Goal: Use online tool/utility: Utilize a website feature to perform a specific function

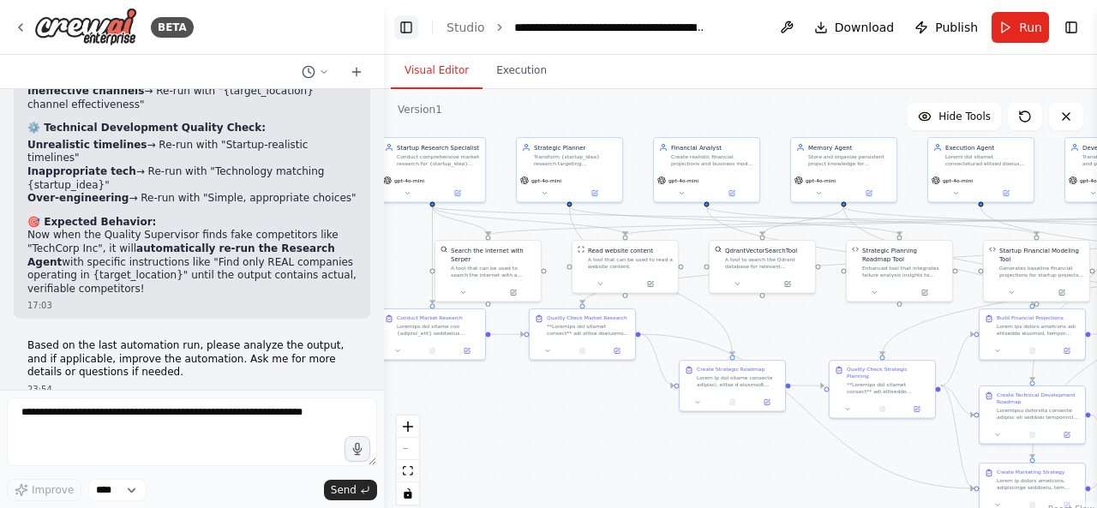
click at [406, 35] on button "Toggle Left Sidebar" at bounding box center [406, 27] width 24 height 24
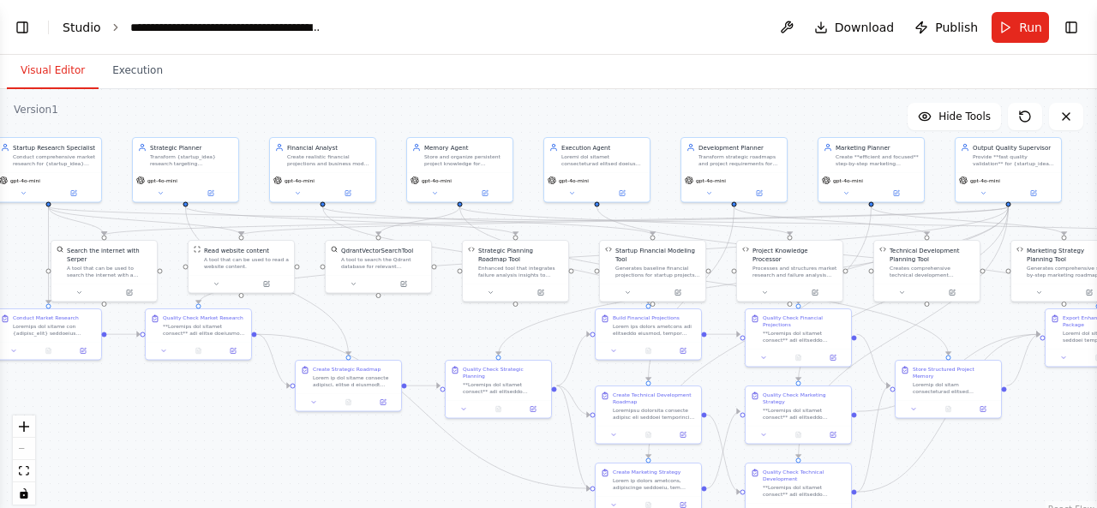
click at [74, 33] on link "Studio" at bounding box center [82, 28] width 39 height 14
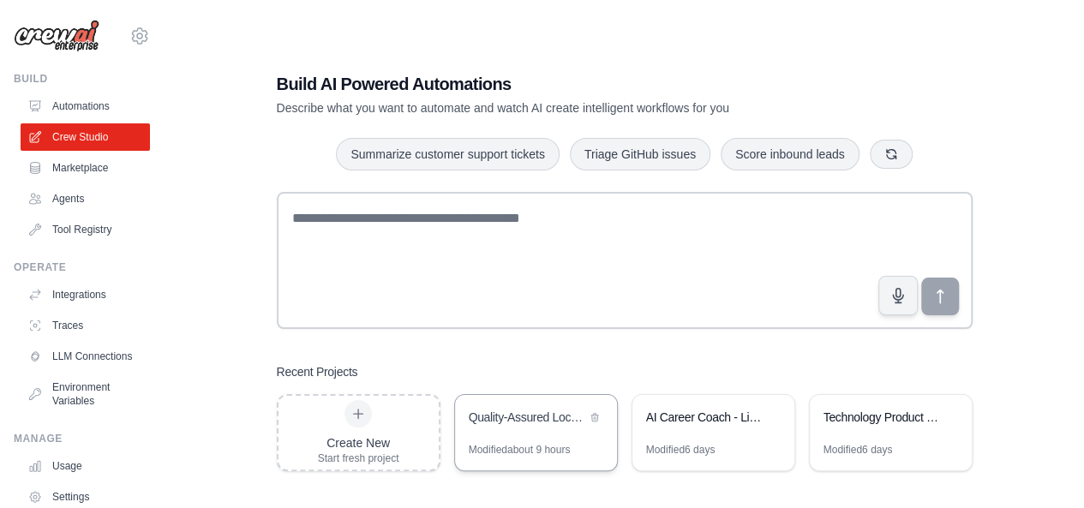
click at [535, 433] on div "Quality-Assured Location-Specific AI Co-Founder Assistant" at bounding box center [536, 419] width 162 height 48
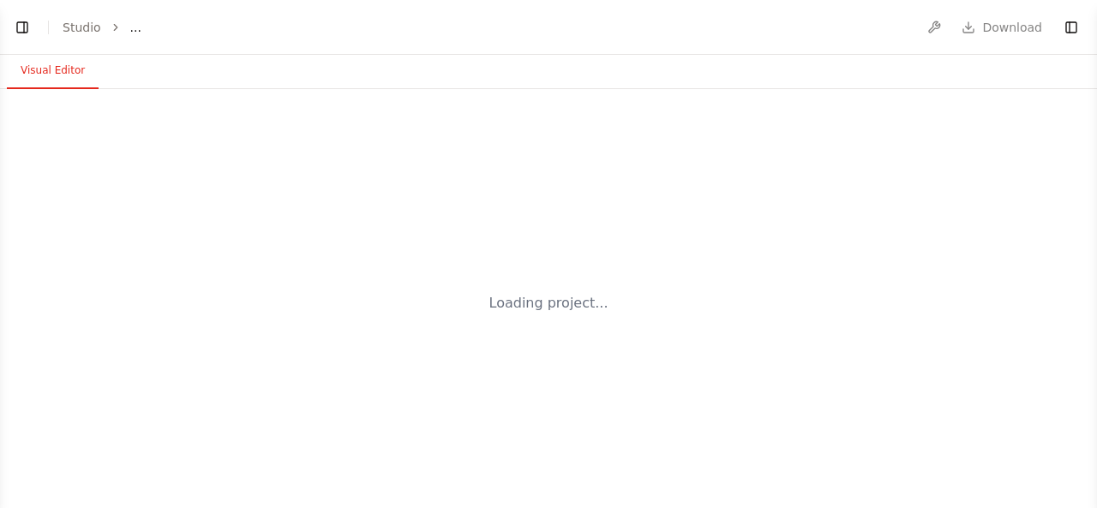
select select "****"
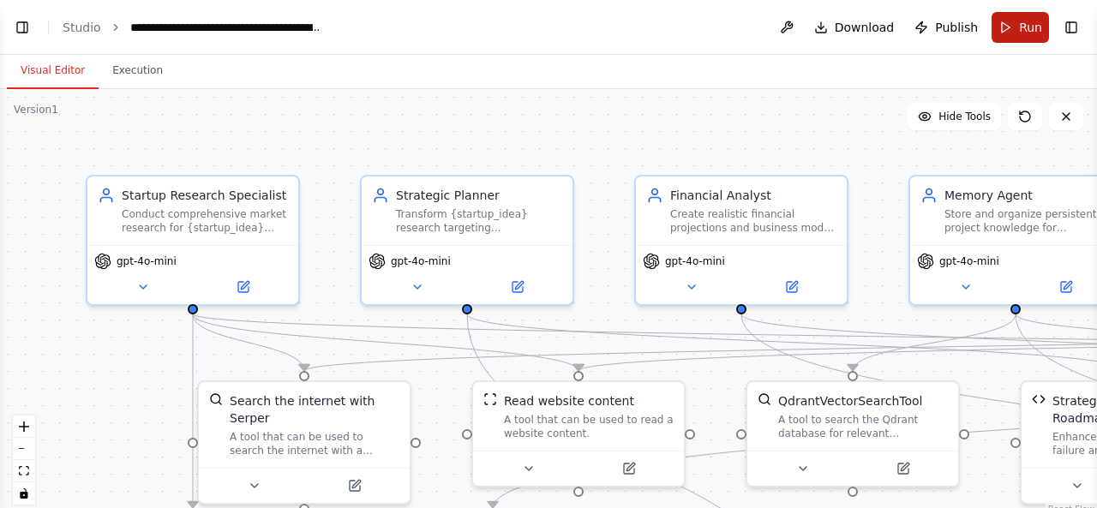
click at [1011, 25] on button "Run" at bounding box center [1020, 27] width 57 height 31
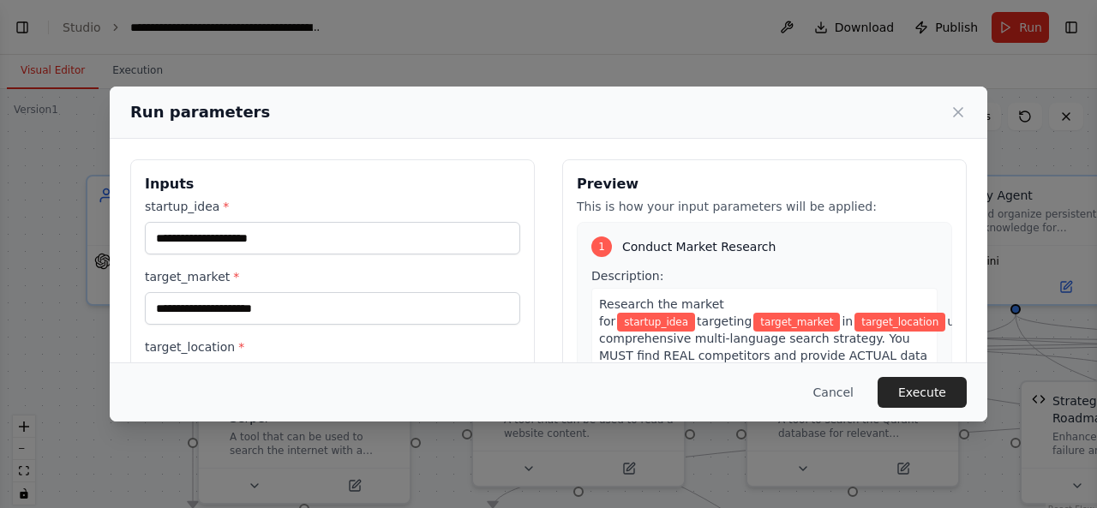
type input "**********"
type input "*******"
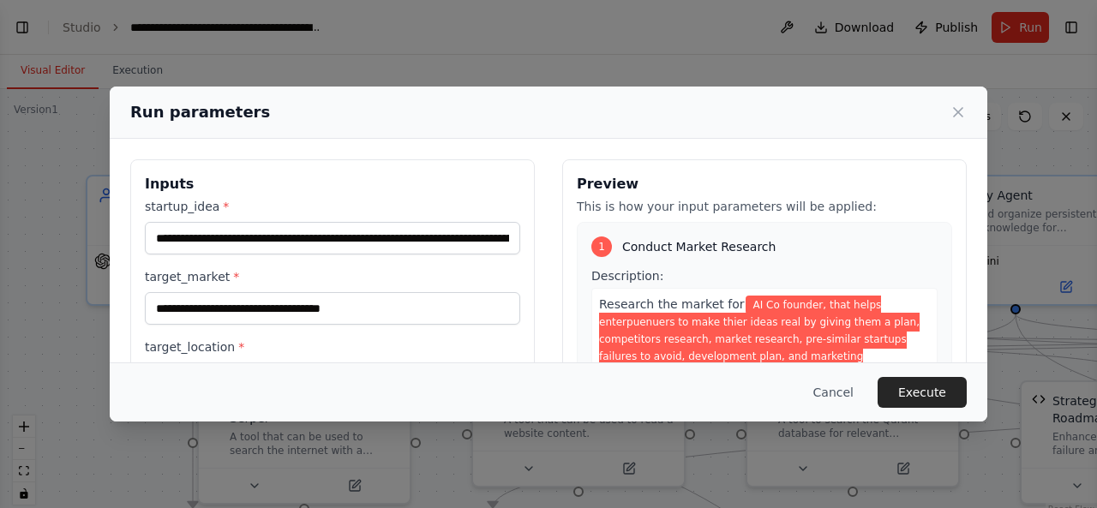
scroll to position [14986, 0]
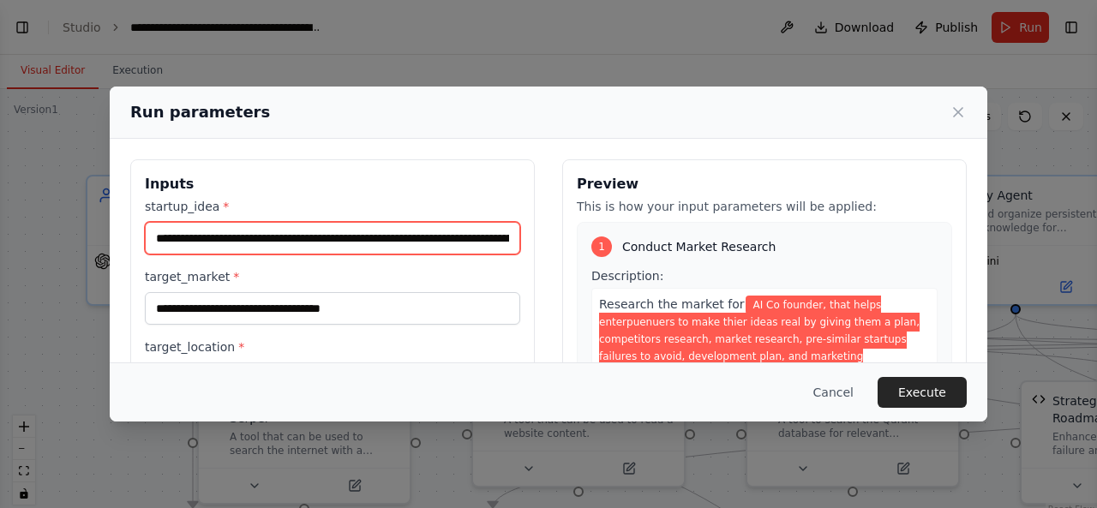
click at [375, 237] on input "**********" at bounding box center [332, 238] width 375 height 33
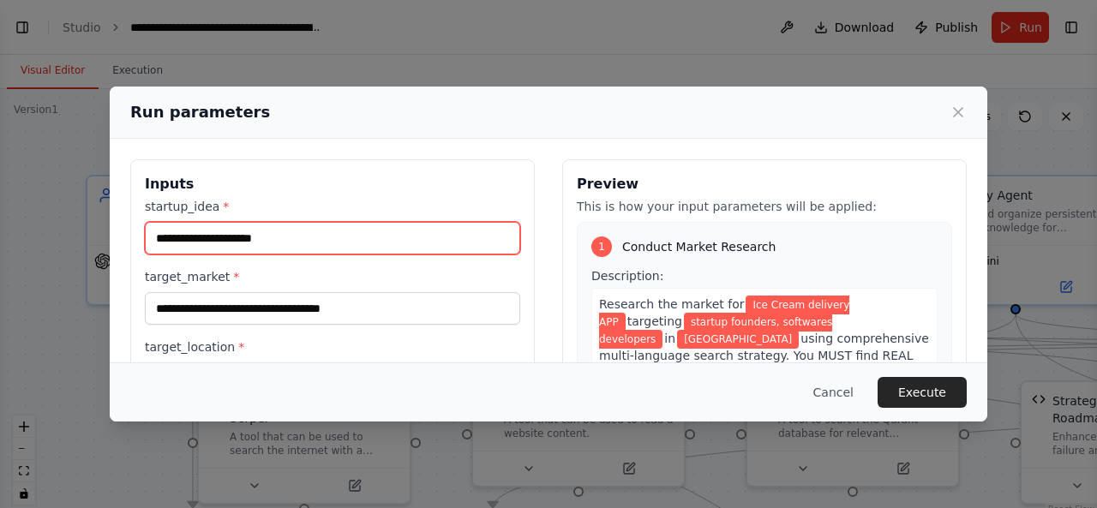
type input "**********"
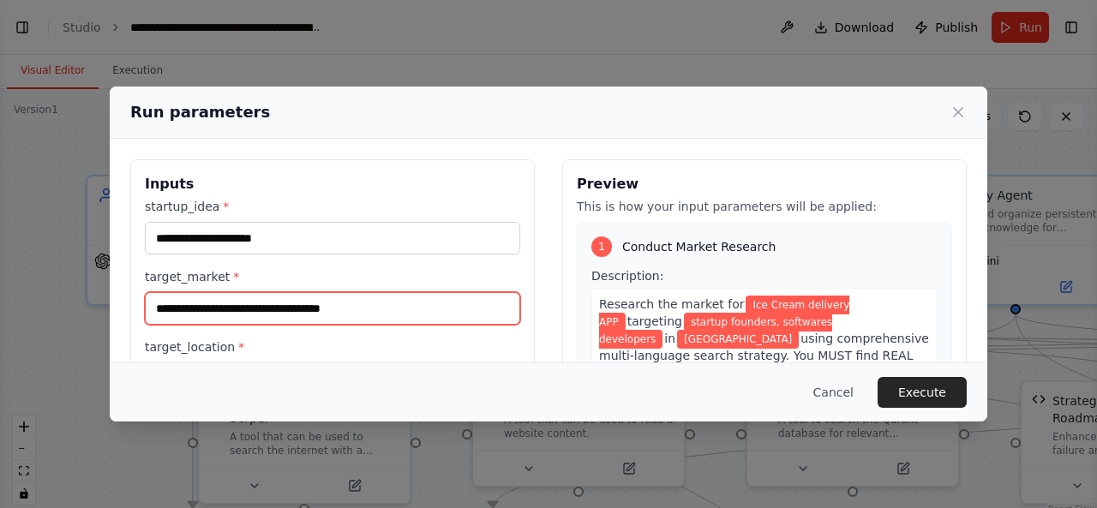
click at [338, 310] on input "**********" at bounding box center [332, 308] width 375 height 33
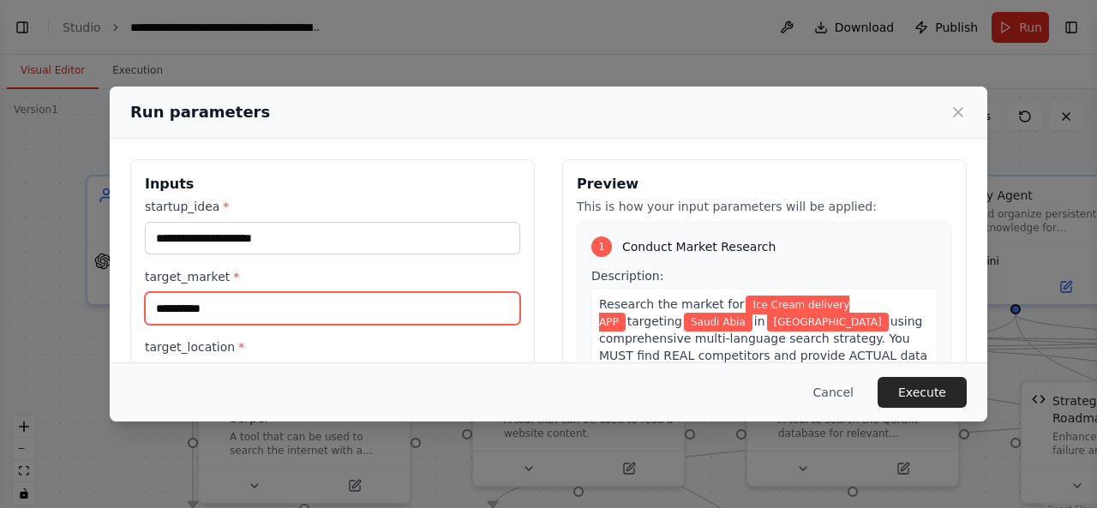
scroll to position [75, 0]
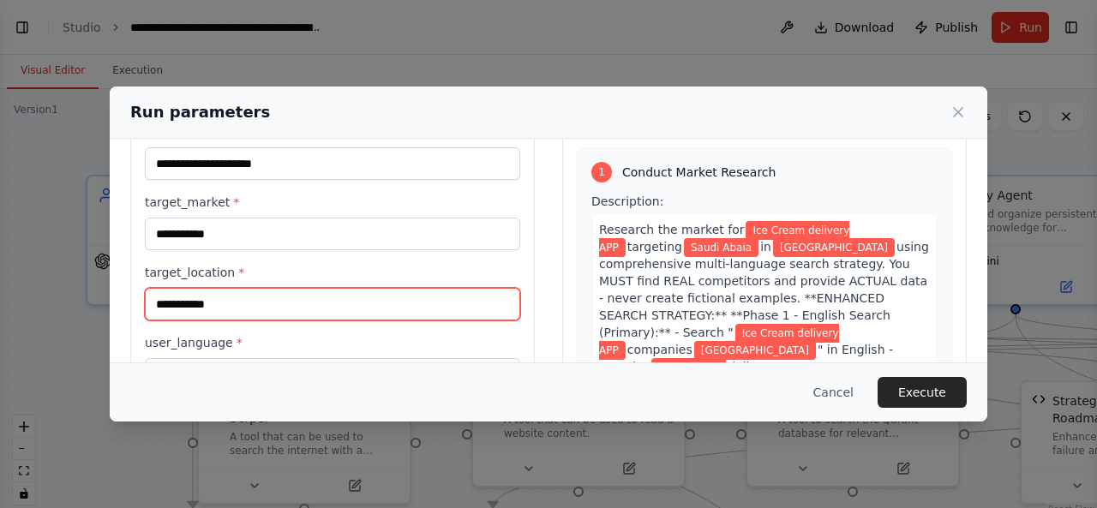
click at [324, 312] on input "**********" at bounding box center [332, 304] width 375 height 33
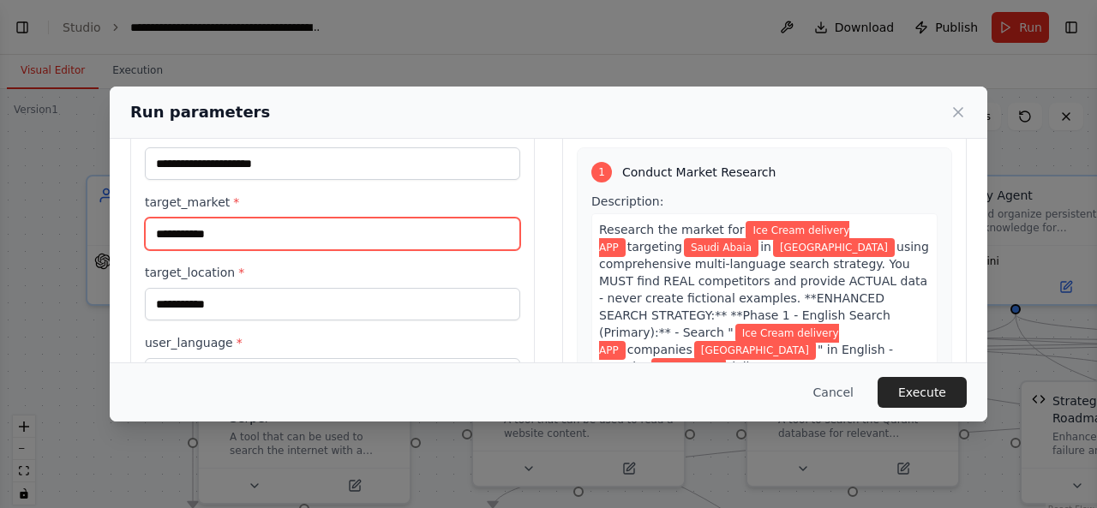
click at [285, 219] on input "**********" at bounding box center [332, 234] width 375 height 33
click at [285, 229] on input "**********" at bounding box center [332, 234] width 375 height 33
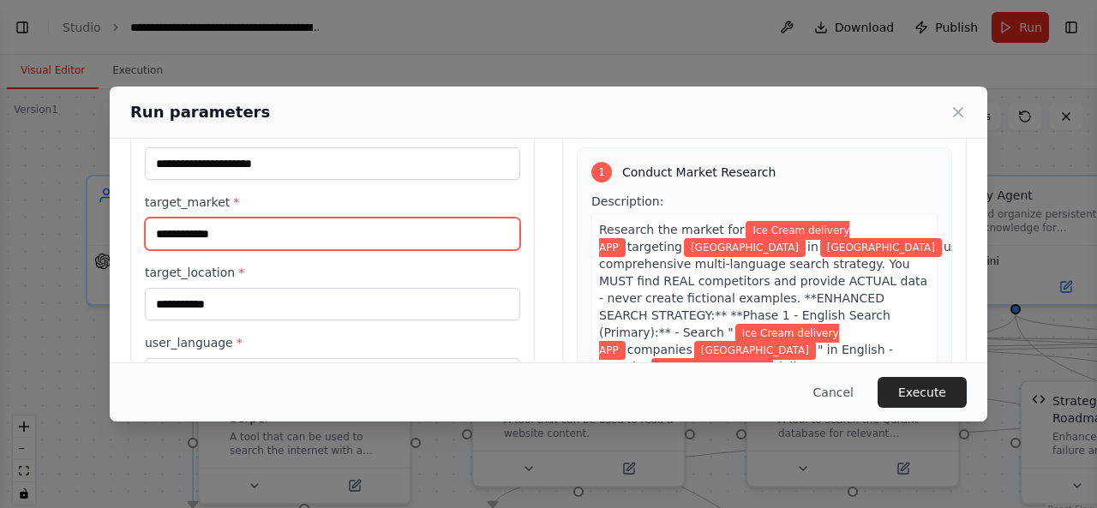
type input "**********"
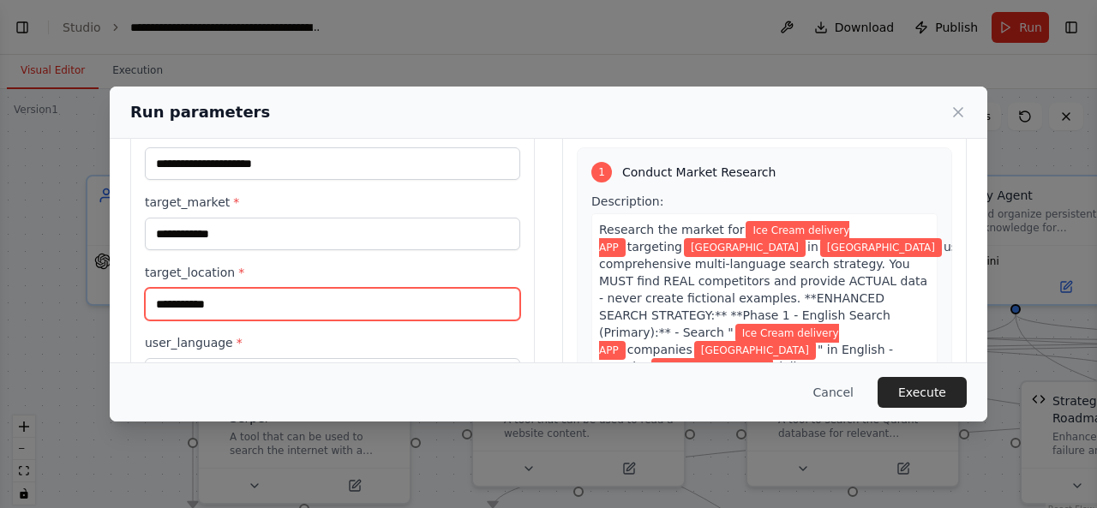
click at [267, 300] on input "**********" at bounding box center [332, 304] width 375 height 33
paste input "*"
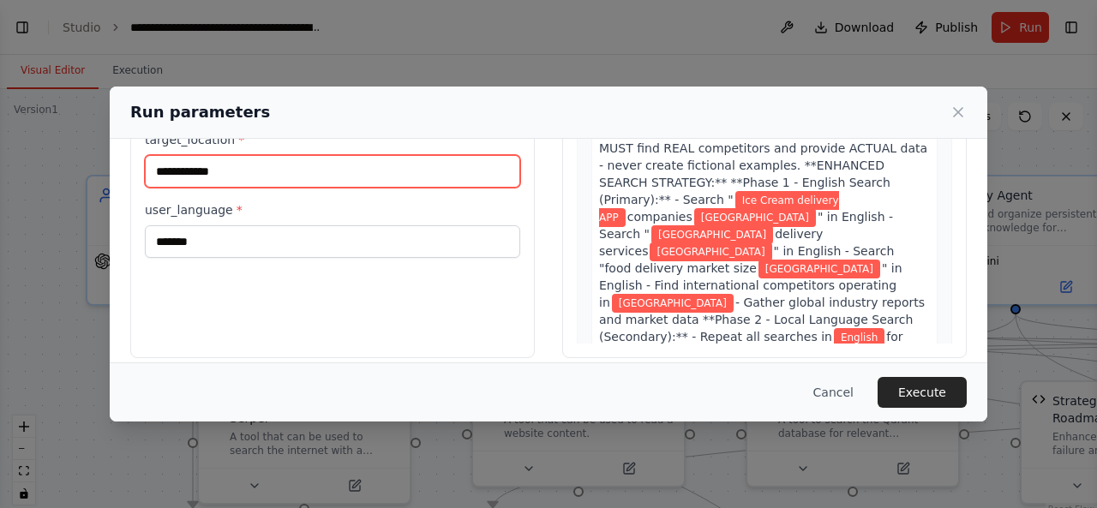
scroll to position [208, 0]
type input "**********"
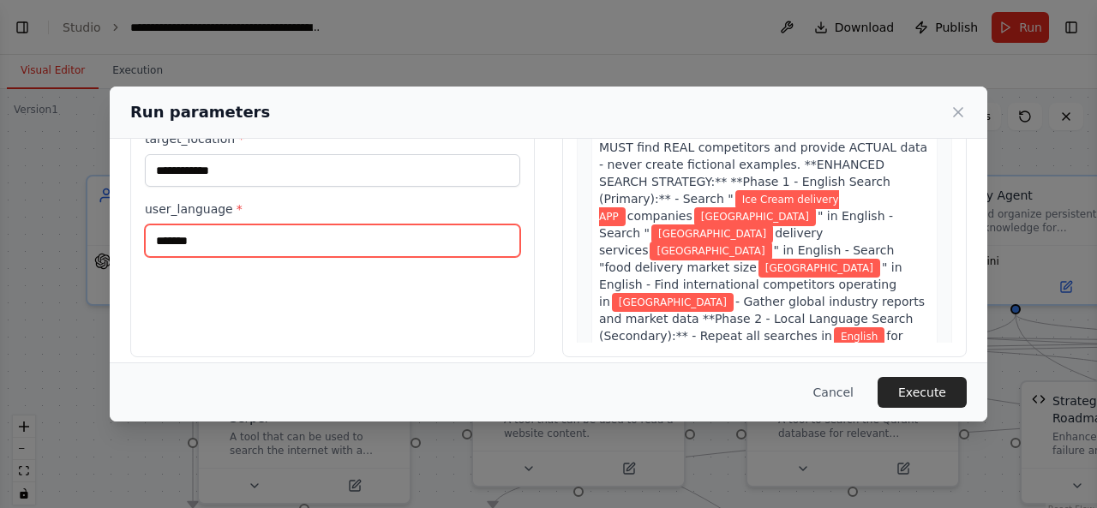
click at [213, 236] on input "*******" at bounding box center [332, 241] width 375 height 33
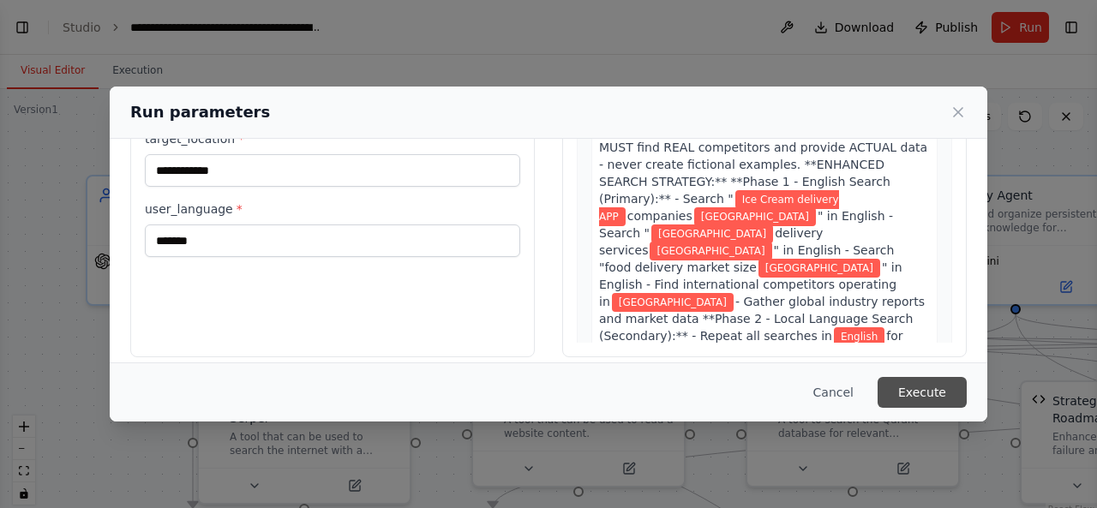
click at [945, 382] on button "Execute" at bounding box center [922, 392] width 89 height 31
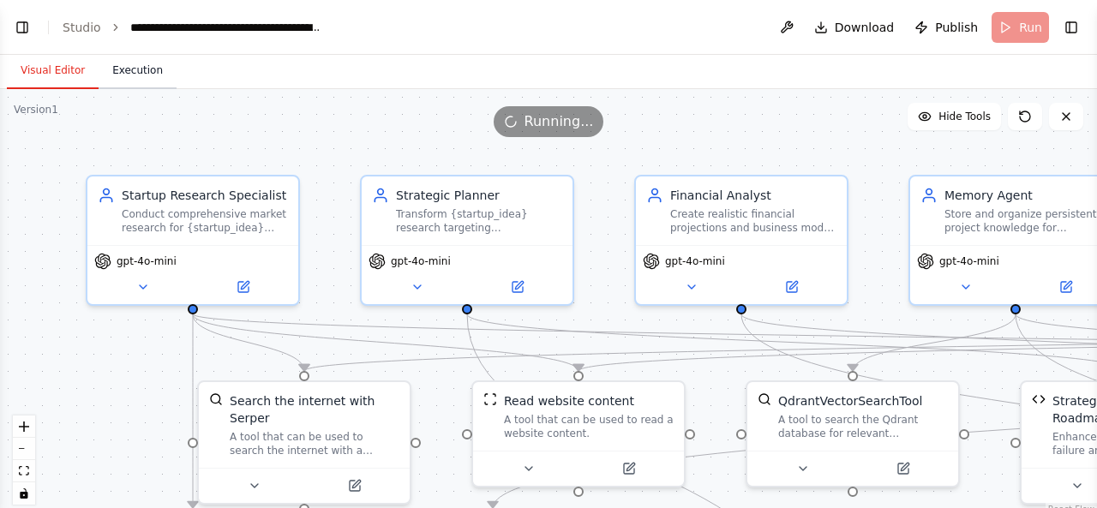
click at [143, 71] on button "Execution" at bounding box center [138, 71] width 78 height 36
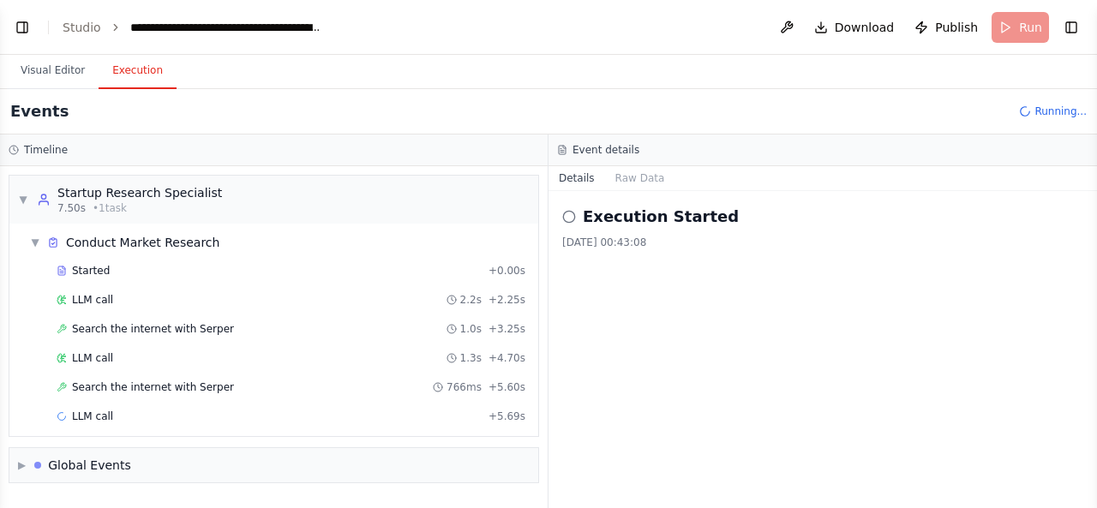
click at [454, 268] on div "Started + 0.00s LLM call 2.2s + 2.25s Search the internet with Serper 1.0s + 3.…" at bounding box center [280, 345] width 515 height 175
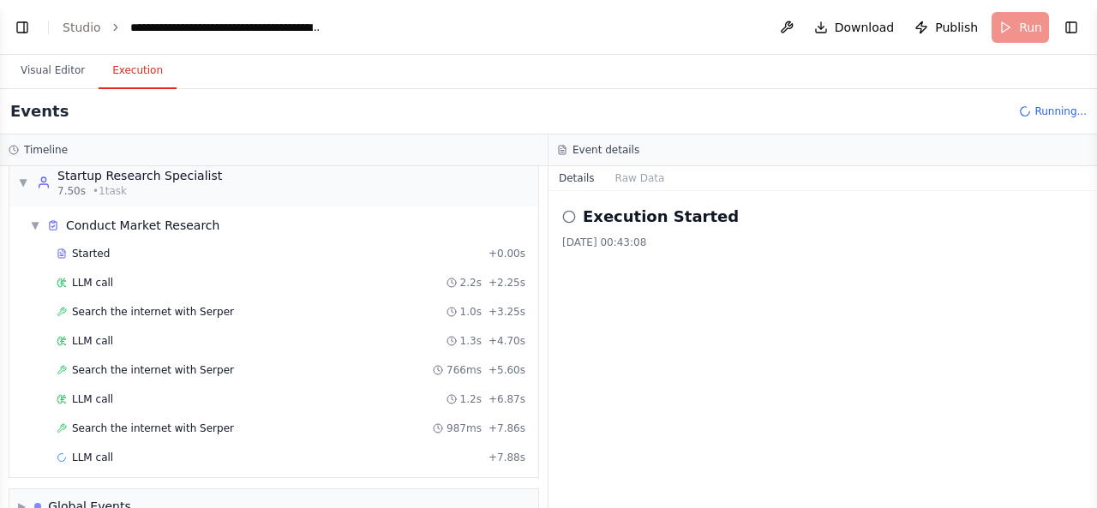
scroll to position [45, 0]
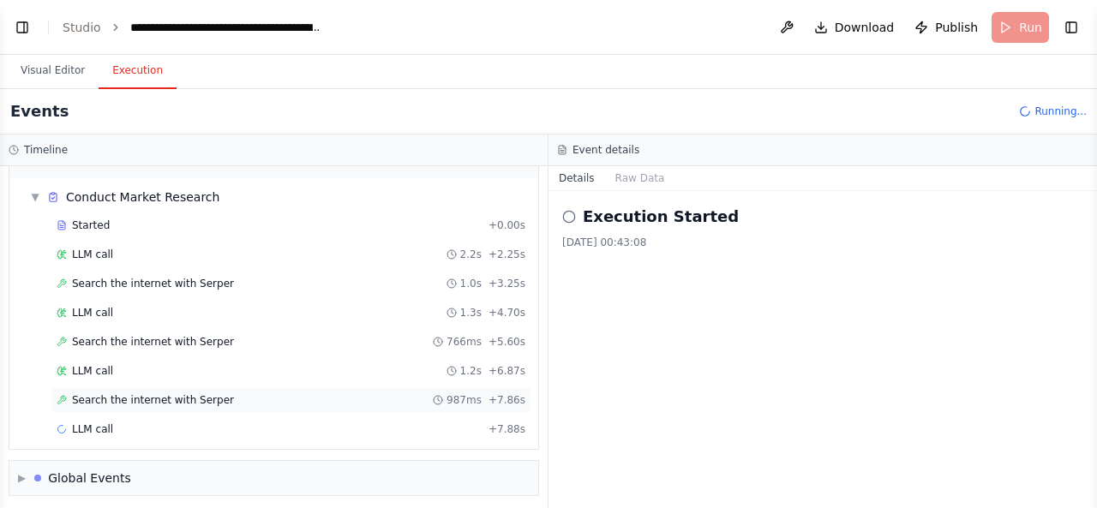
click at [367, 399] on div "Search the internet with Serper 987ms + 7.86s" at bounding box center [291, 400] width 469 height 14
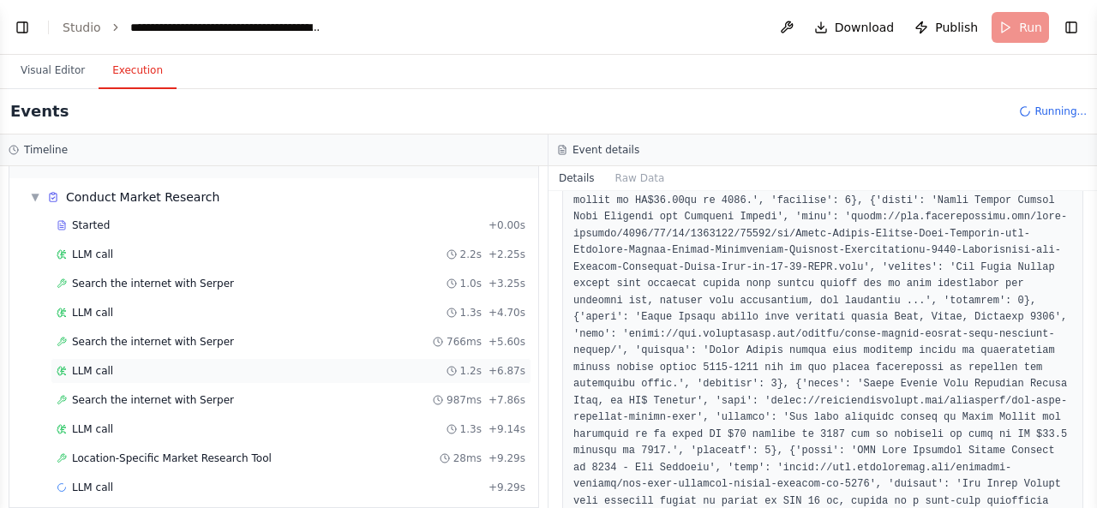
scroll to position [103, 0]
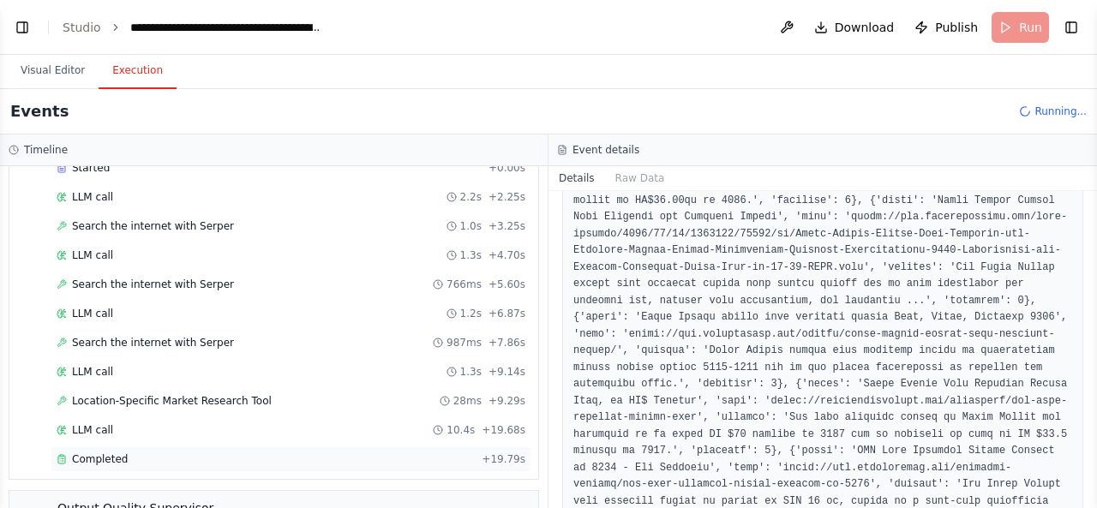
click at [358, 454] on div "Completed" at bounding box center [266, 460] width 418 height 14
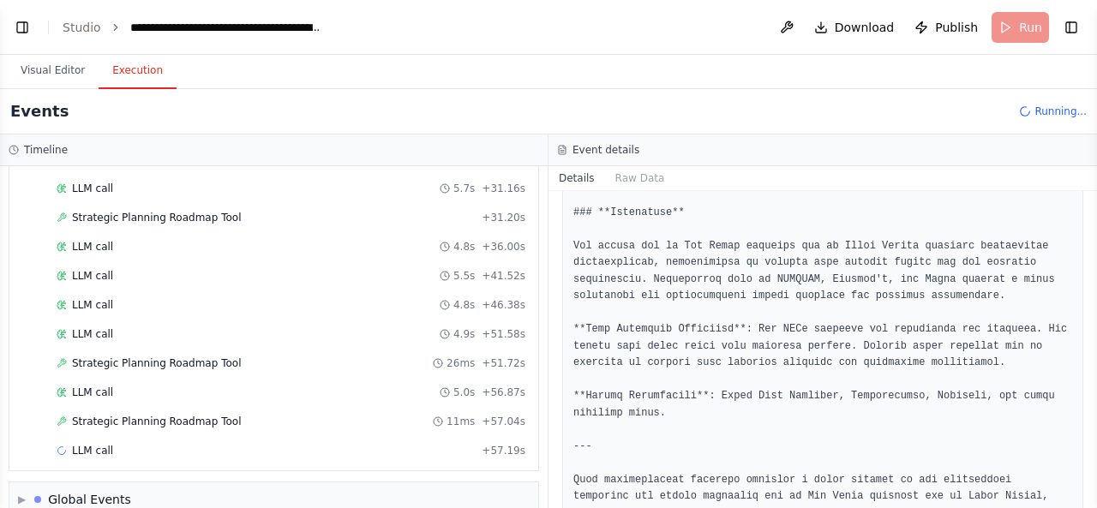
scroll to position [705, 0]
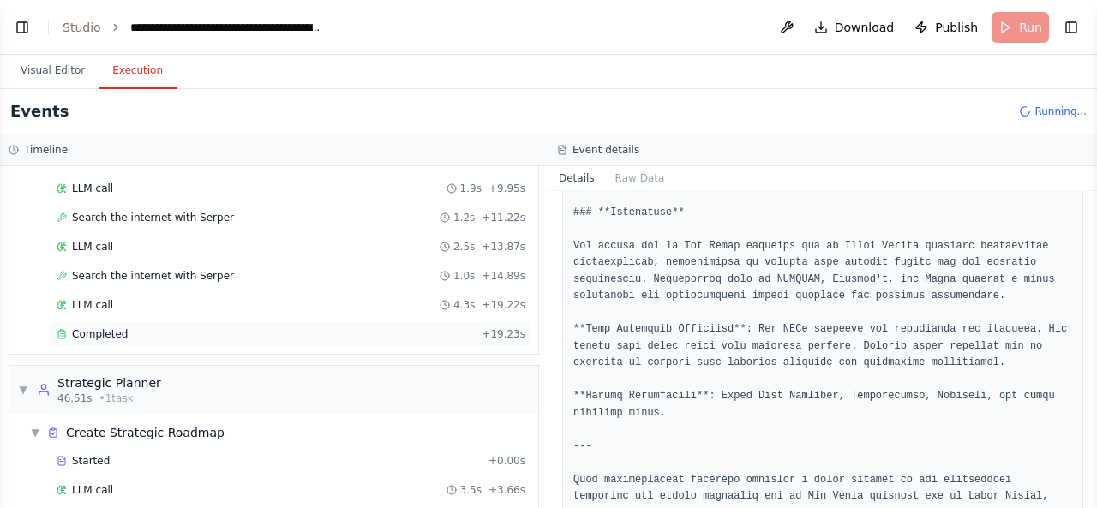
click at [315, 321] on div "Completed + 19.23s" at bounding box center [291, 334] width 481 height 26
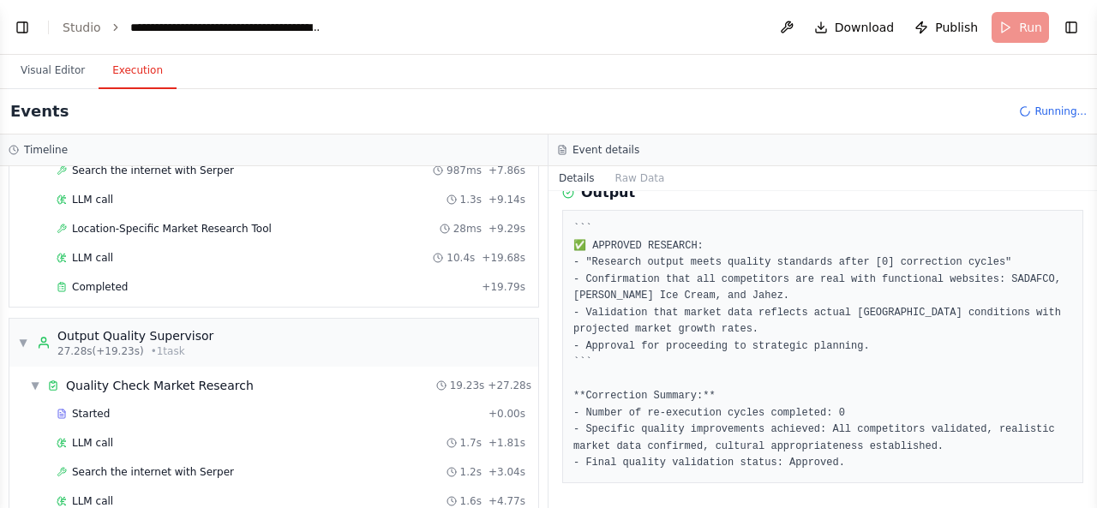
scroll to position [393, 0]
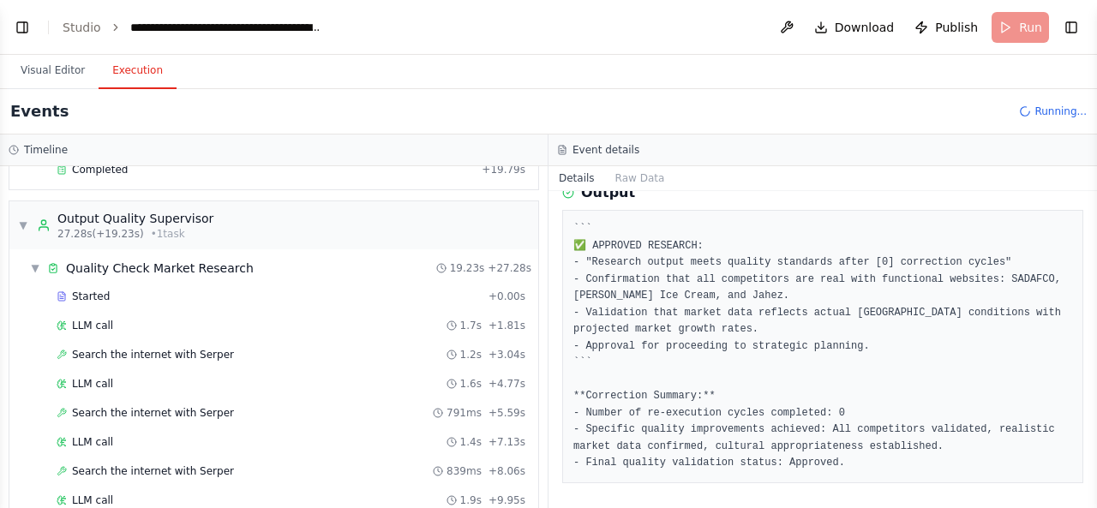
click at [679, 345] on pre "``` ✅ APPROVED RESEARCH: - "Research output meets quality standards after [0] c…" at bounding box center [822, 346] width 499 height 251
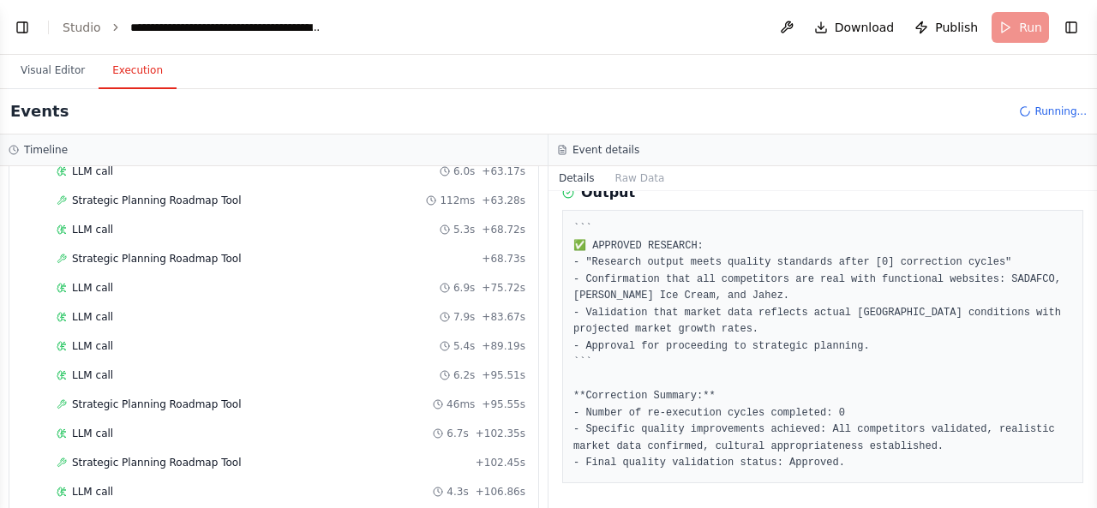
scroll to position [1582, 0]
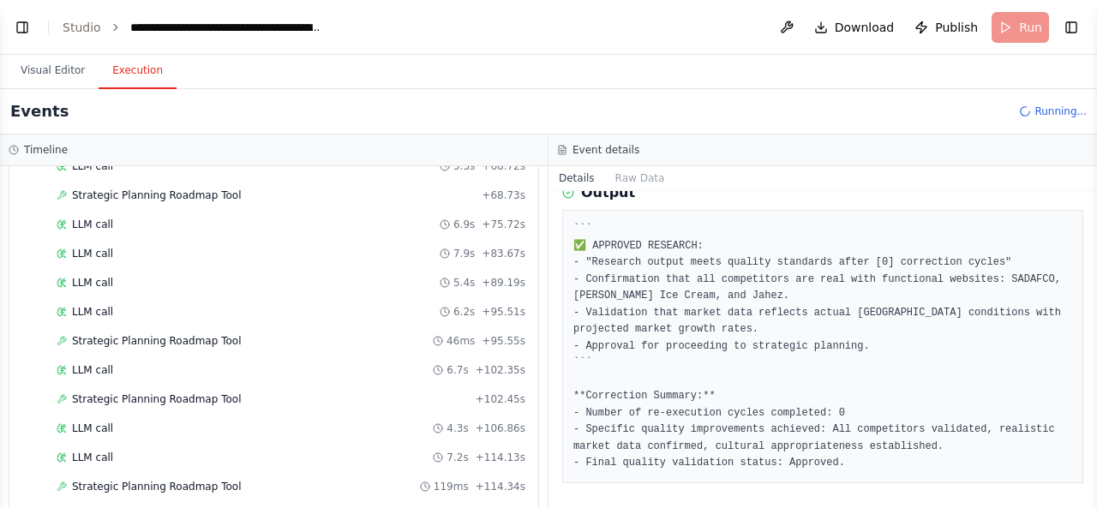
click at [82, 28] on link "Studio" at bounding box center [82, 28] width 39 height 14
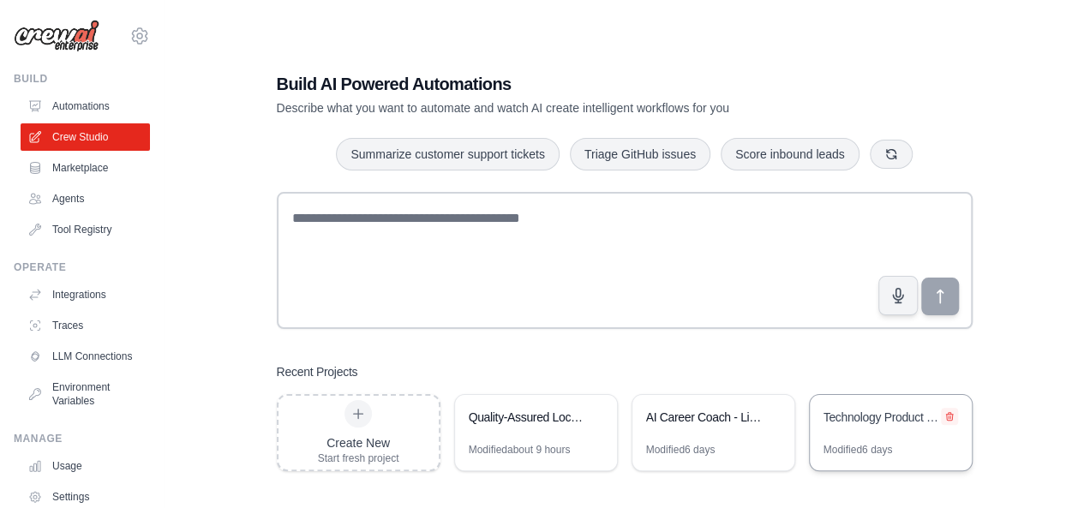
click at [951, 417] on icon at bounding box center [950, 416] width 10 height 10
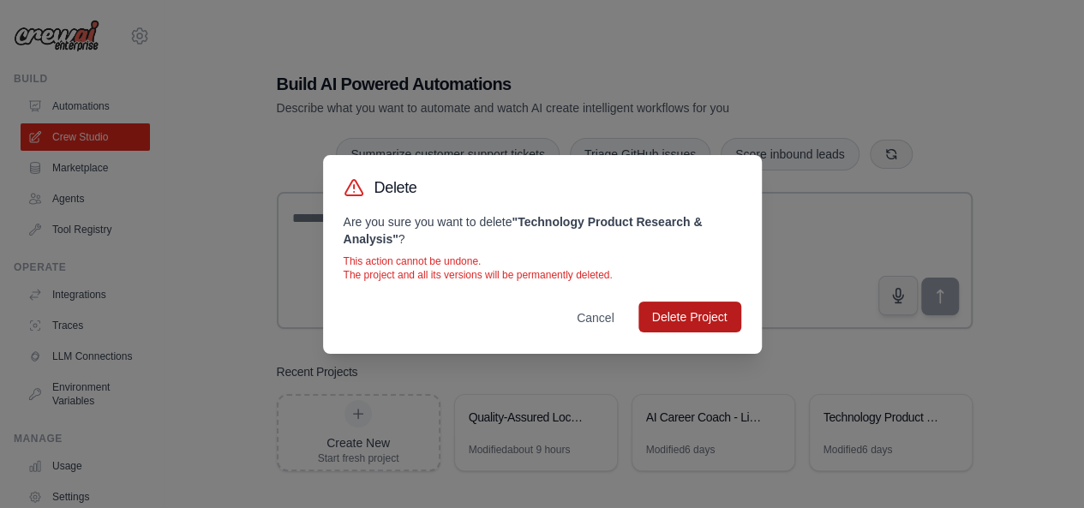
click at [655, 321] on button "Delete Project" at bounding box center [690, 317] width 103 height 31
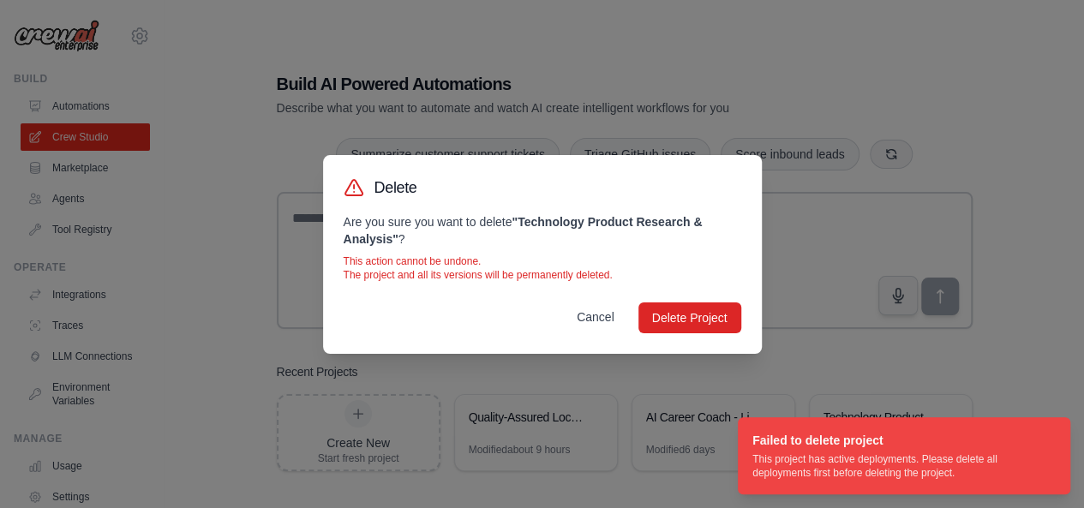
click at [609, 319] on button "Cancel" at bounding box center [595, 317] width 65 height 31
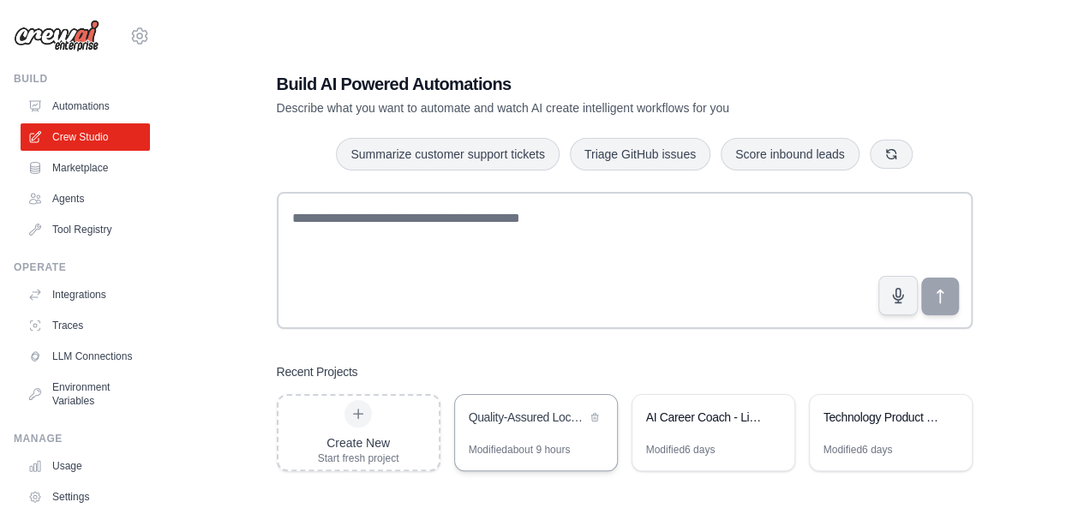
click at [495, 418] on div "Quality-Assured Location-Specific AI Co-Founder Assistant" at bounding box center [527, 417] width 117 height 17
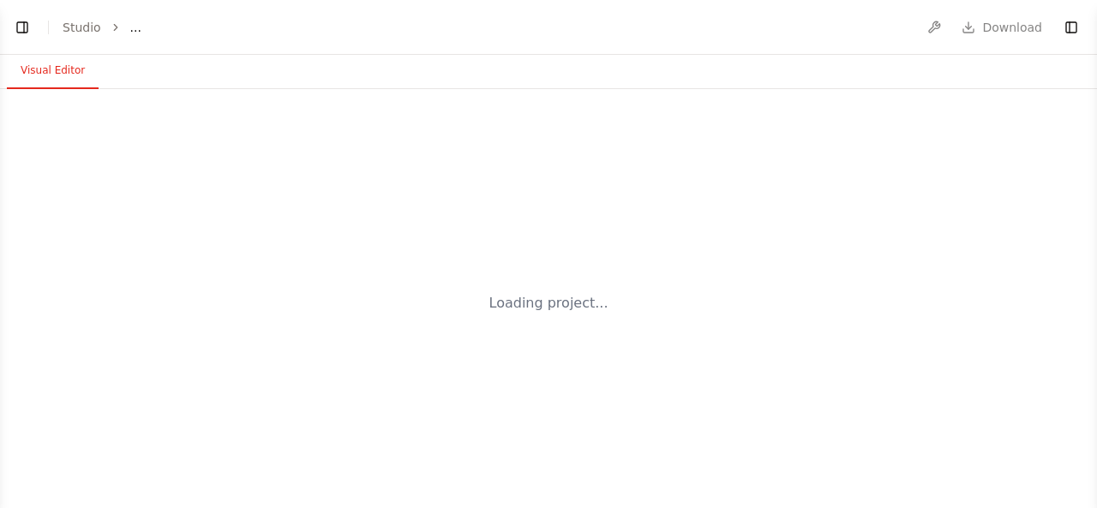
select select "****"
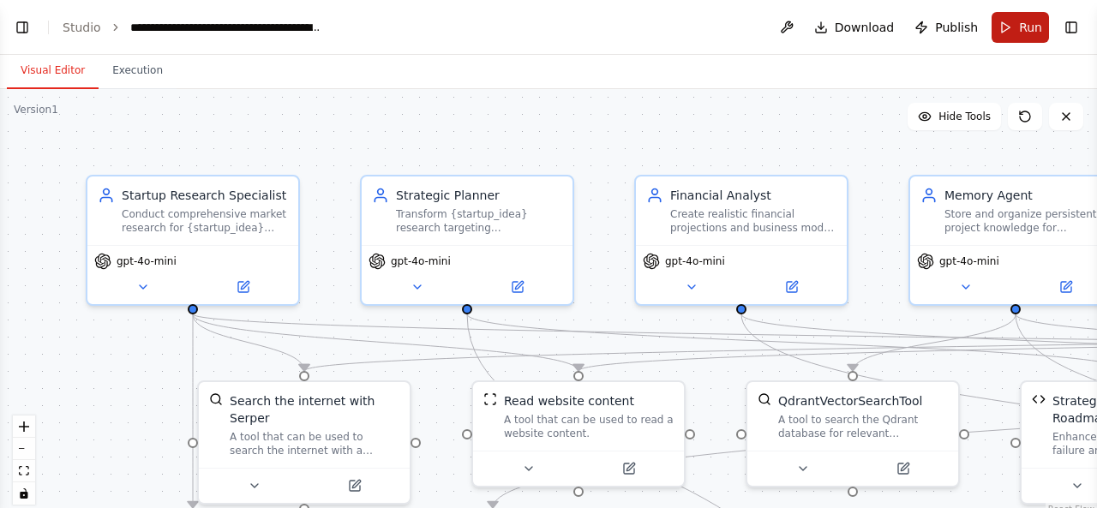
click at [1023, 33] on span "Run" at bounding box center [1030, 27] width 23 height 17
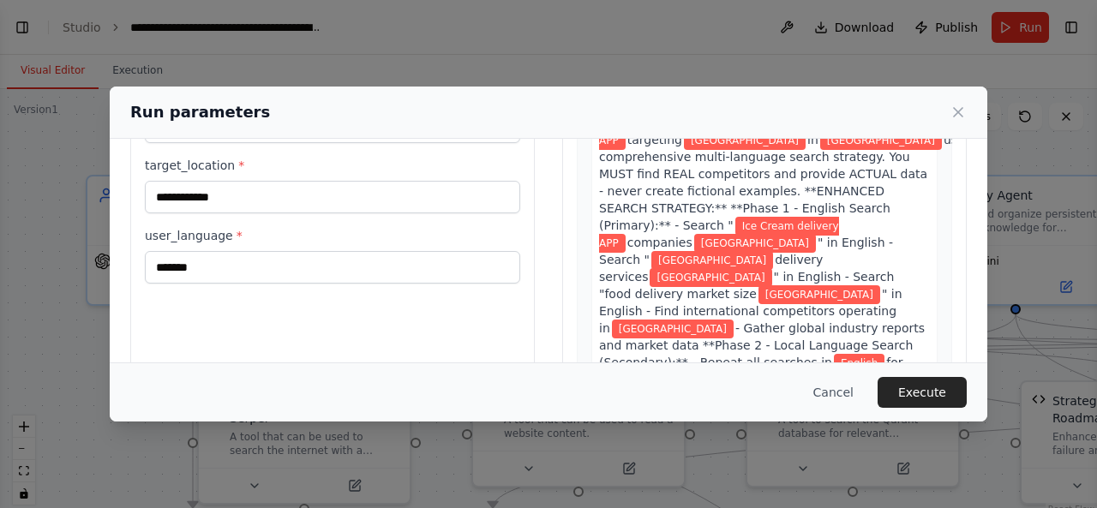
scroll to position [221, 0]
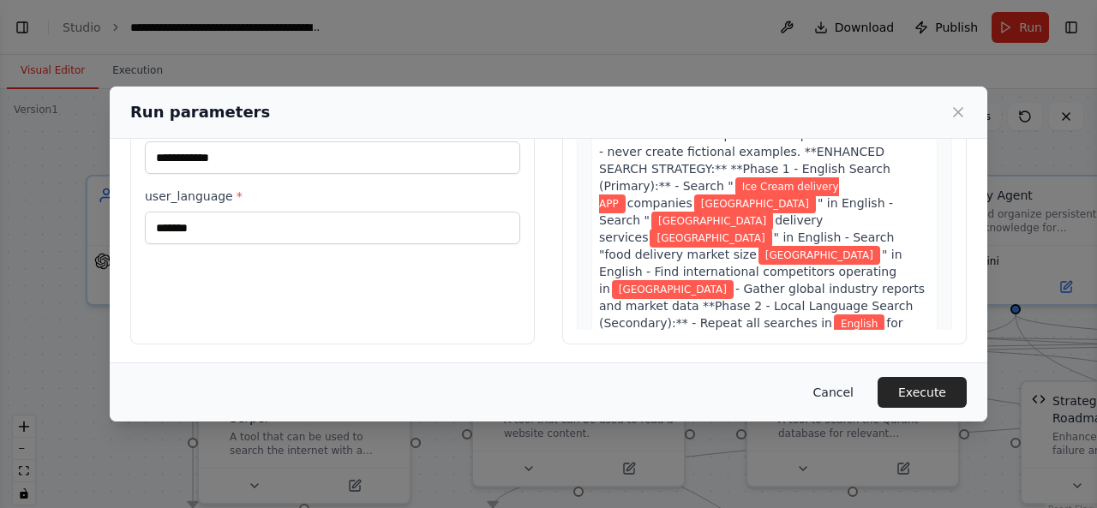
click at [849, 405] on button "Cancel" at bounding box center [834, 392] width 68 height 31
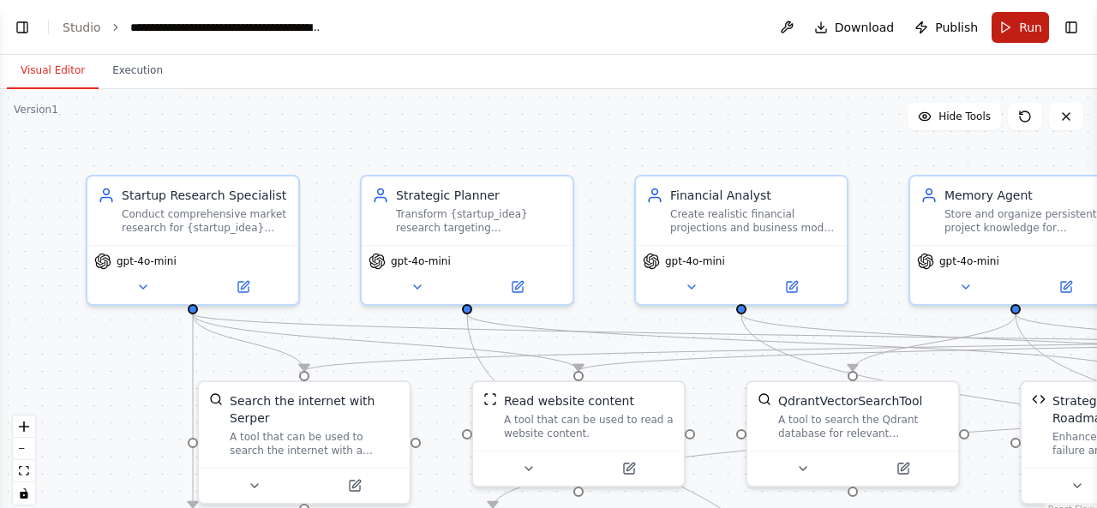
click at [1030, 29] on span "Run" at bounding box center [1030, 27] width 23 height 17
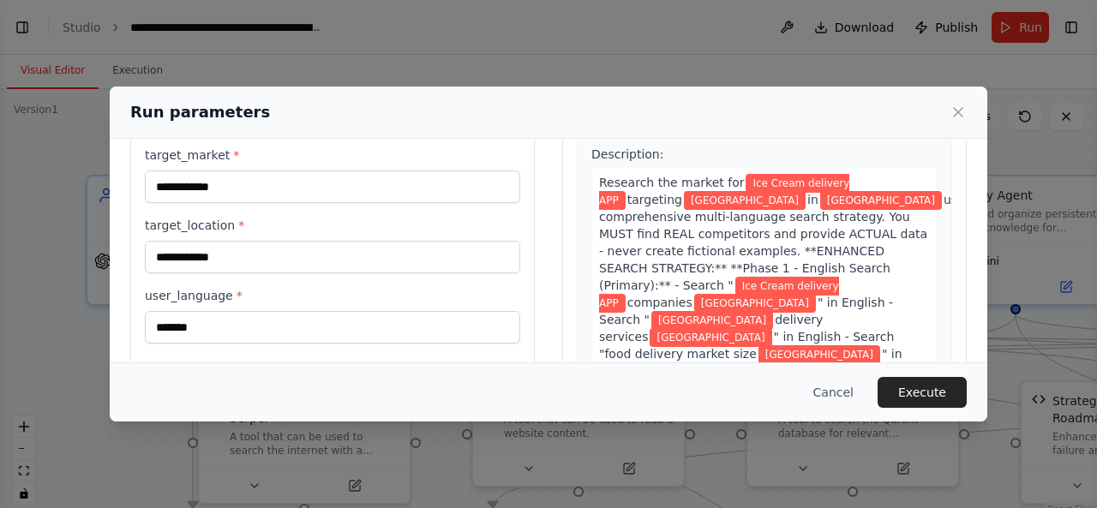
scroll to position [111, 0]
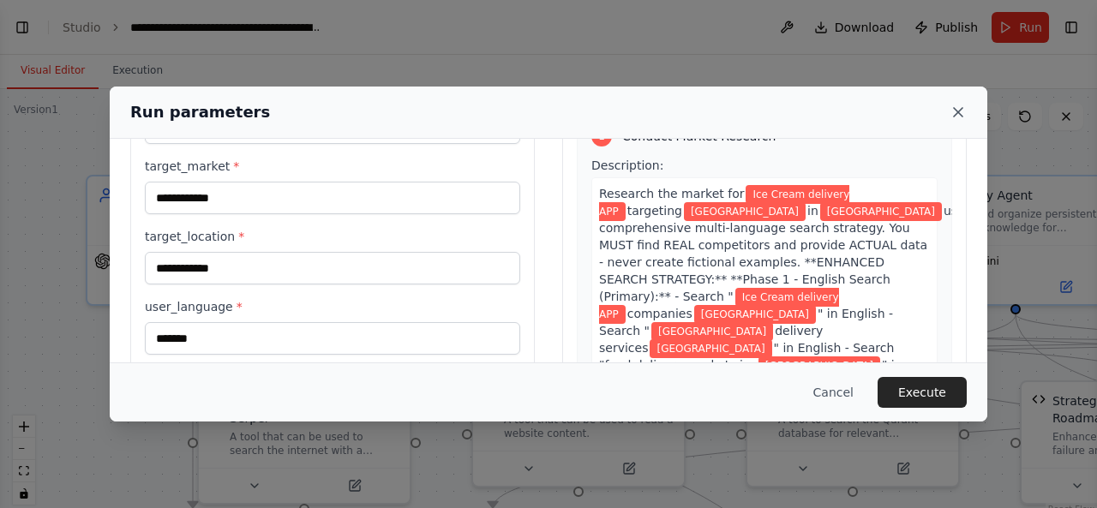
click at [956, 110] on icon at bounding box center [958, 112] width 9 height 9
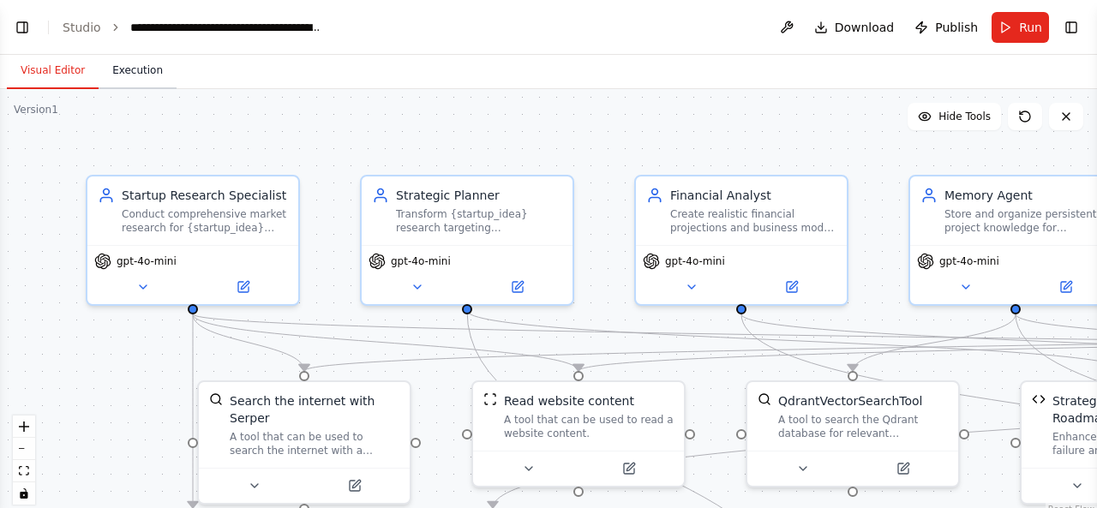
click at [119, 81] on button "Execution" at bounding box center [138, 71] width 78 height 36
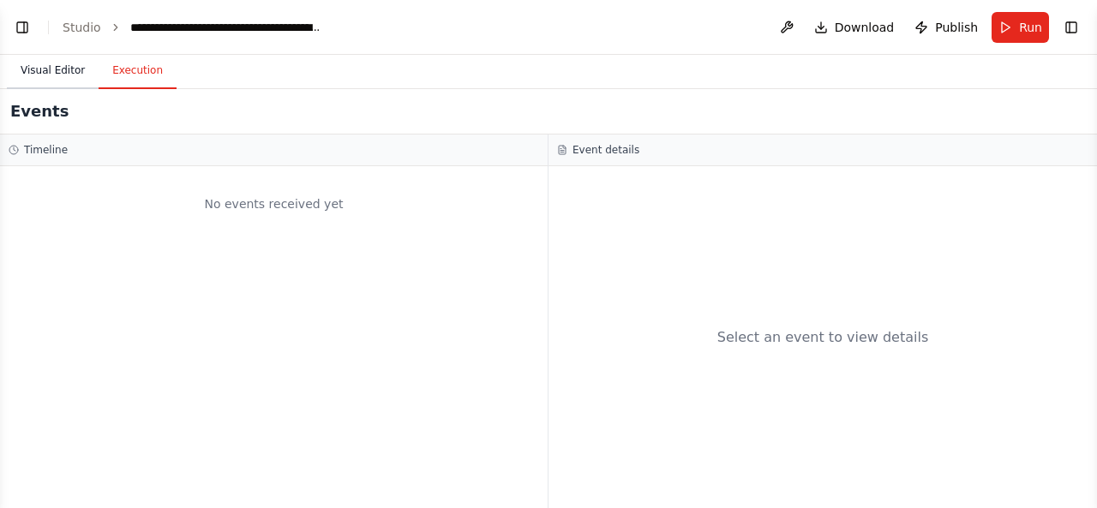
click at [69, 67] on button "Visual Editor" at bounding box center [53, 71] width 92 height 36
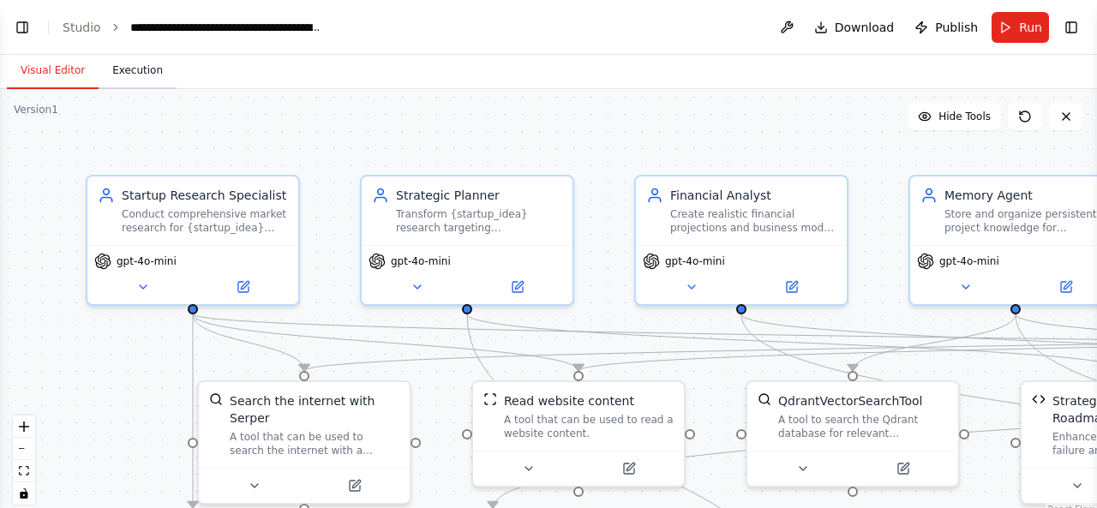
click at [122, 68] on button "Execution" at bounding box center [138, 71] width 78 height 36
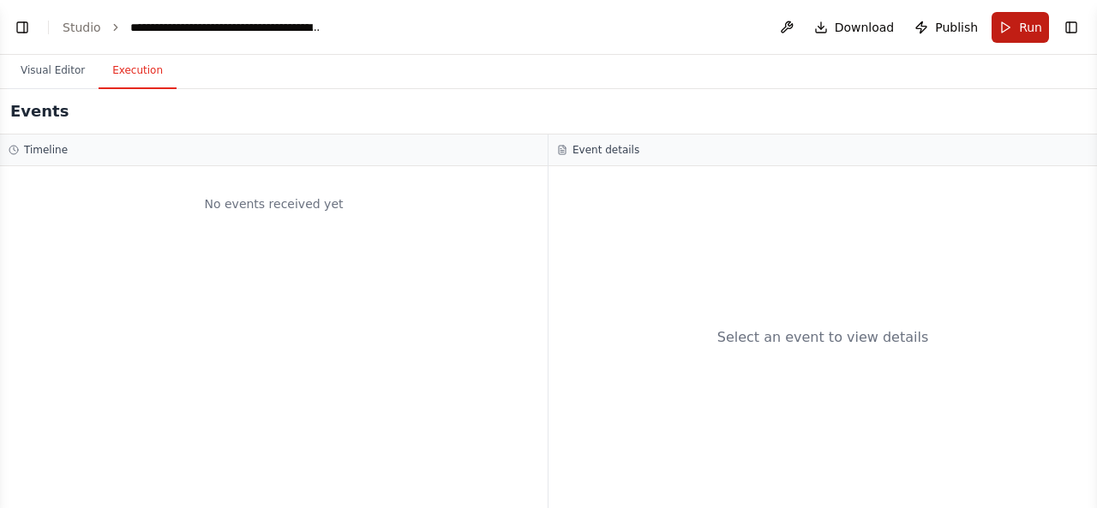
click at [1029, 16] on button "Run" at bounding box center [1020, 27] width 57 height 31
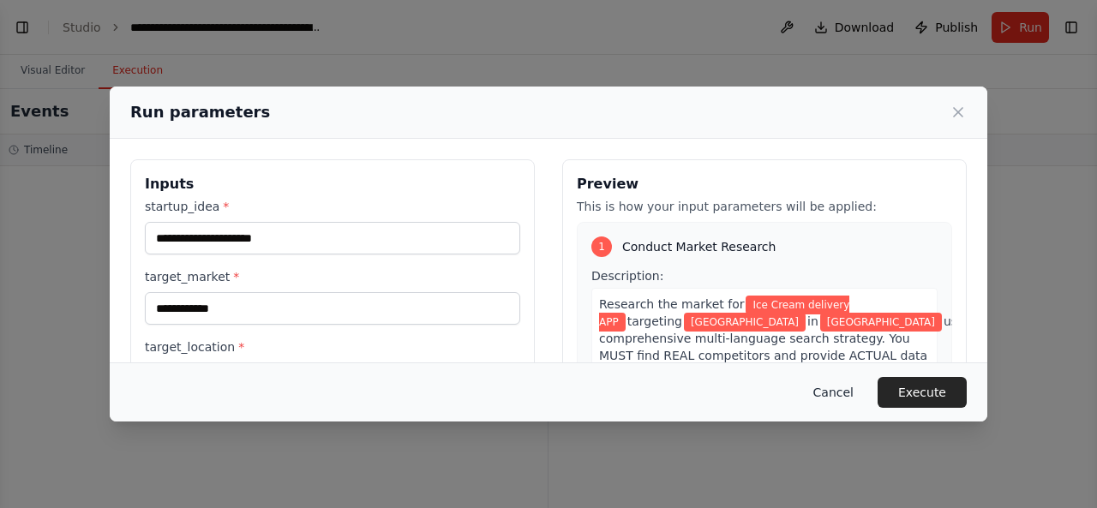
click at [840, 395] on button "Cancel" at bounding box center [834, 392] width 68 height 31
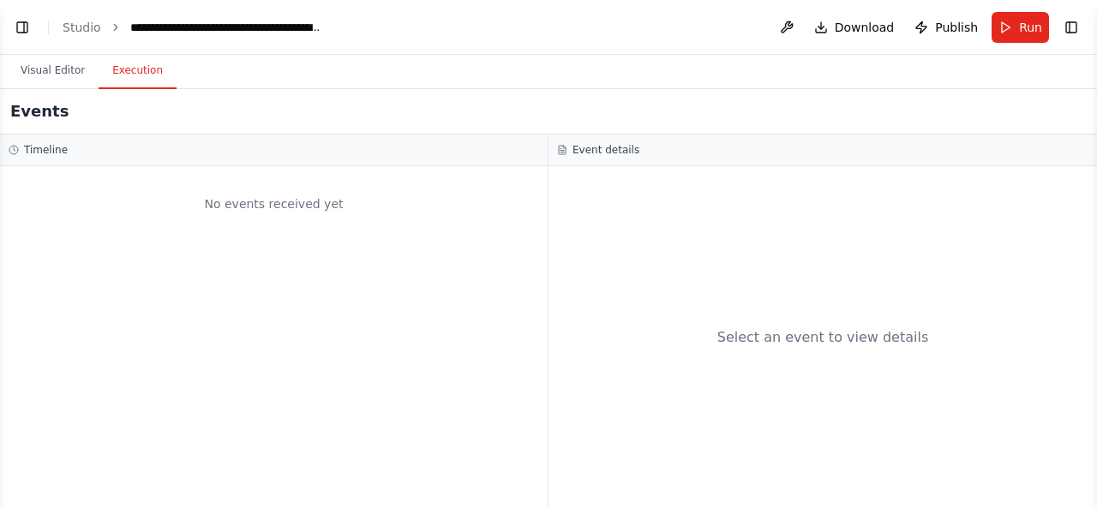
click at [58, 69] on button "Visual Editor" at bounding box center [53, 71] width 92 height 36
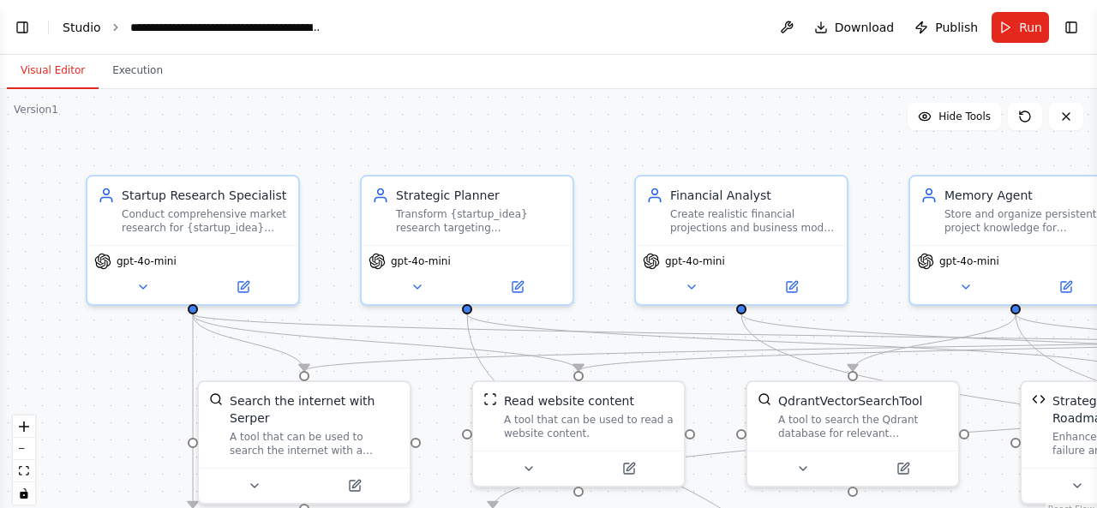
click at [83, 21] on link "Studio" at bounding box center [82, 28] width 39 height 14
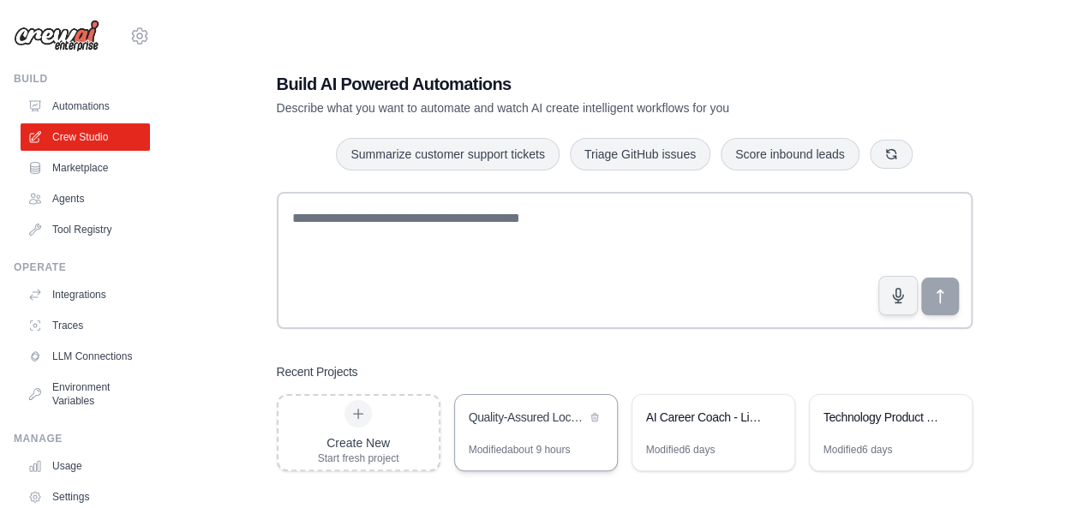
click at [483, 420] on div "Quality-Assured Location-Specific AI Co-Founder Assistant" at bounding box center [527, 417] width 117 height 17
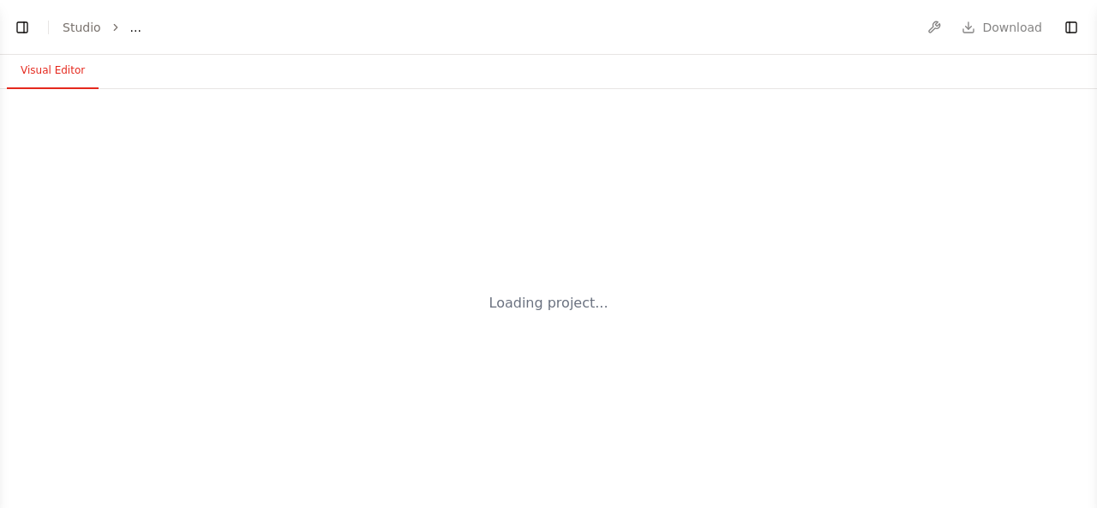
select select "****"
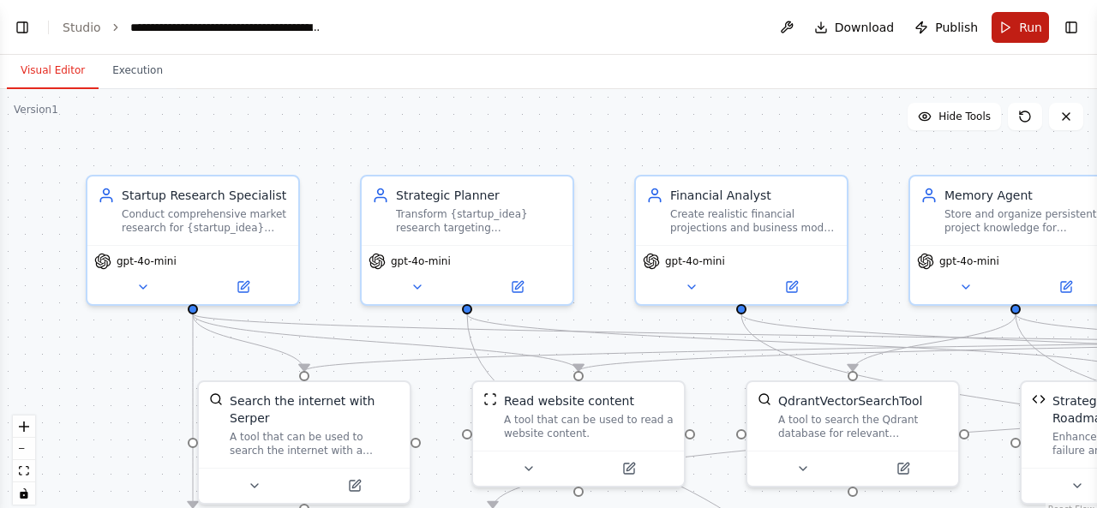
click at [1023, 32] on span "Run" at bounding box center [1030, 27] width 23 height 17
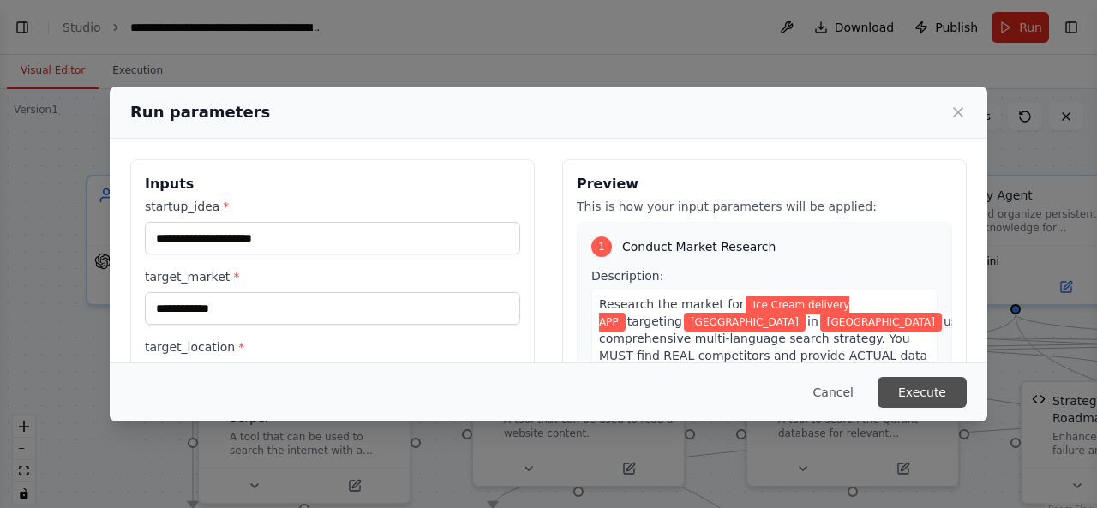
click at [911, 397] on button "Execute" at bounding box center [922, 392] width 89 height 31
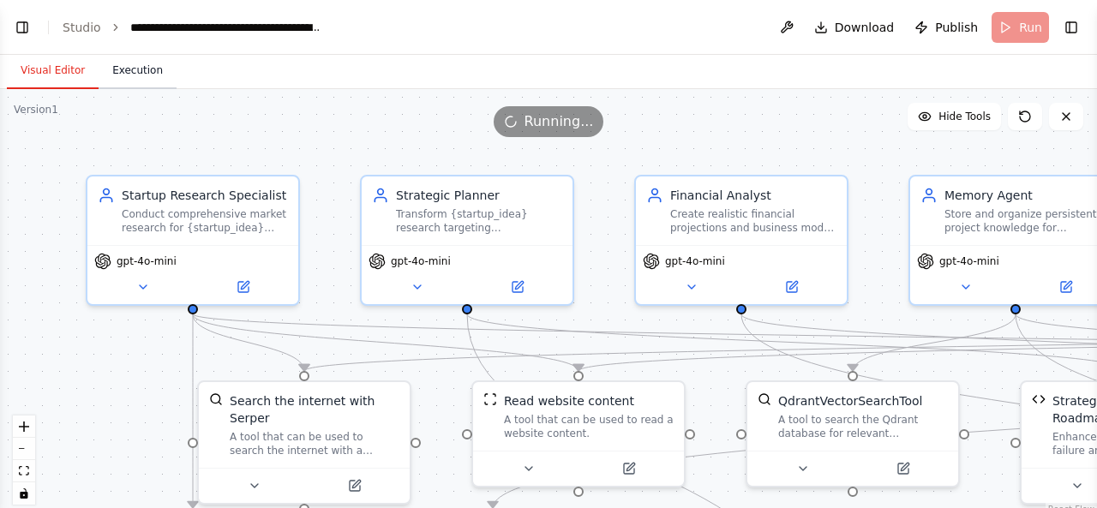
click at [110, 73] on button "Execution" at bounding box center [138, 71] width 78 height 36
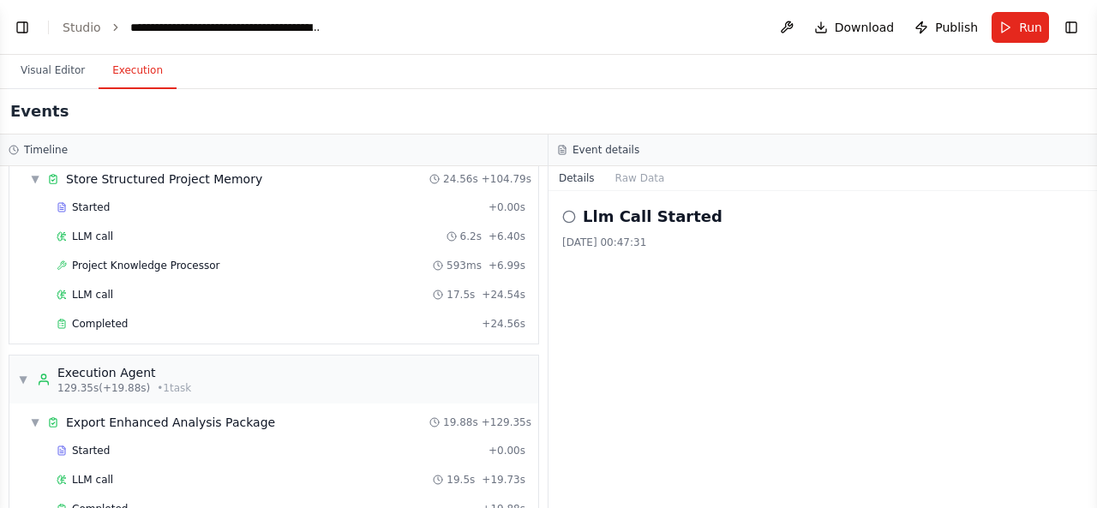
scroll to position [16557, 0]
click at [315, 317] on div "Completed" at bounding box center [266, 324] width 418 height 14
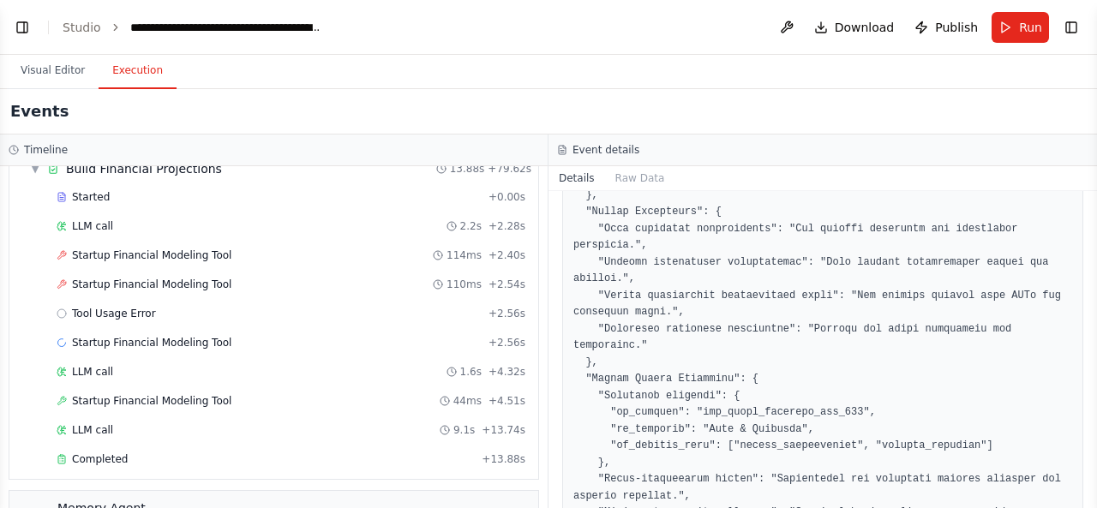
scroll to position [4239, 0]
click at [230, 454] on div "Completed" at bounding box center [266, 461] width 418 height 14
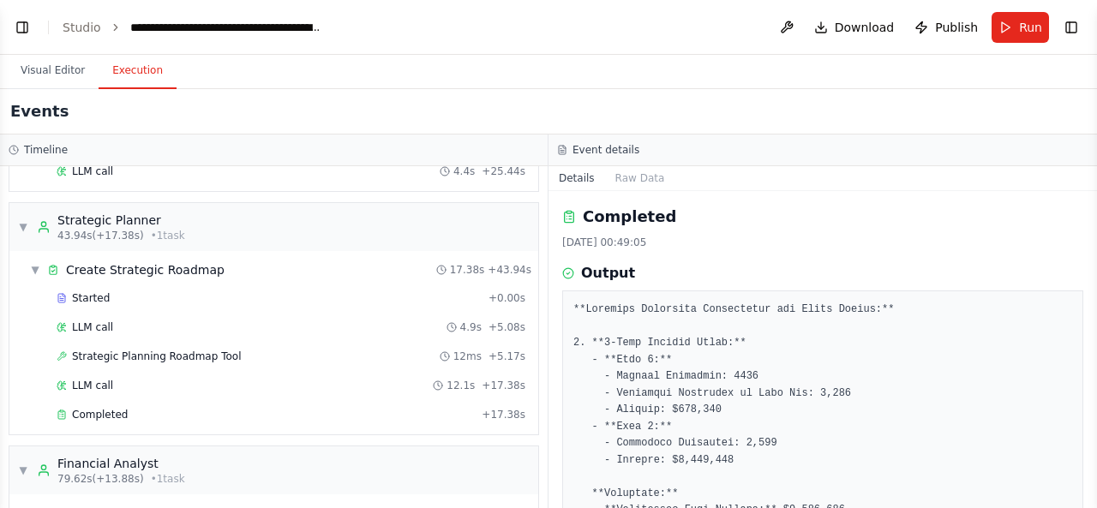
scroll to position [3895, 0]
click at [305, 410] on div "Completed" at bounding box center [266, 417] width 418 height 14
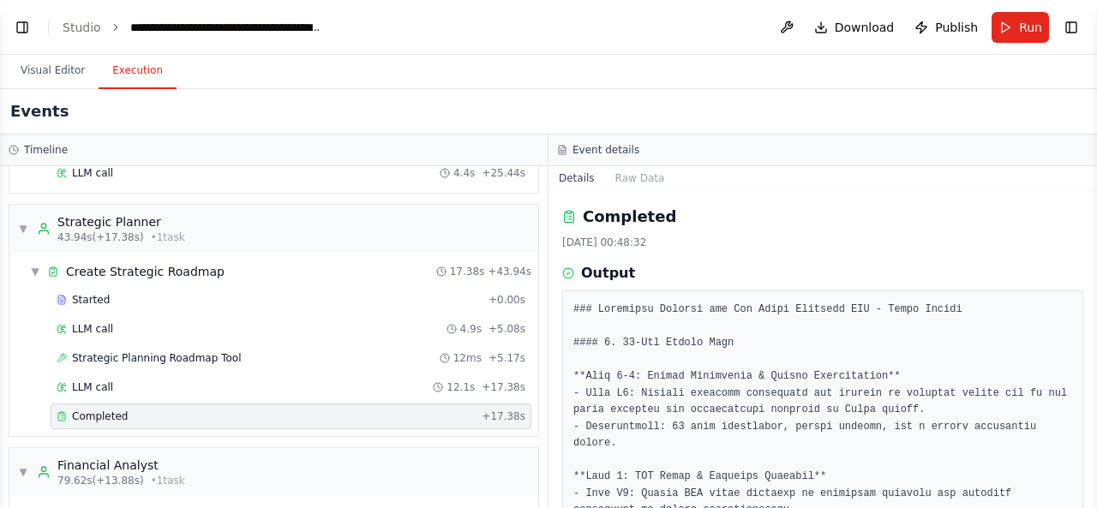
scroll to position [4620, 0]
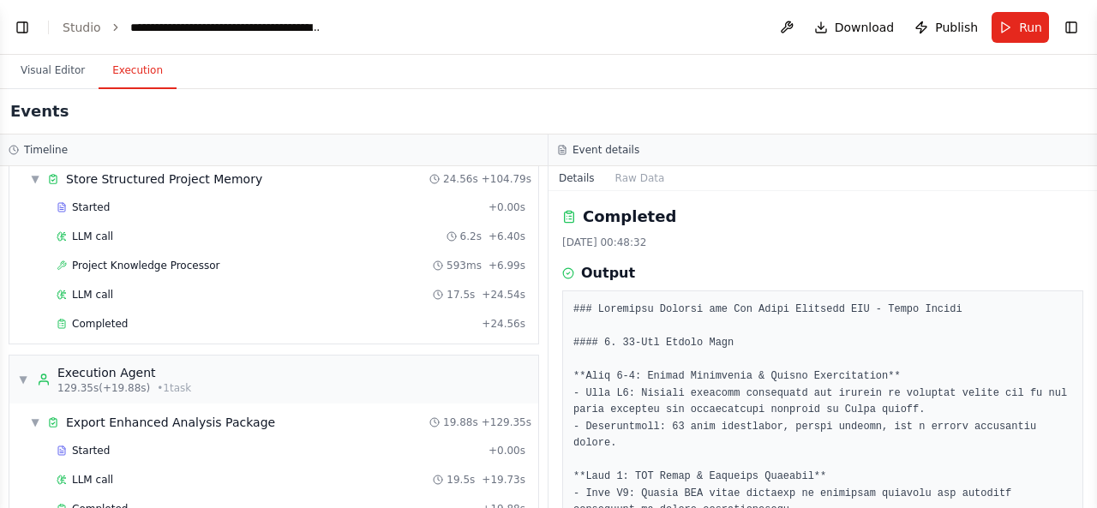
click at [46, 69] on button "Visual Editor" at bounding box center [53, 71] width 92 height 36
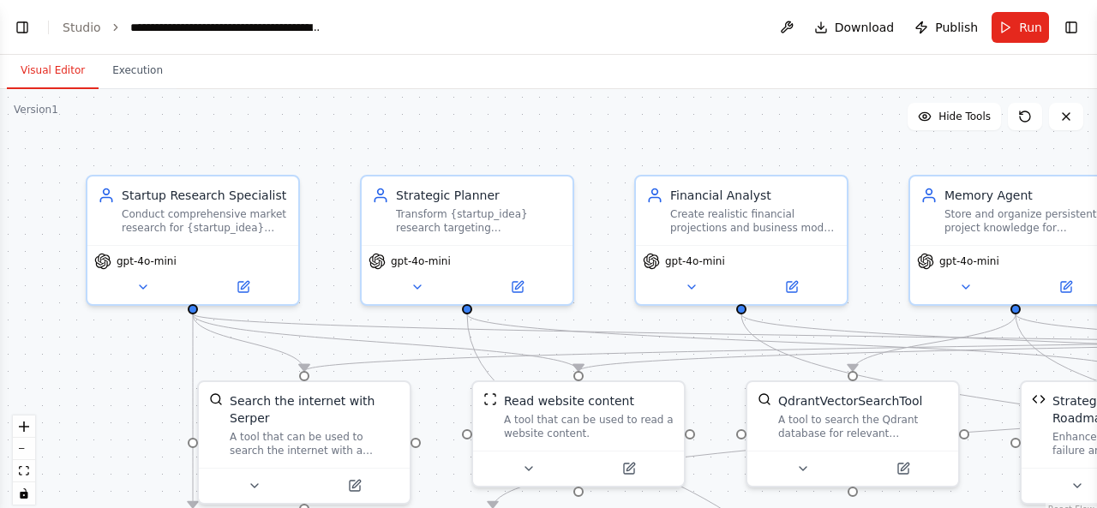
click at [21, 40] on header "**********" at bounding box center [548, 27] width 1097 height 55
click at [22, 34] on button "Toggle Left Sidebar" at bounding box center [22, 27] width 24 height 24
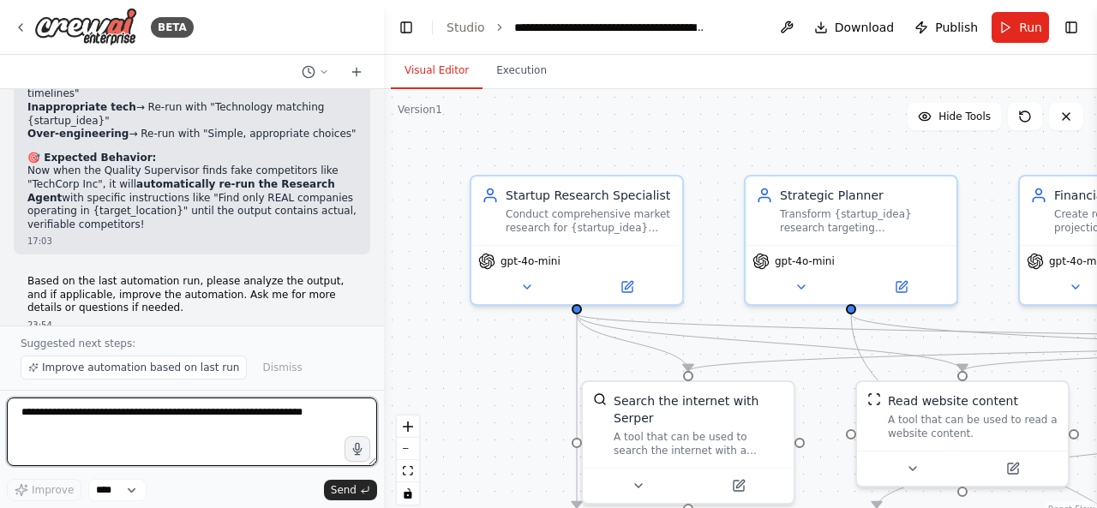
click at [175, 434] on textarea at bounding box center [192, 432] width 370 height 69
type textarea "*"
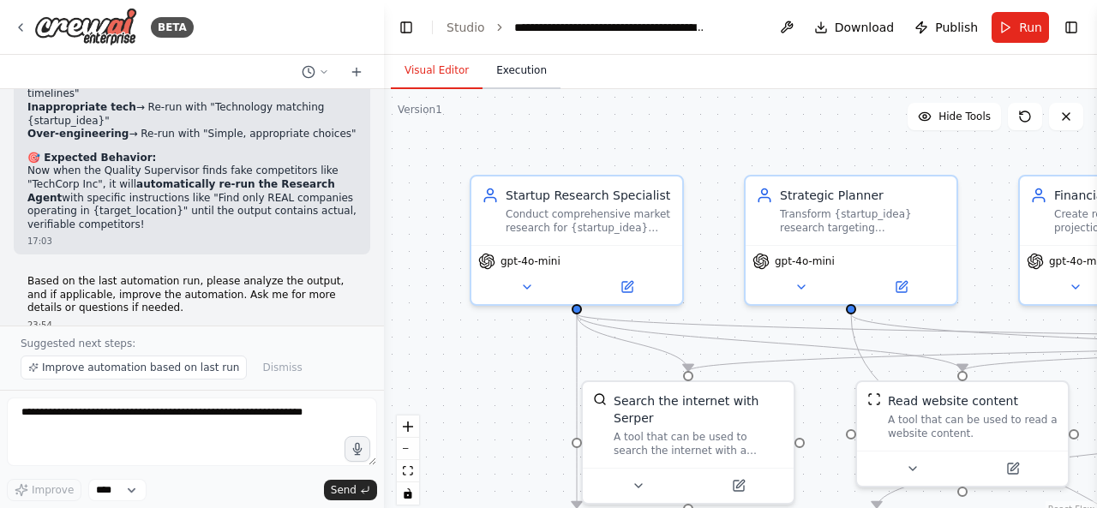
click at [499, 68] on button "Execution" at bounding box center [522, 71] width 78 height 36
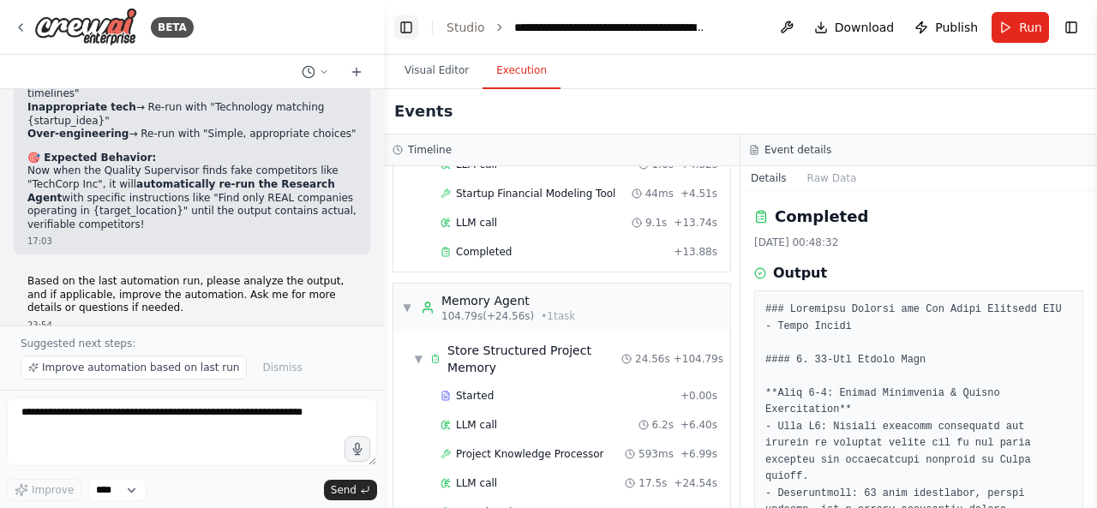
click at [406, 31] on button "Toggle Left Sidebar" at bounding box center [406, 27] width 24 height 24
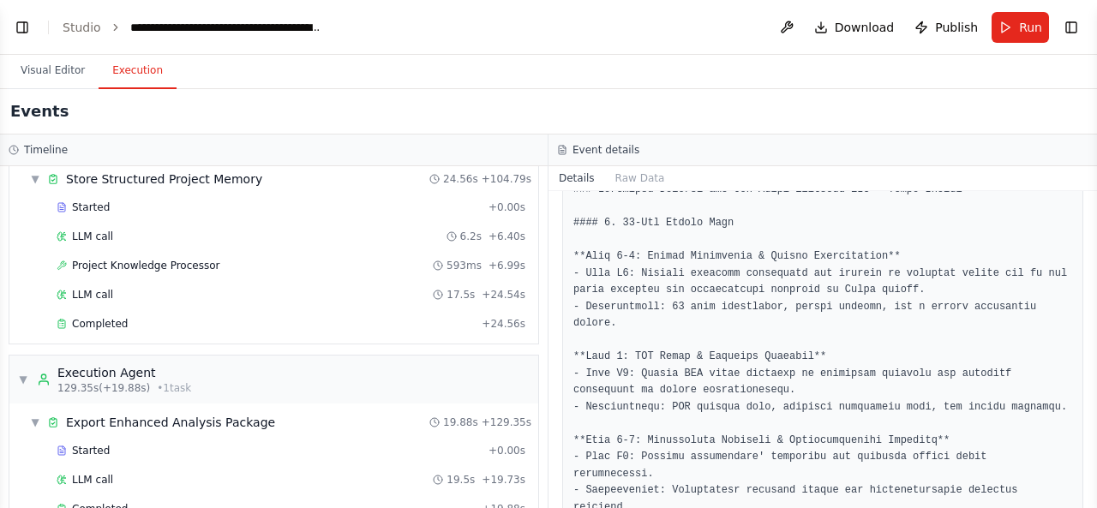
scroll to position [122, 0]
click at [345, 311] on div "Completed + 24.56s" at bounding box center [291, 324] width 481 height 26
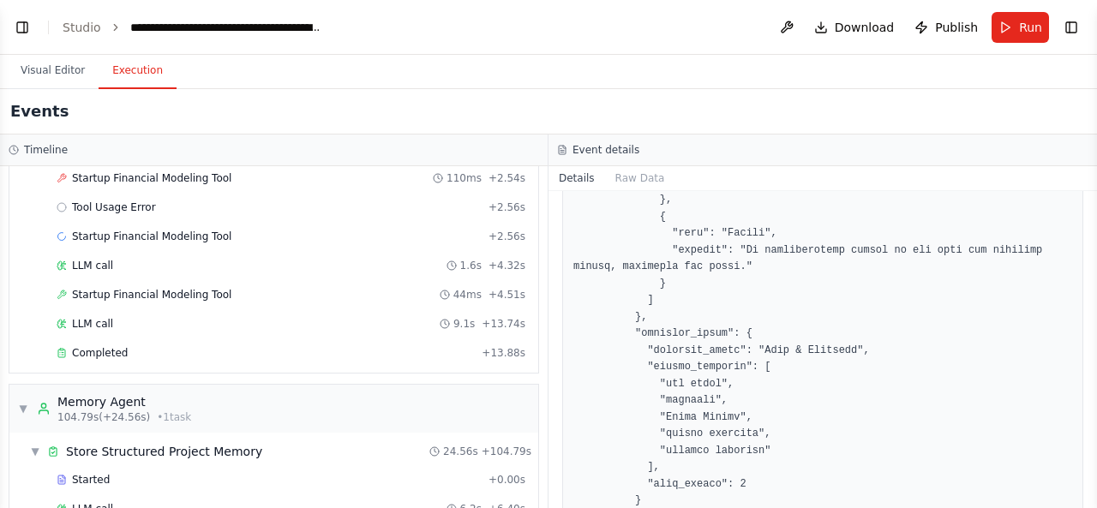
scroll to position [4332, 0]
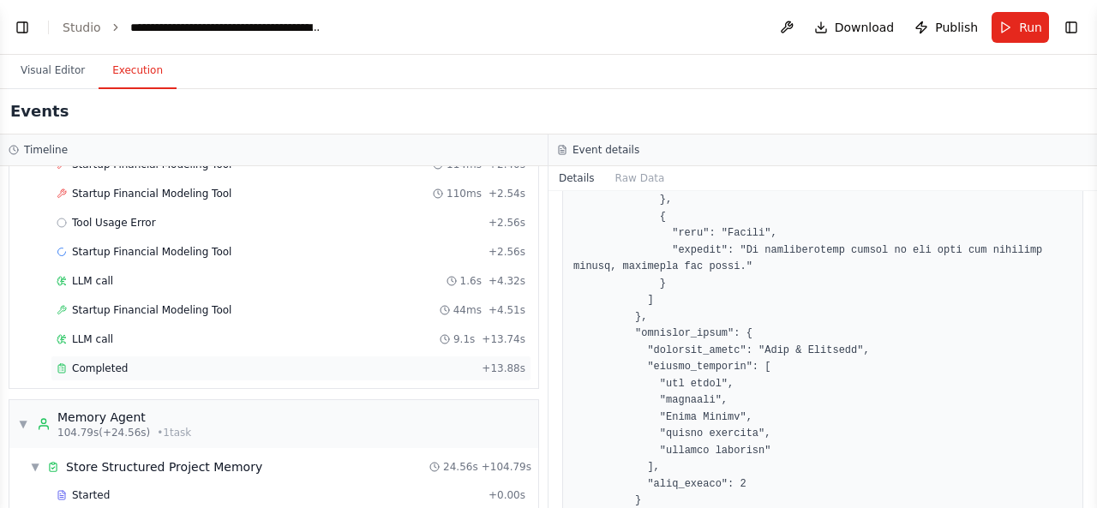
click at [333, 362] on div "Completed" at bounding box center [266, 369] width 418 height 14
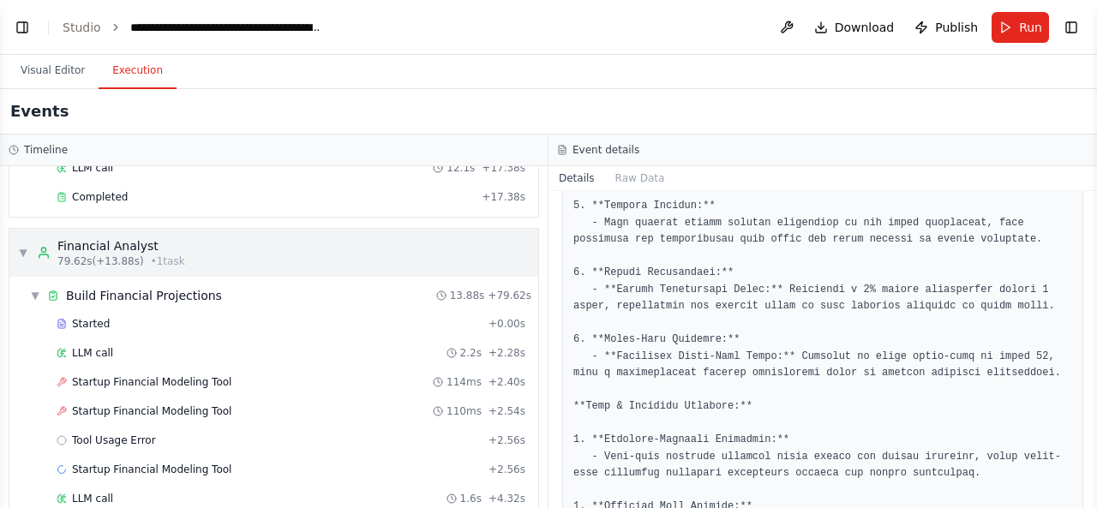
scroll to position [912, 0]
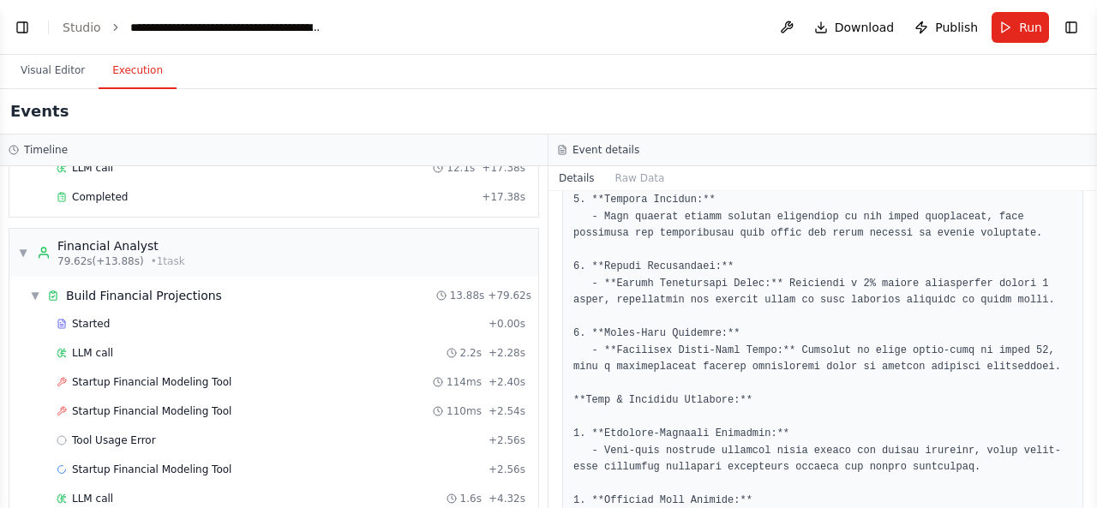
click at [53, 79] on button "Visual Editor" at bounding box center [53, 71] width 92 height 36
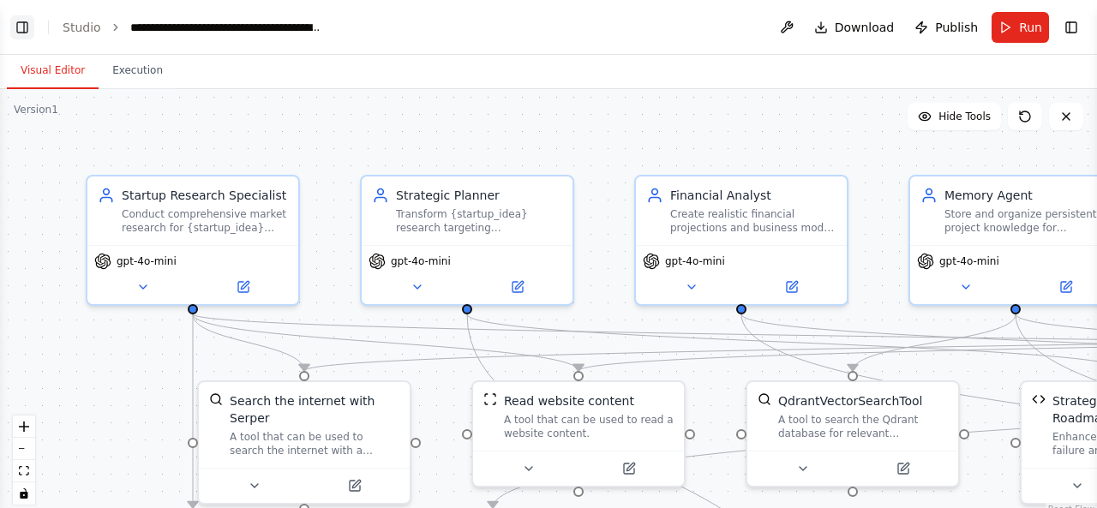
click at [22, 30] on button "Toggle Left Sidebar" at bounding box center [22, 27] width 24 height 24
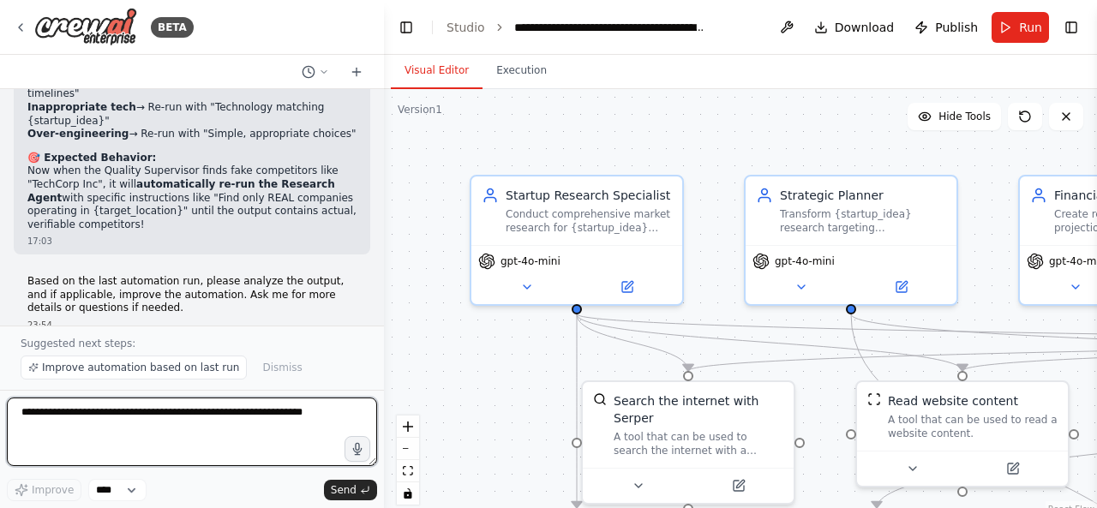
click at [216, 423] on textarea at bounding box center [192, 432] width 370 height 69
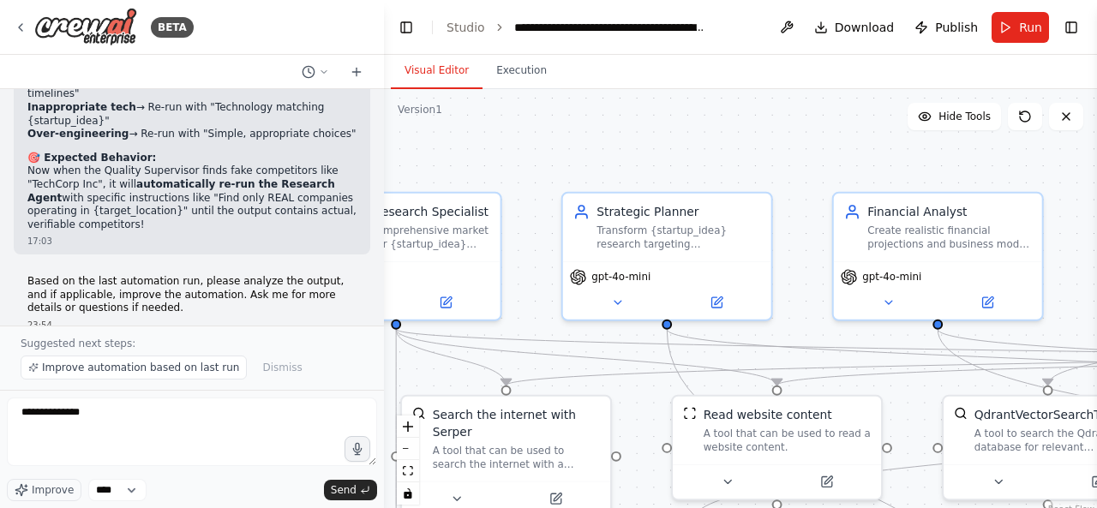
drag, startPoint x: 713, startPoint y: 224, endPoint x: 524, endPoint y: 238, distance: 190.0
click at [525, 238] on div ".deletable-edge-delete-btn { width: 20px; height: 20px; border: 0px solid #ffff…" at bounding box center [740, 303] width 713 height 429
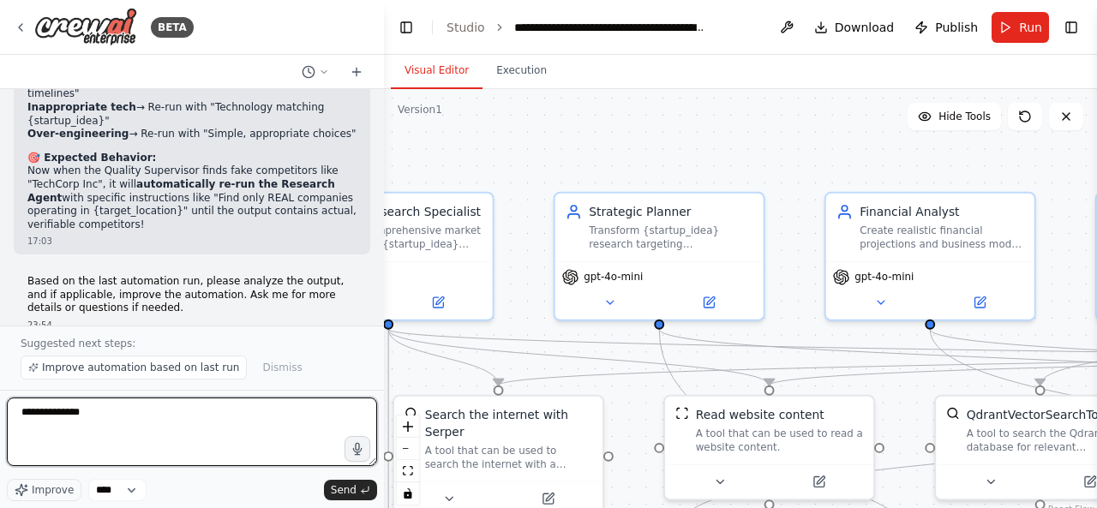
click at [256, 425] on textarea "**********" at bounding box center [192, 432] width 370 height 69
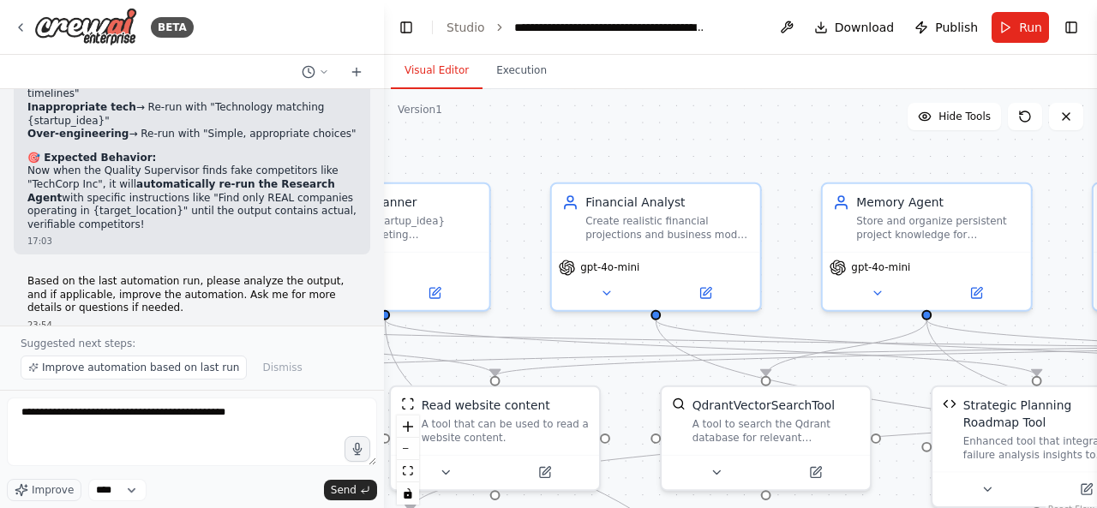
drag, startPoint x: 552, startPoint y: 149, endPoint x: 398, endPoint y: 153, distance: 154.3
click at [398, 153] on div ".deletable-edge-delete-btn { width: 20px; height: 20px; border: 0px solid #ffff…" at bounding box center [740, 303] width 713 height 429
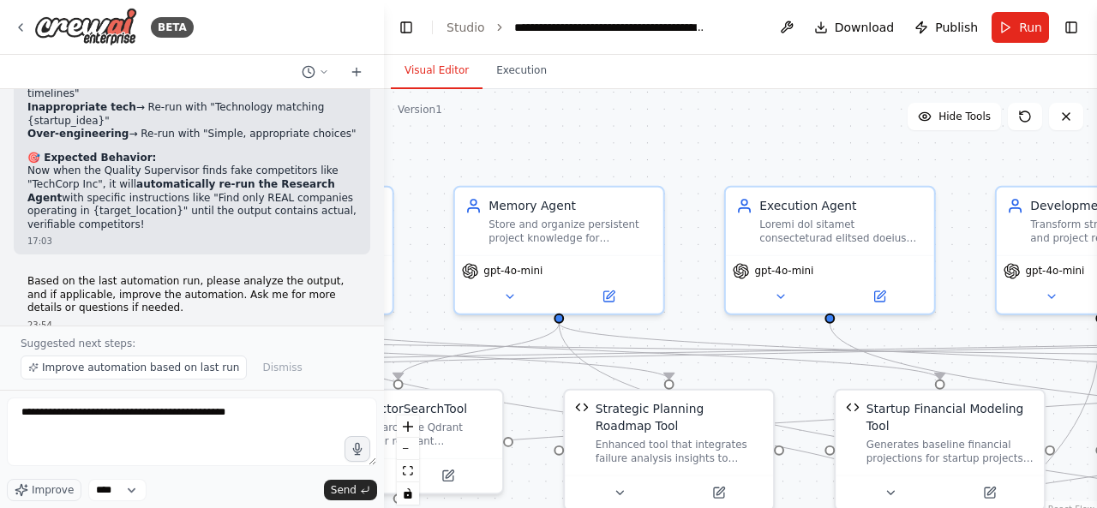
drag, startPoint x: 639, startPoint y: 162, endPoint x: 340, endPoint y: 164, distance: 298.3
click at [340, 164] on div "BETA Hello! I'm the CrewAI assistant. What kind of automation do you want to bu…" at bounding box center [548, 254] width 1097 height 508
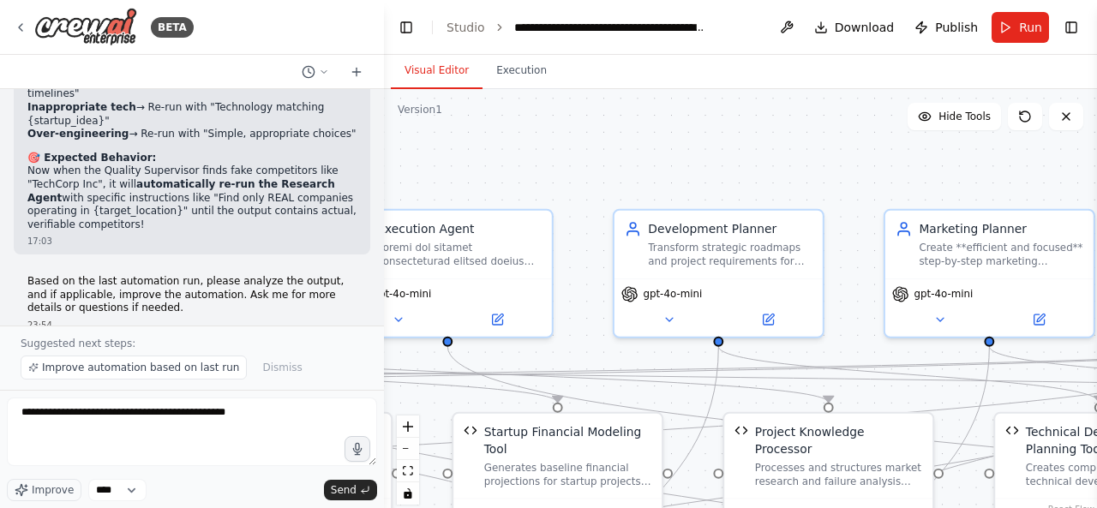
click at [387, 169] on div ".deletable-edge-delete-btn { width: 20px; height: 20px; border: 0px solid #ffff…" at bounding box center [740, 303] width 713 height 429
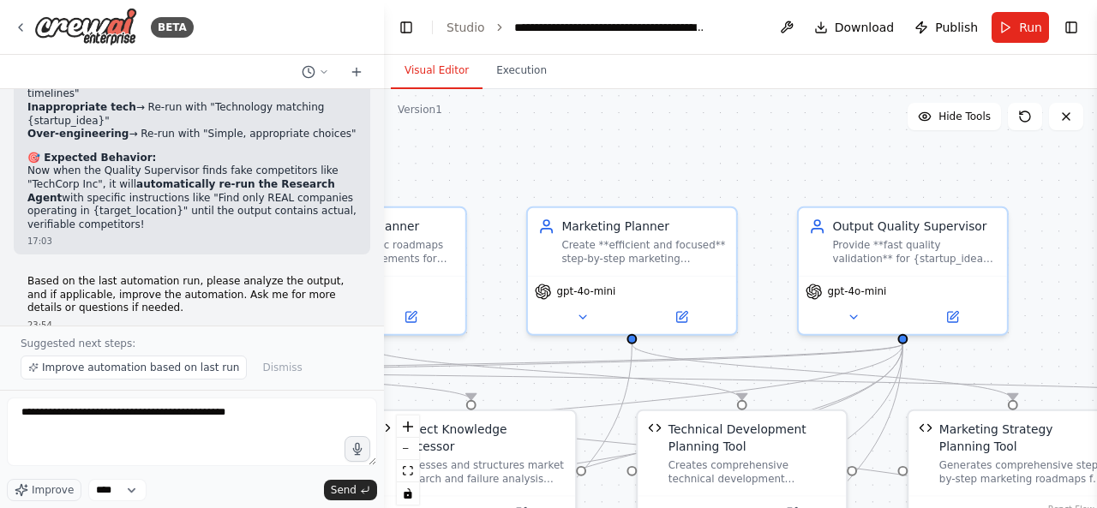
drag, startPoint x: 641, startPoint y: 184, endPoint x: 372, endPoint y: 183, distance: 269.1
click at [372, 183] on div "BETA Hello! I'm the CrewAI assistant. What kind of automation do you want to bu…" at bounding box center [548, 254] width 1097 height 508
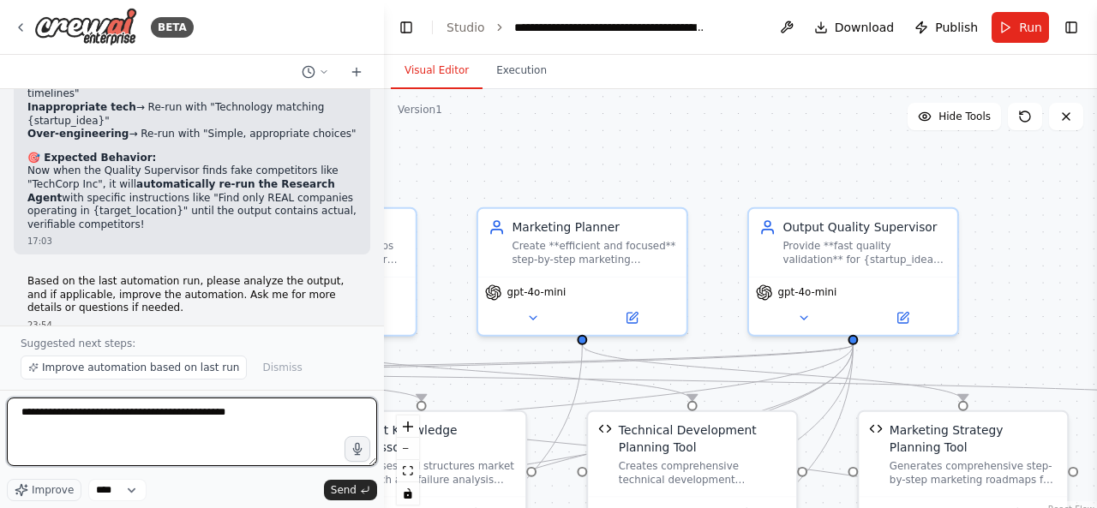
click at [242, 418] on textarea "**********" at bounding box center [192, 432] width 370 height 69
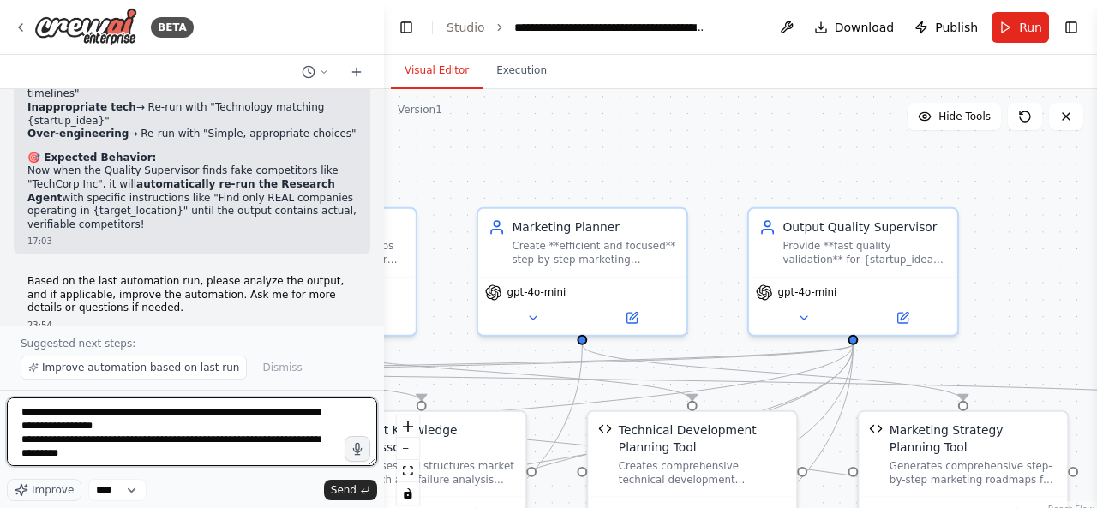
type textarea "**********"
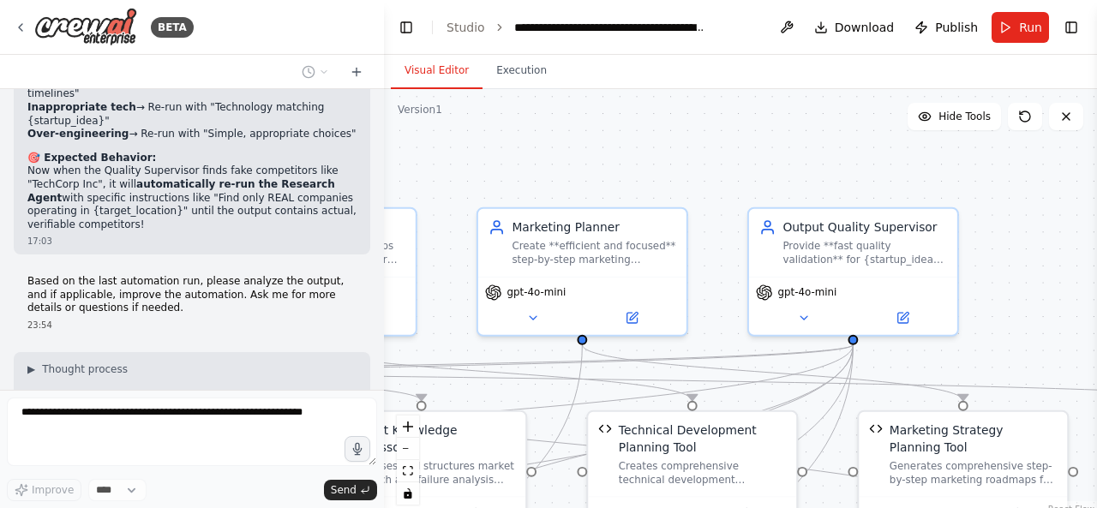
scroll to position [16622, 0]
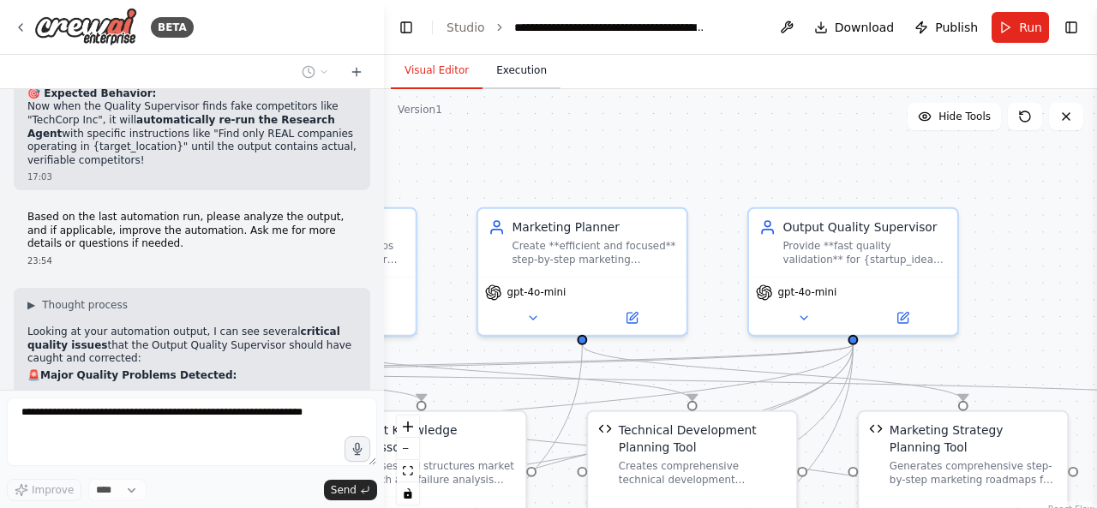
click at [516, 77] on button "Execution" at bounding box center [522, 71] width 78 height 36
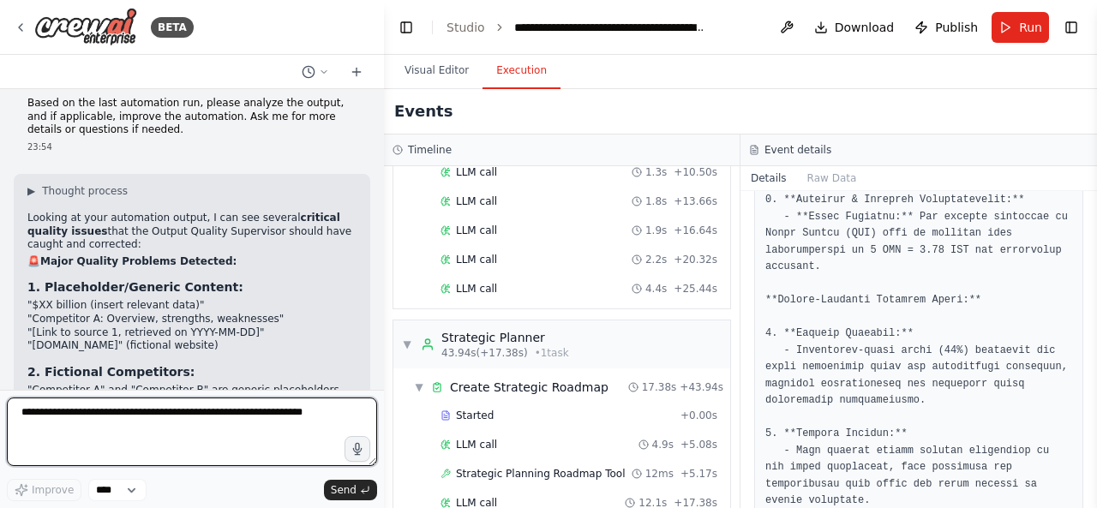
scroll to position [3950, 0]
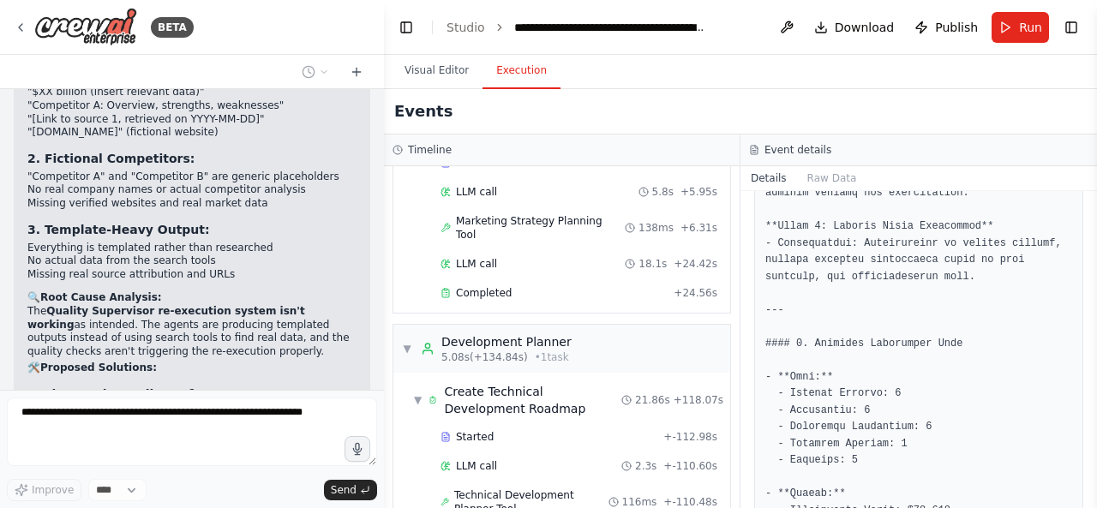
scroll to position [226, 0]
click at [597, 285] on div "Completed" at bounding box center [554, 292] width 226 height 14
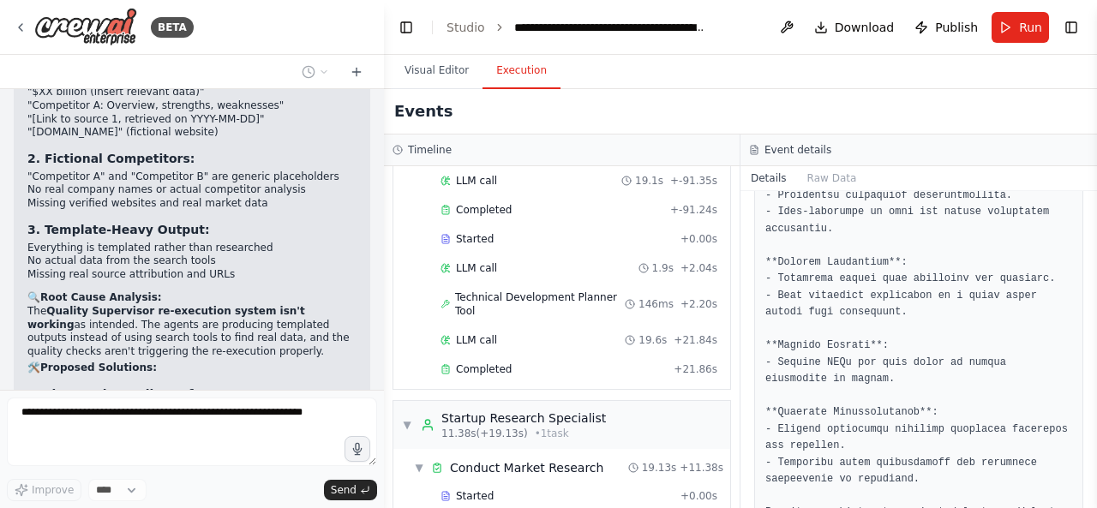
scroll to position [574, 0]
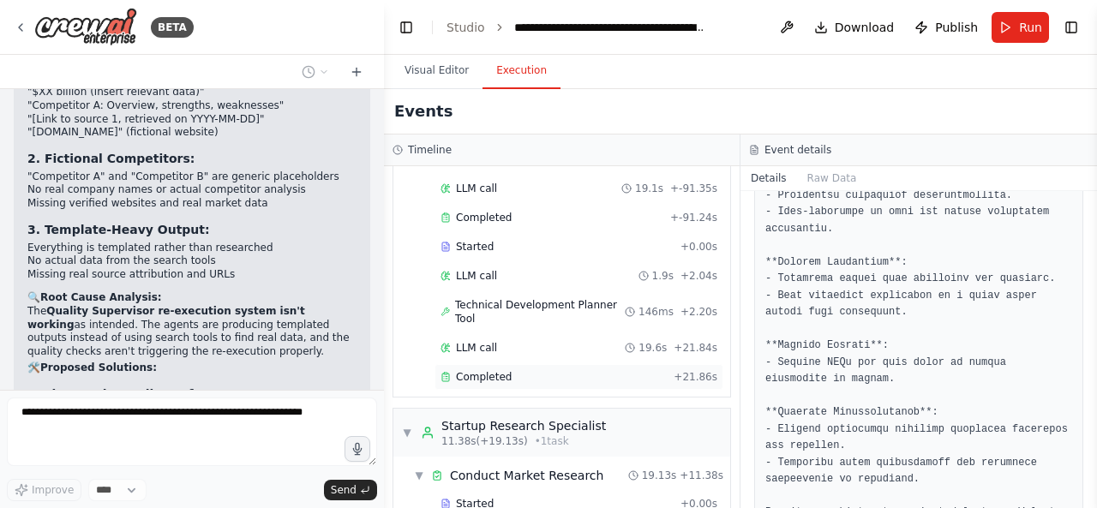
click at [646, 370] on div "Completed" at bounding box center [554, 377] width 226 height 14
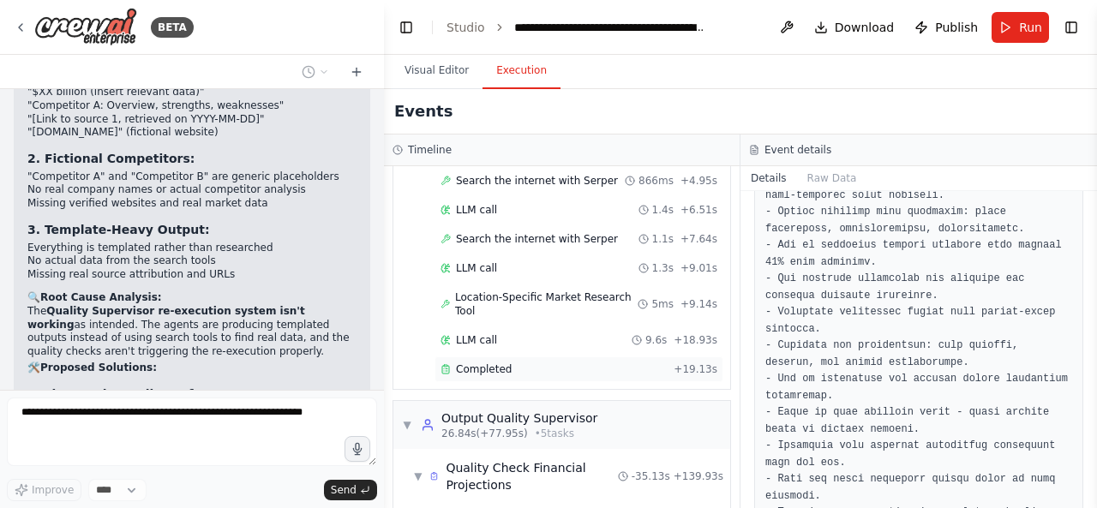
scroll to position [1015, 0]
click at [555, 356] on div "Completed + 19.13s" at bounding box center [579, 369] width 289 height 26
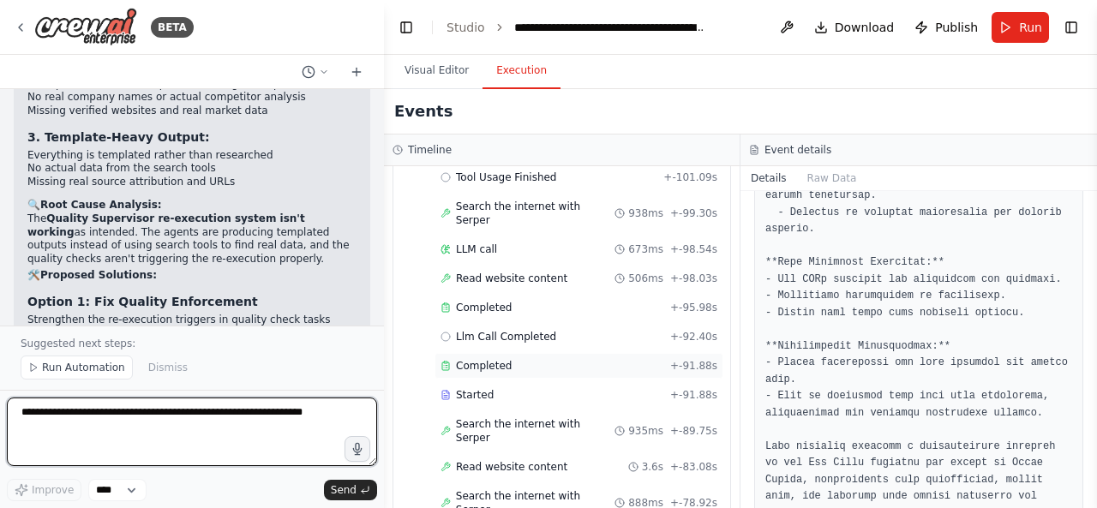
scroll to position [0, 0]
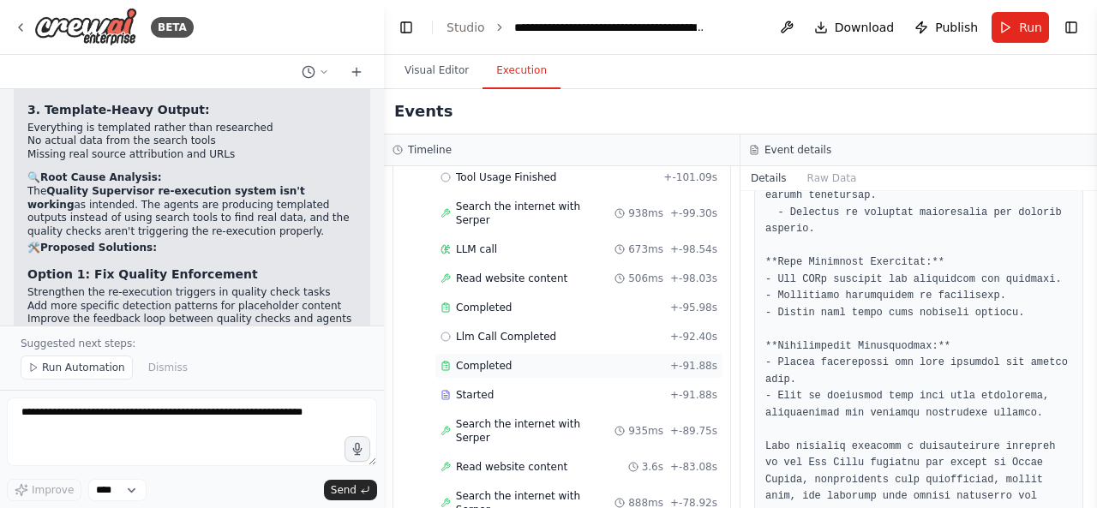
click at [553, 359] on div "Completed" at bounding box center [552, 366] width 223 height 14
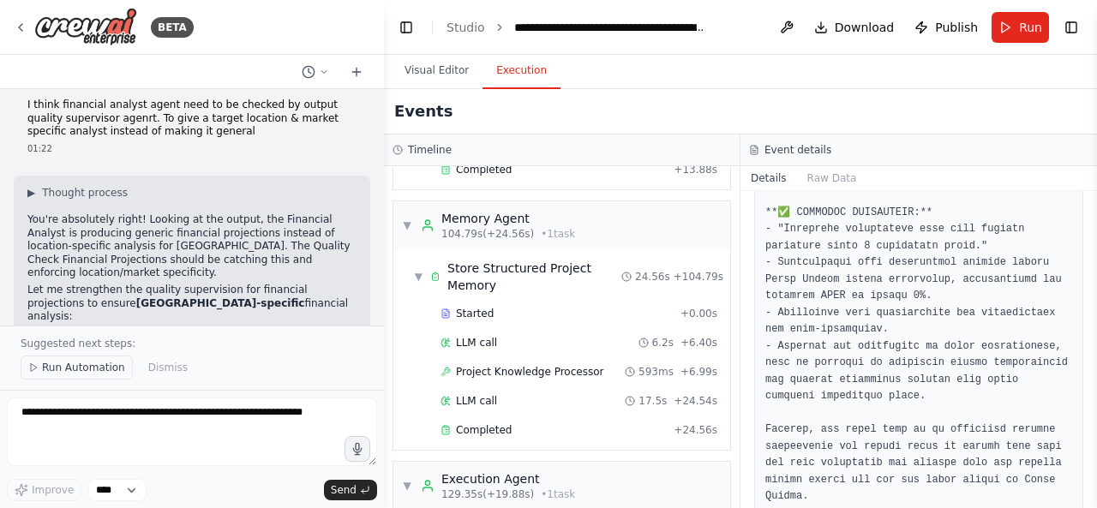
click at [89, 375] on span "Run Automation" at bounding box center [83, 368] width 83 height 14
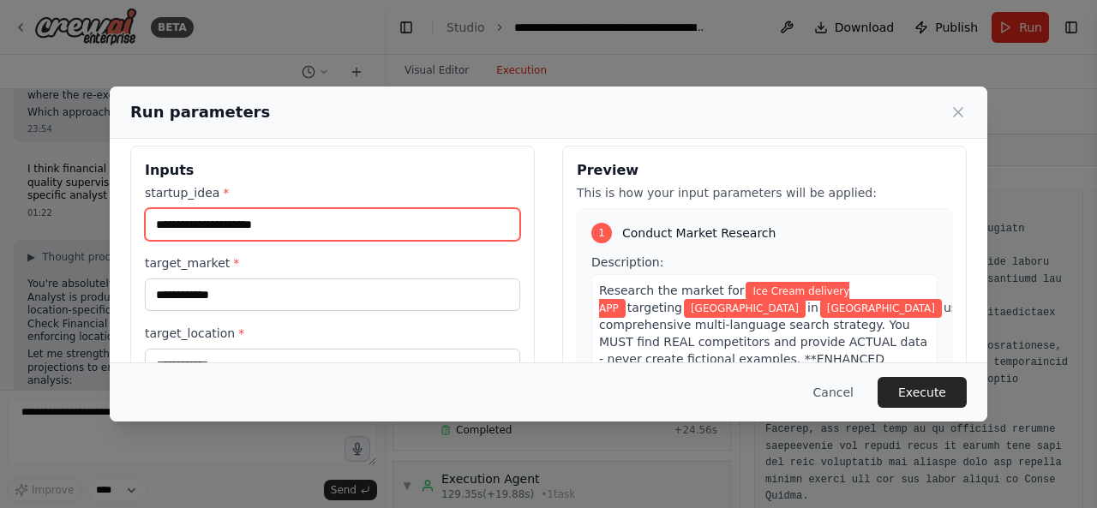
drag, startPoint x: 206, startPoint y: 219, endPoint x: 154, endPoint y: 223, distance: 51.6
click at [154, 223] on input "**********" at bounding box center [332, 224] width 375 height 33
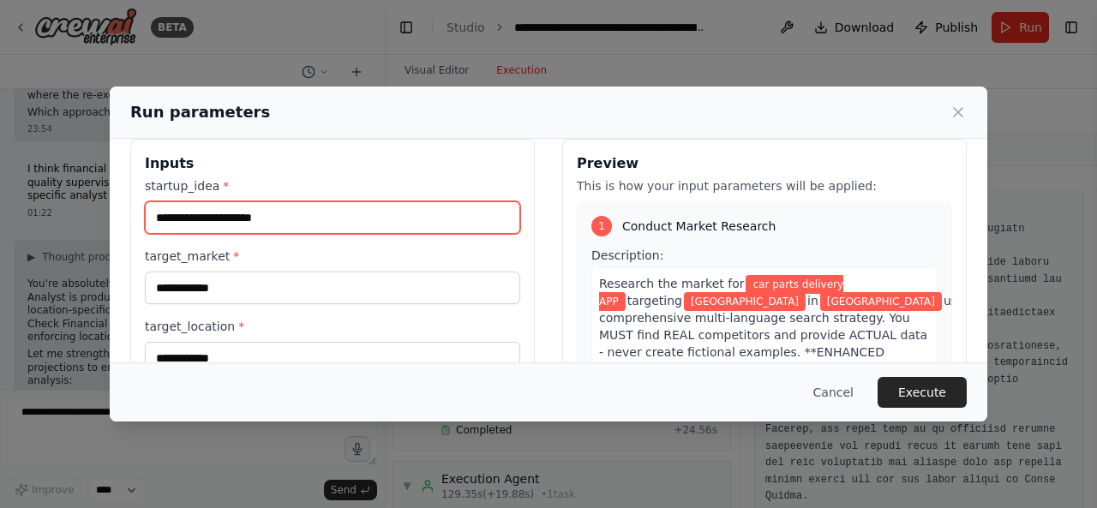
scroll to position [2, 0]
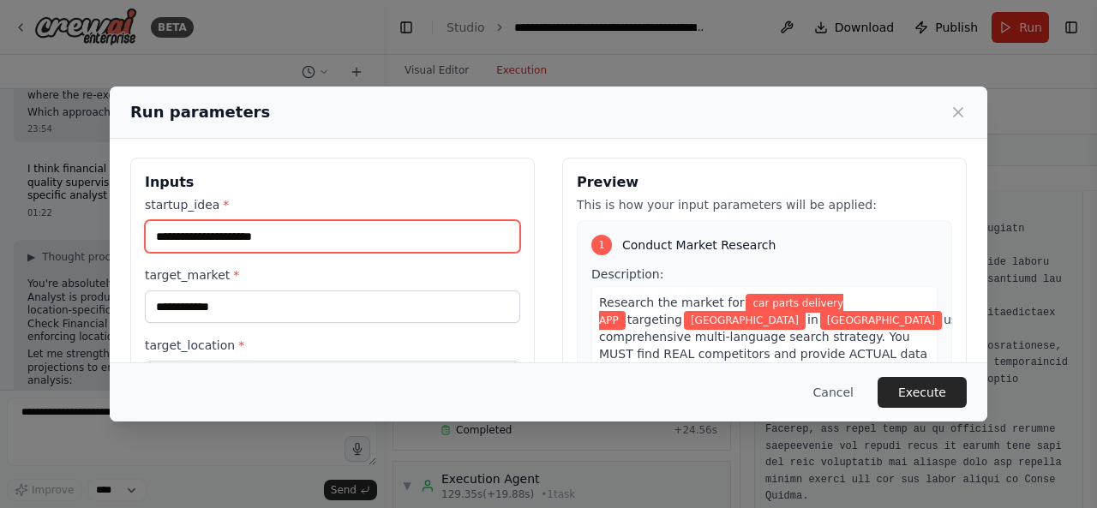
click at [259, 233] on input "**********" at bounding box center [332, 236] width 375 height 33
type input "**********"
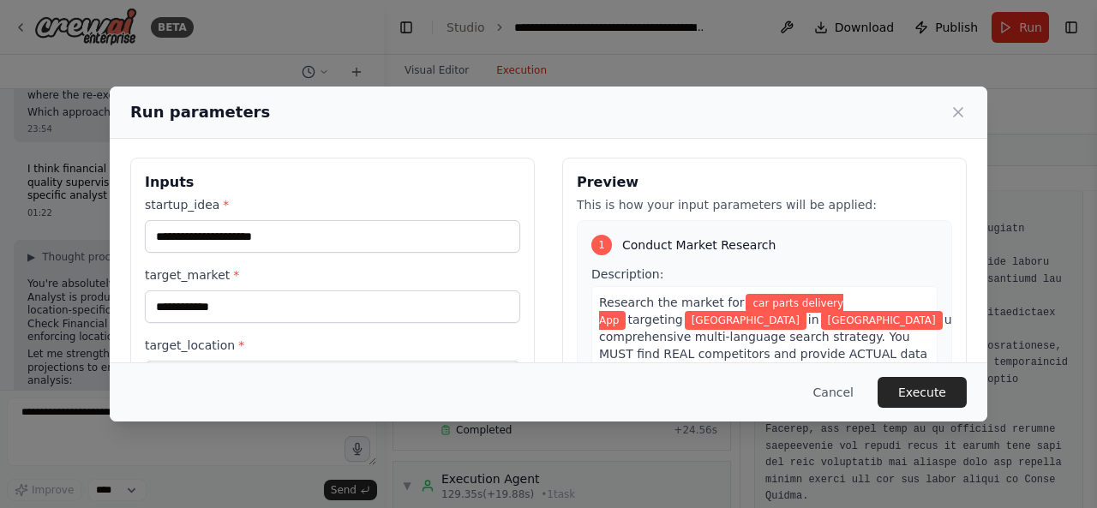
click at [542, 195] on div "**********" at bounding box center [548, 361] width 837 height 406
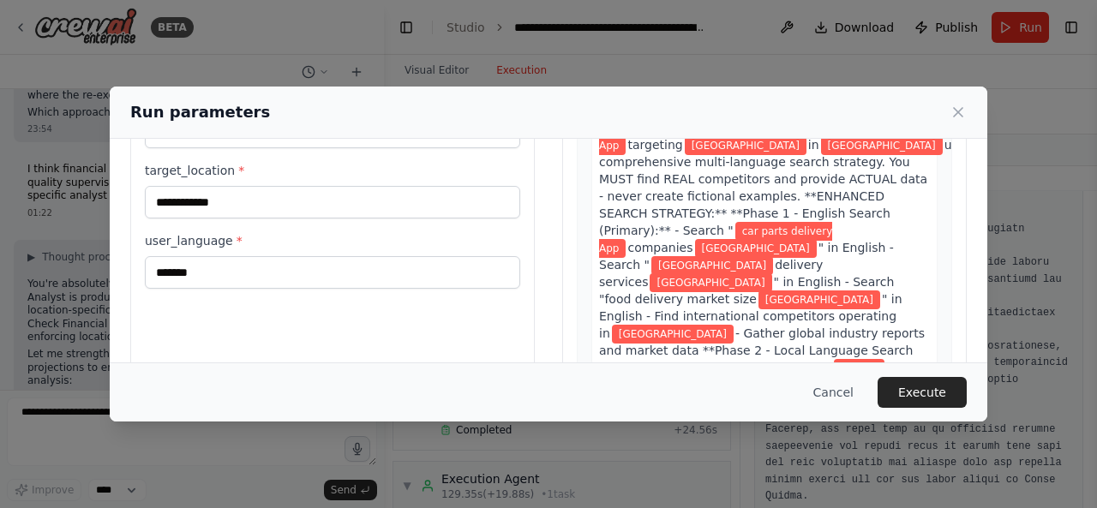
scroll to position [221, 0]
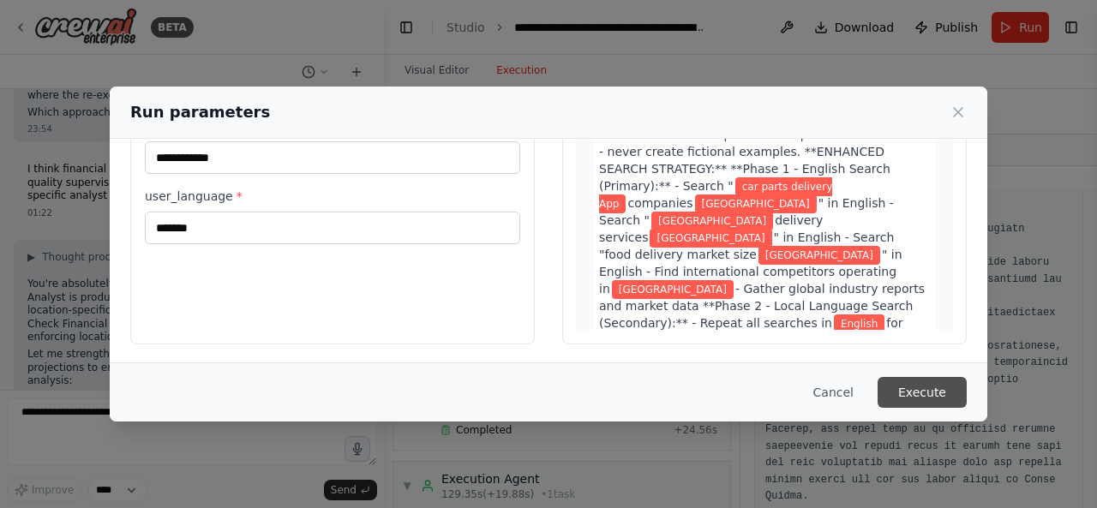
click at [912, 387] on button "Execute" at bounding box center [922, 392] width 89 height 31
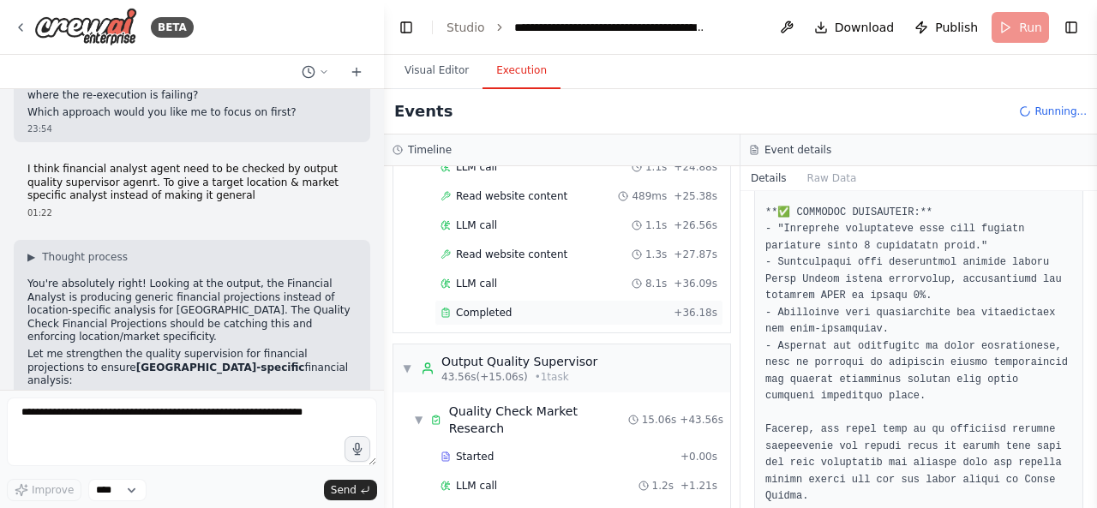
scroll to position [483, 0]
click at [585, 305] on div "Completed" at bounding box center [554, 312] width 226 height 14
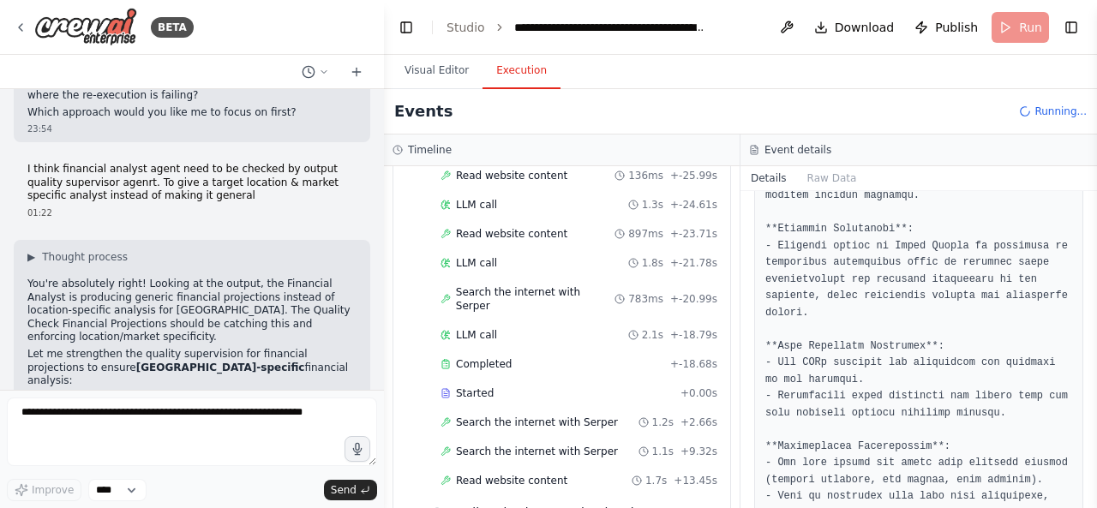
scroll to position [1110, 0]
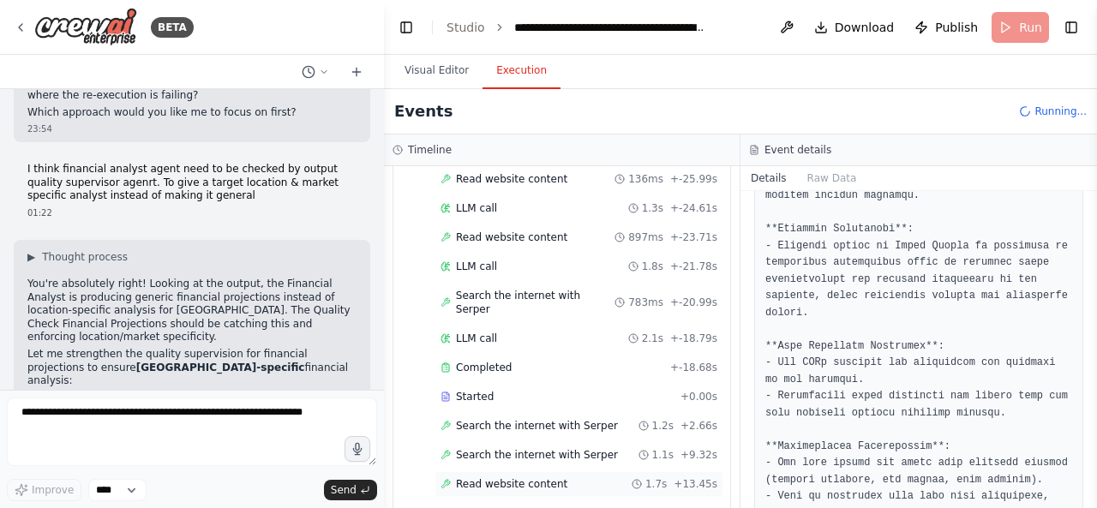
click at [607, 477] on div "Read website content 1.7s + 13.45s" at bounding box center [579, 484] width 277 height 14
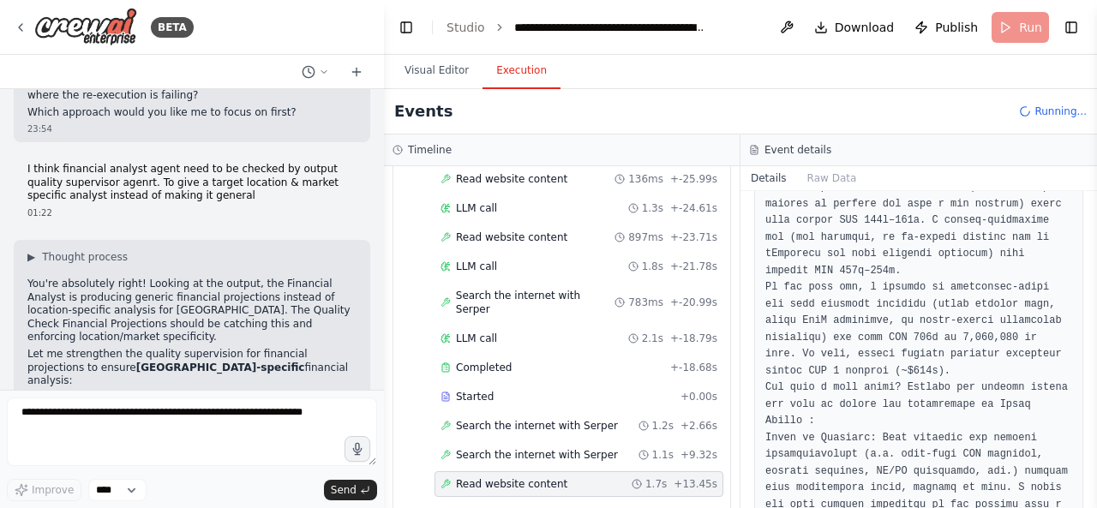
scroll to position [1850, 0]
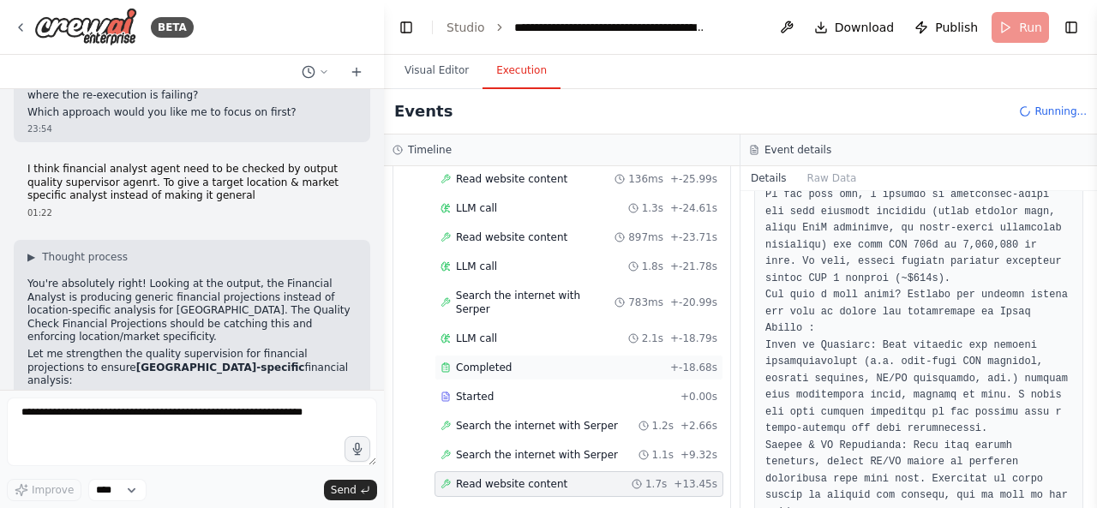
click at [566, 361] on div "Completed" at bounding box center [552, 368] width 223 height 14
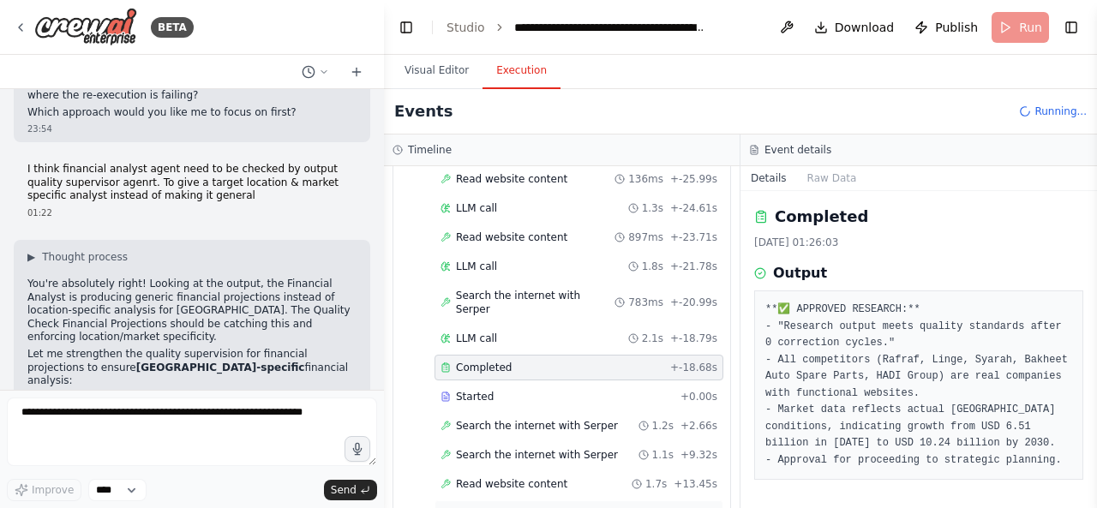
click at [608, 507] on div "Completed" at bounding box center [554, 514] width 226 height 14
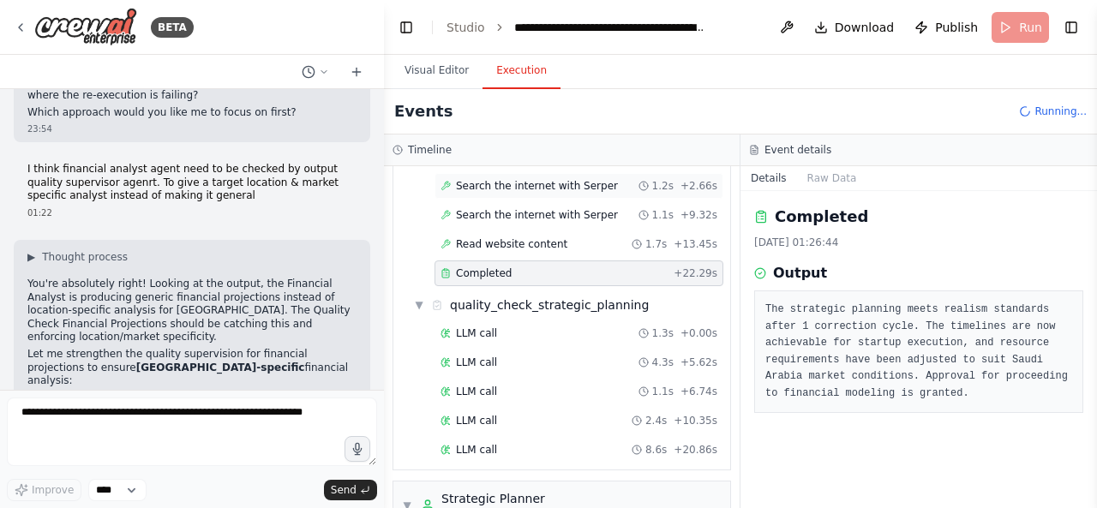
scroll to position [1347, 0]
click at [604, 446] on div "LLM call 8.6s + 20.86s" at bounding box center [579, 453] width 277 height 14
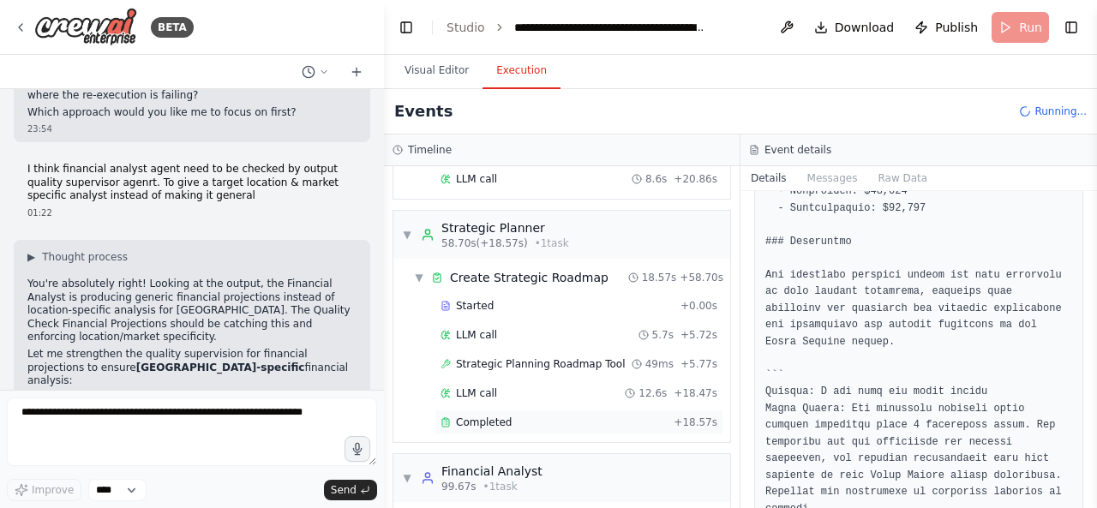
scroll to position [1620, 0]
click at [614, 417] on div "Completed" at bounding box center [554, 424] width 226 height 14
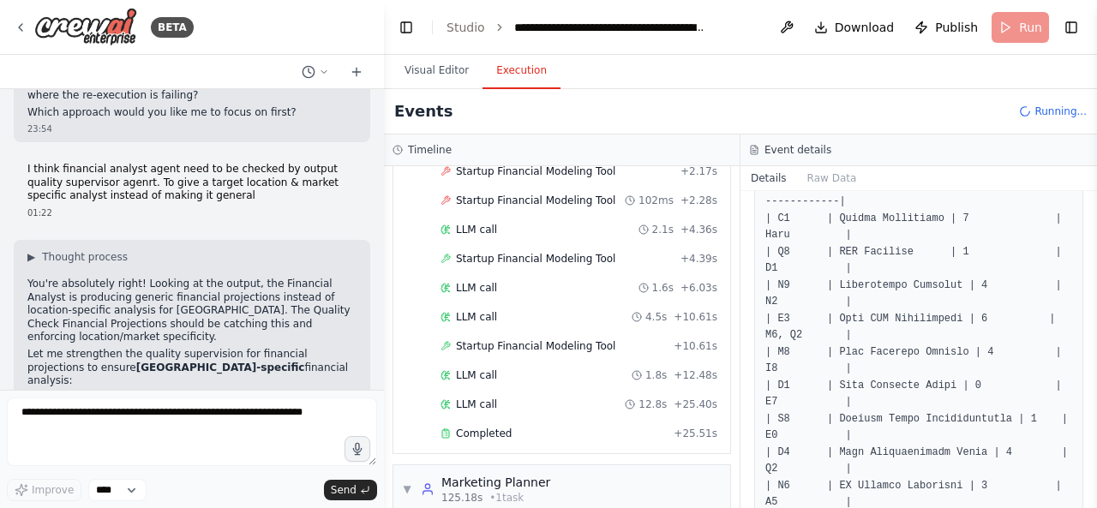
scroll to position [2089, 0]
click at [603, 418] on div "Completed + 25.51s" at bounding box center [579, 431] width 289 height 26
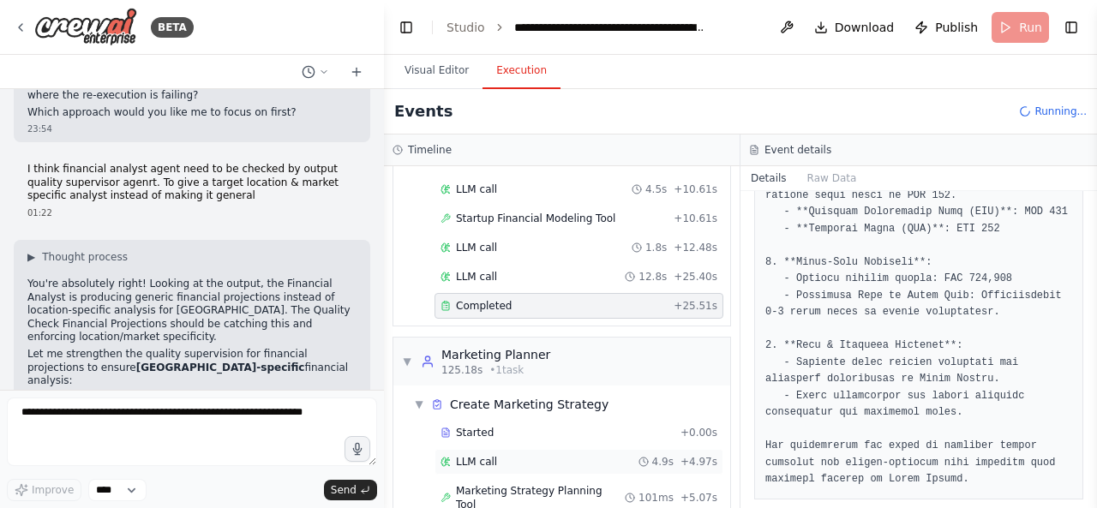
scroll to position [2236, 0]
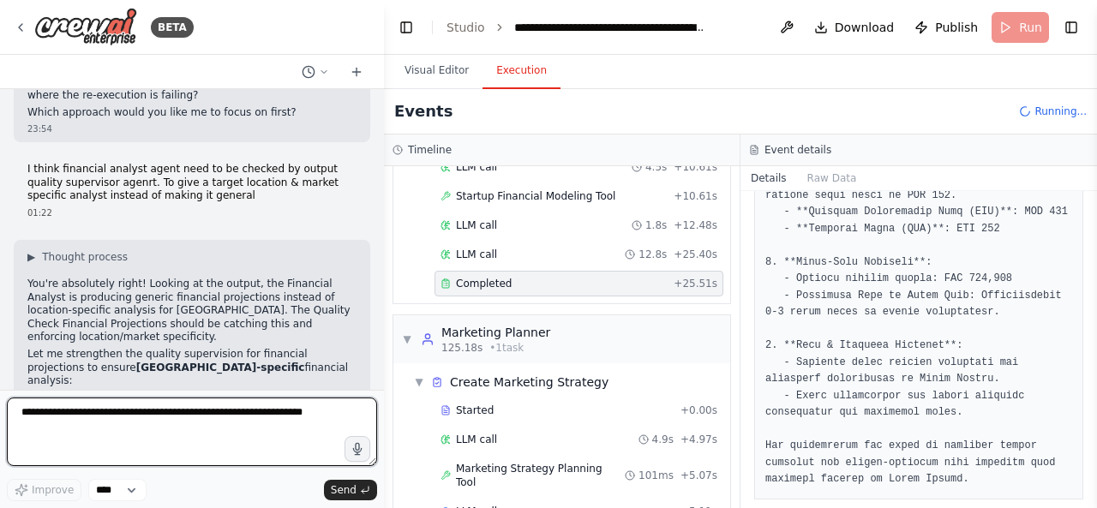
click at [275, 409] on textarea at bounding box center [192, 432] width 370 height 69
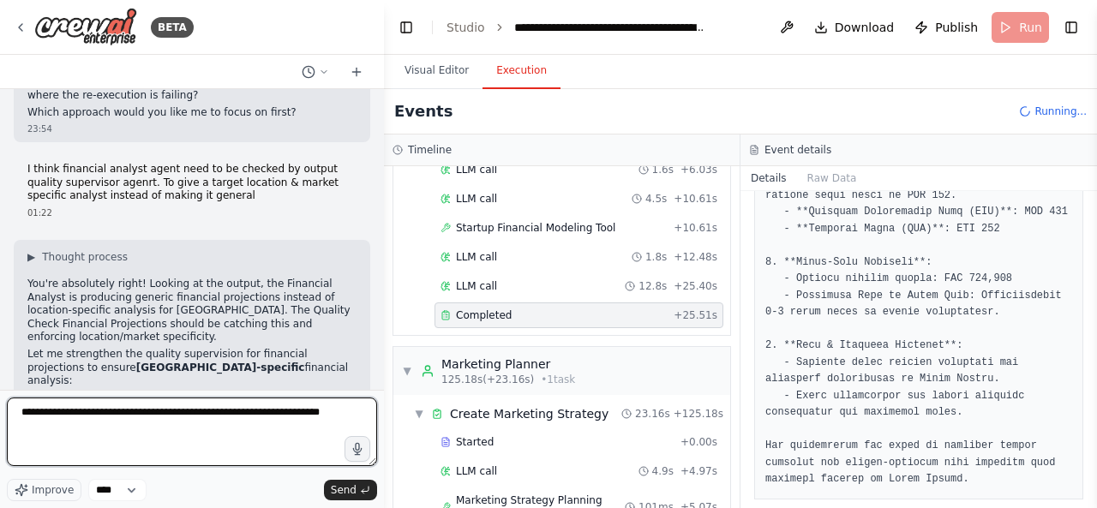
scroll to position [2410, 0]
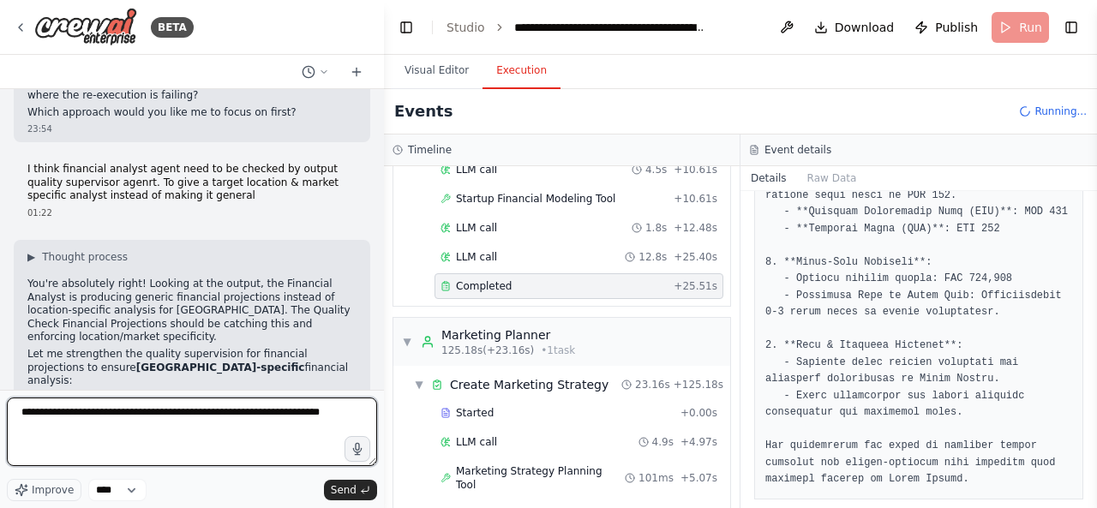
click at [221, 417] on textarea "**********" at bounding box center [192, 432] width 370 height 69
type textarea "**********"
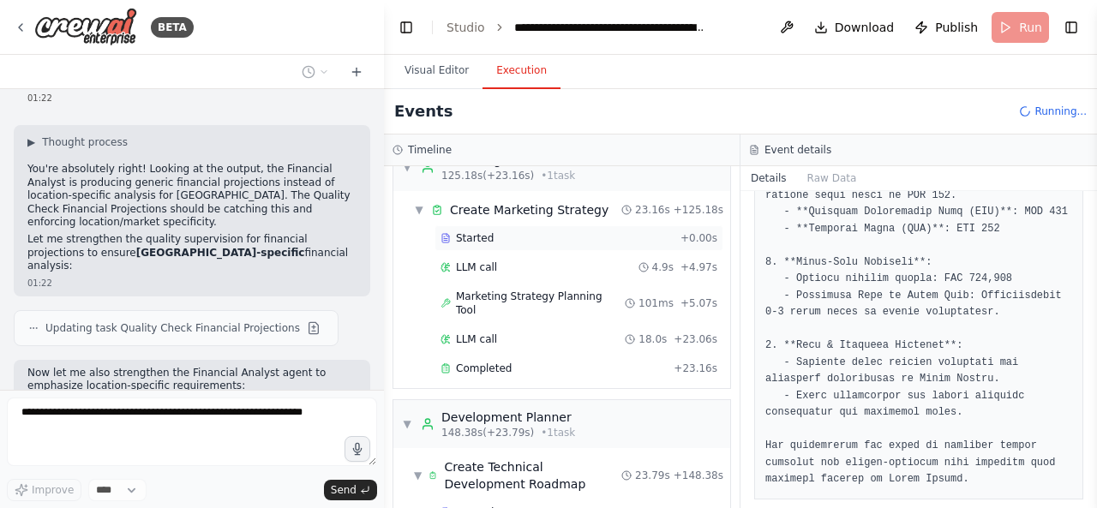
scroll to position [2696, 0]
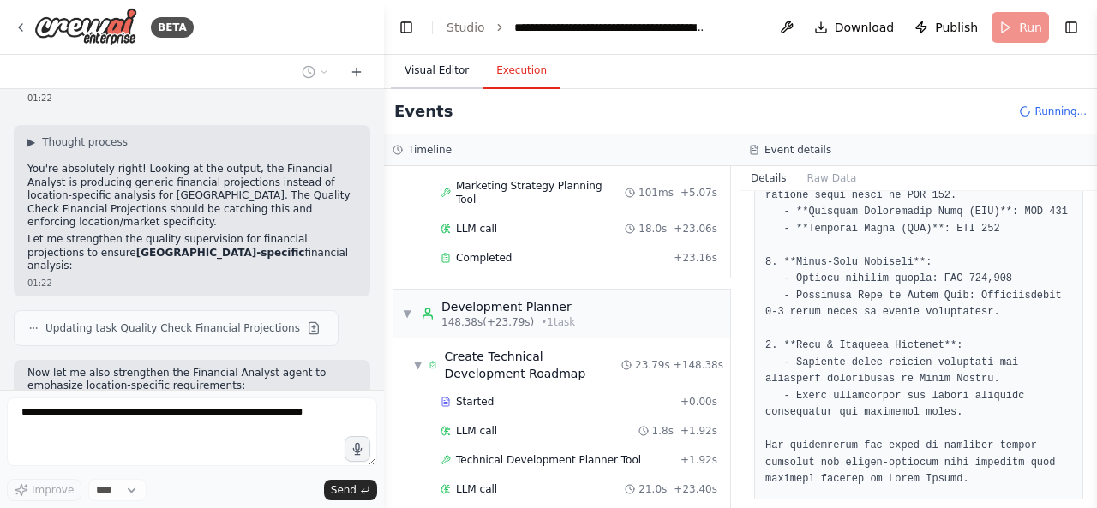
click at [437, 73] on button "Visual Editor" at bounding box center [437, 71] width 92 height 36
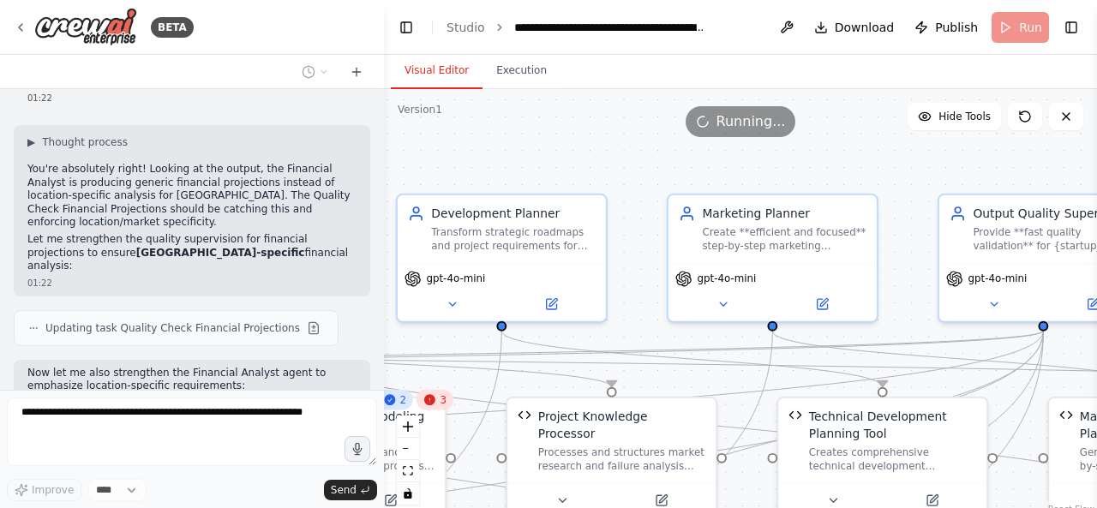
drag, startPoint x: 564, startPoint y: 158, endPoint x: 734, endPoint y: 152, distance: 169.8
click at [734, 152] on div ".deletable-edge-delete-btn { width: 20px; height: 20px; border: 0px solid #ffff…" at bounding box center [740, 303] width 713 height 429
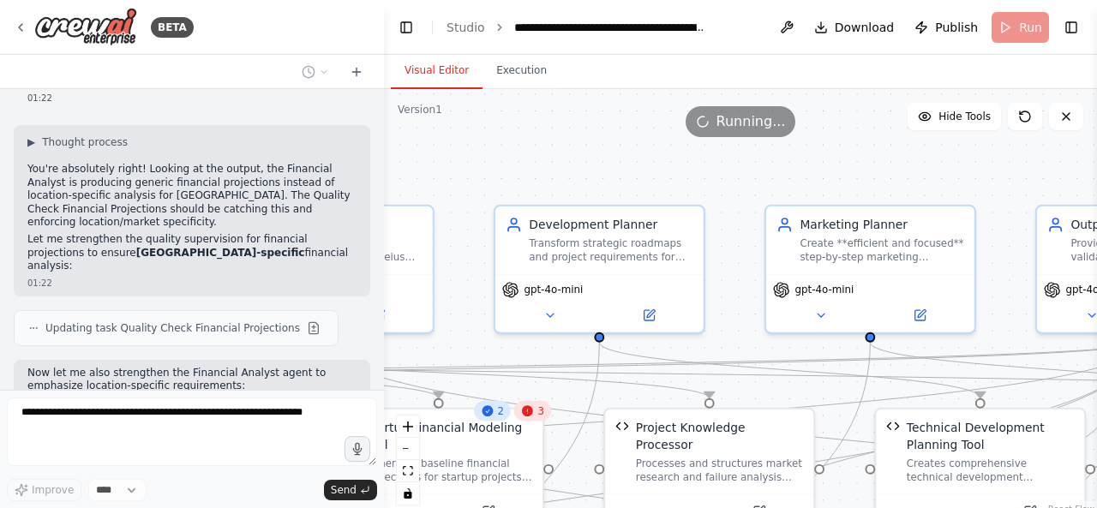
drag, startPoint x: 621, startPoint y: 162, endPoint x: 689, endPoint y: 166, distance: 68.7
click at [689, 166] on div ".deletable-edge-delete-btn { width: 20px; height: 20px; border: 0px solid #ffff…" at bounding box center [740, 303] width 713 height 429
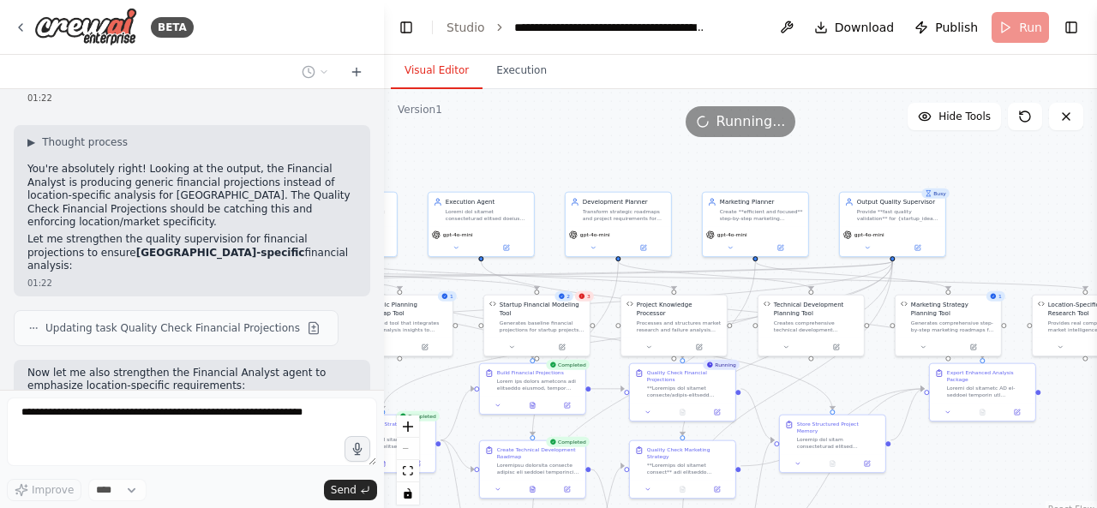
drag, startPoint x: 549, startPoint y: 165, endPoint x: 621, endPoint y: 149, distance: 73.6
click at [591, 159] on div ".deletable-edge-delete-btn { width: 20px; height: 20px; border: 0px solid #ffff…" at bounding box center [740, 303] width 713 height 429
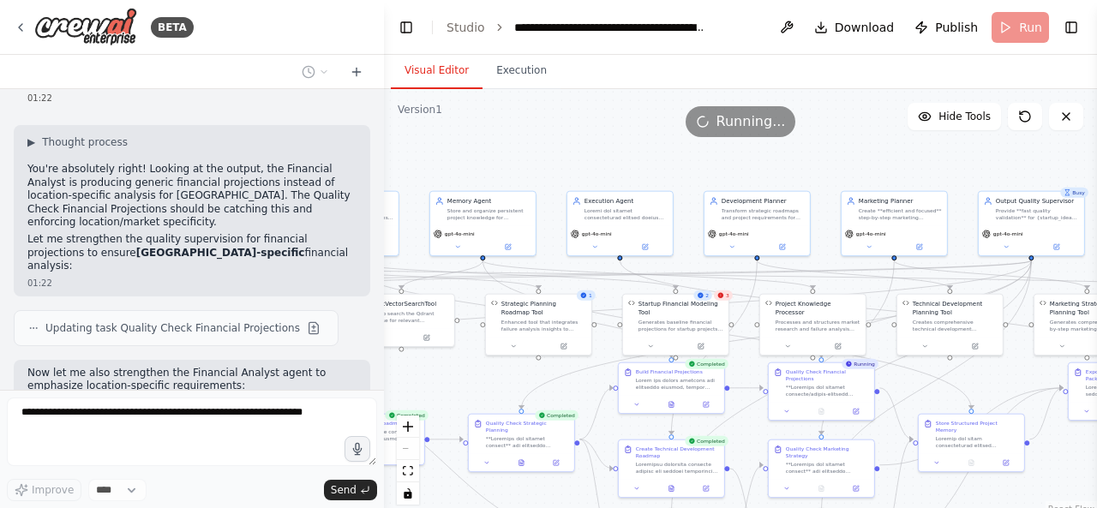
drag, startPoint x: 621, startPoint y: 149, endPoint x: 737, endPoint y: 170, distance: 118.4
click at [737, 170] on div ".deletable-edge-delete-btn { width: 20px; height: 20px; border: 0px solid #ffff…" at bounding box center [740, 303] width 713 height 429
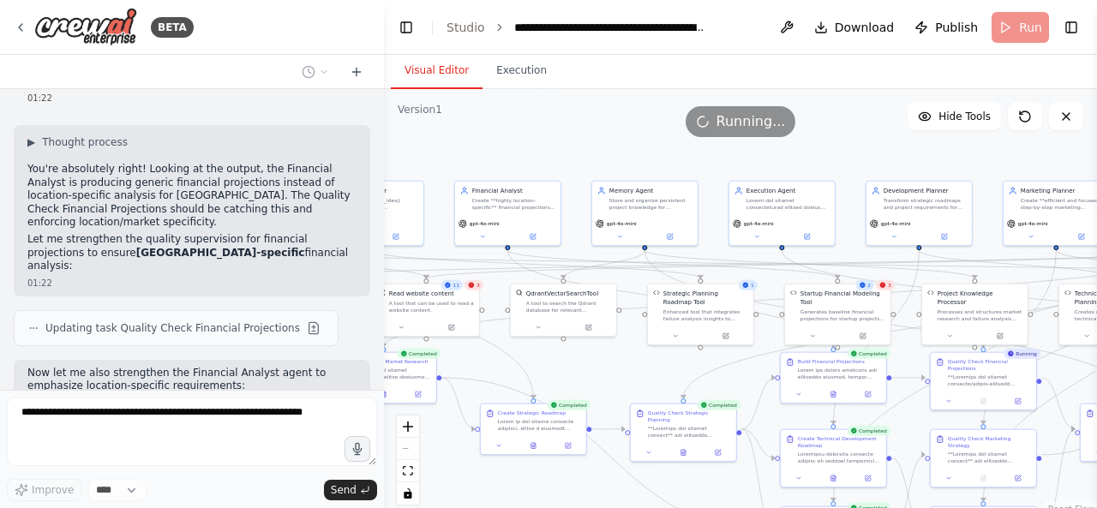
drag, startPoint x: 578, startPoint y: 186, endPoint x: 713, endPoint y: 164, distance: 137.2
click at [713, 164] on div ".deletable-edge-delete-btn { width: 20px; height: 20px; border: 0px solid #ffff…" at bounding box center [740, 303] width 713 height 429
click at [507, 76] on button "Execution" at bounding box center [522, 71] width 78 height 36
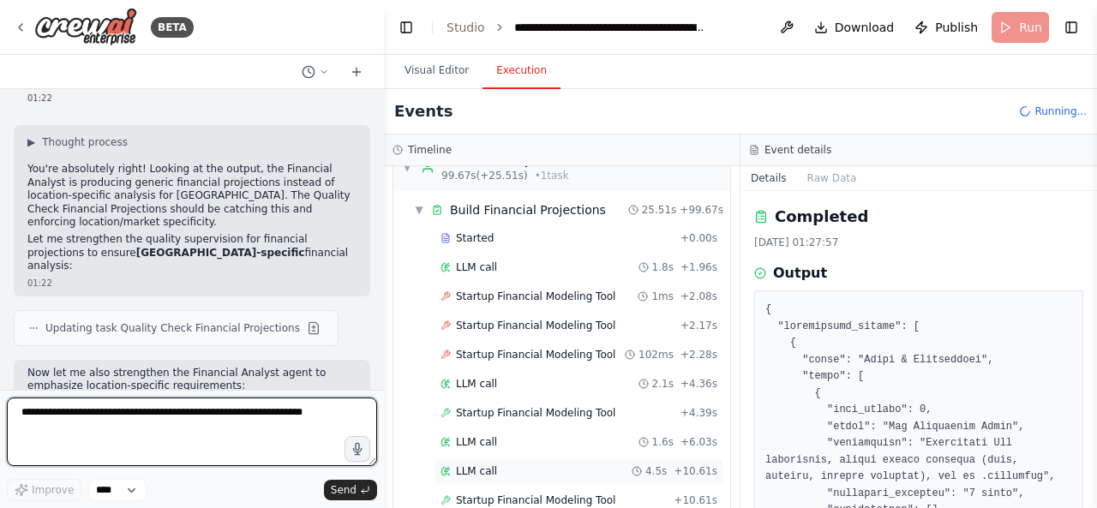
scroll to position [17599, 0]
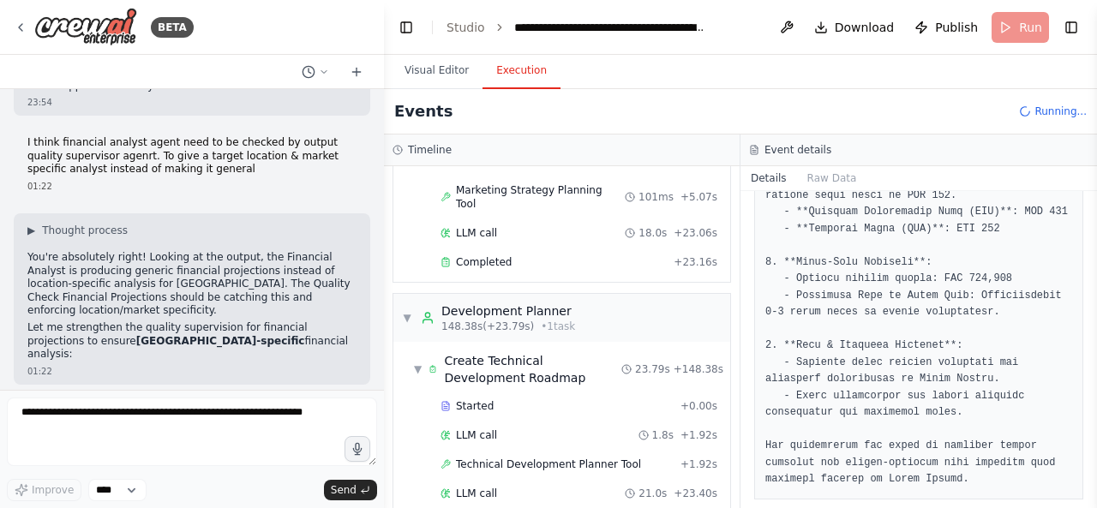
scroll to position [2925, 0]
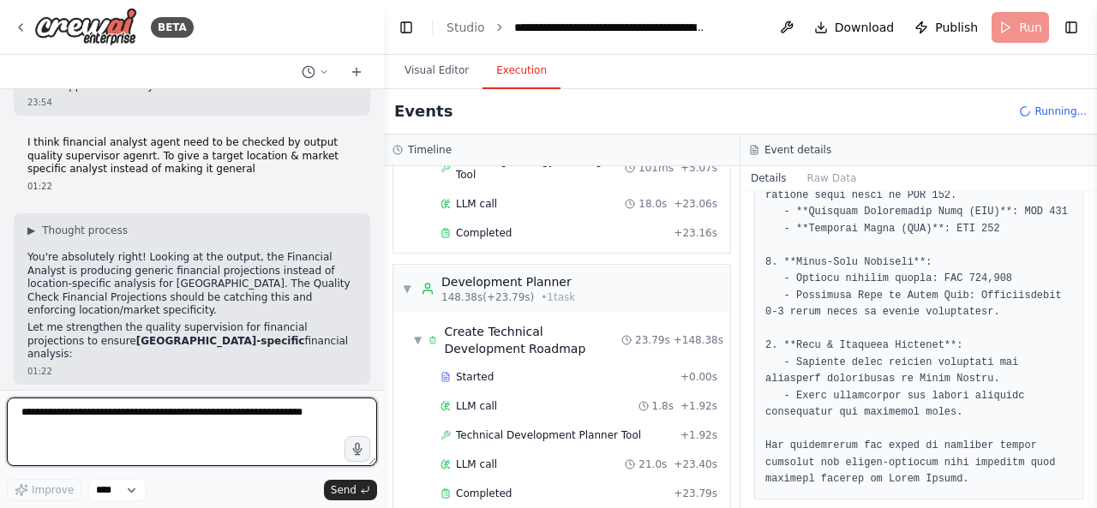
click at [238, 421] on textarea at bounding box center [192, 432] width 370 height 69
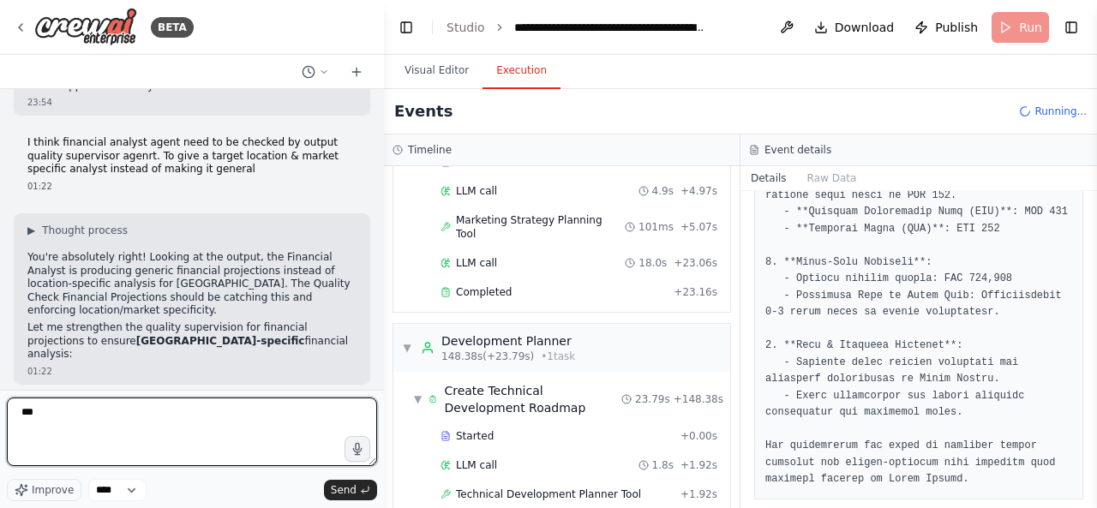
scroll to position [2981, 0]
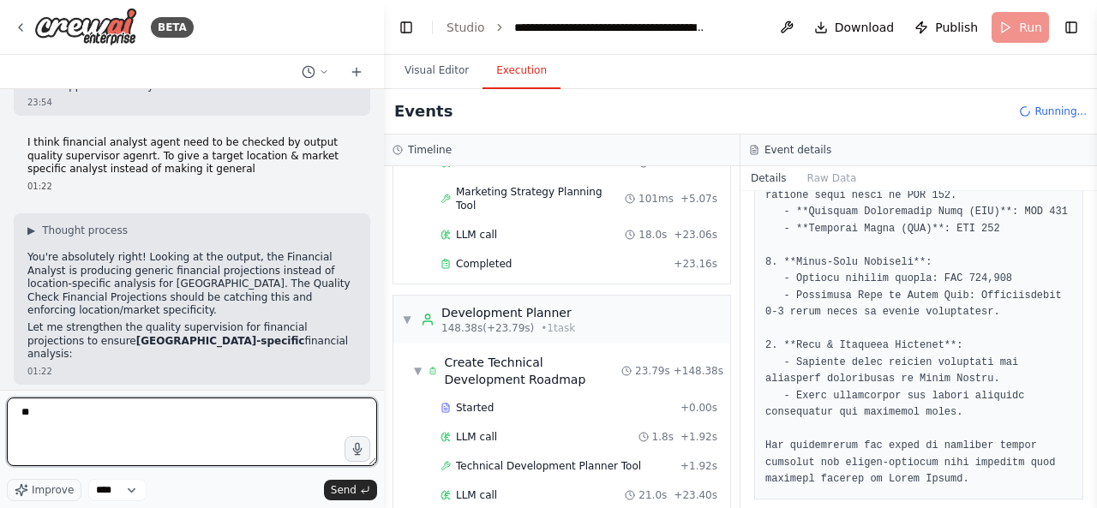
type textarea "*"
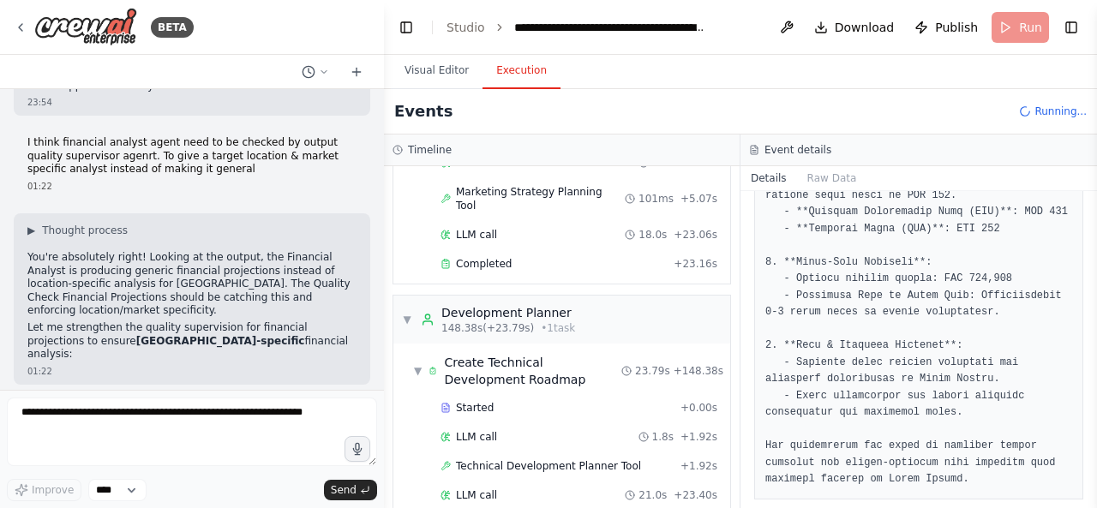
scroll to position [3039, 0]
drag, startPoint x: 183, startPoint y: 354, endPoint x: 26, endPoint y: 336, distance: 158.7
copy p "please make sure that all agents outputs are considring the target market & loc…"
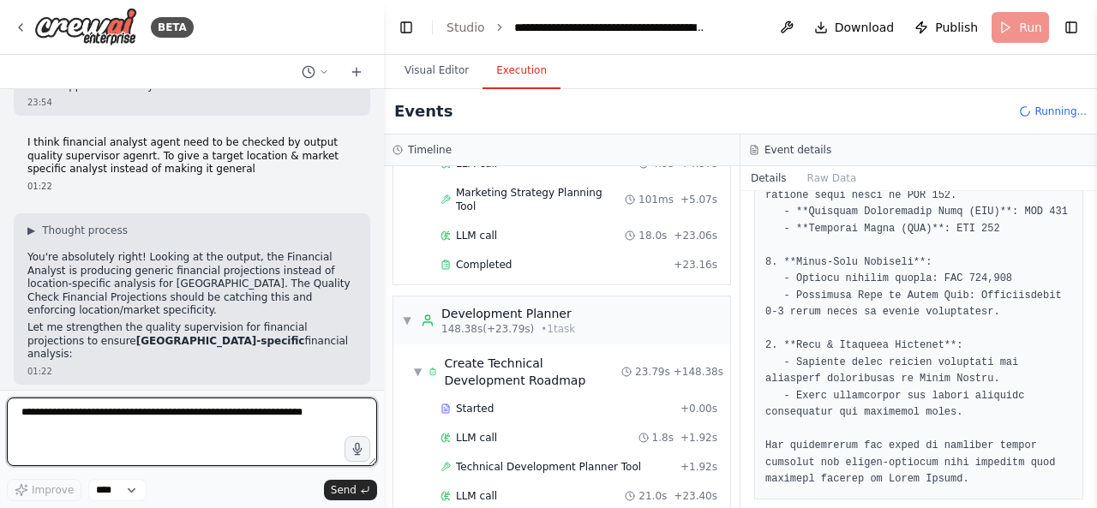
click at [163, 438] on textarea at bounding box center [192, 432] width 370 height 69
paste textarea "**********"
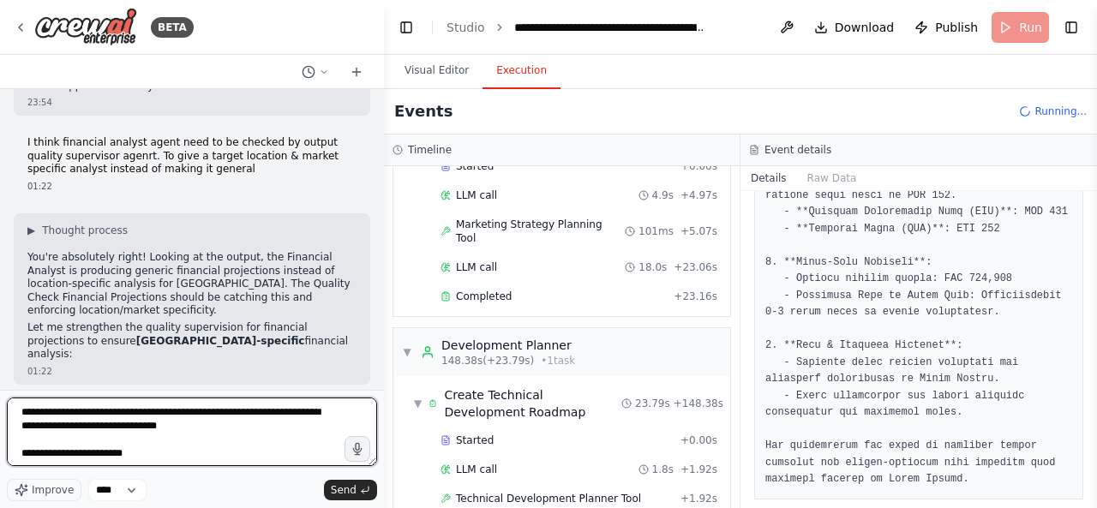
scroll to position [3241, 0]
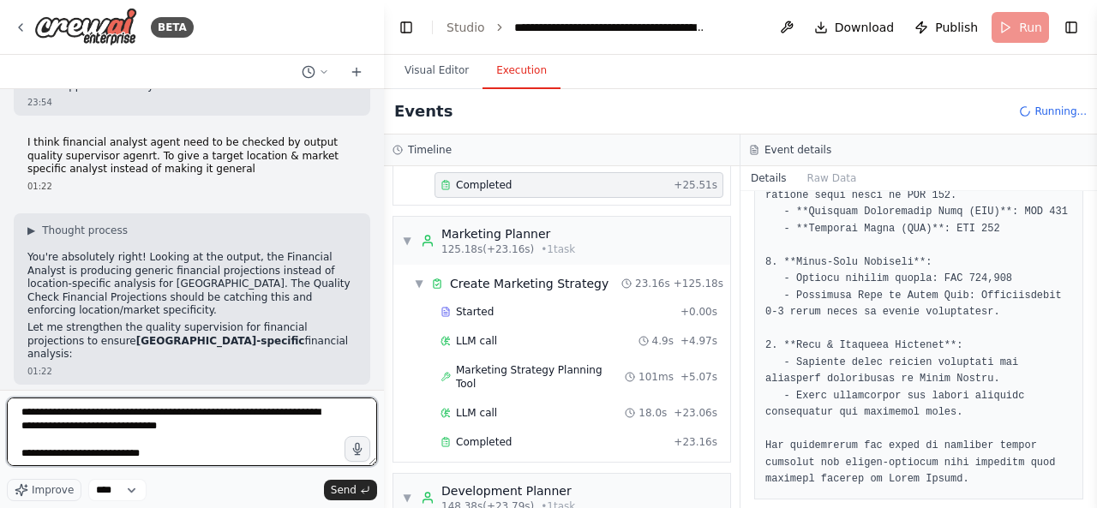
type textarea "**********"
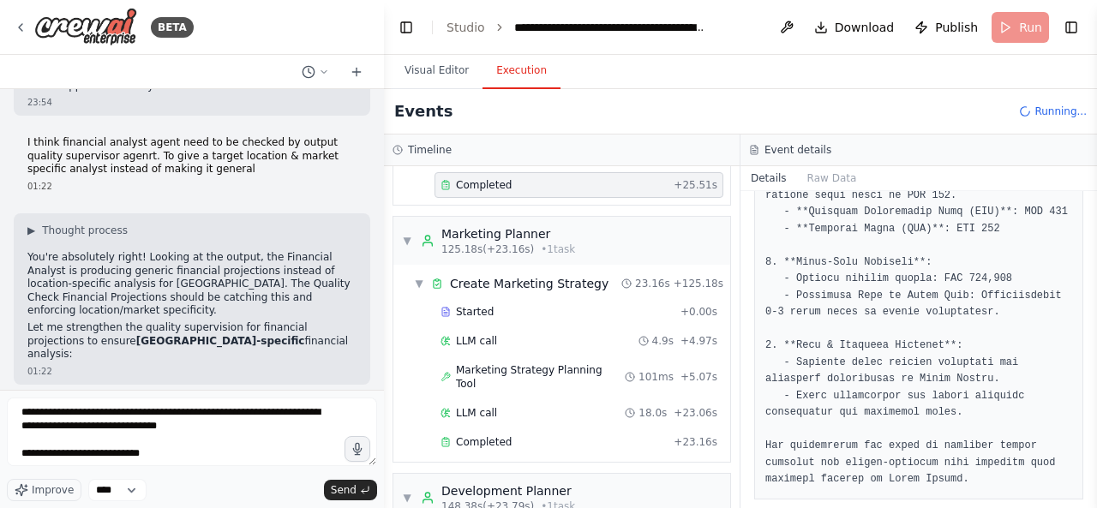
click at [545, 400] on div "LLM call 18.0s + 23.06s" at bounding box center [579, 413] width 289 height 26
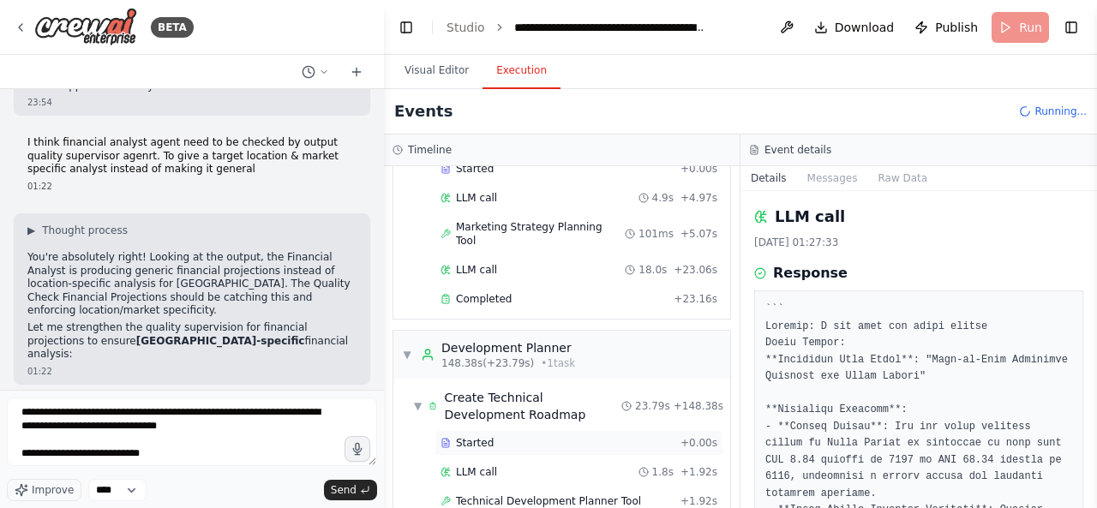
scroll to position [3355, 0]
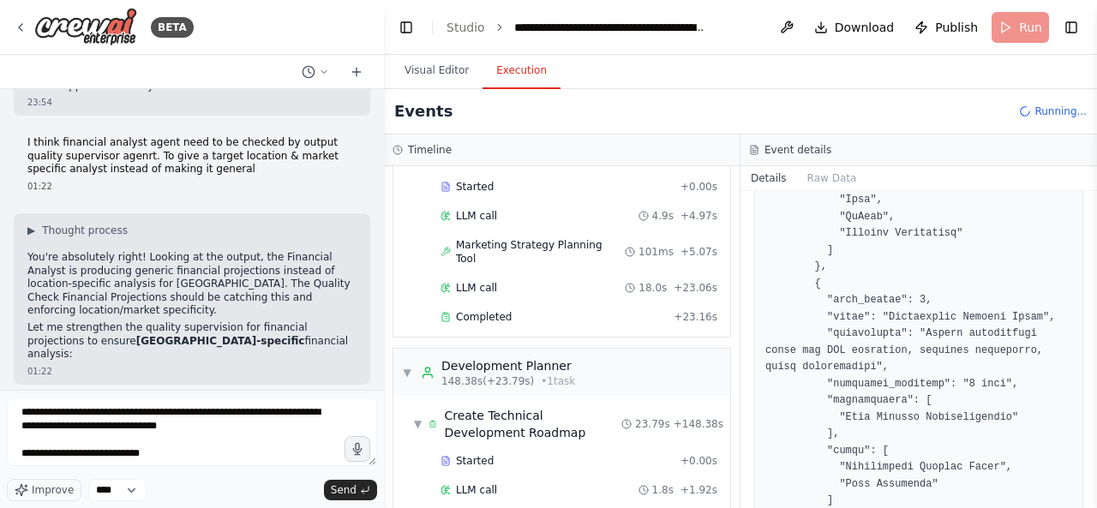
scroll to position [3615, 0]
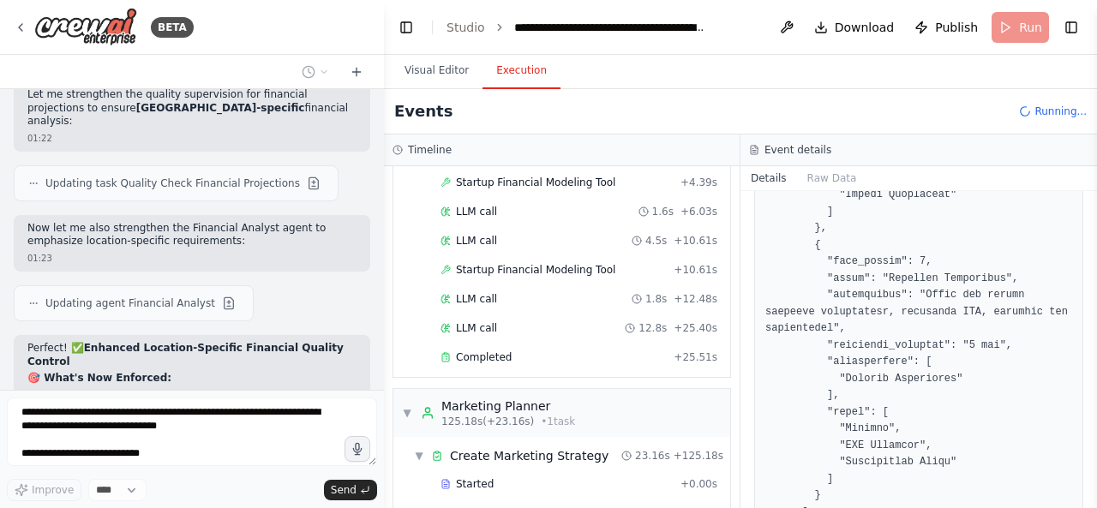
click at [3, 408] on div "BETA Hello! I'm the CrewAI assistant. What kind of automation do you want to bu…" at bounding box center [192, 254] width 384 height 508
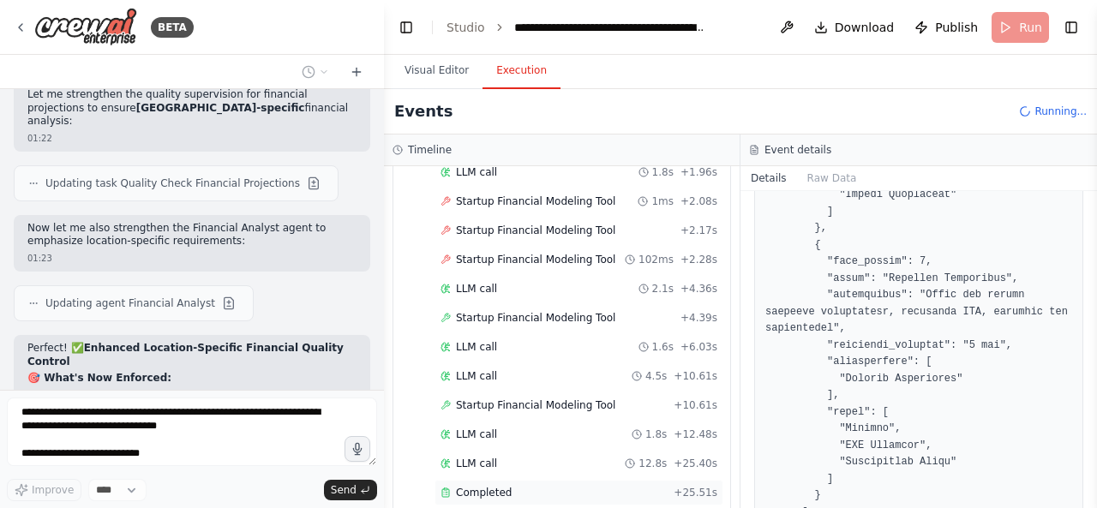
click at [585, 486] on div "Completed" at bounding box center [554, 493] width 226 height 14
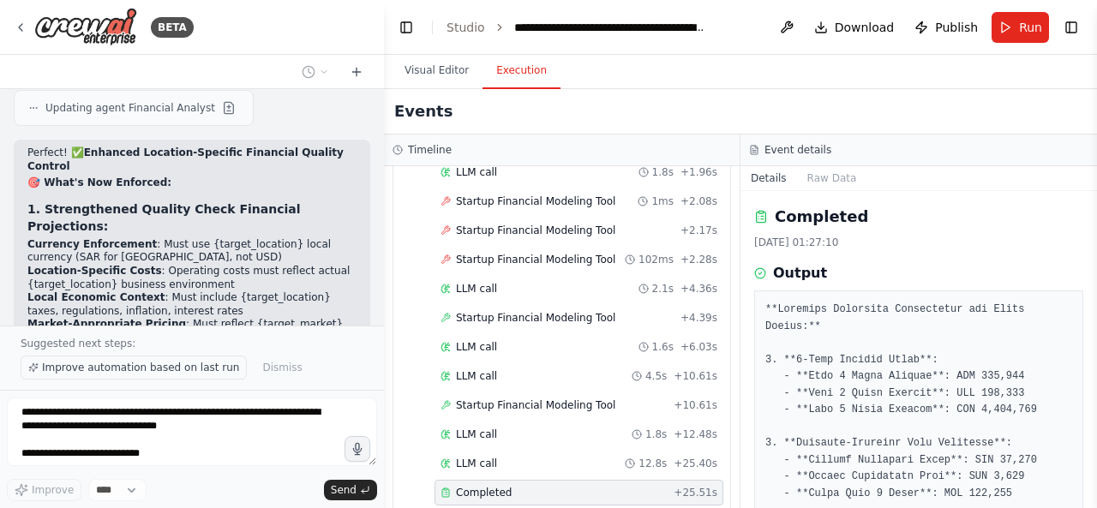
scroll to position [18114, 0]
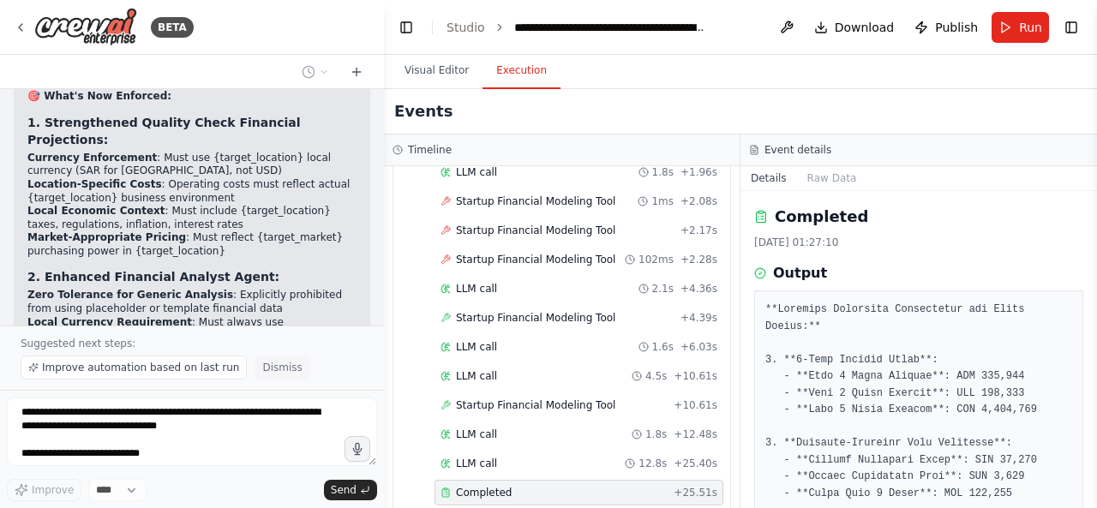
click at [271, 374] on span "Dismiss" at bounding box center [281, 368] width 39 height 14
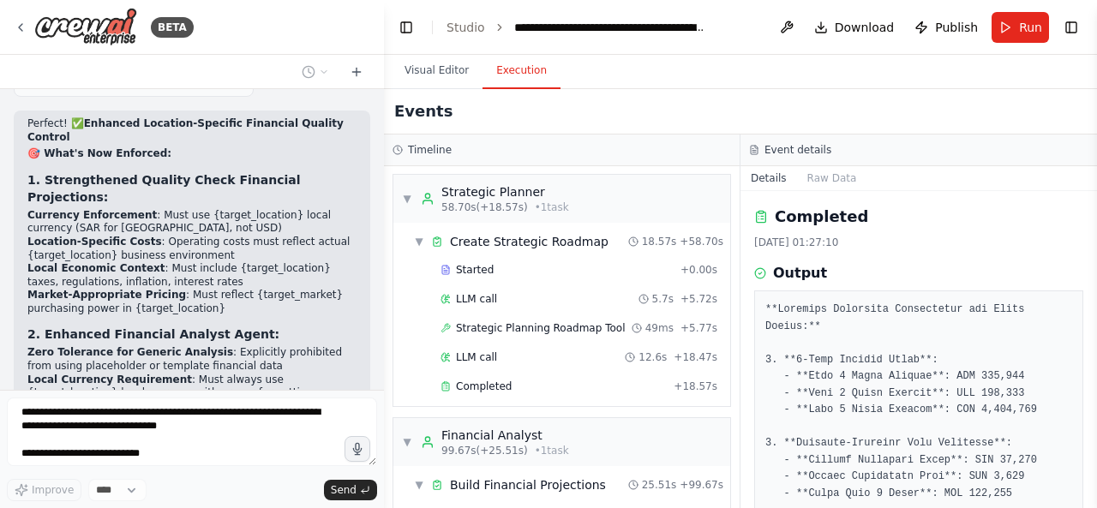
scroll to position [3015, 0]
click at [583, 381] on div "Completed" at bounding box center [554, 388] width 226 height 14
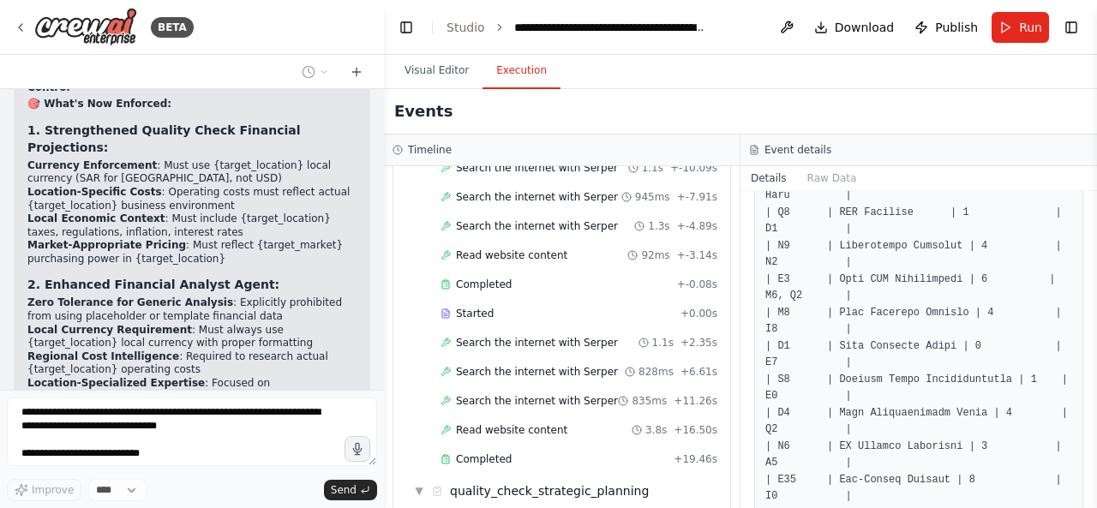
scroll to position [1817, 0]
click at [549, 454] on div "Completed" at bounding box center [554, 461] width 226 height 14
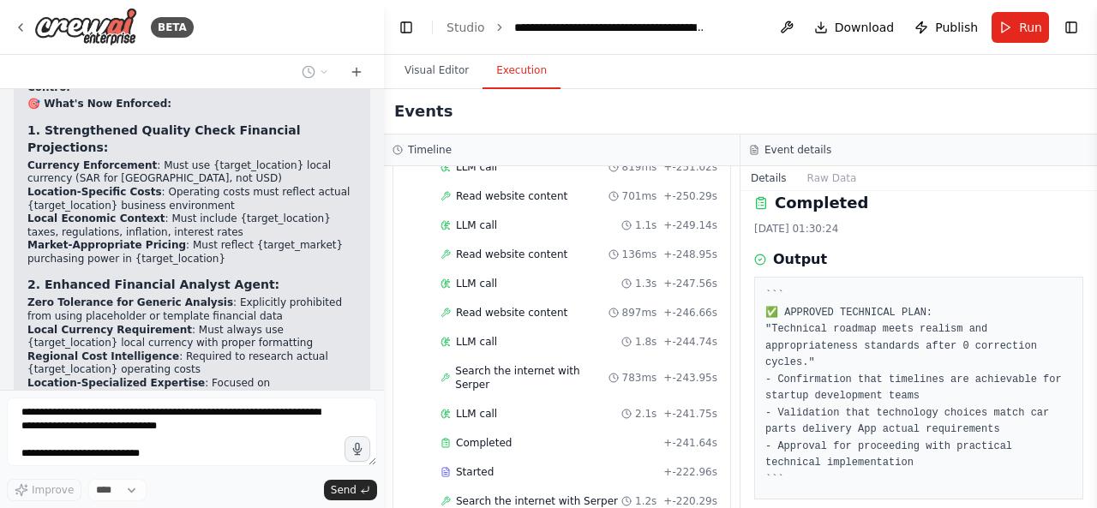
scroll to position [1032, 0]
click at [597, 439] on div "Completed" at bounding box center [549, 446] width 216 height 14
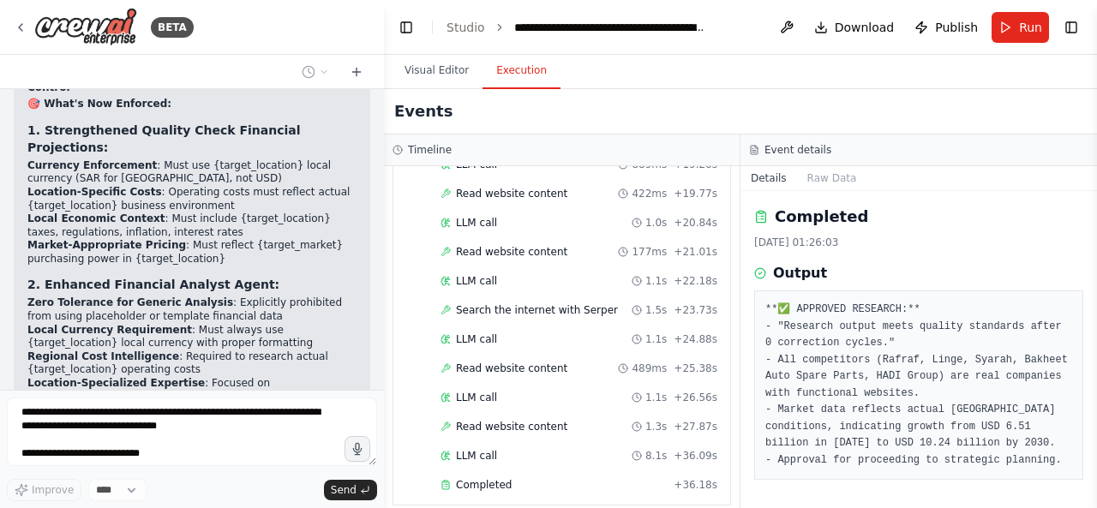
scroll to position [315, 0]
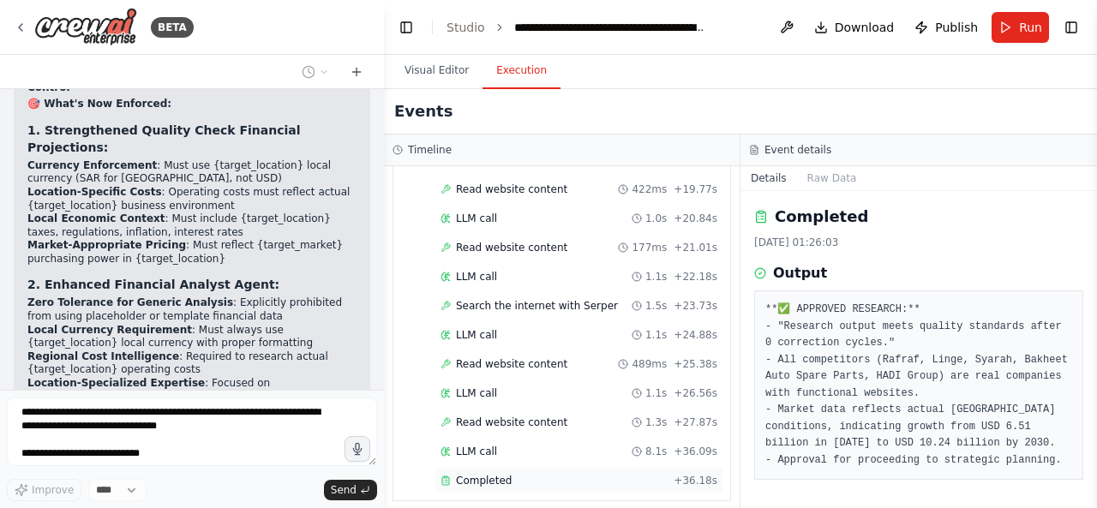
click at [566, 474] on div "Completed" at bounding box center [554, 481] width 226 height 14
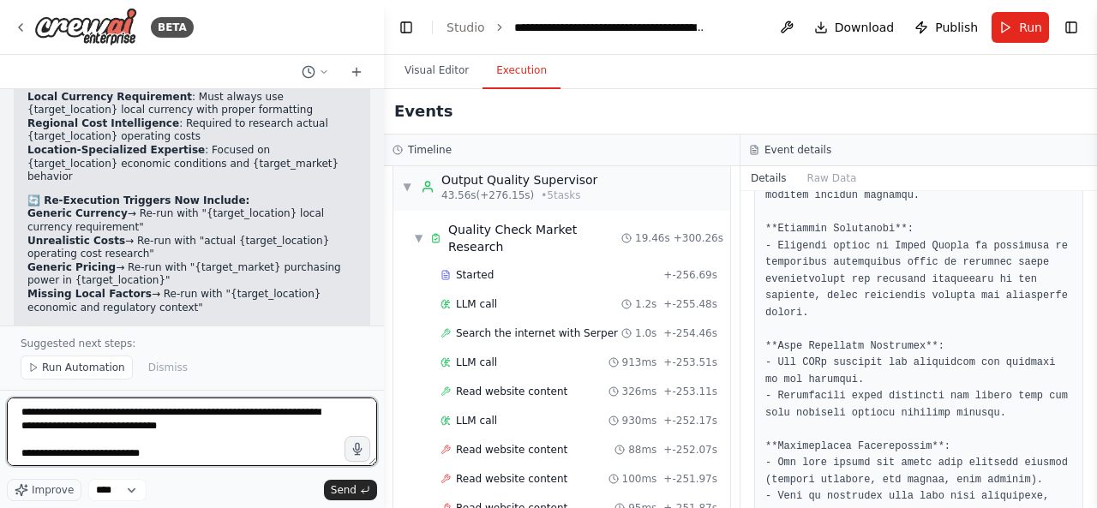
scroll to position [18353, 0]
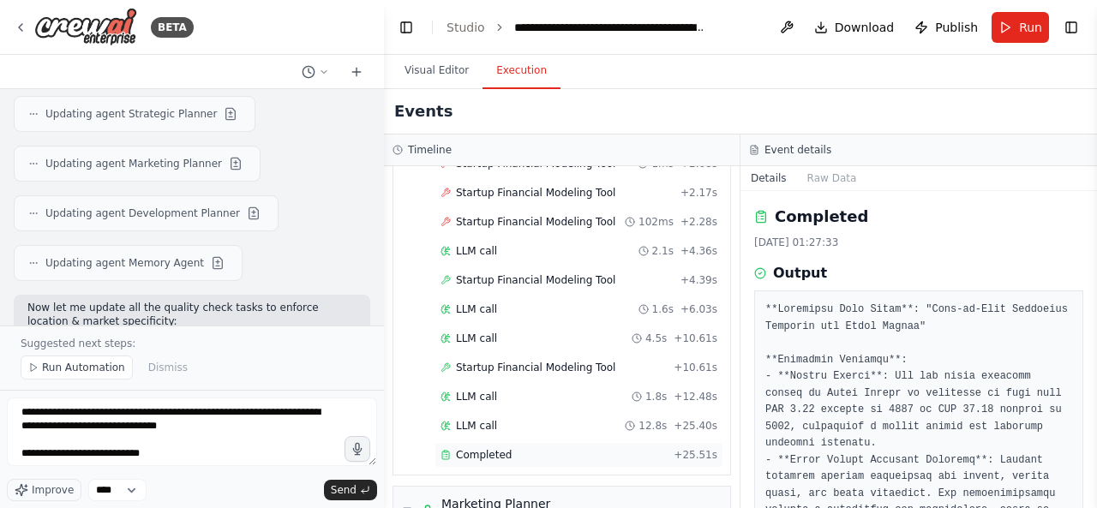
click at [531, 448] on div "Completed" at bounding box center [554, 455] width 226 height 14
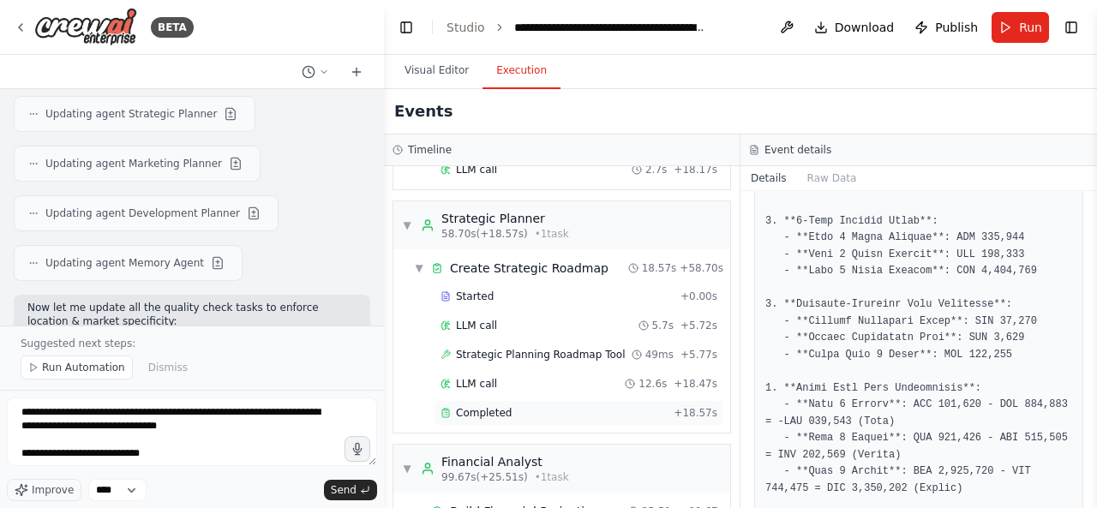
click at [576, 406] on div "Completed" at bounding box center [554, 413] width 226 height 14
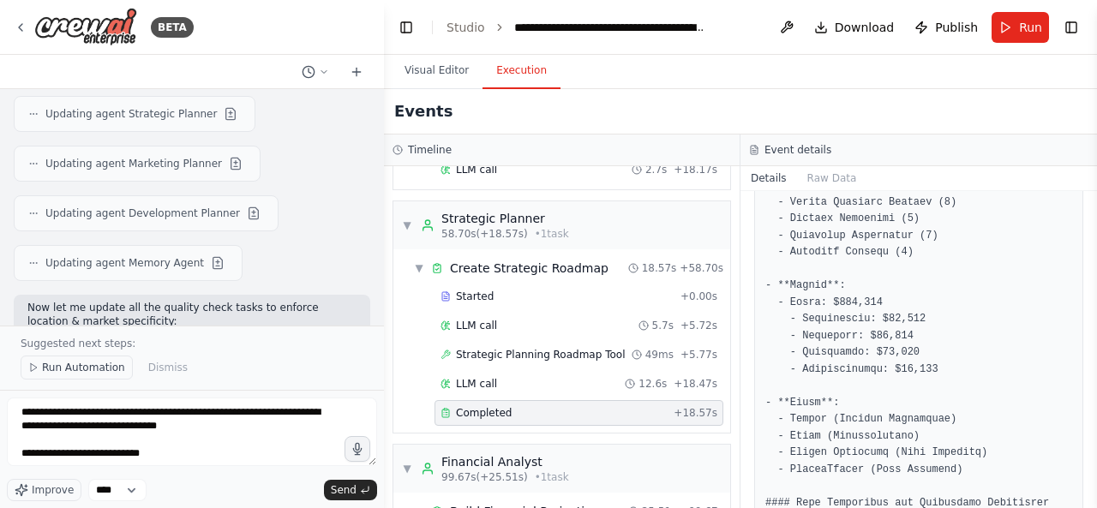
click at [79, 370] on span "Run Automation" at bounding box center [83, 368] width 83 height 14
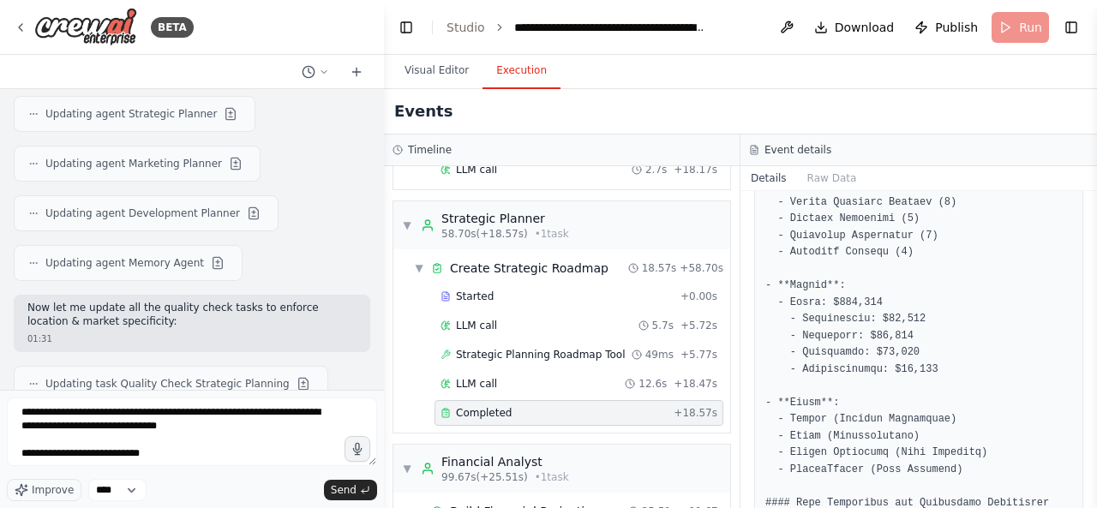
scroll to position [18896, 0]
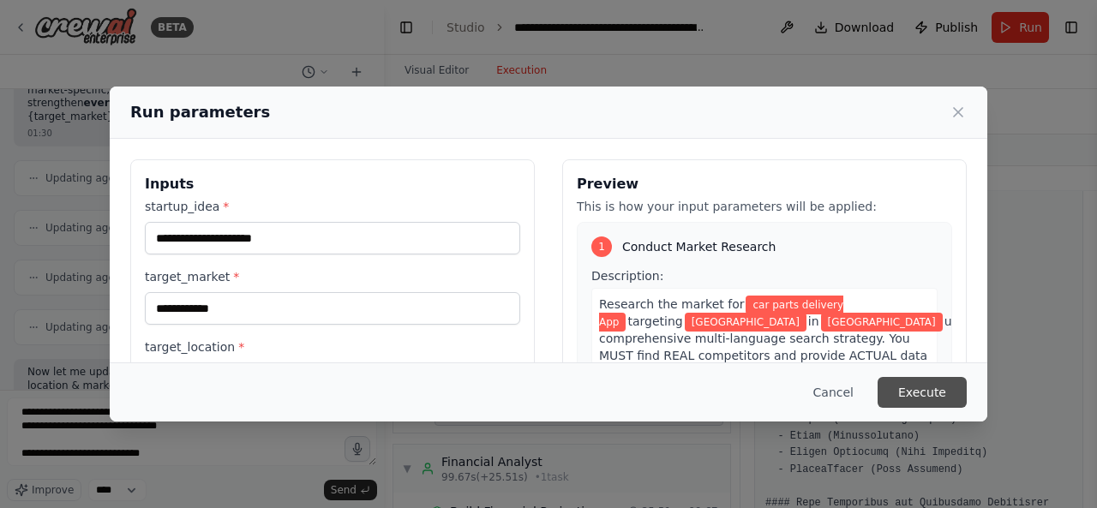
click at [918, 386] on button "Execute" at bounding box center [922, 392] width 89 height 31
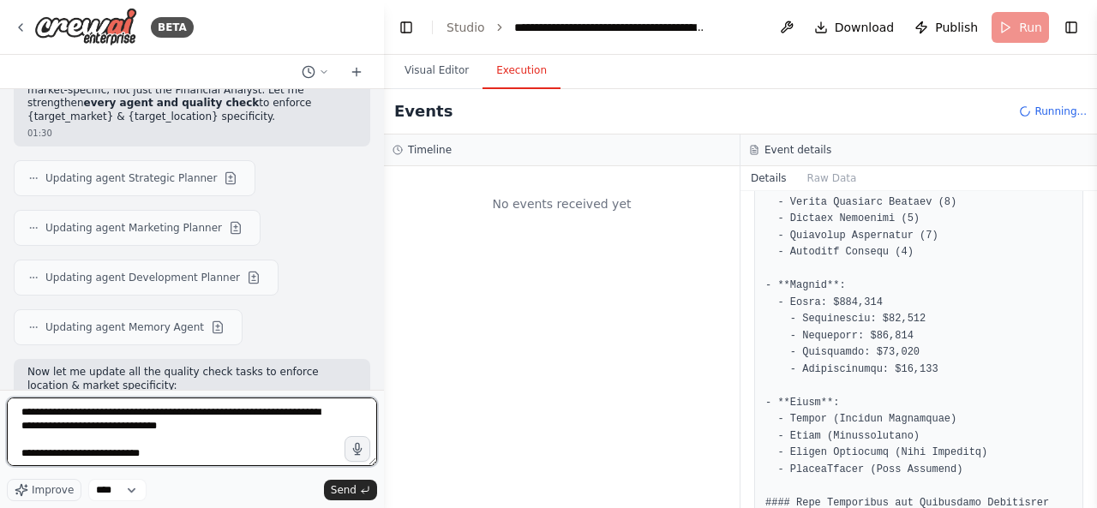
click at [246, 448] on textarea "**********" at bounding box center [192, 432] width 370 height 69
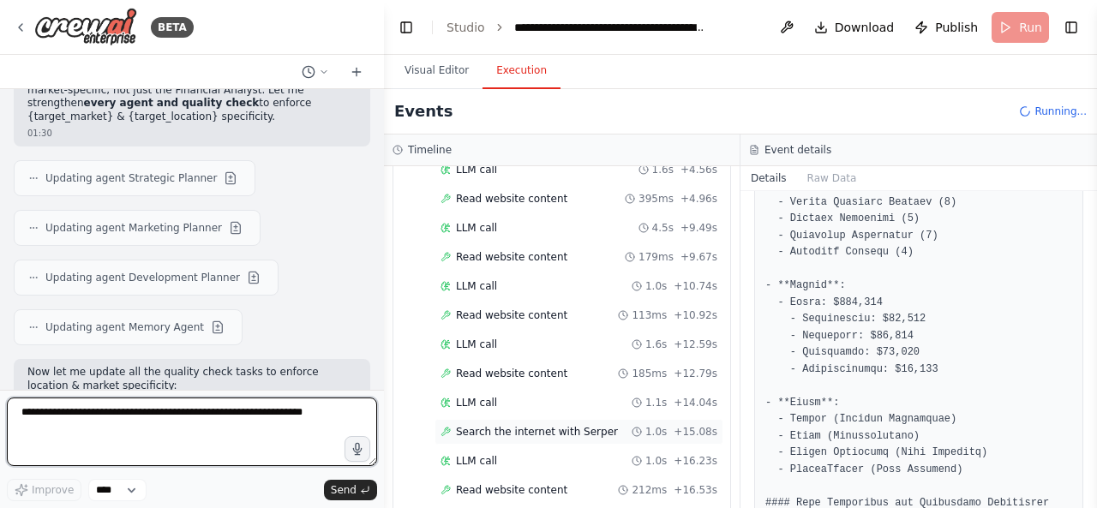
scroll to position [331, 0]
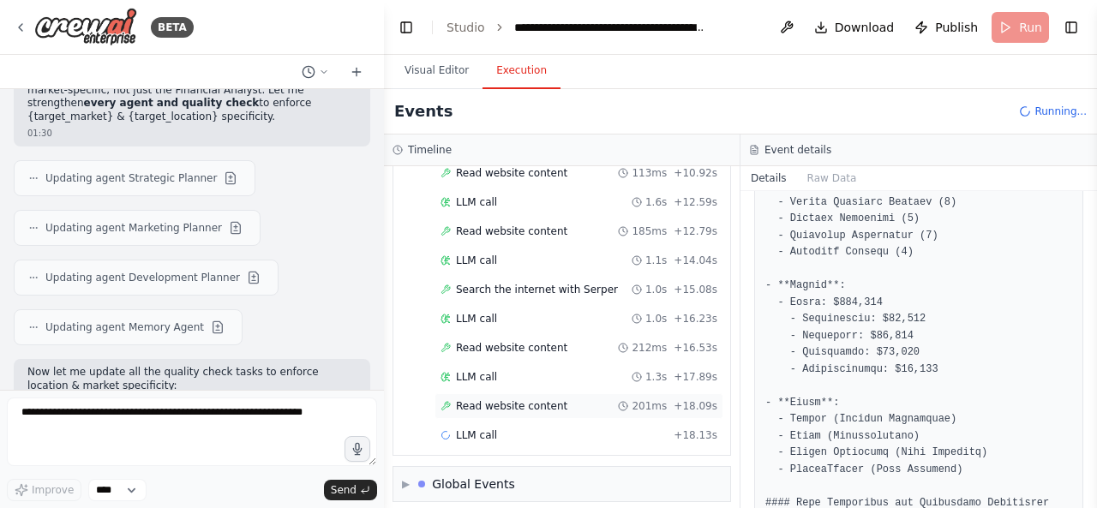
click at [534, 403] on div "Read website content 201ms + 18.09s" at bounding box center [579, 406] width 289 height 26
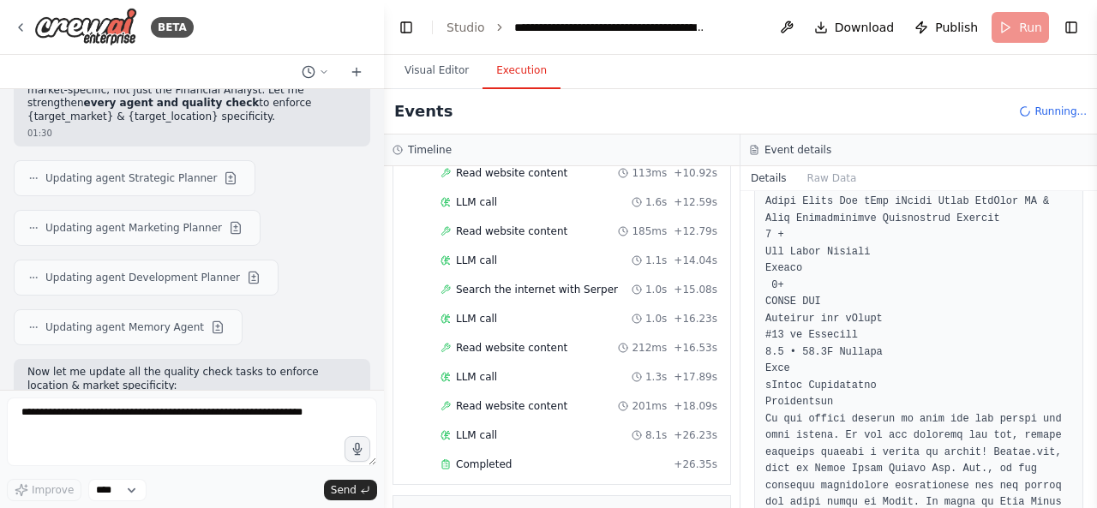
scroll to position [249, 0]
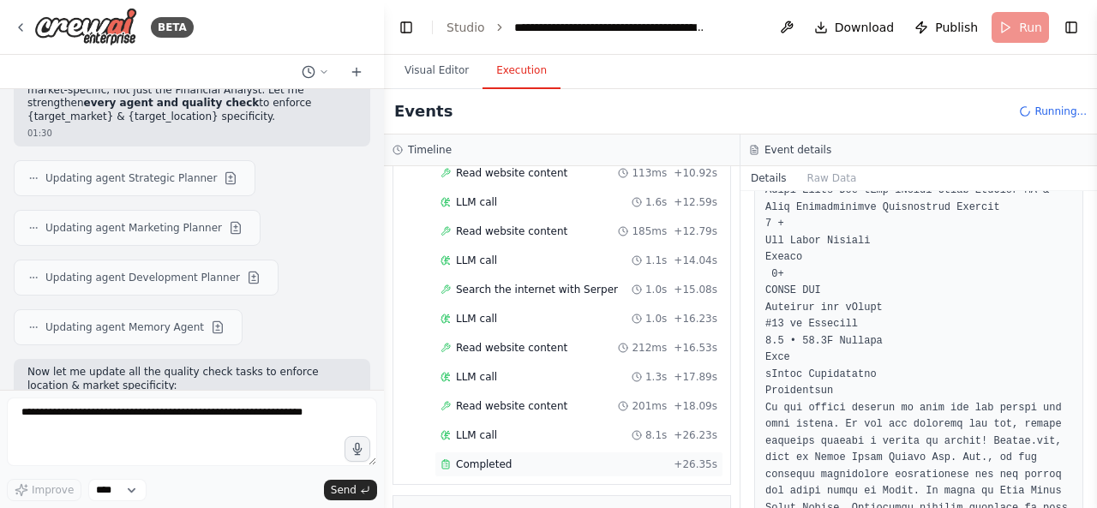
click at [651, 458] on div "Completed" at bounding box center [554, 465] width 226 height 14
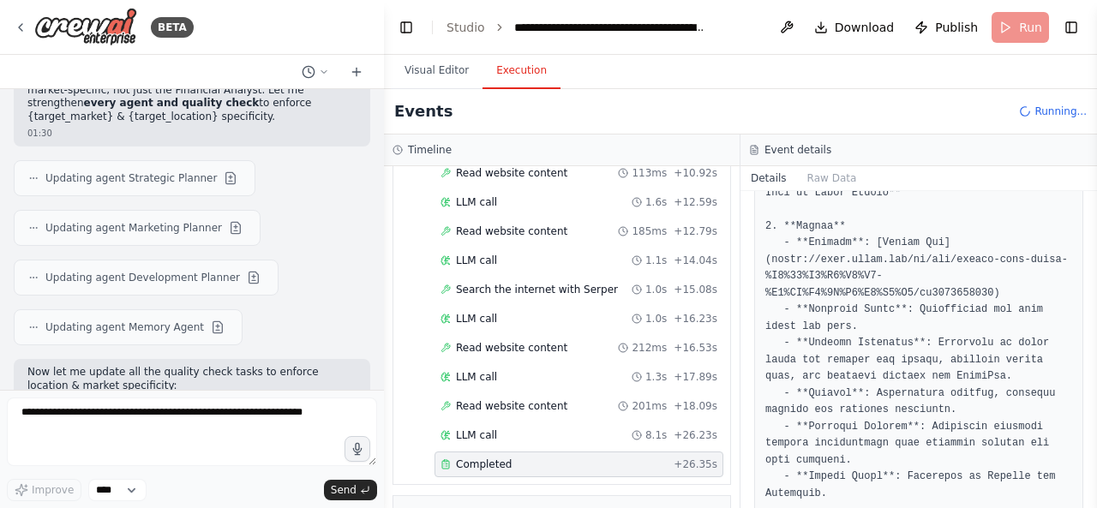
scroll to position [136, 0]
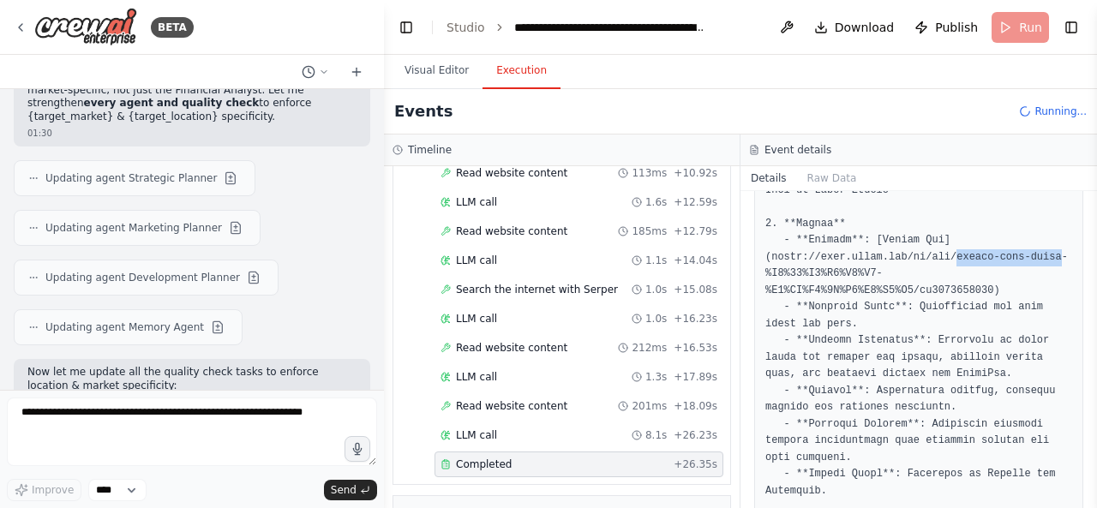
drag, startPoint x: 939, startPoint y: 261, endPoint x: 1035, endPoint y: 261, distance: 96.0
copy pre "rafraf-cars-parts"
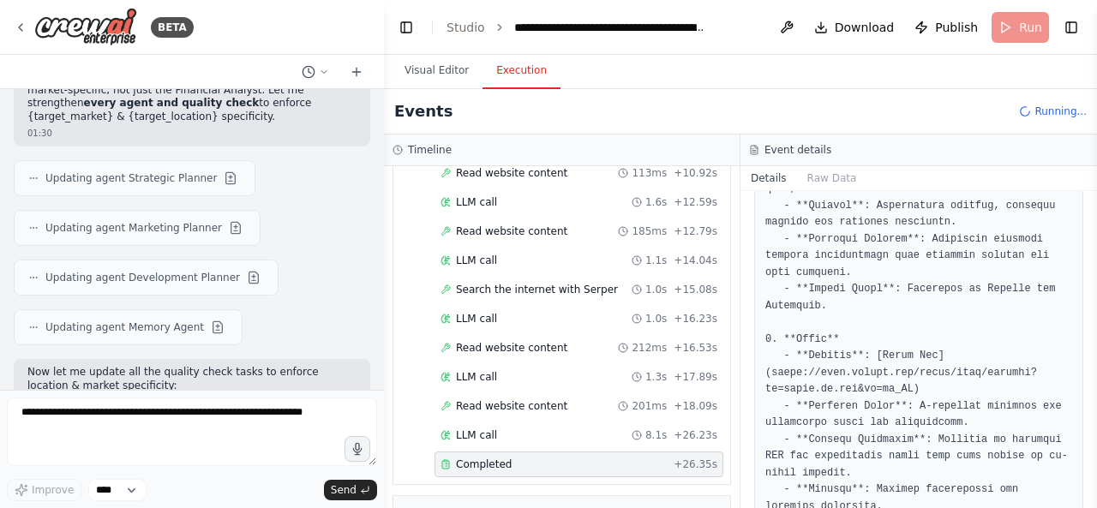
scroll to position [326, 0]
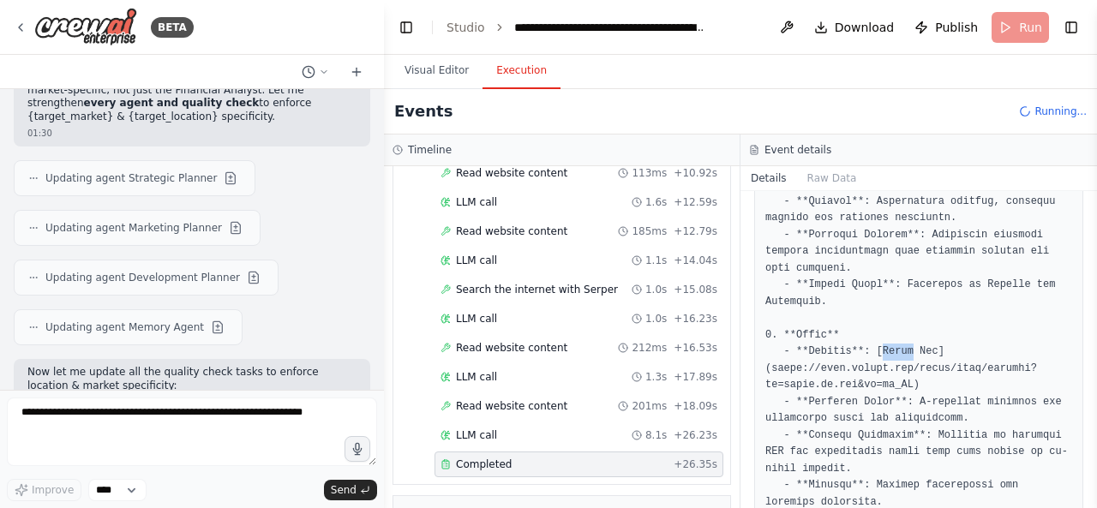
drag, startPoint x: 872, startPoint y: 351, endPoint x: 900, endPoint y: 353, distance: 28.4
copy pre "Linge"
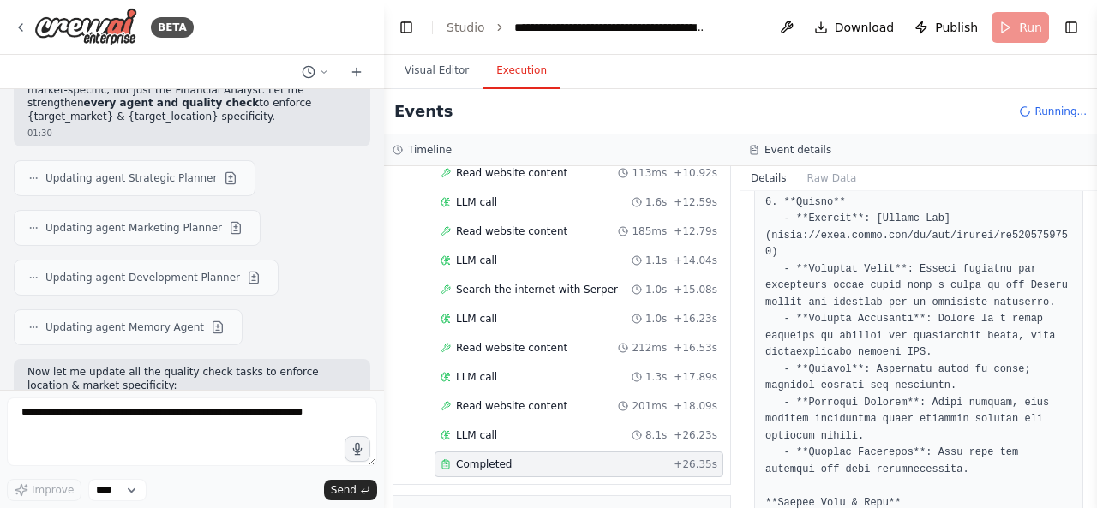
scroll to position [727, 0]
drag, startPoint x: 874, startPoint y: 213, endPoint x: 909, endPoint y: 217, distance: 34.5
click at [909, 217] on pre at bounding box center [918, 193] width 307 height 1237
copy pre "Boodmo"
click at [838, 338] on pre at bounding box center [918, 193] width 307 height 1237
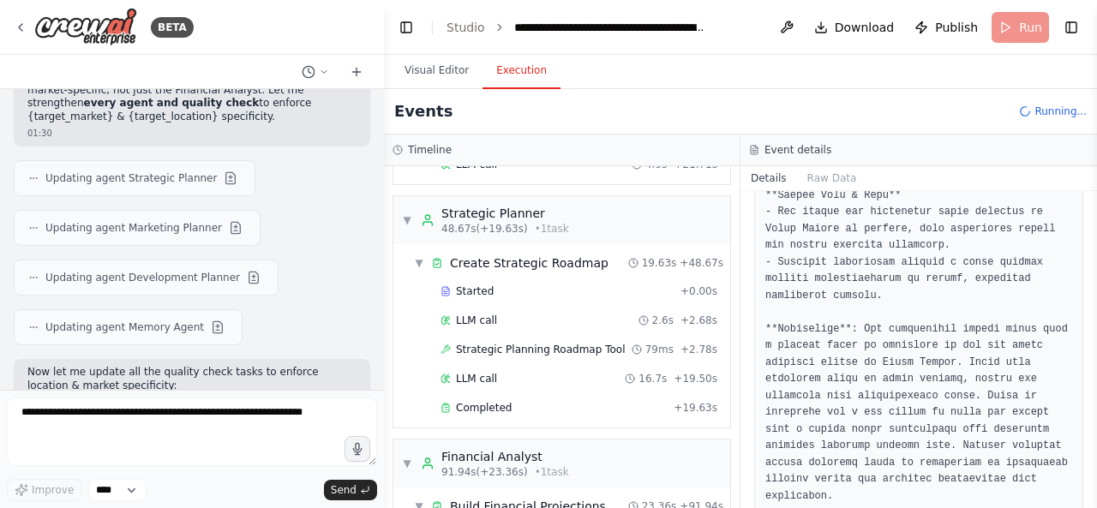
scroll to position [1550, 0]
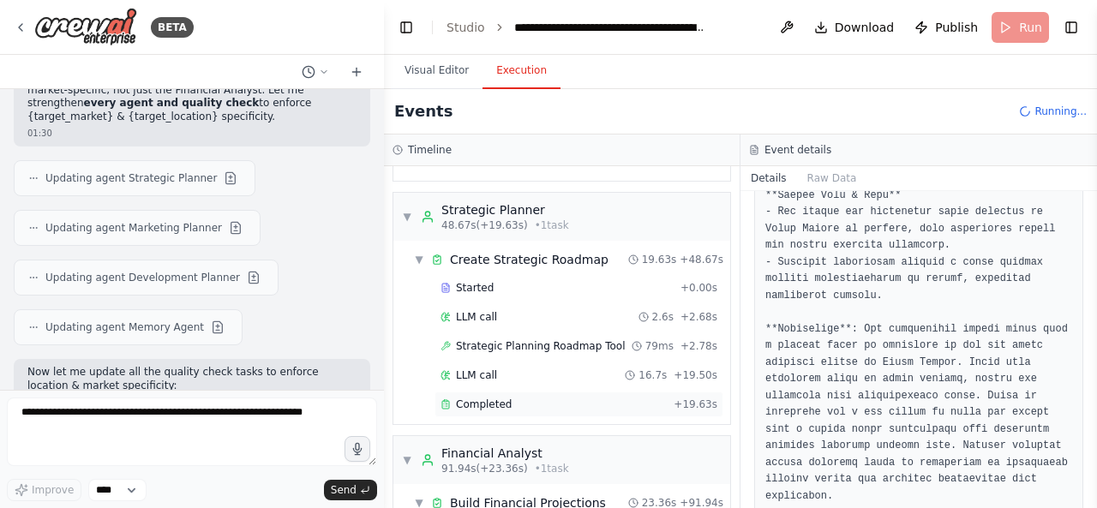
click at [557, 392] on div "Completed + 19.63s" at bounding box center [579, 405] width 289 height 26
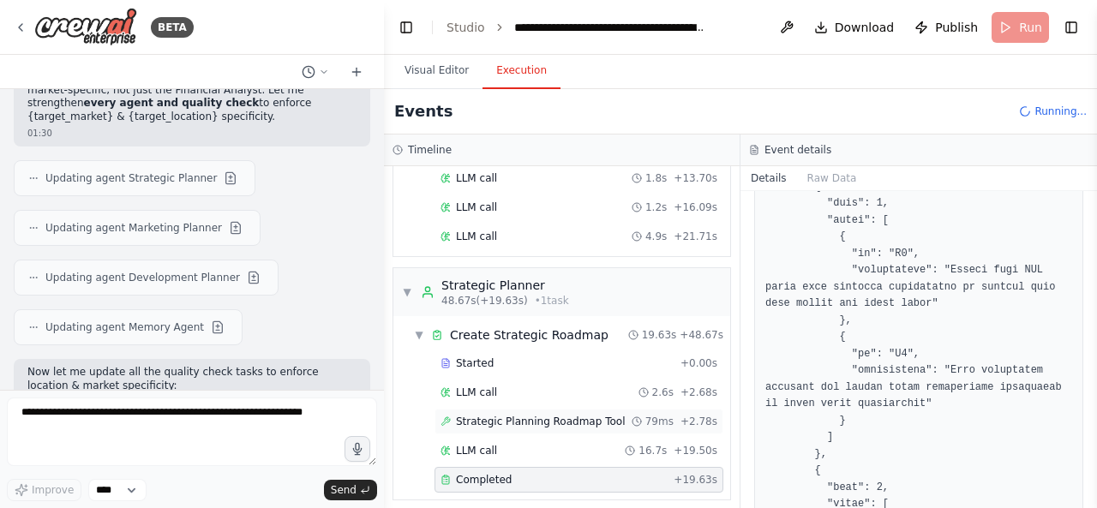
scroll to position [1467, 0]
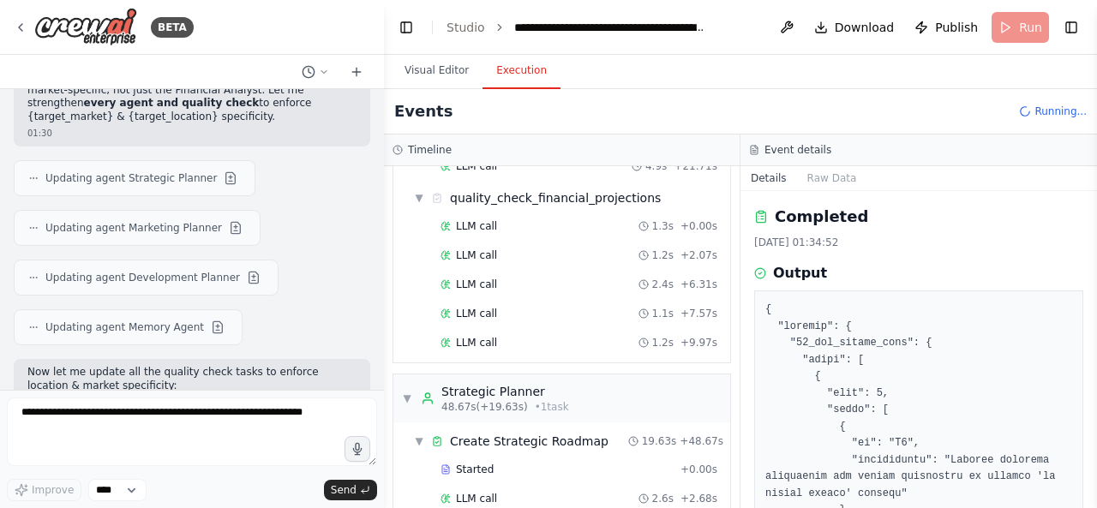
scroll to position [1702, 0]
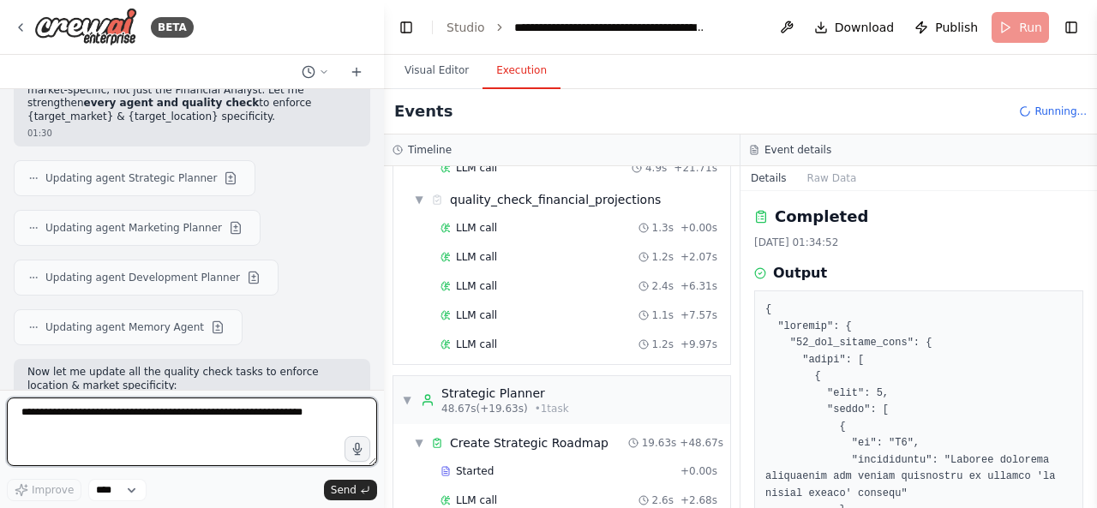
click at [213, 433] on textarea at bounding box center [192, 432] width 370 height 69
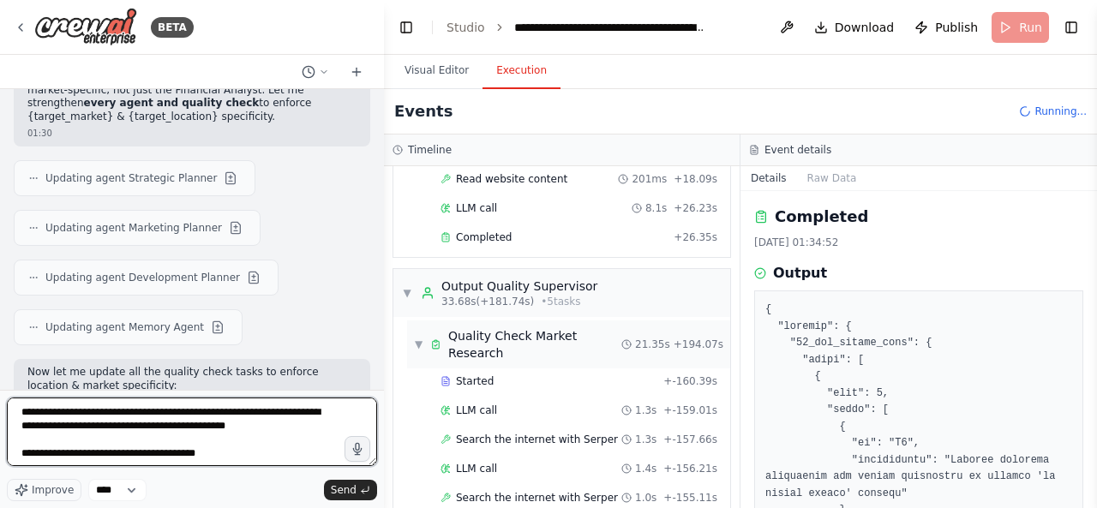
scroll to position [572, 0]
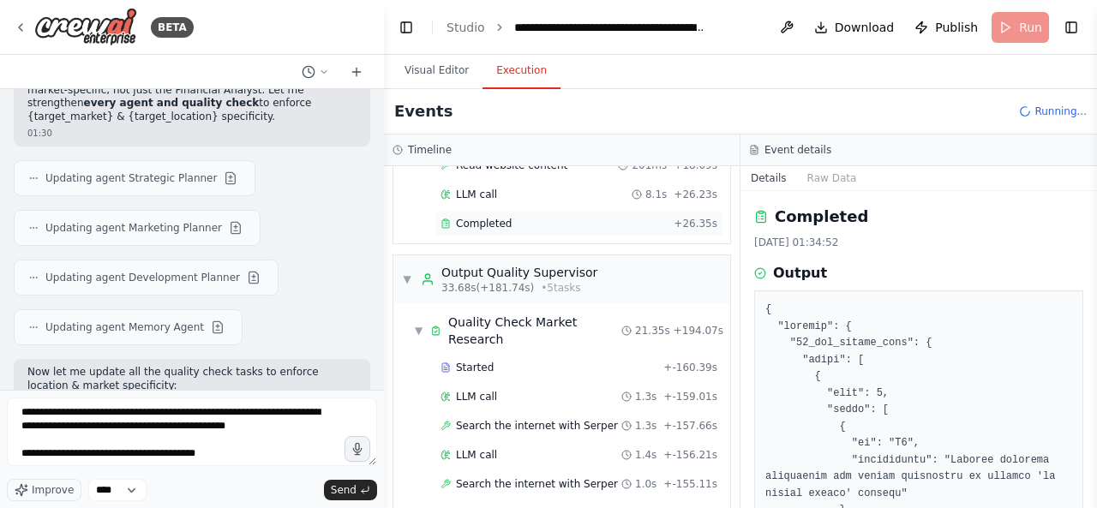
click at [613, 219] on div "Completed" at bounding box center [554, 224] width 226 height 14
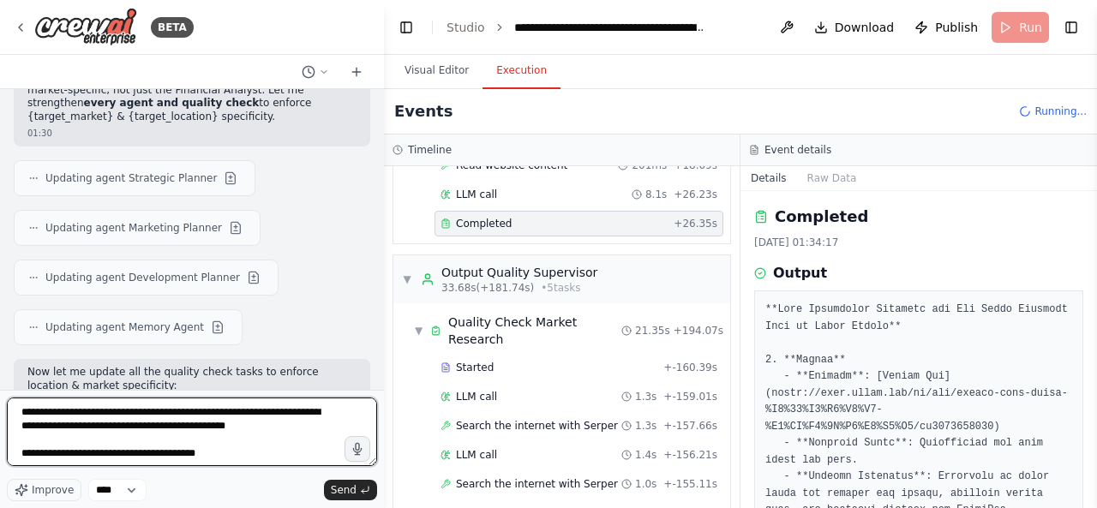
click at [286, 464] on textarea "**********" at bounding box center [192, 432] width 370 height 69
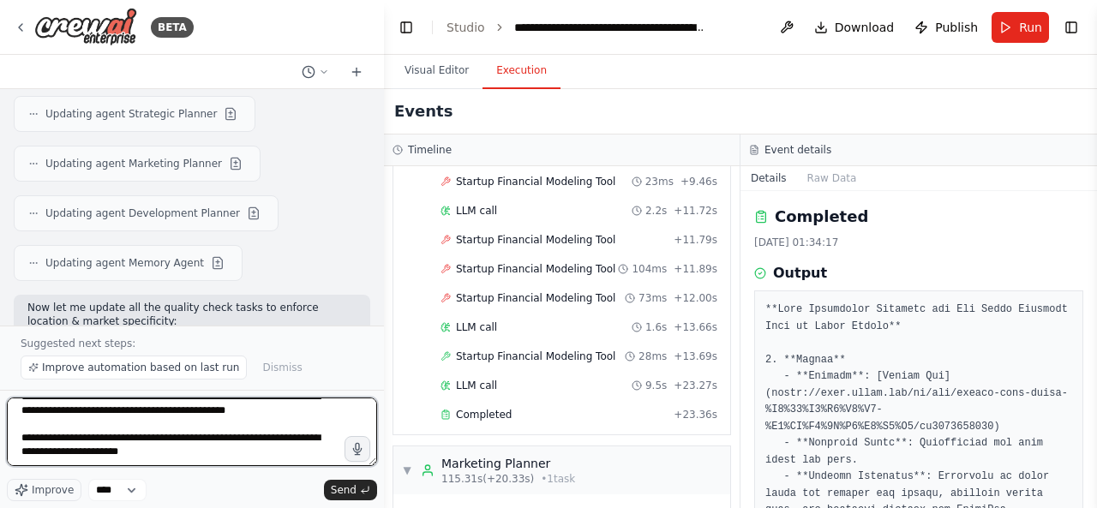
scroll to position [3537, 0]
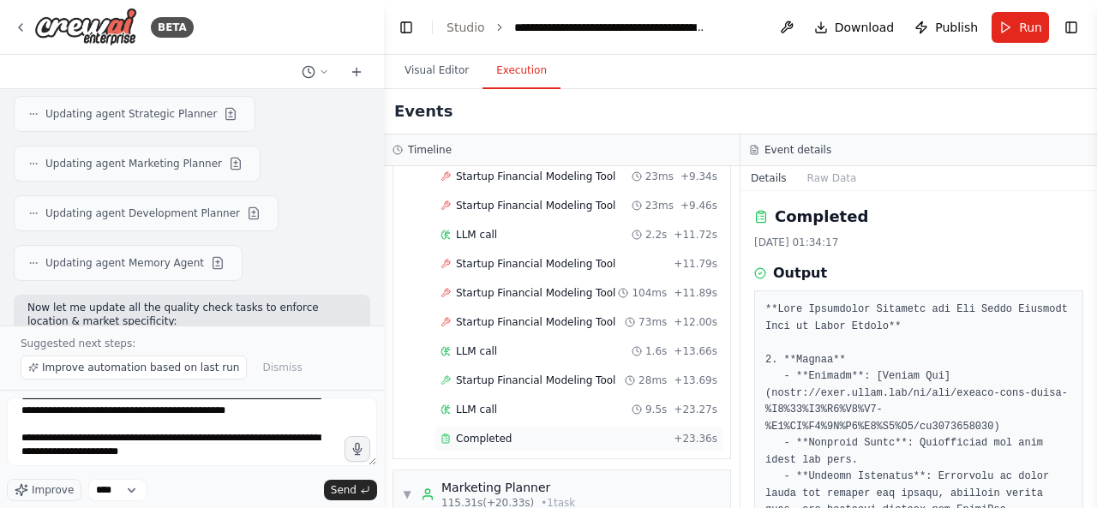
click at [564, 426] on div "Completed + 23.36s" at bounding box center [579, 439] width 289 height 26
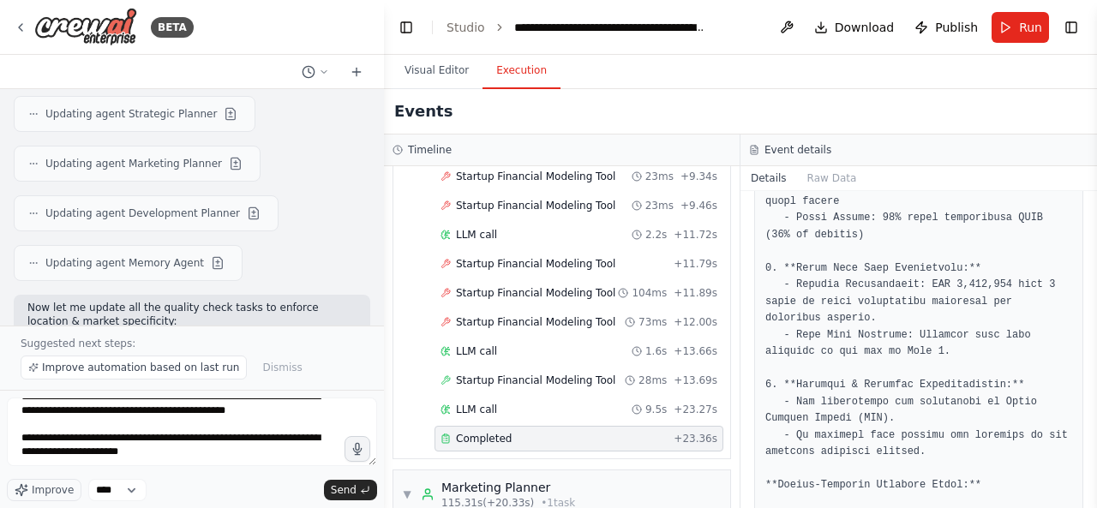
scroll to position [570, 0]
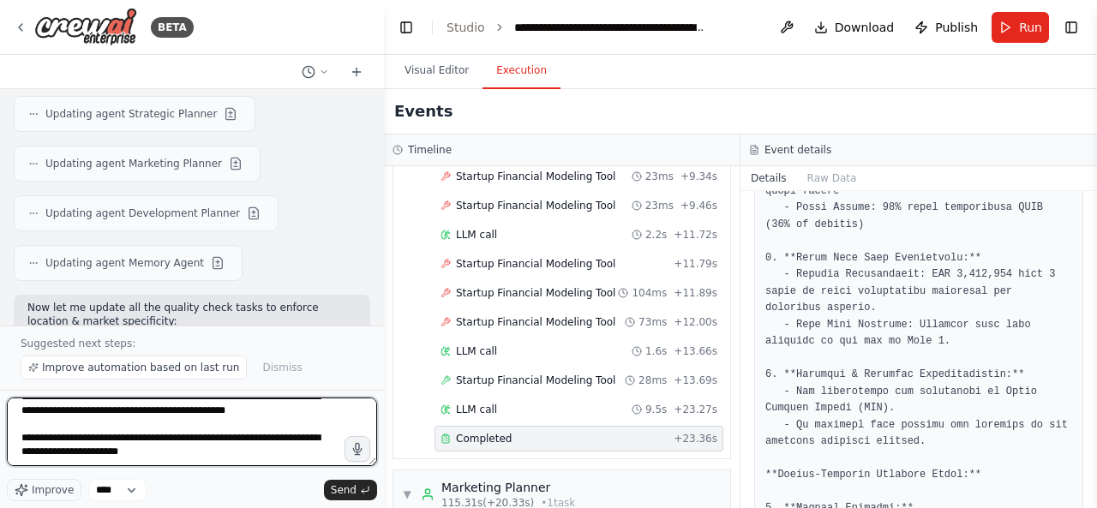
click at [273, 452] on textarea "**********" at bounding box center [192, 432] width 370 height 69
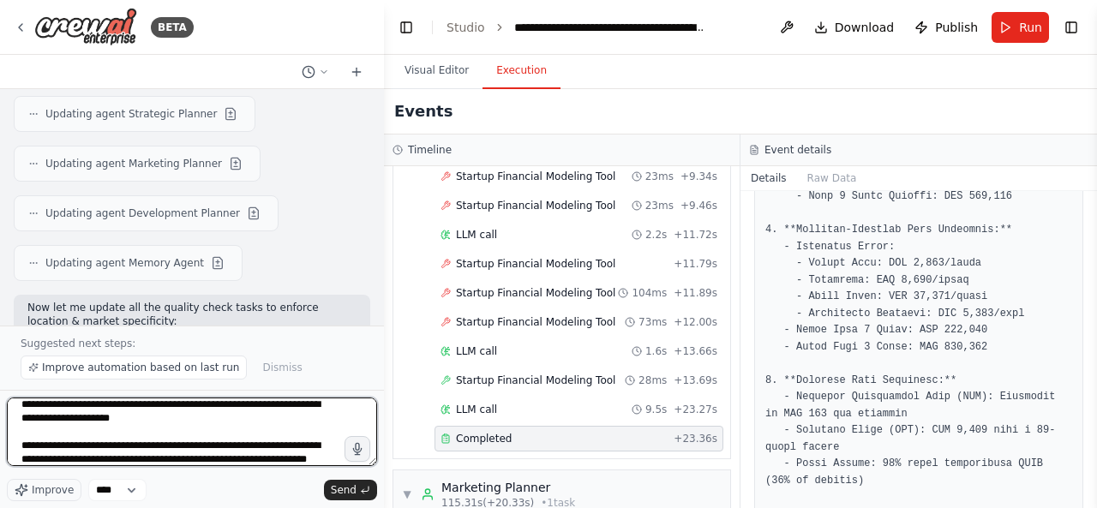
scroll to position [69, 0]
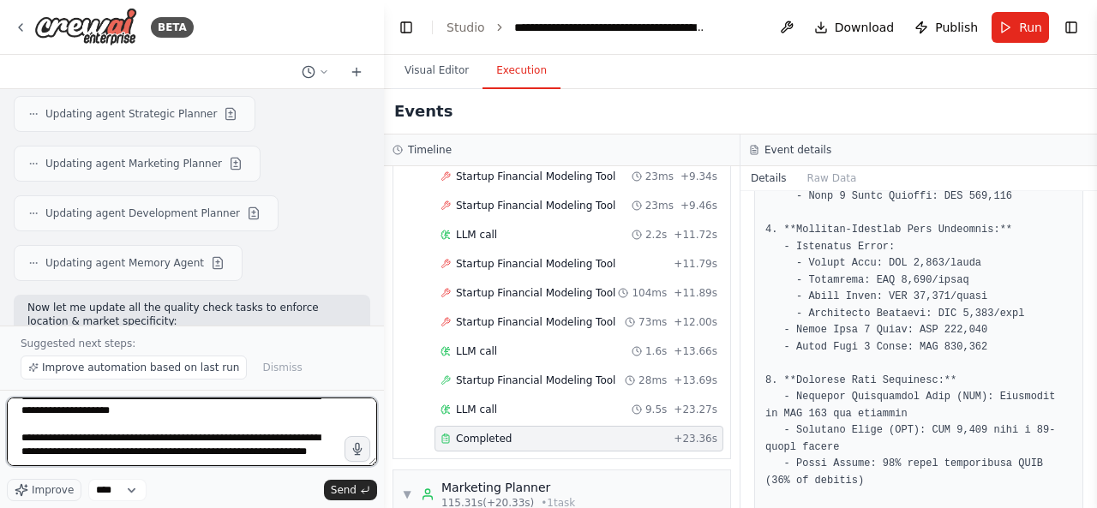
drag, startPoint x: 316, startPoint y: 462, endPoint x: 250, endPoint y: 424, distance: 76.0
click at [250, 424] on textarea "**********" at bounding box center [192, 432] width 370 height 69
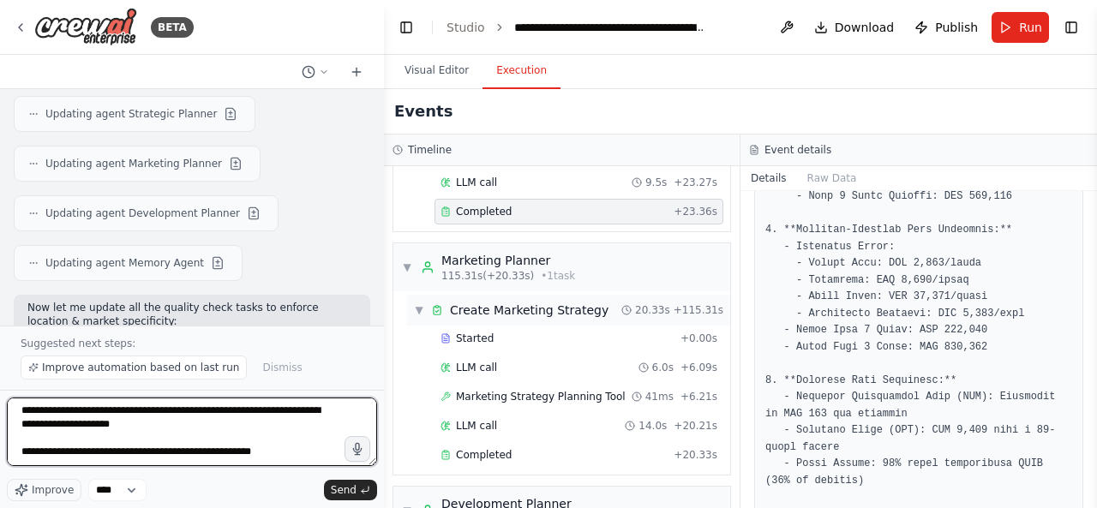
scroll to position [3765, 0]
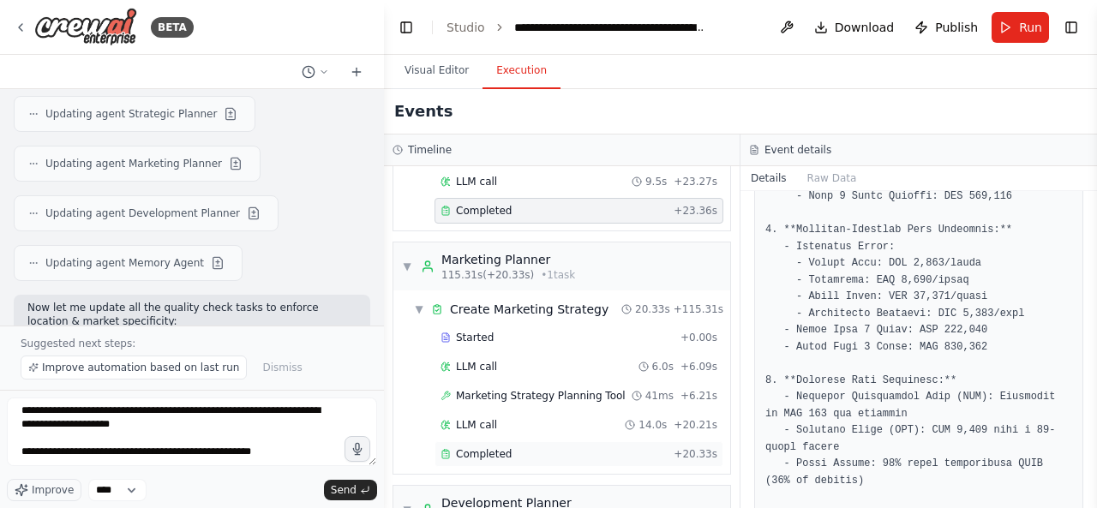
click at [595, 447] on div "Completed" at bounding box center [554, 454] width 226 height 14
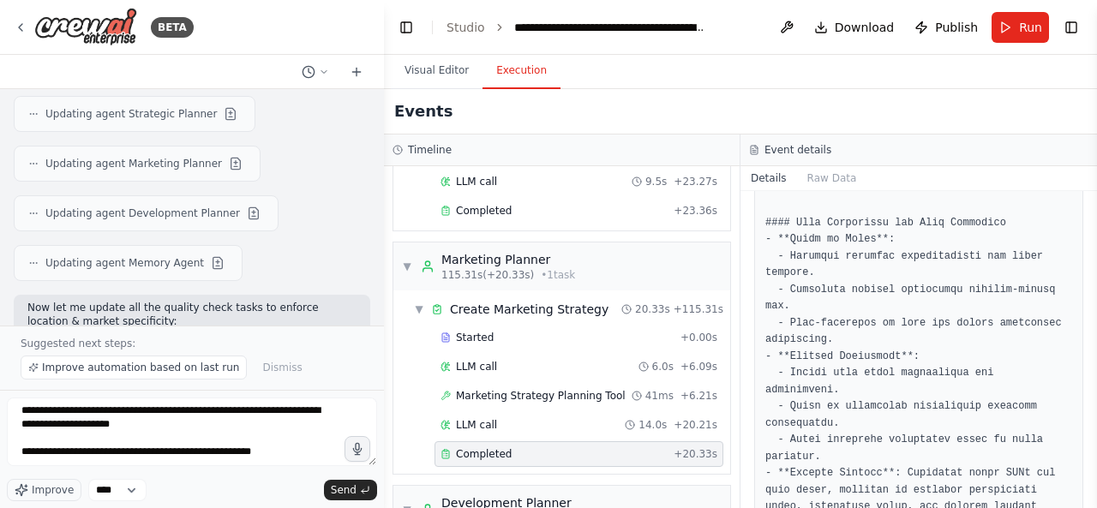
scroll to position [2364, 0]
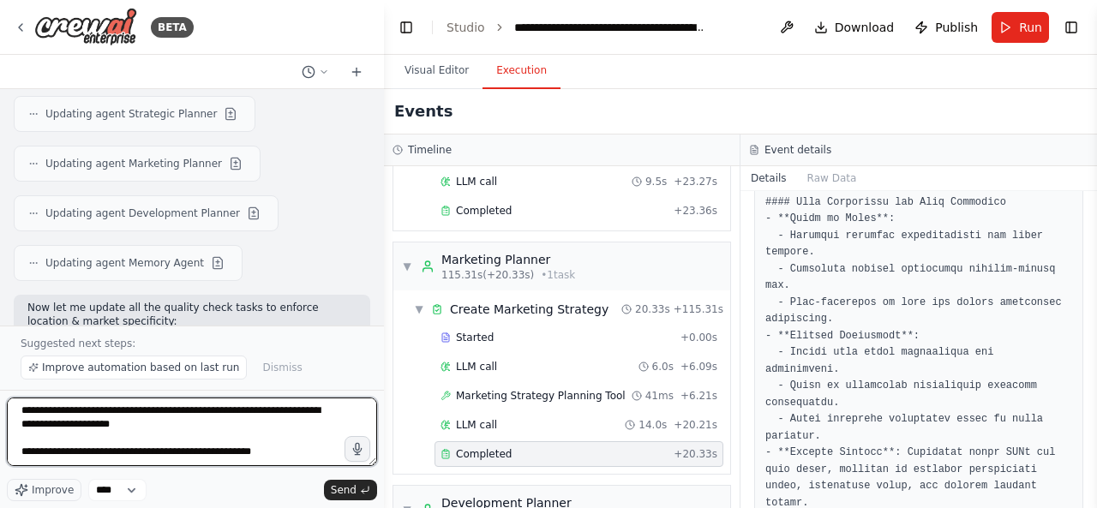
click at [261, 436] on textarea "**********" at bounding box center [192, 432] width 370 height 69
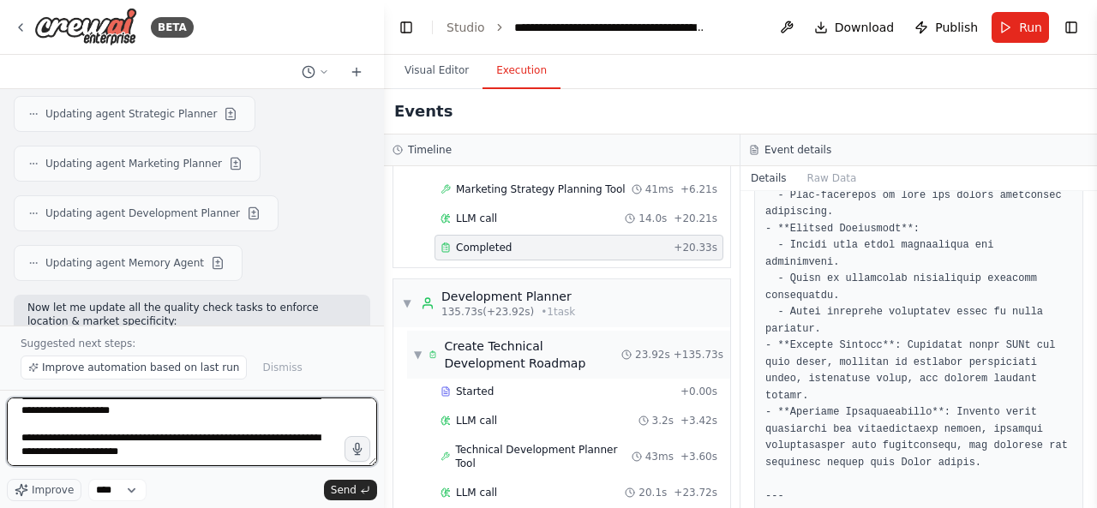
scroll to position [3972, 0]
click at [55, 437] on textarea "**********" at bounding box center [192, 432] width 370 height 69
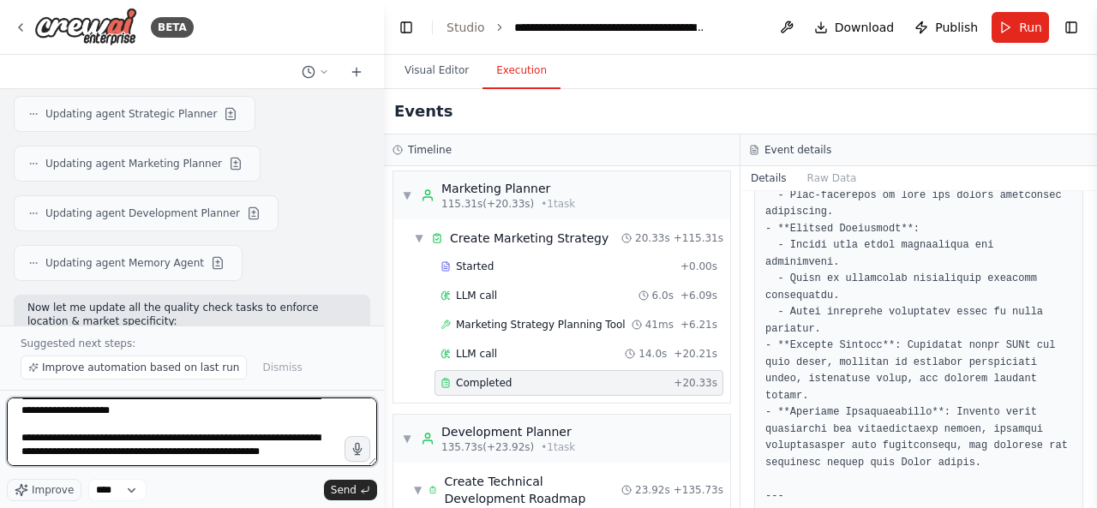
scroll to position [3868, 0]
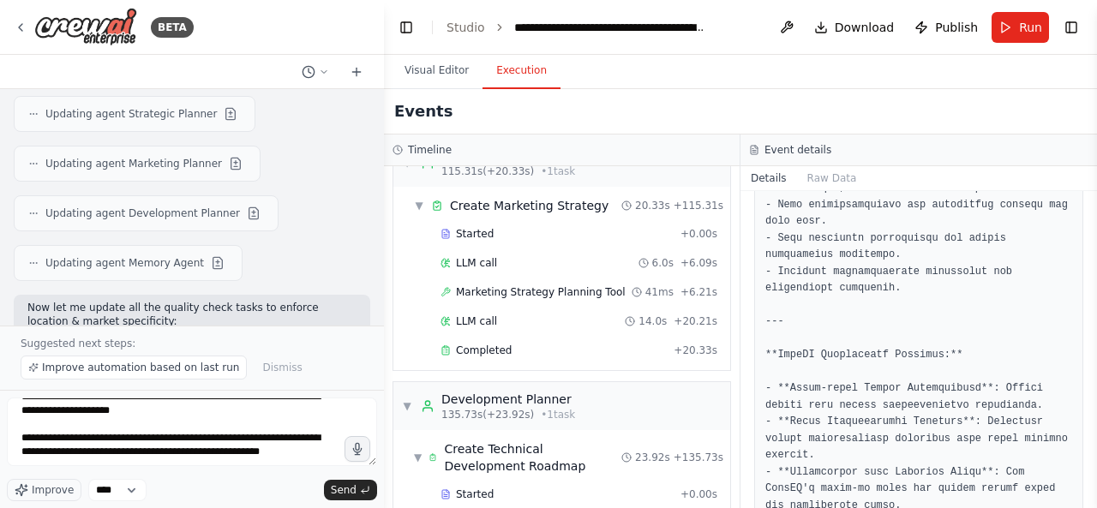
scroll to position [3499, 0]
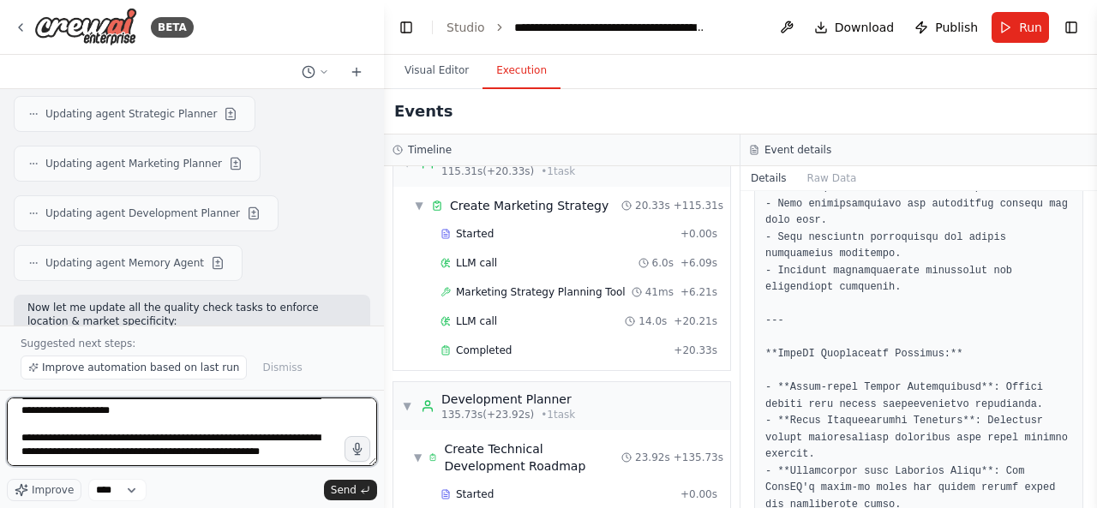
click at [199, 453] on textarea "**********" at bounding box center [192, 432] width 370 height 69
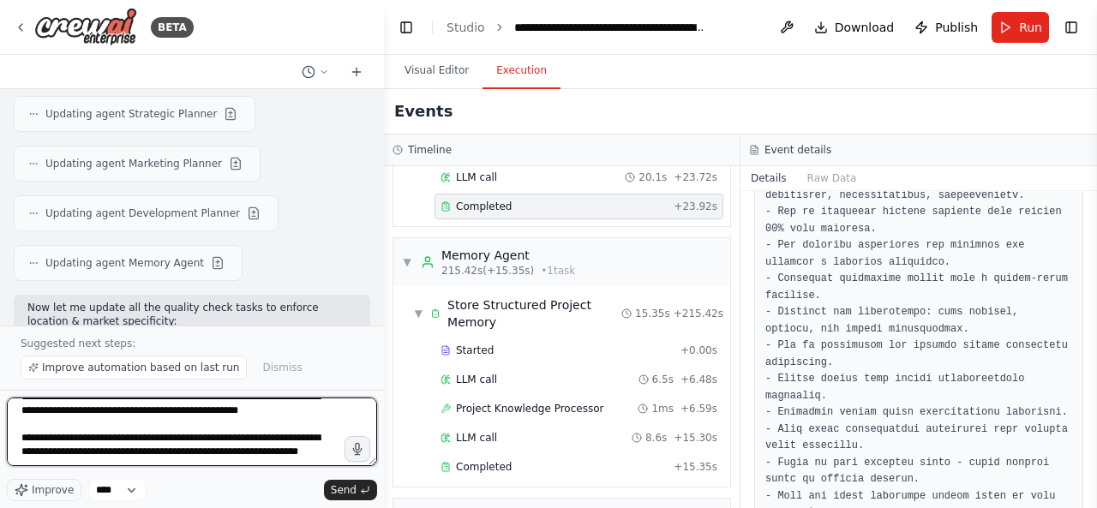
scroll to position [4300, 0]
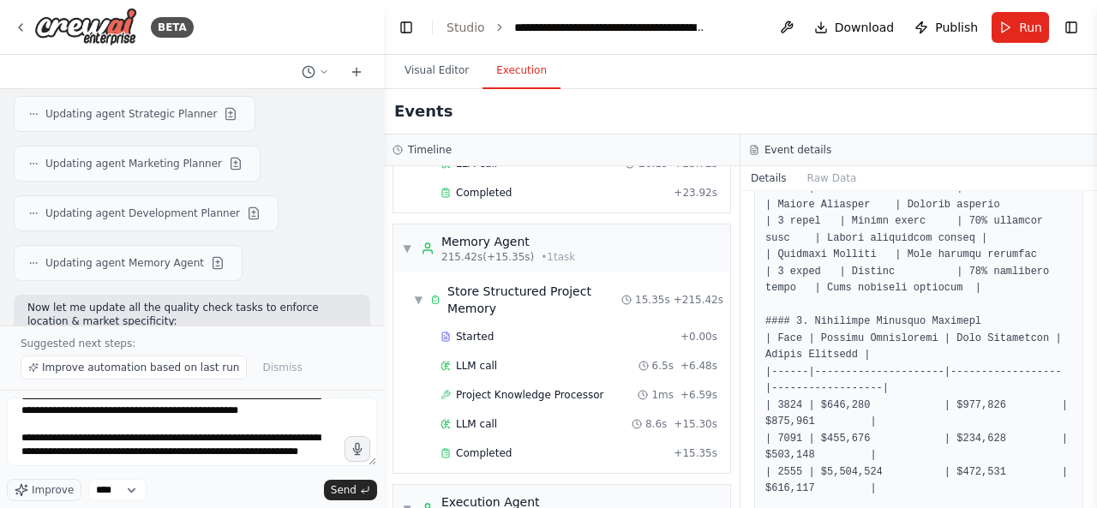
scroll to position [2559, 0]
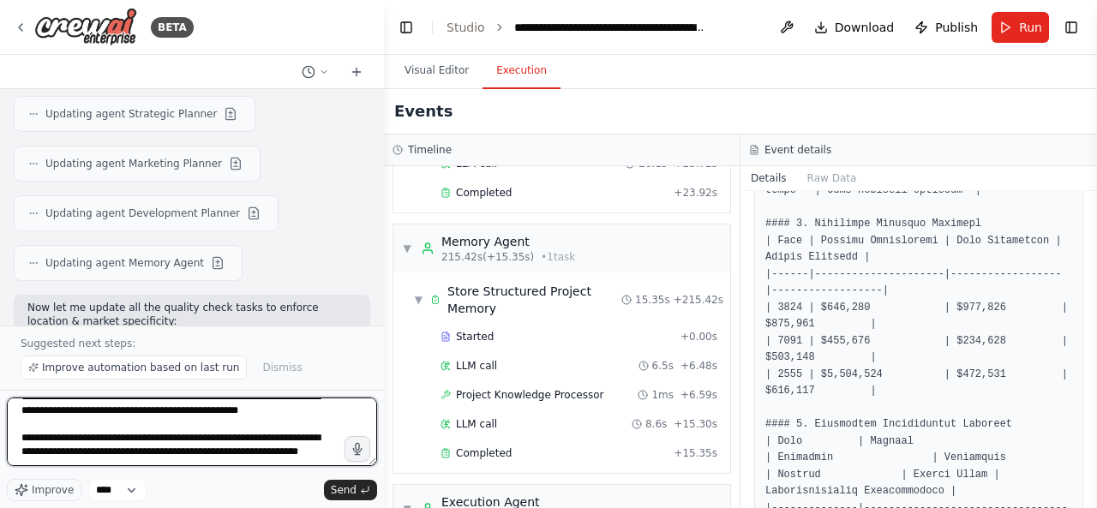
click at [184, 452] on textarea "**********" at bounding box center [192, 432] width 370 height 69
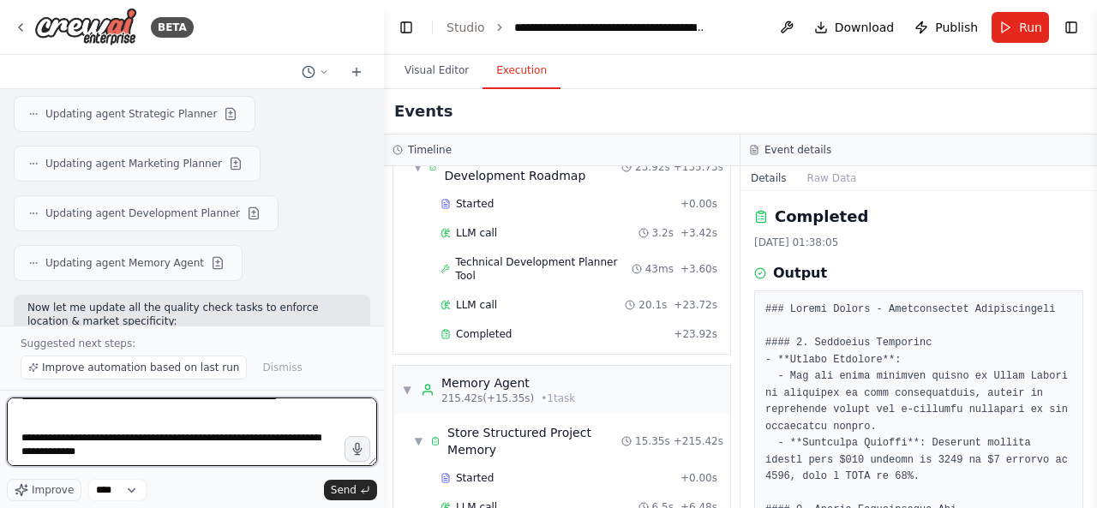
scroll to position [4152, 0]
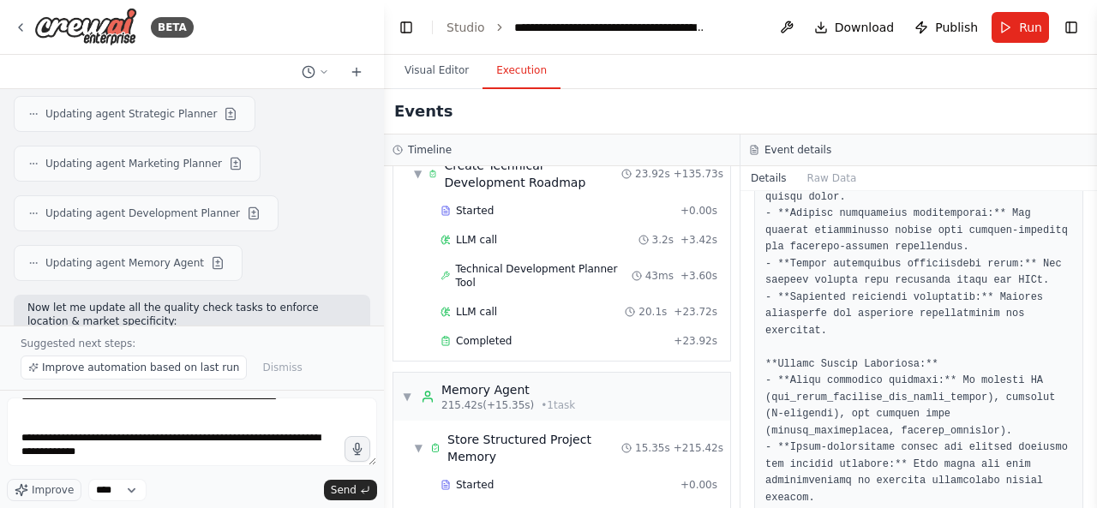
scroll to position [1101, 0]
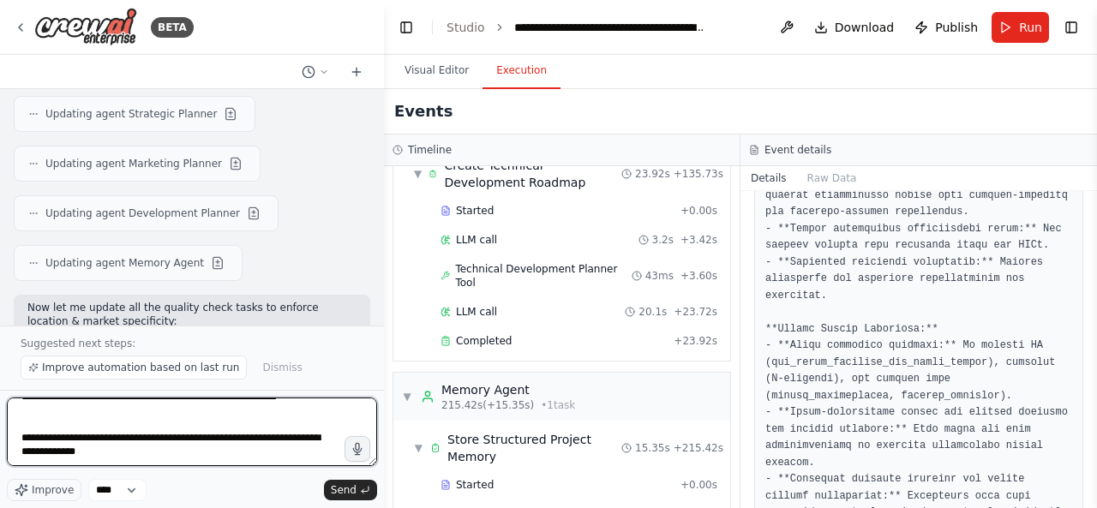
click at [180, 457] on textarea "**********" at bounding box center [192, 432] width 370 height 69
type textarea "**********"
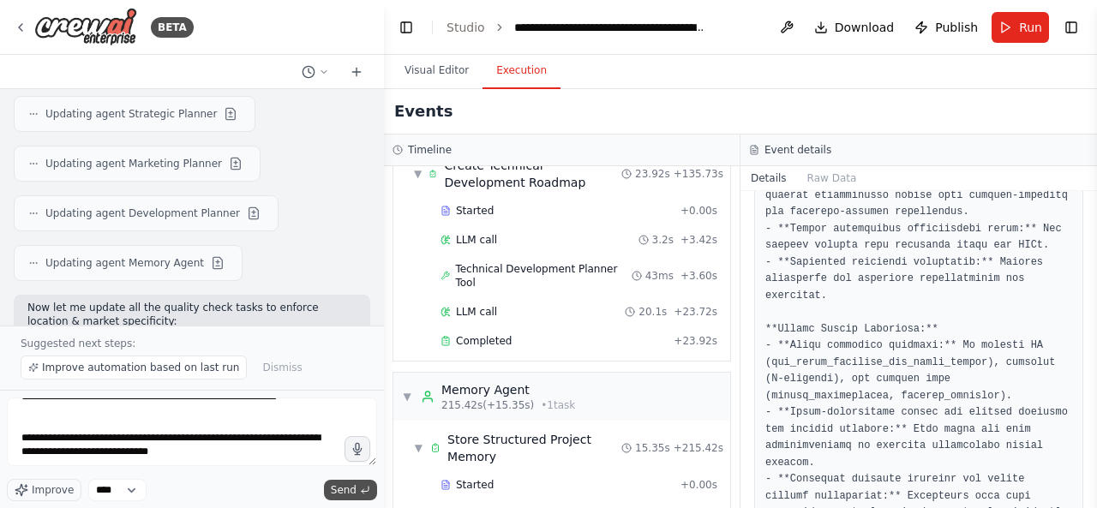
click at [344, 495] on span "Send" at bounding box center [344, 490] width 26 height 14
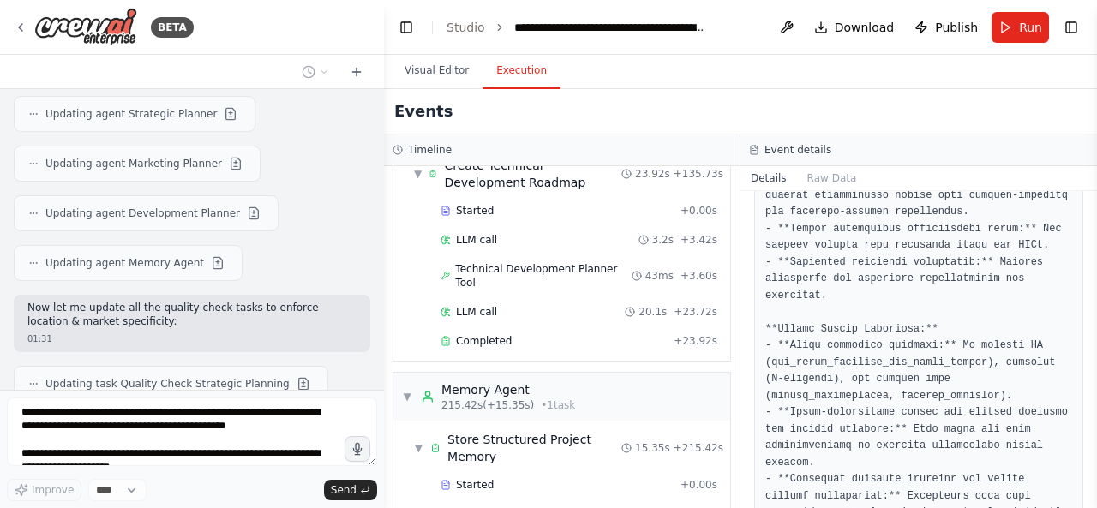
scroll to position [19145, 0]
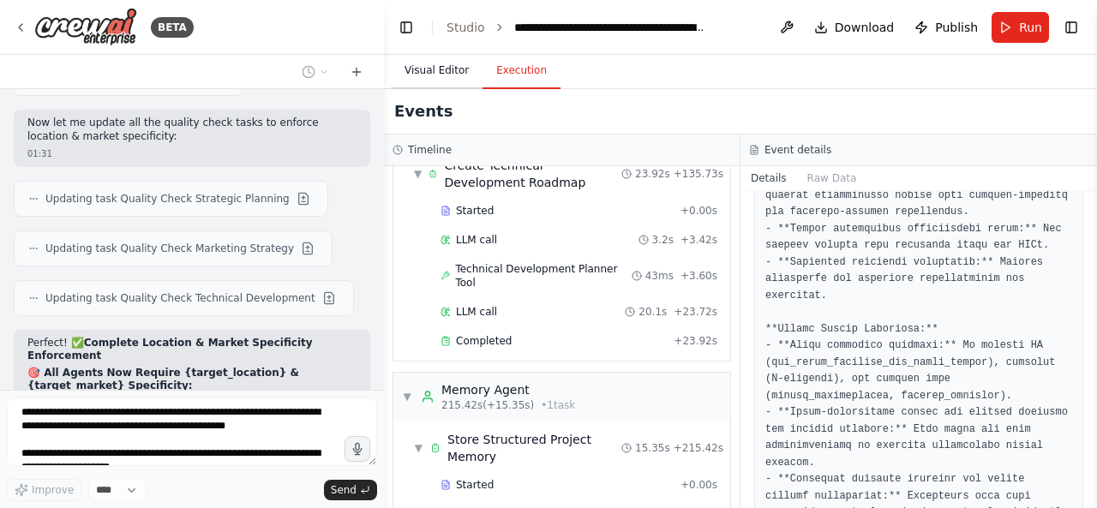
click at [432, 81] on button "Visual Editor" at bounding box center [437, 71] width 92 height 36
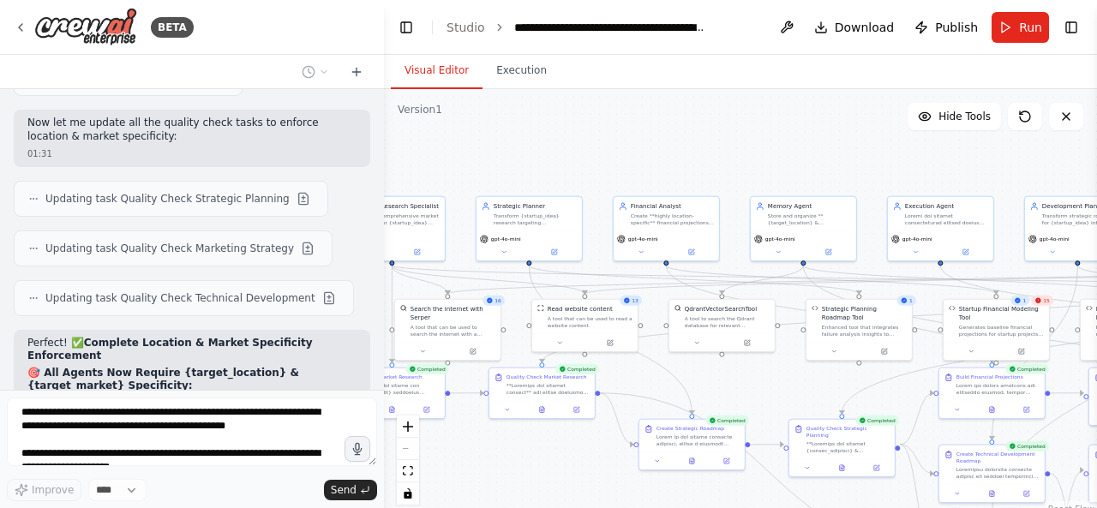
drag, startPoint x: 583, startPoint y: 162, endPoint x: 744, endPoint y: 177, distance: 161.9
click at [744, 177] on div ".deletable-edge-delete-btn { width: 20px; height: 20px; border: 0px solid #ffff…" at bounding box center [740, 303] width 713 height 429
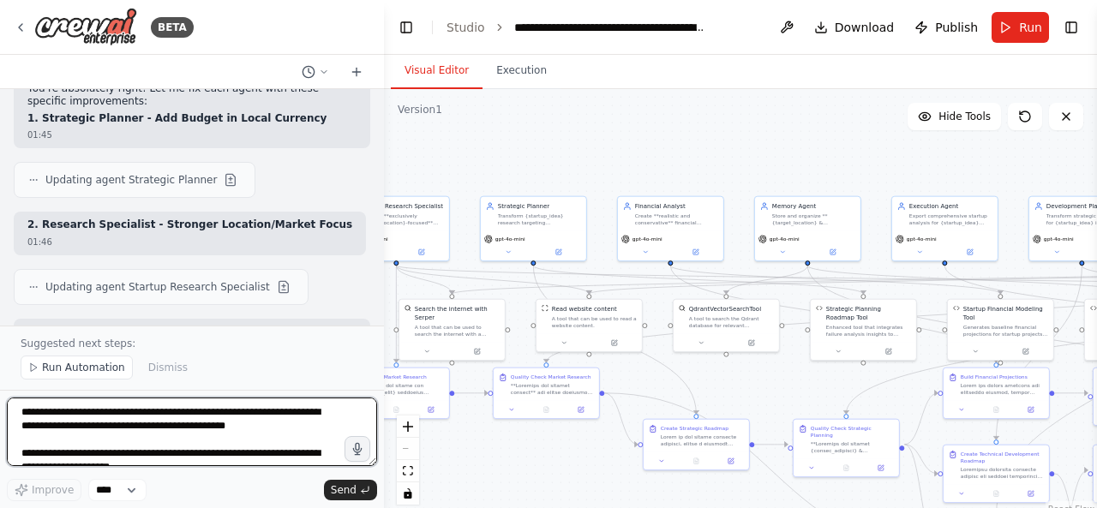
scroll to position [20473, 0]
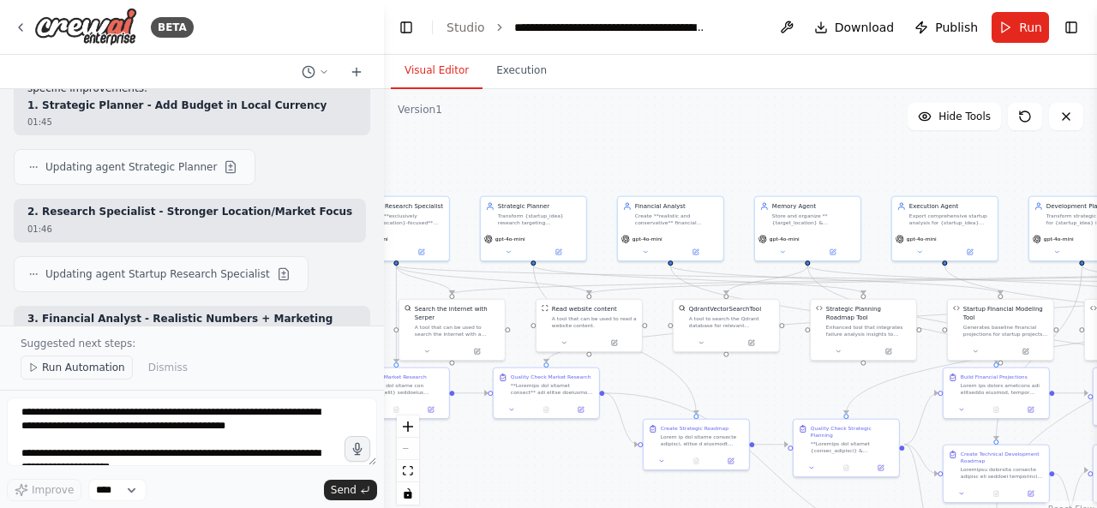
click at [94, 375] on span "Run Automation" at bounding box center [83, 368] width 83 height 14
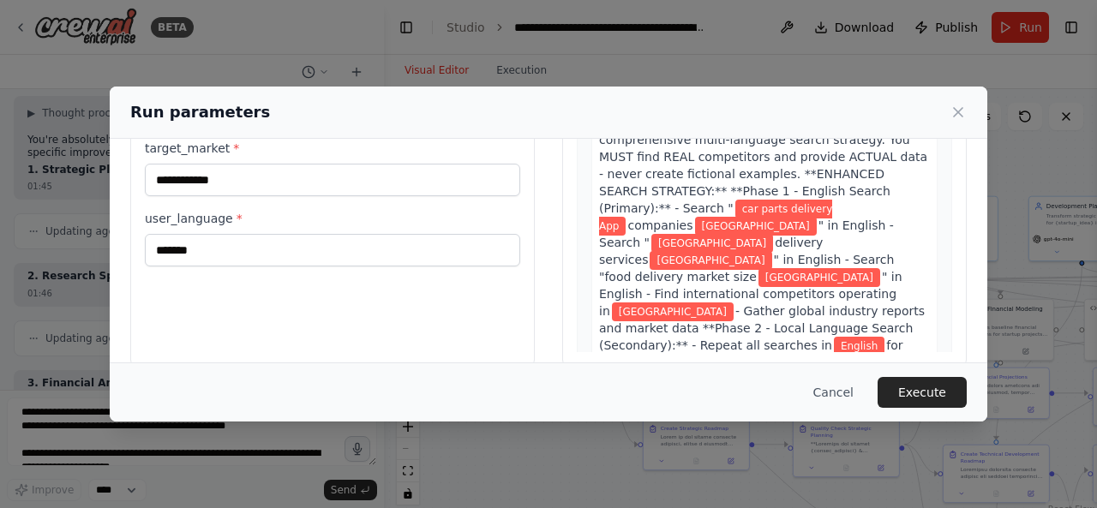
scroll to position [221, 0]
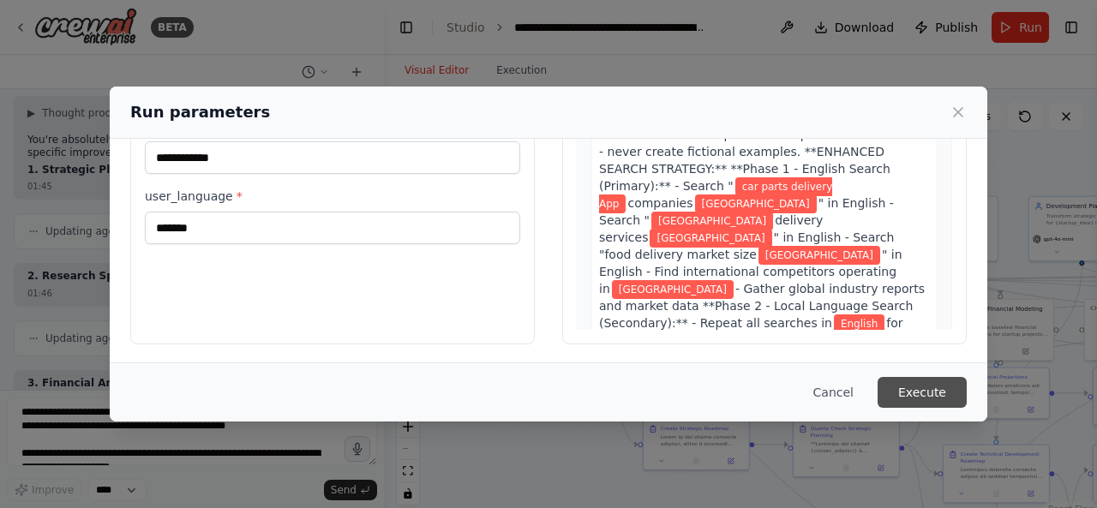
click at [928, 395] on button "Execute" at bounding box center [922, 392] width 89 height 31
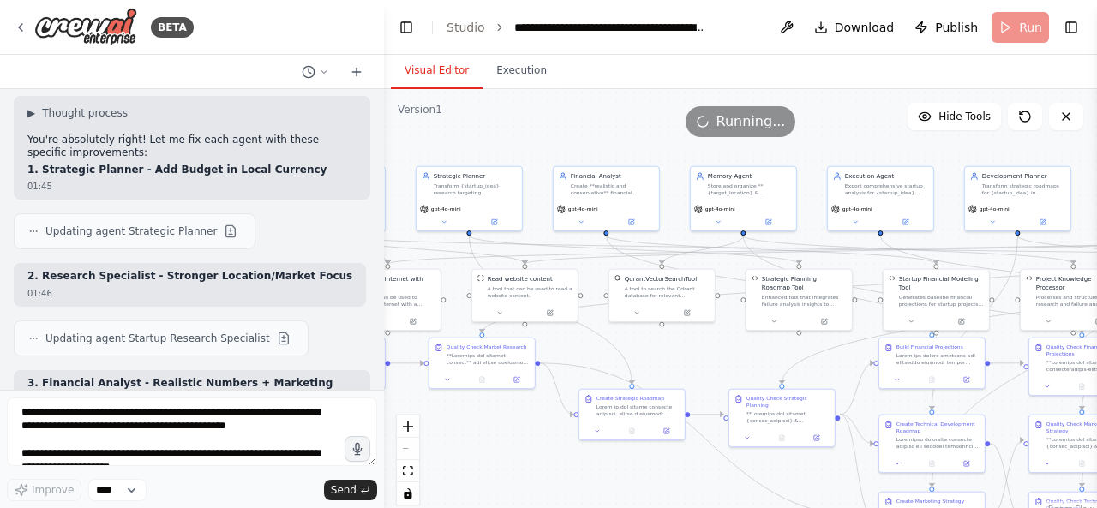
drag, startPoint x: 615, startPoint y: 162, endPoint x: 551, endPoint y: 132, distance: 70.9
click at [551, 132] on div "Version 1 Hide Tools .deletable-edge-delete-btn { width: 20px; height: 20px; bo…" at bounding box center [740, 303] width 713 height 429
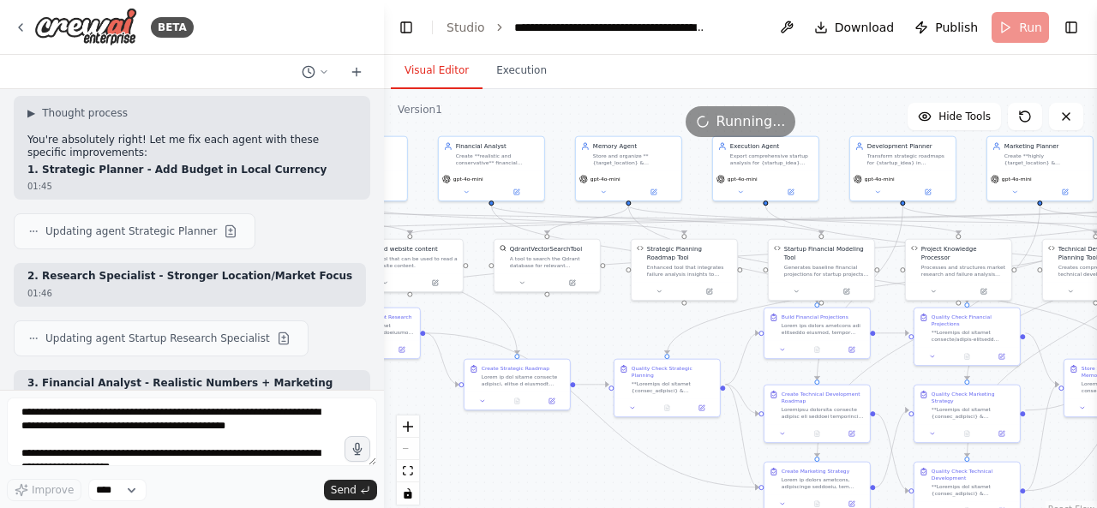
drag, startPoint x: 684, startPoint y: 355, endPoint x: 408, endPoint y: 285, distance: 284.8
click at [410, 285] on div ".deletable-edge-delete-btn { width: 20px; height: 20px; border: 0px solid #ffff…" at bounding box center [740, 303] width 713 height 429
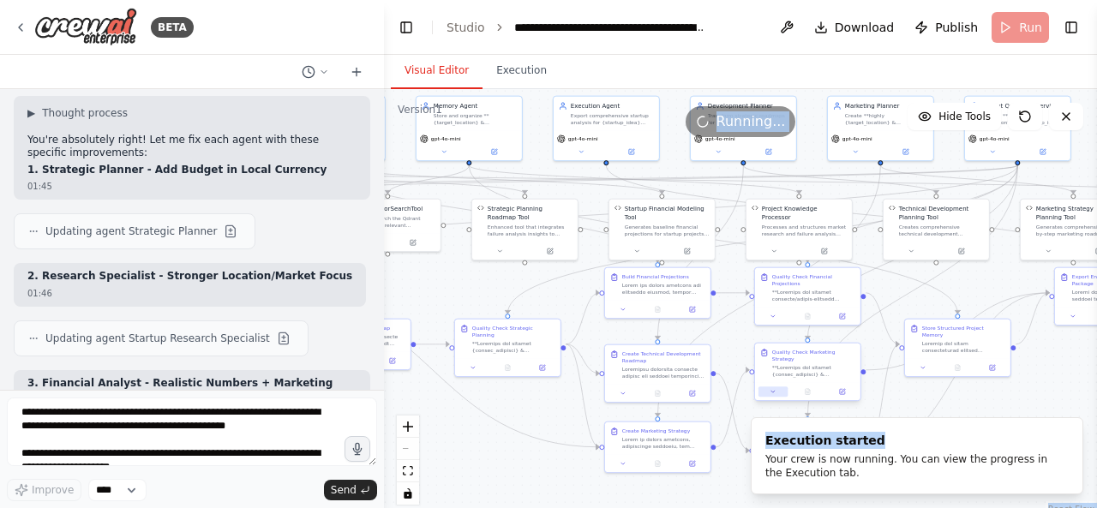
drag, startPoint x: 982, startPoint y: 411, endPoint x: 779, endPoint y: 381, distance: 205.3
click at [780, 381] on div "BETA Hello! I'm the CrewAI assistant. What kind of automation do you want to bu…" at bounding box center [548, 254] width 1097 height 508
click at [979, 388] on div ".deletable-edge-delete-btn { width: 20px; height: 20px; border: 0px solid #ffff…" at bounding box center [740, 303] width 713 height 429
click at [1003, 407] on ol "Execution started Your crew is now running. You can view the progress in the Ex…" at bounding box center [917, 456] width 360 height 105
drag, startPoint x: 991, startPoint y: 404, endPoint x: 731, endPoint y: 407, distance: 259.7
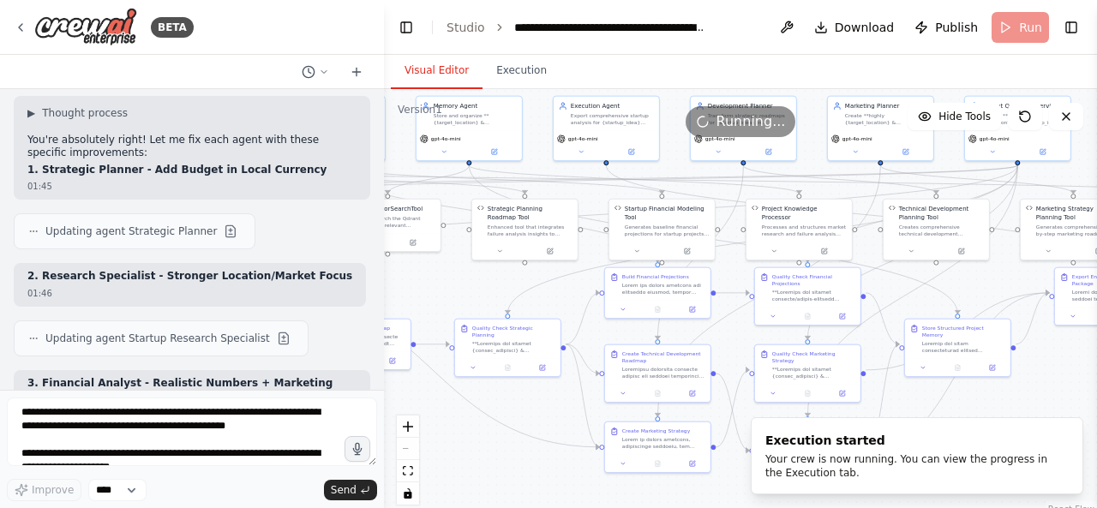
click at [731, 407] on div "BETA Hello! I'm the CrewAI assistant. What kind of automation do you want to bu…" at bounding box center [548, 254] width 1097 height 508
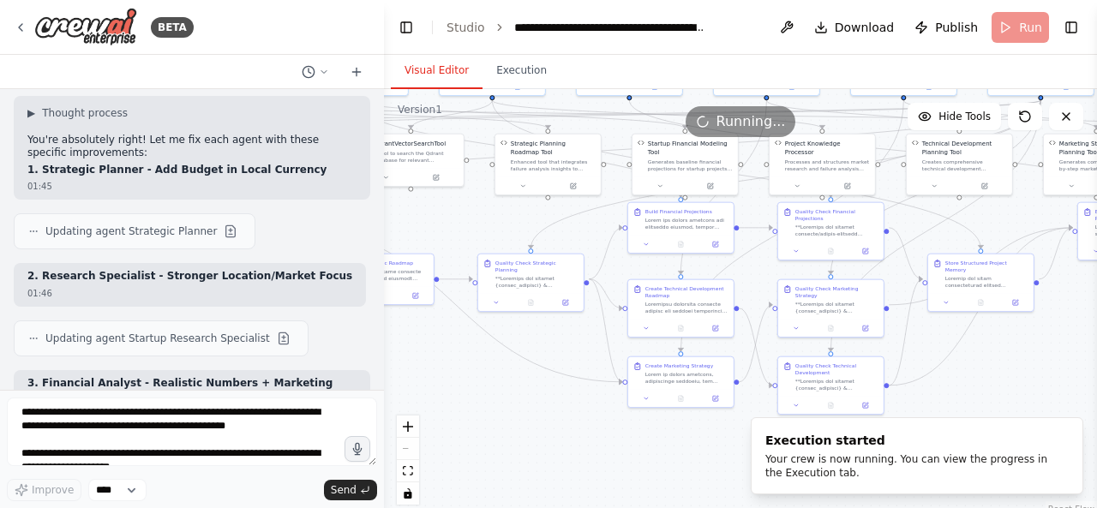
drag, startPoint x: 1020, startPoint y: 387, endPoint x: 1053, endPoint y: 320, distance: 74.7
click at [1053, 320] on div ".deletable-edge-delete-btn { width: 20px; height: 20px; border: 0px solid #ffff…" at bounding box center [740, 303] width 713 height 429
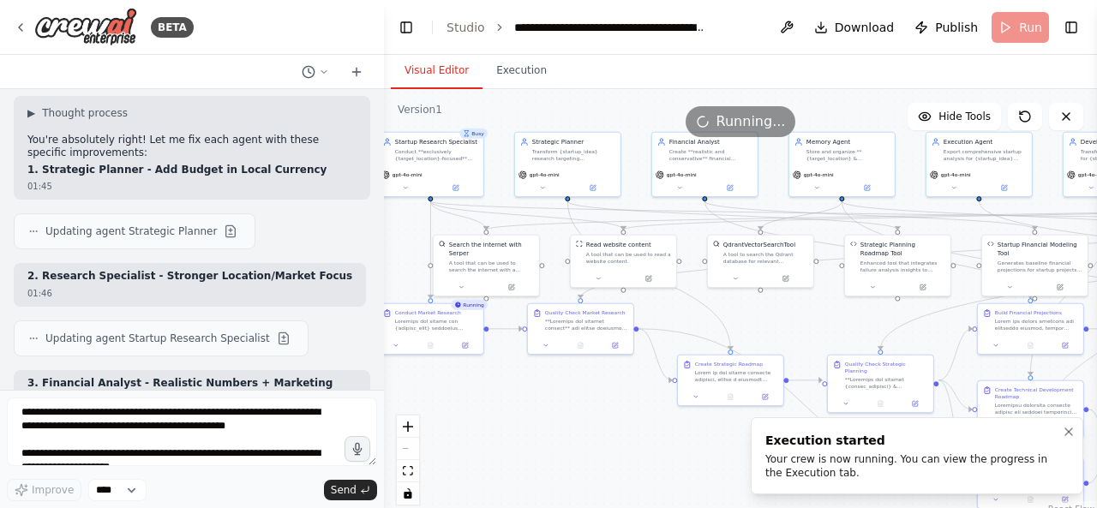
drag, startPoint x: 552, startPoint y: 345, endPoint x: 883, endPoint y: 450, distance: 347.2
click at [883, 450] on div "BETA Hello! I'm the CrewAI assistant. What kind of automation do you want to bu…" at bounding box center [548, 254] width 1097 height 508
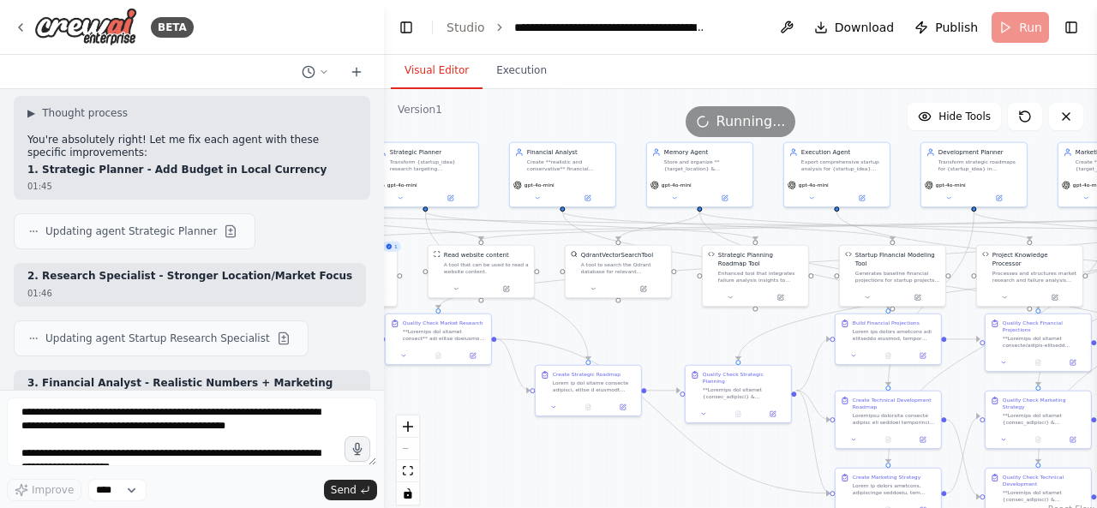
drag, startPoint x: 782, startPoint y: 342, endPoint x: 637, endPoint y: 352, distance: 145.2
click at [637, 352] on div ".deletable-edge-delete-btn { width: 20px; height: 20px; border: 0px solid #ffff…" at bounding box center [740, 303] width 713 height 429
click at [509, 66] on button "Execution" at bounding box center [522, 71] width 78 height 36
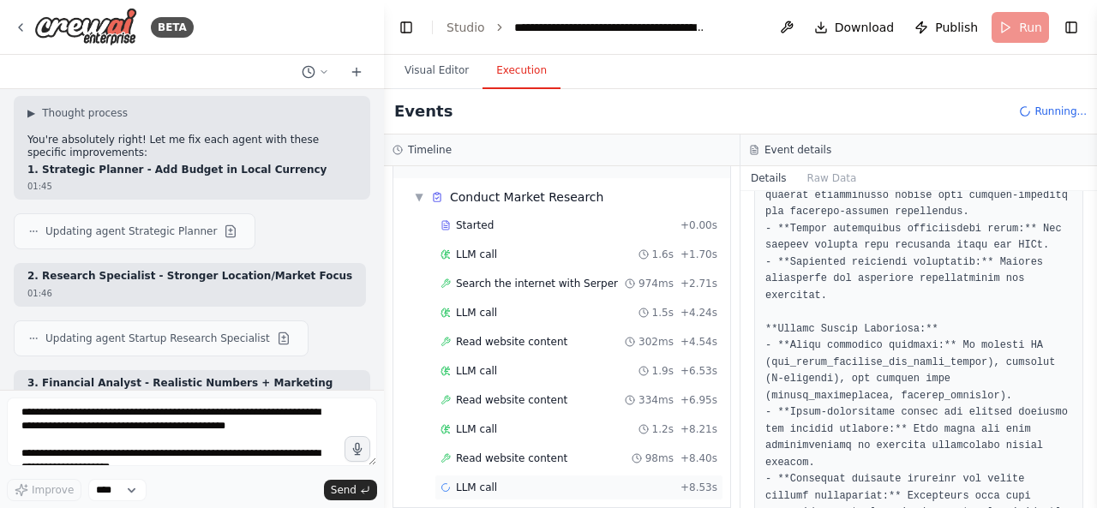
scroll to position [131, 0]
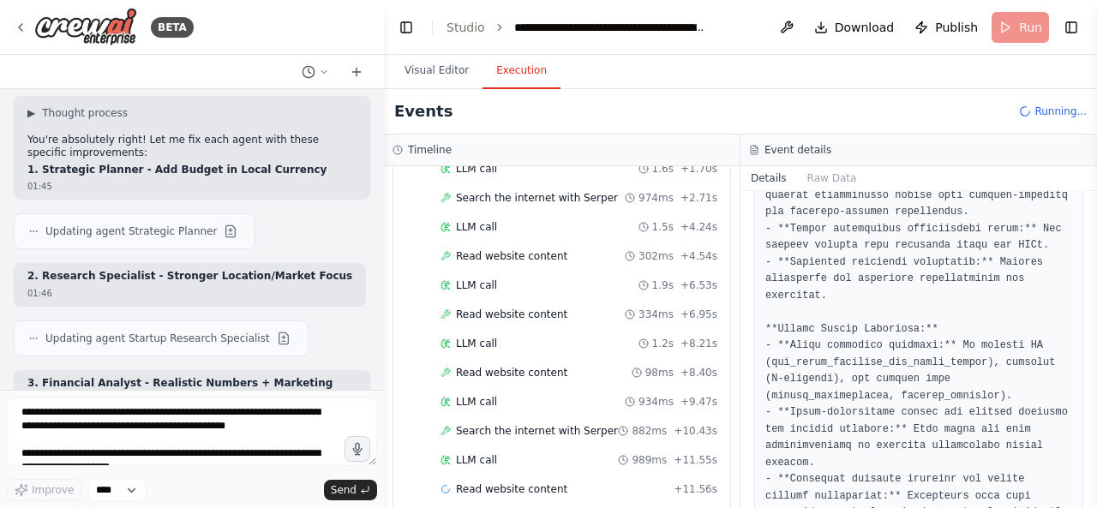
click at [597, 431] on div "Search the internet with [PERSON_NAME] 882ms + 10.43s" at bounding box center [579, 431] width 289 height 26
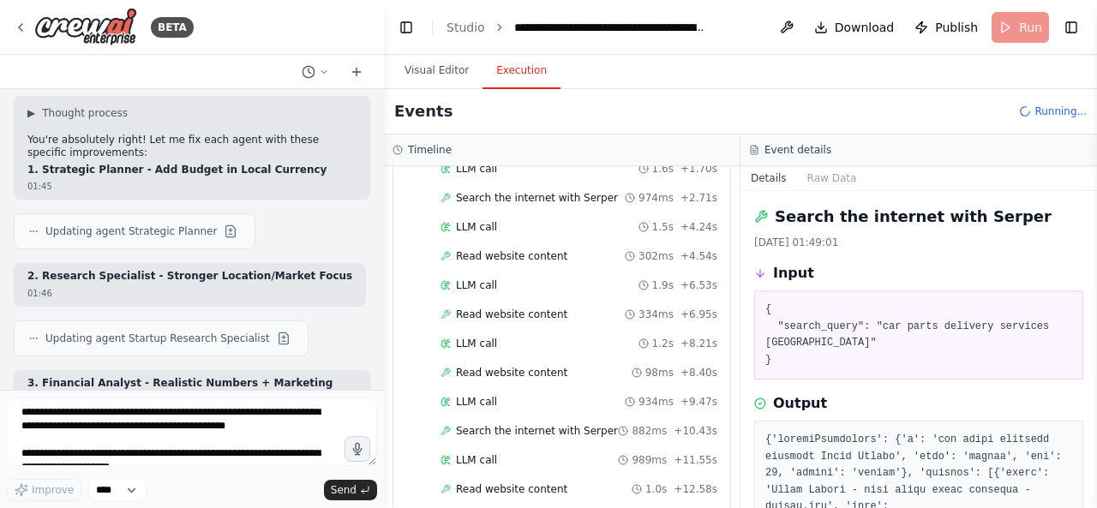
scroll to position [217, 0]
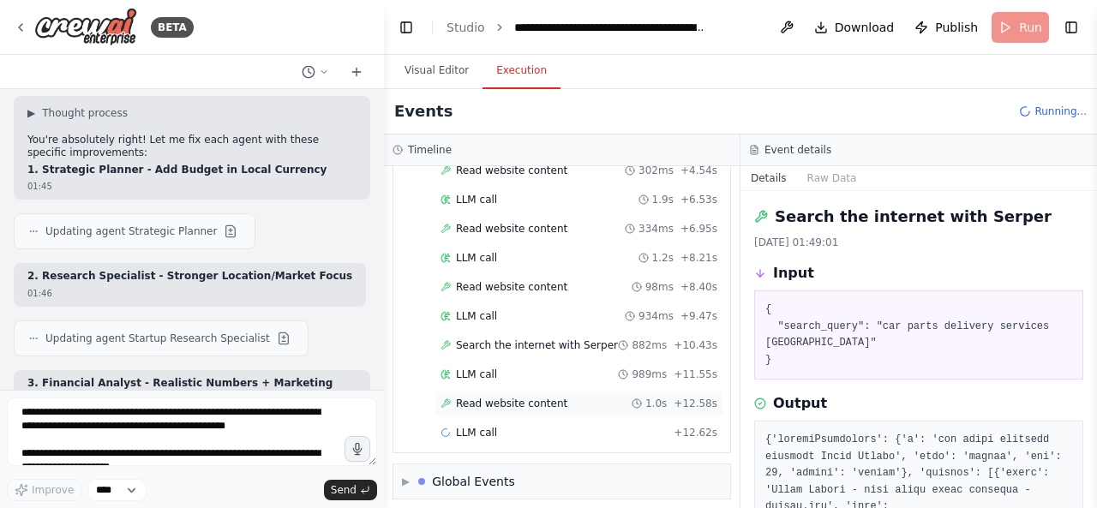
click at [610, 406] on div "Read website content 1.0s + 12.58s" at bounding box center [579, 404] width 289 height 26
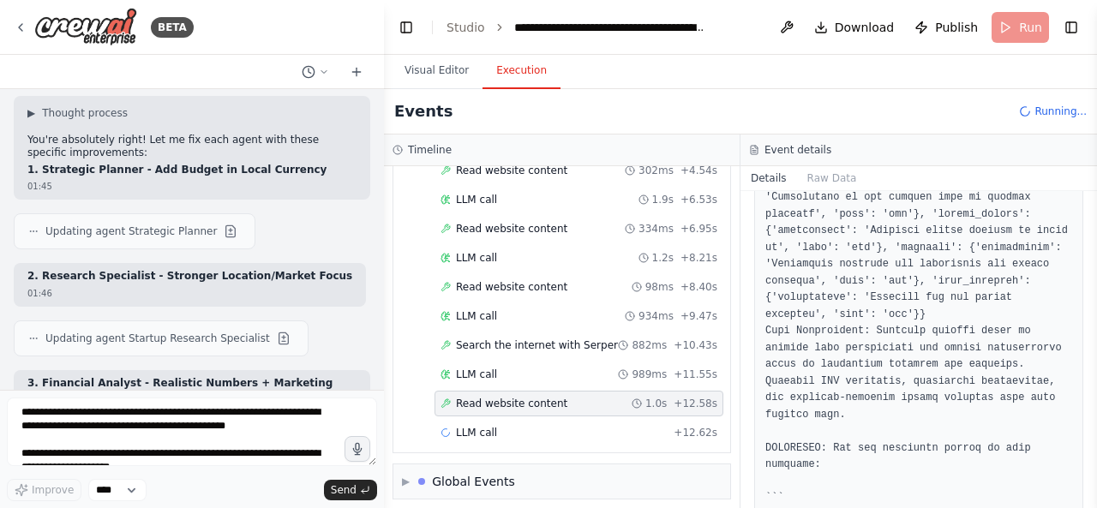
scroll to position [2149, 0]
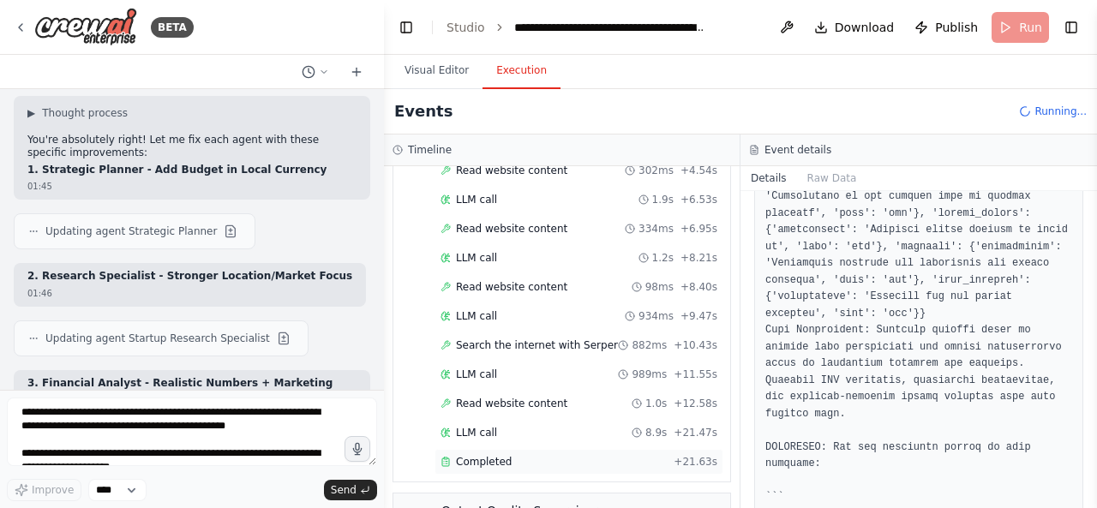
click at [576, 459] on div "Completed" at bounding box center [554, 462] width 226 height 14
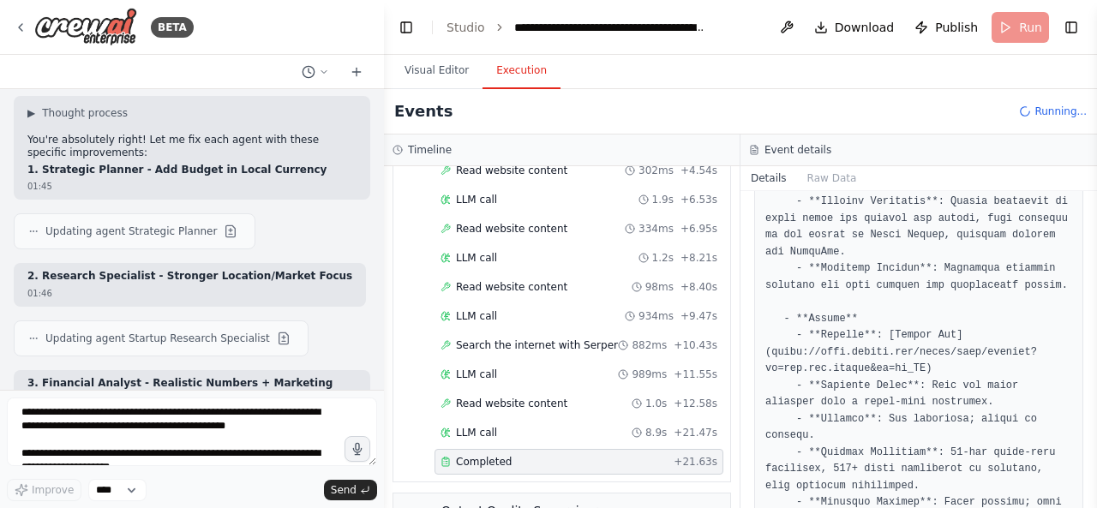
scroll to position [339, 0]
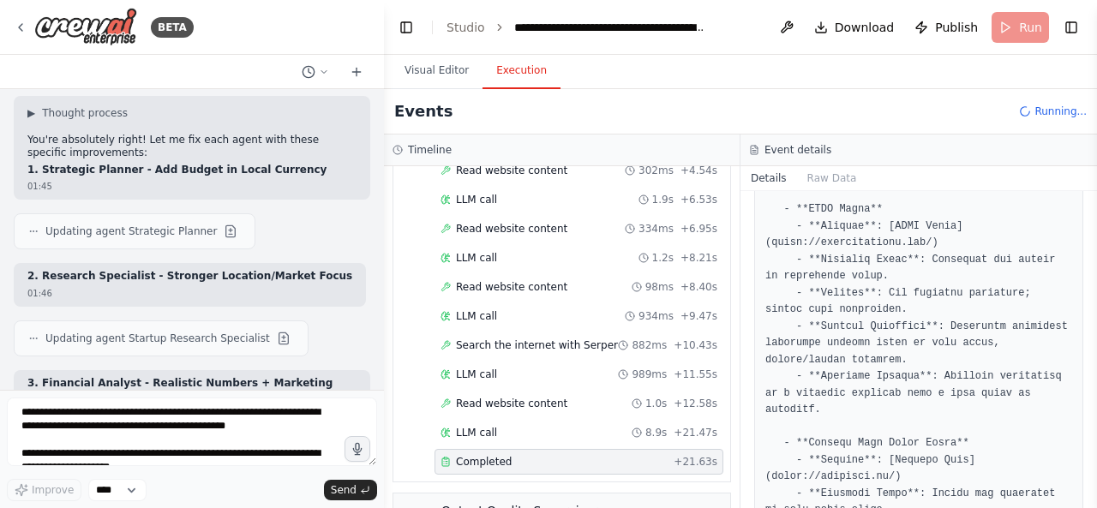
scroll to position [701, 0]
click at [857, 237] on pre at bounding box center [918, 420] width 307 height 1638
copy pre "hadiautoparts"
click at [902, 290] on pre at bounding box center [918, 420] width 307 height 1638
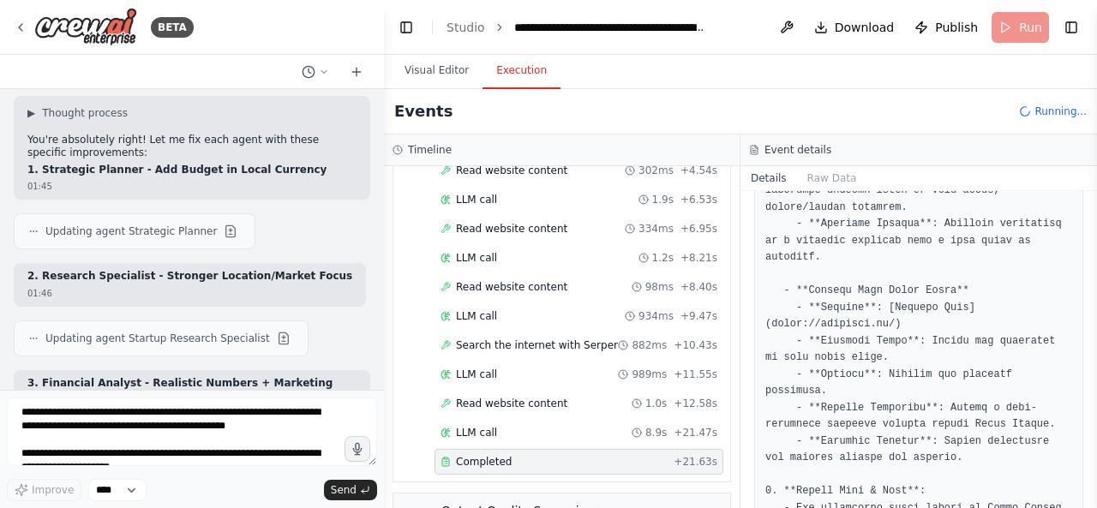
scroll to position [854, 0]
drag, startPoint x: 814, startPoint y: 309, endPoint x: 878, endPoint y: 310, distance: 63.5
click at [878, 310] on pre at bounding box center [918, 267] width 307 height 1638
copy pre "[DOMAIN_NAME]"
click at [850, 324] on pre at bounding box center [918, 267] width 307 height 1638
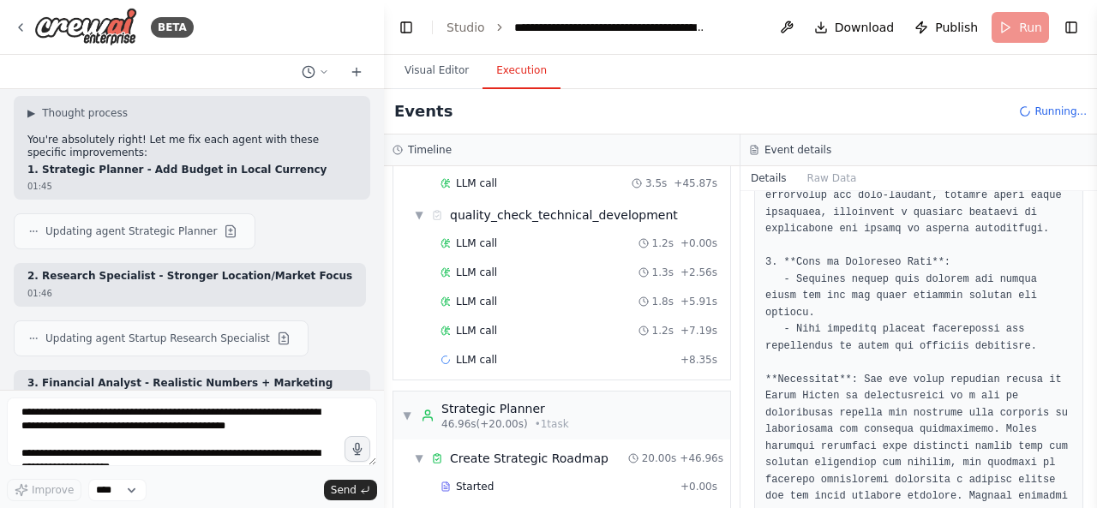
scroll to position [2969, 0]
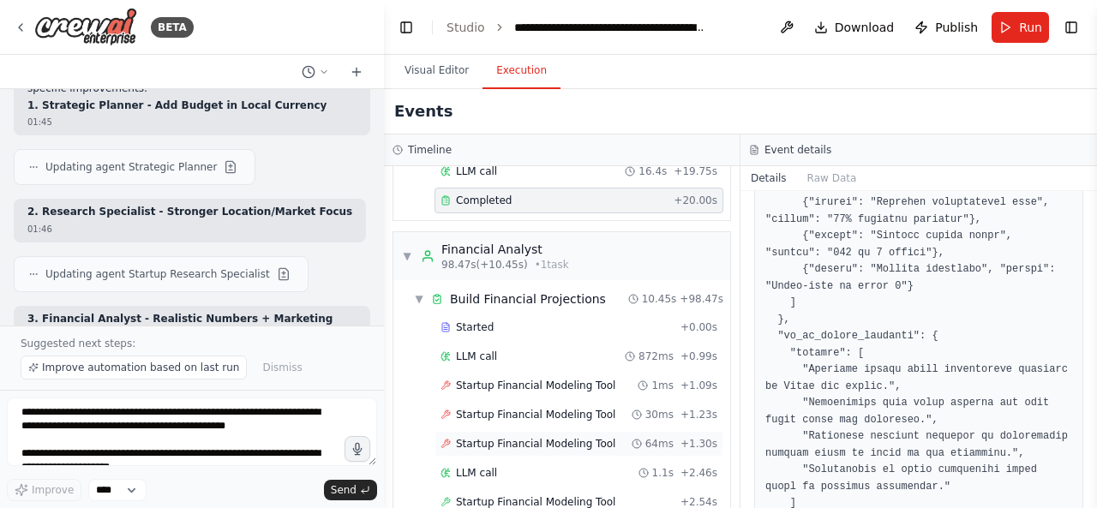
scroll to position [3475, 0]
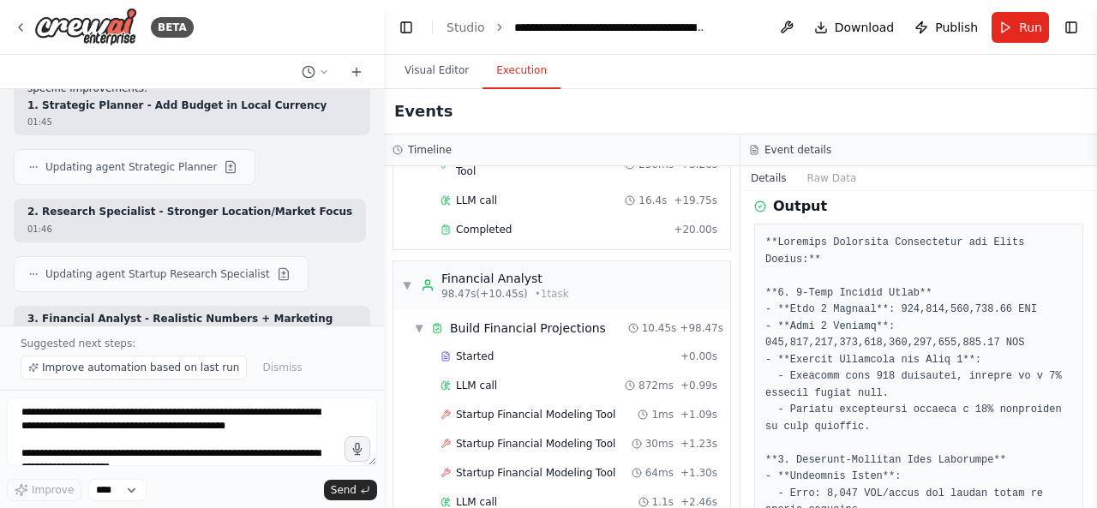
scroll to position [91, 0]
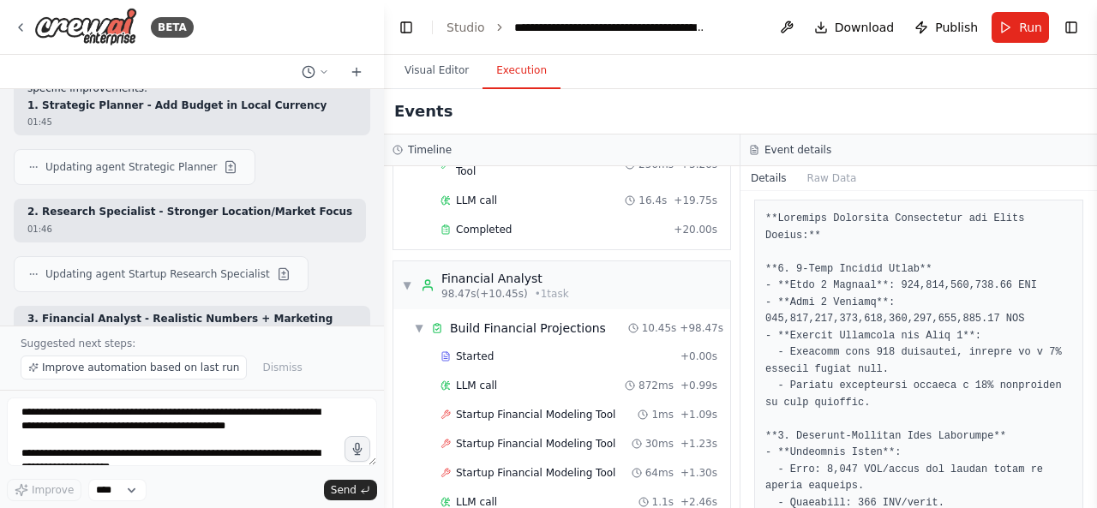
drag, startPoint x: 1023, startPoint y: 268, endPoint x: 775, endPoint y: 271, distance: 248.6
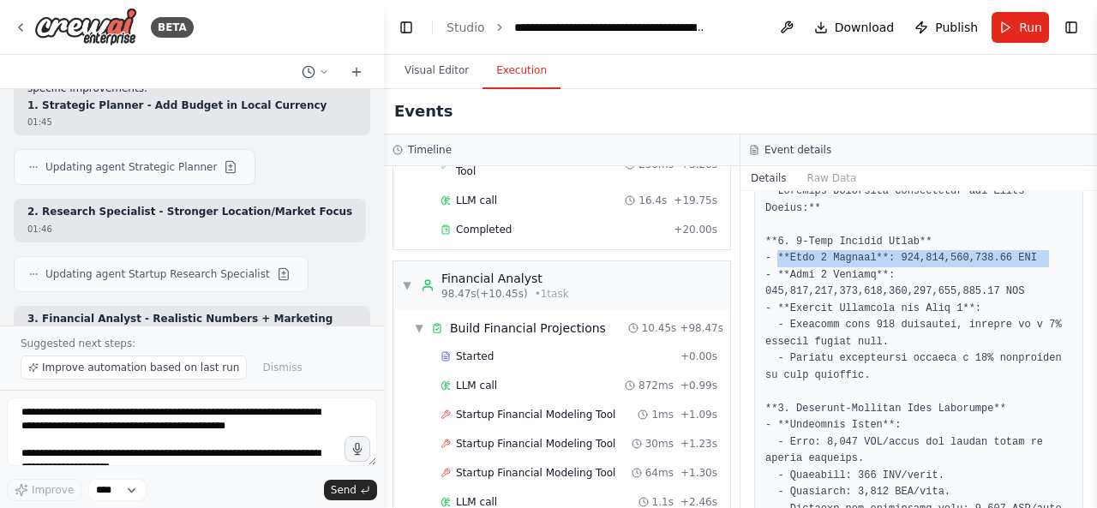
scroll to position [120, 0]
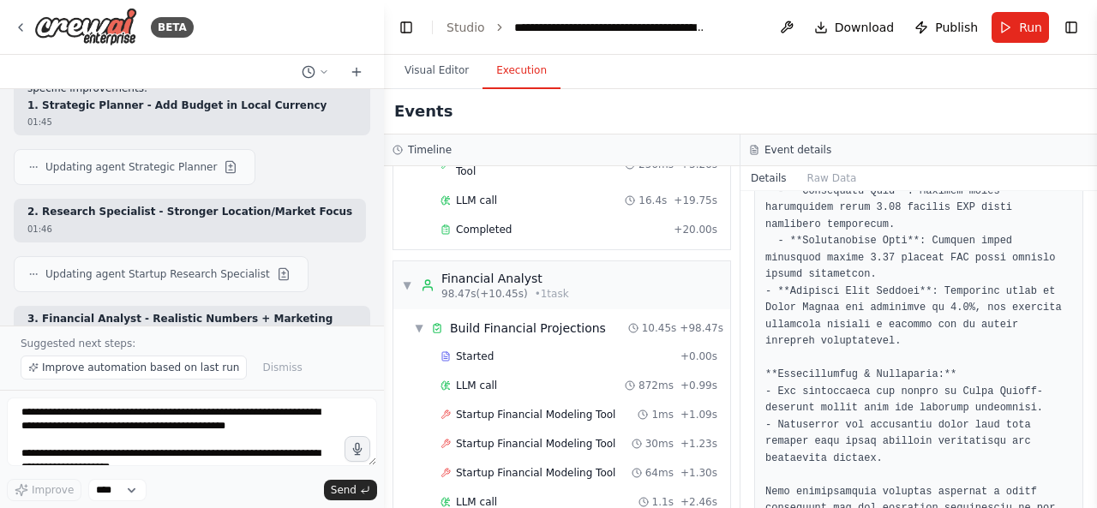
scroll to position [1217, 0]
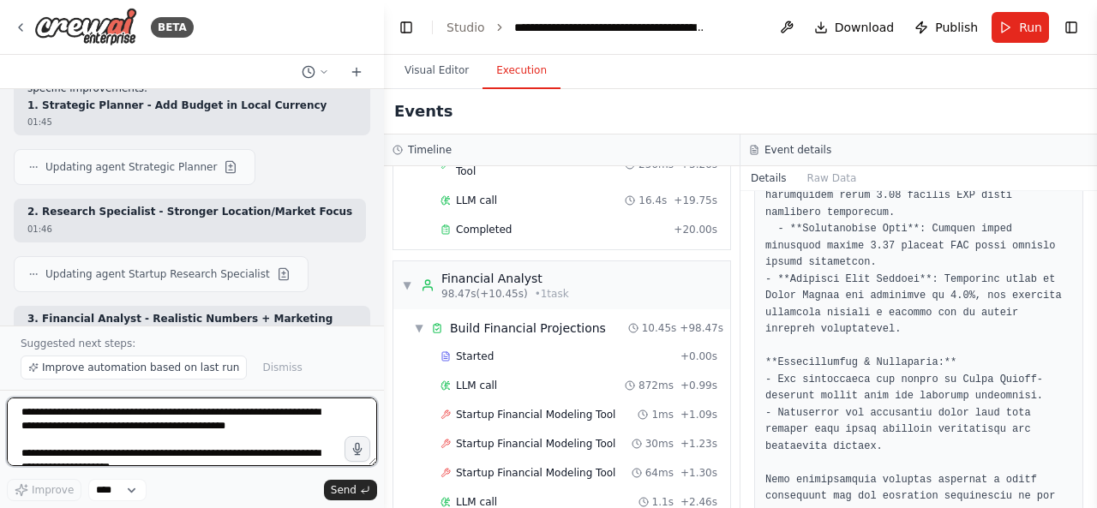
click at [272, 440] on textarea "**********" at bounding box center [192, 432] width 370 height 69
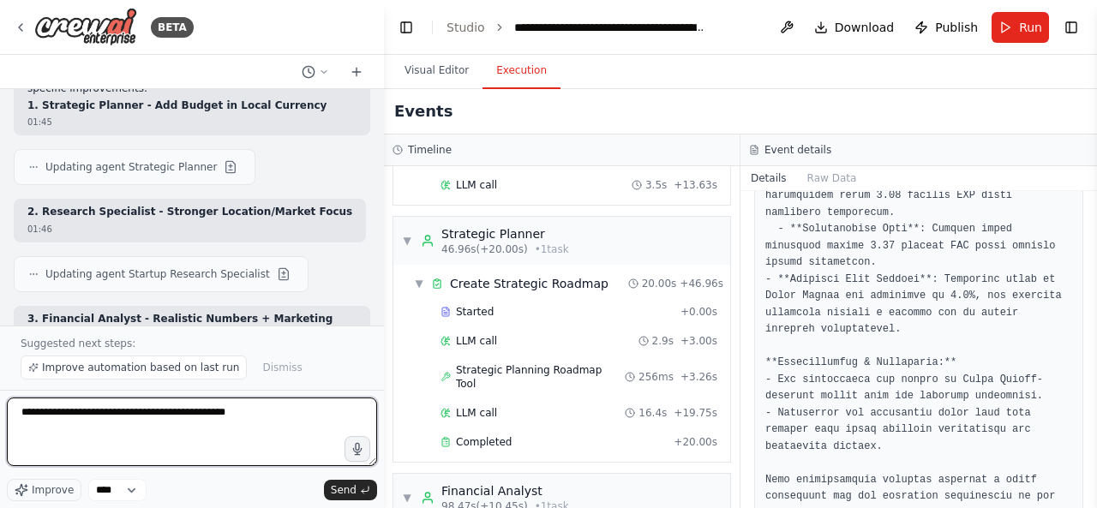
scroll to position [3264, 0]
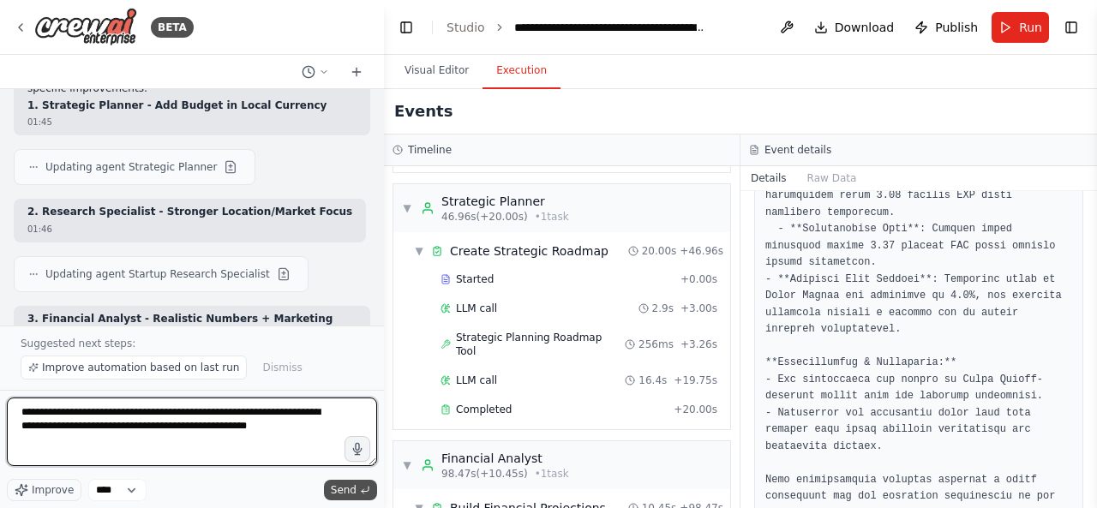
type textarea "**********"
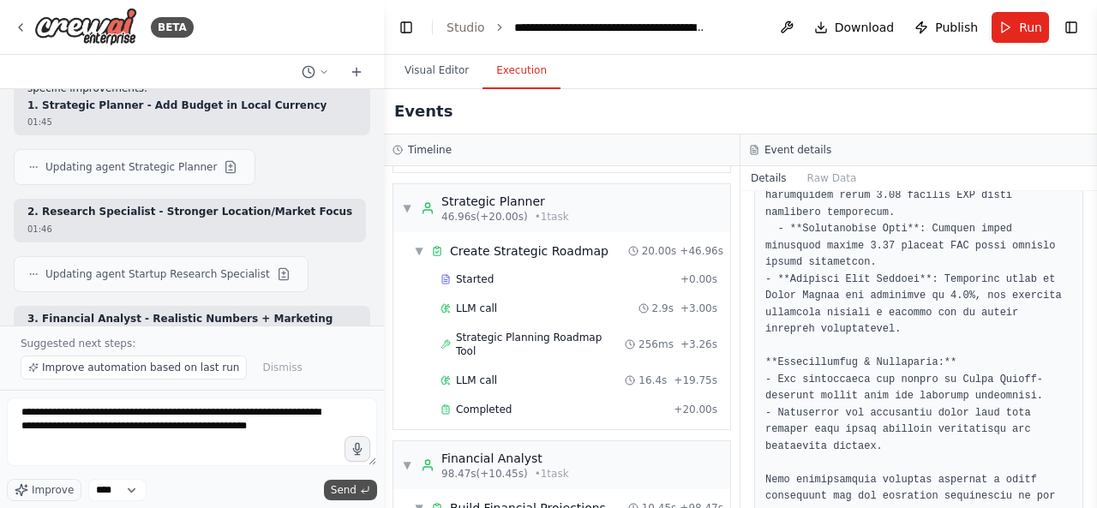
click at [343, 484] on span "Send" at bounding box center [344, 490] width 26 height 14
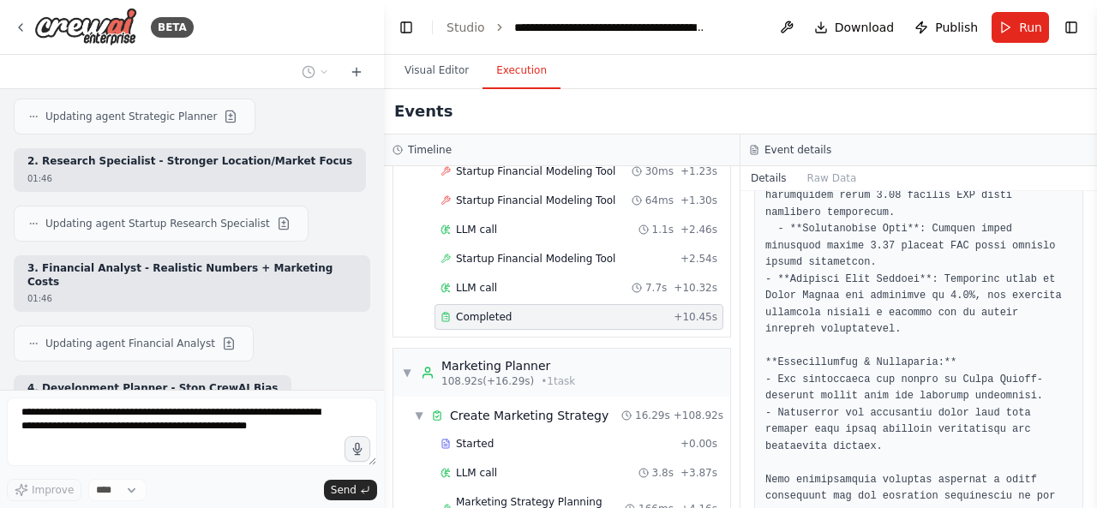
scroll to position [3720, 0]
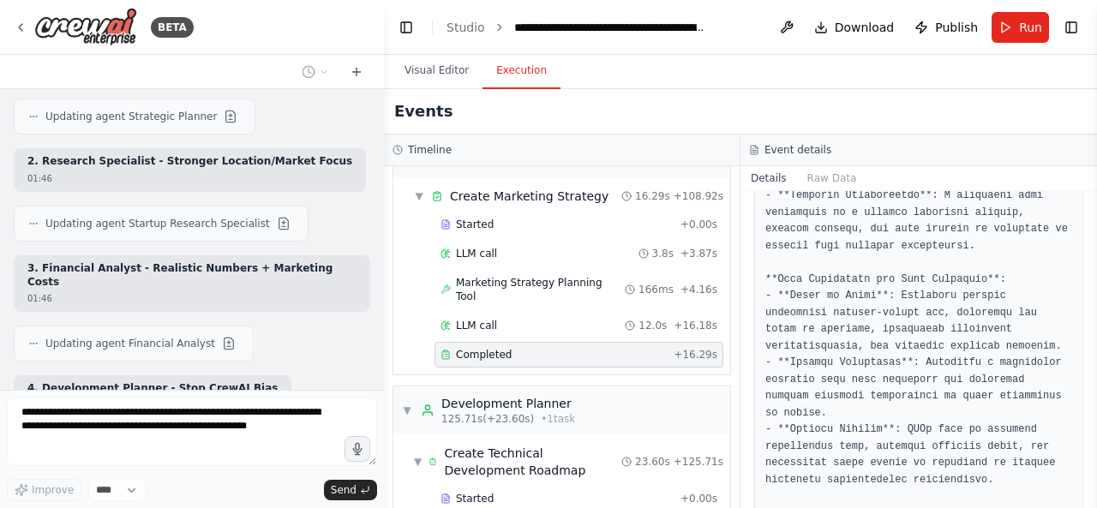
scroll to position [3938, 0]
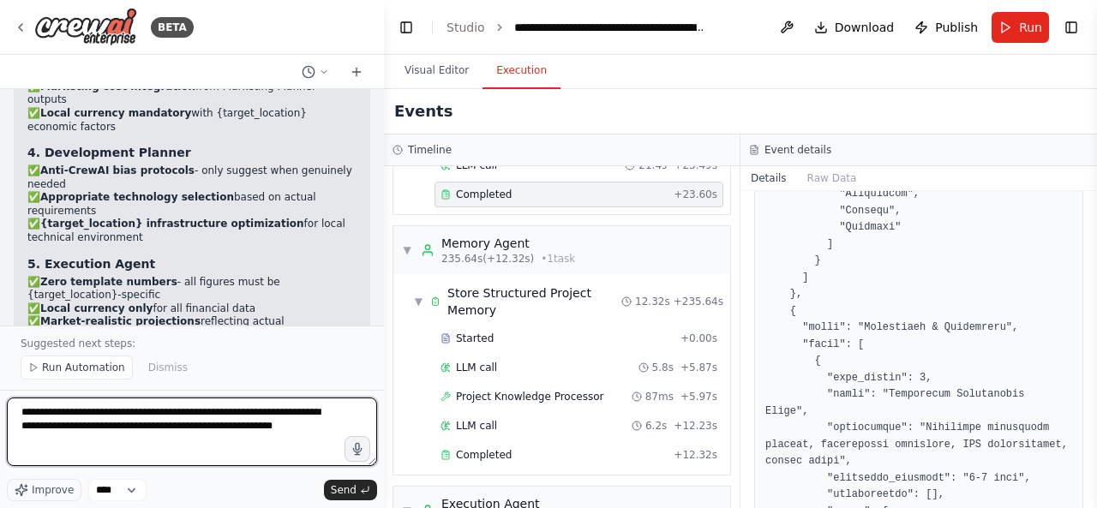
scroll to position [8, 0]
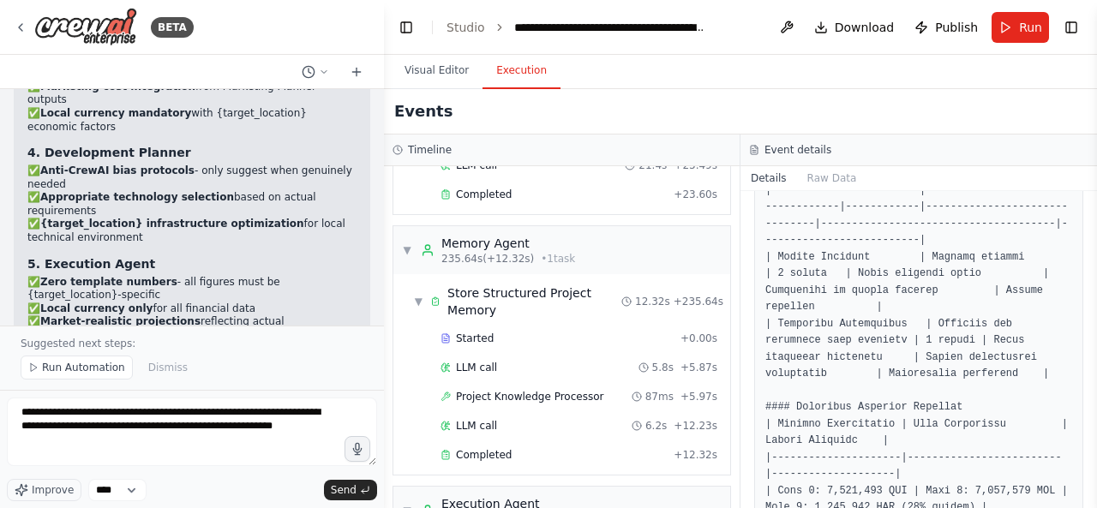
scroll to position [2346, 0]
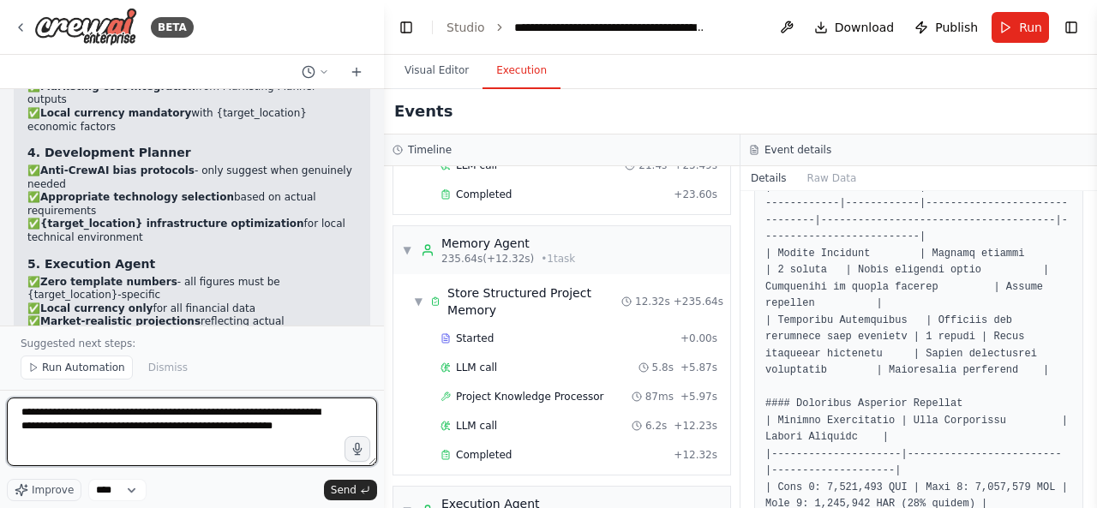
click at [233, 453] on textarea "**********" at bounding box center [192, 432] width 370 height 69
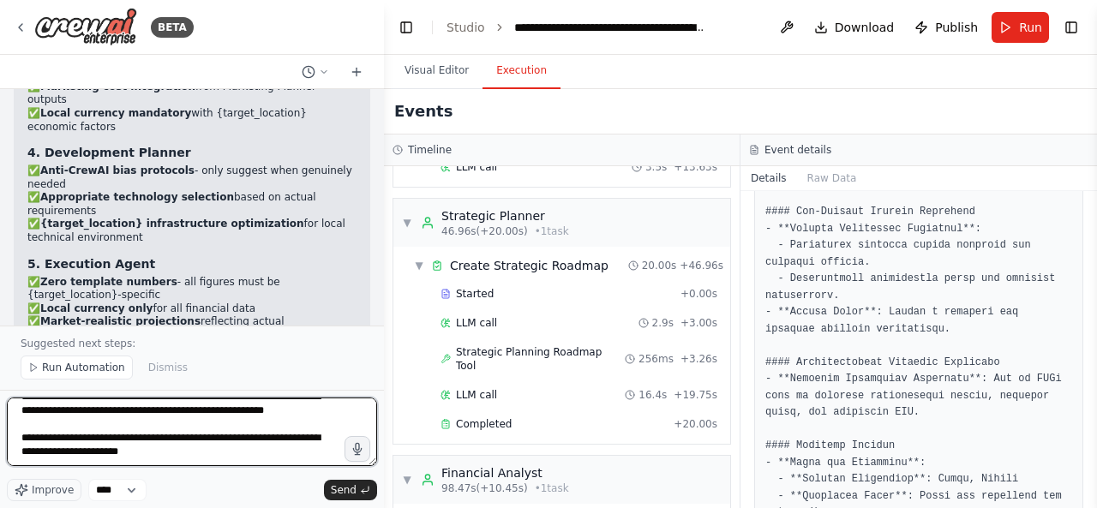
scroll to position [1263, 0]
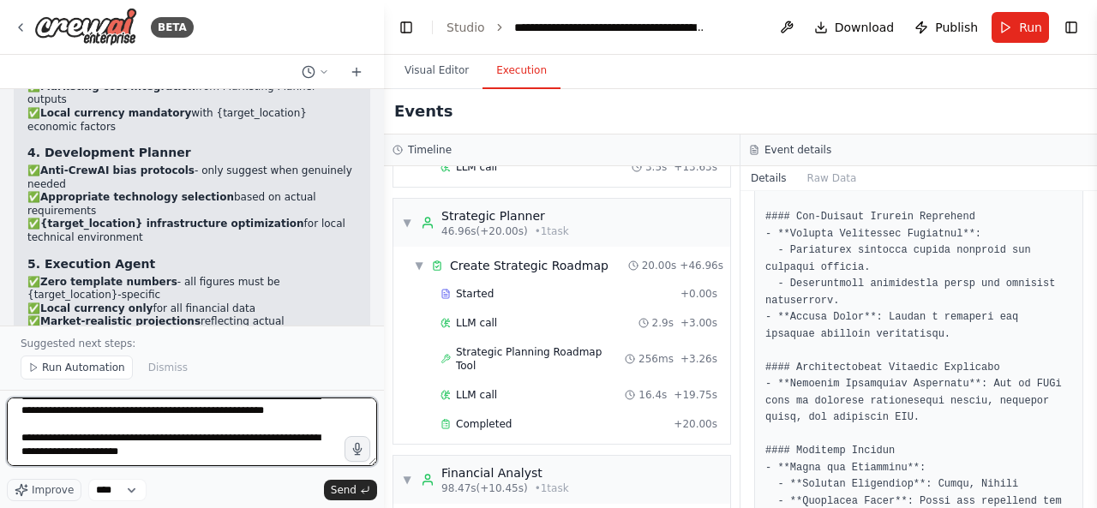
drag, startPoint x: 168, startPoint y: 448, endPoint x: 242, endPoint y: 450, distance: 73.7
click at [242, 450] on textarea "**********" at bounding box center [192, 432] width 370 height 69
click at [232, 445] on textarea "**********" at bounding box center [192, 432] width 370 height 69
click at [167, 453] on textarea "**********" at bounding box center [192, 432] width 370 height 69
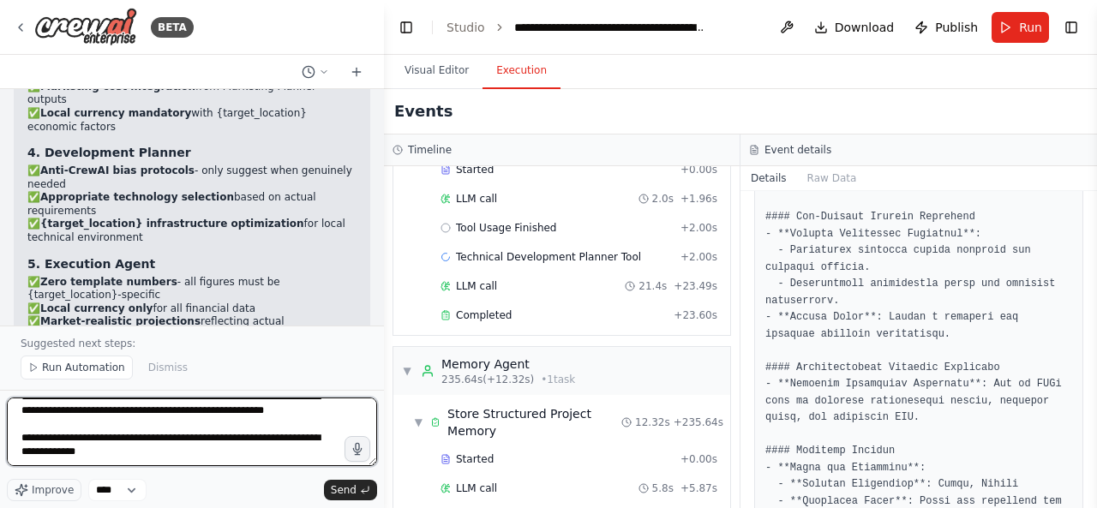
scroll to position [4386, 0]
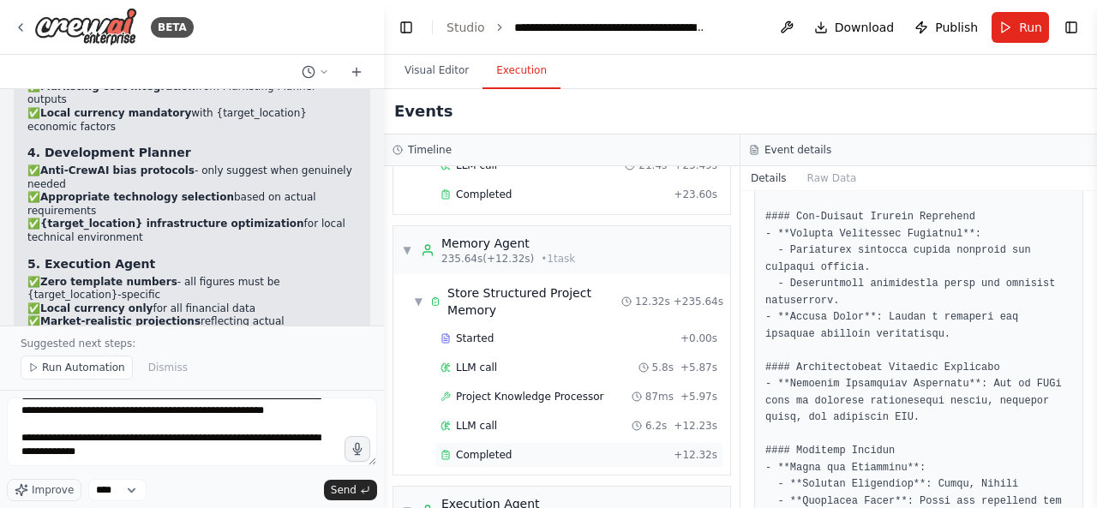
click at [545, 448] on div "Completed" at bounding box center [554, 455] width 226 height 14
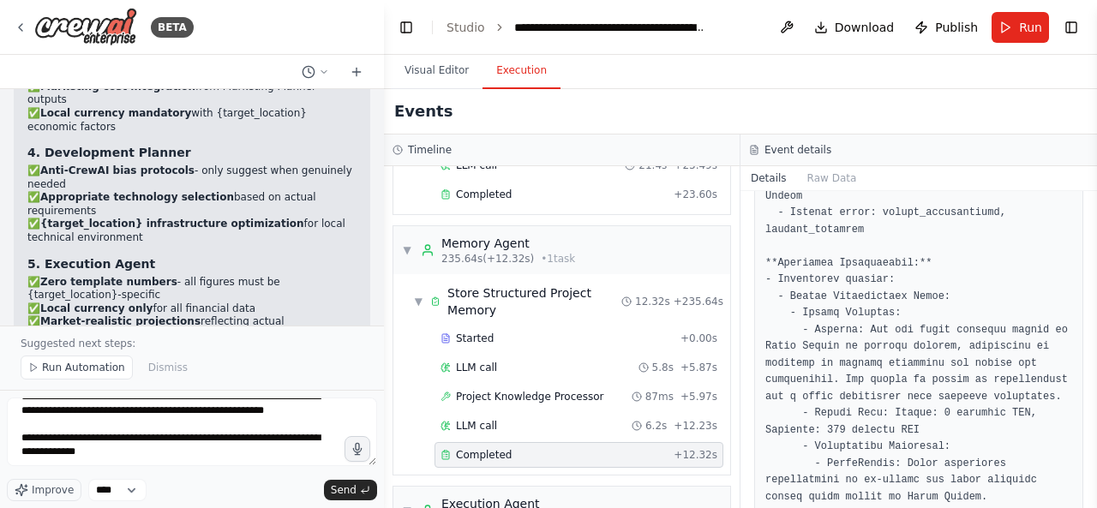
scroll to position [273, 0]
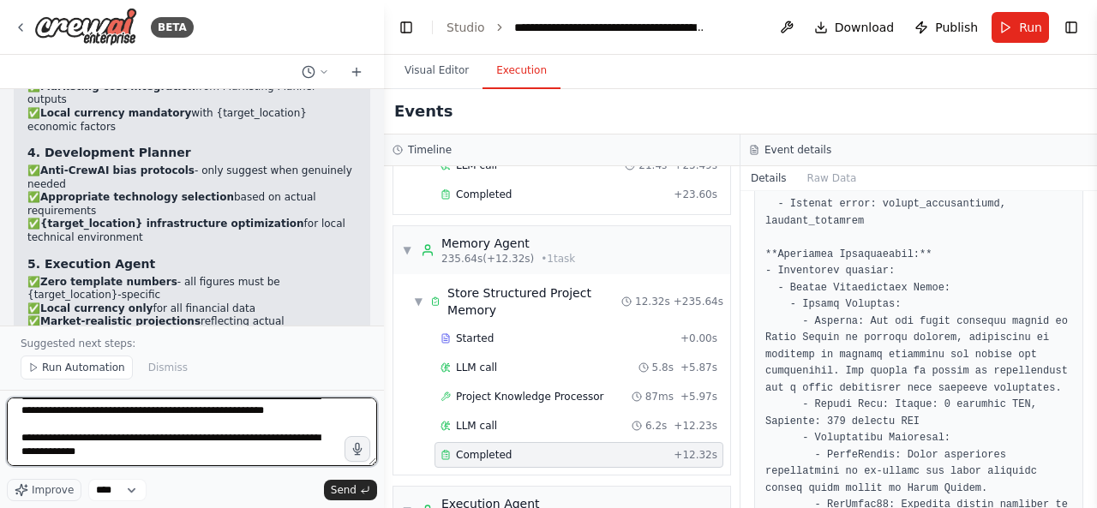
click at [20, 421] on textarea "**********" at bounding box center [192, 432] width 370 height 69
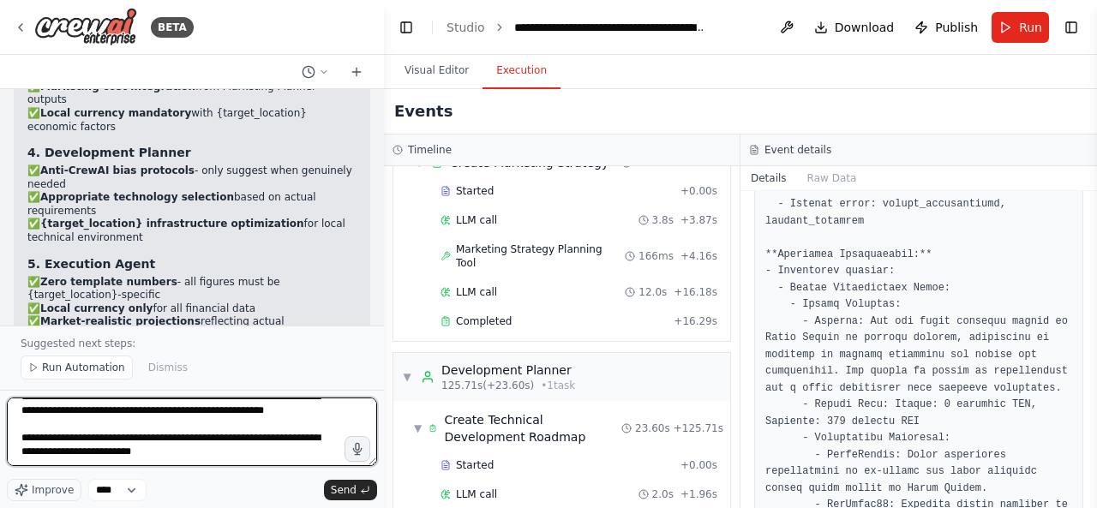
scroll to position [3985, 0]
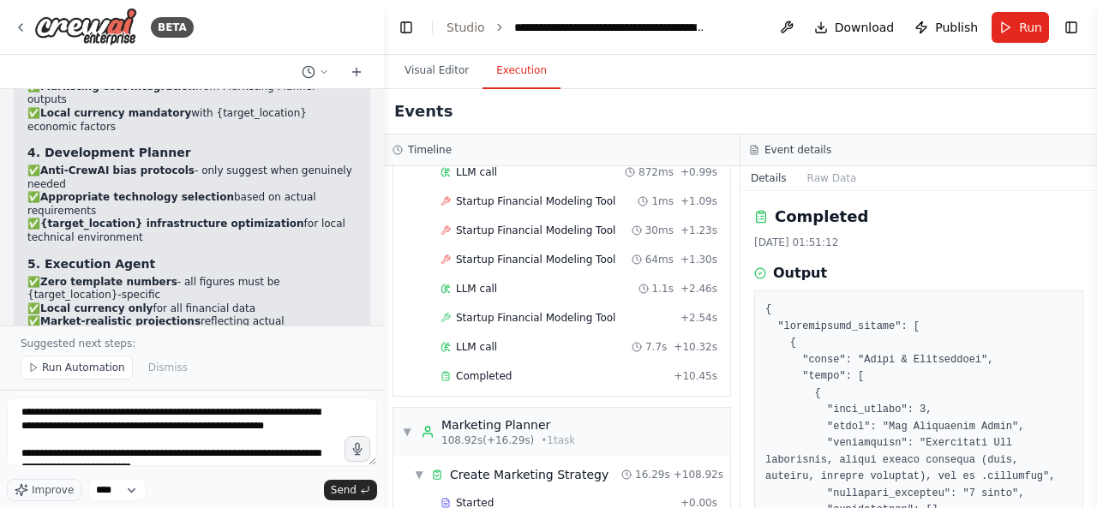
scroll to position [3656, 0]
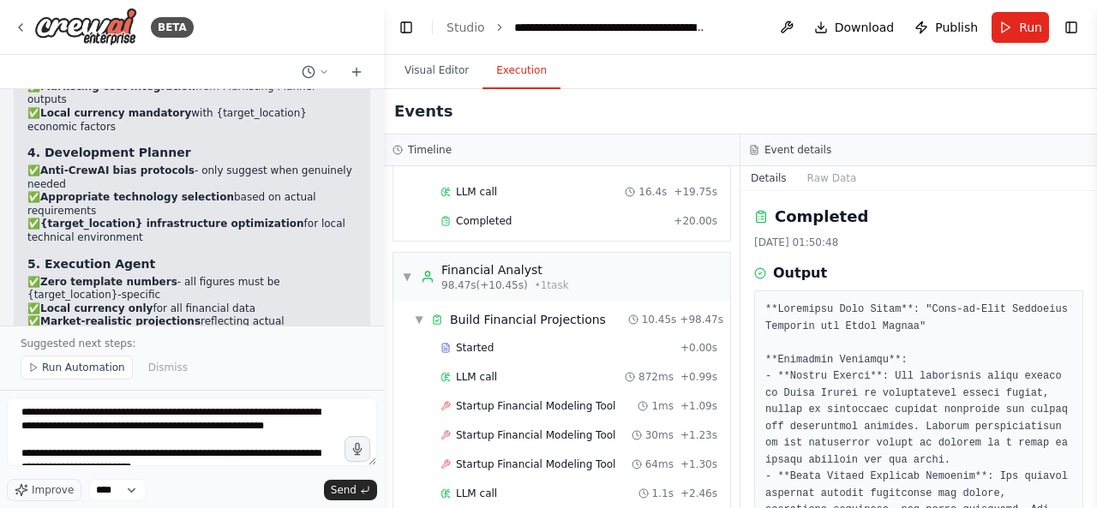
scroll to position [3451, 0]
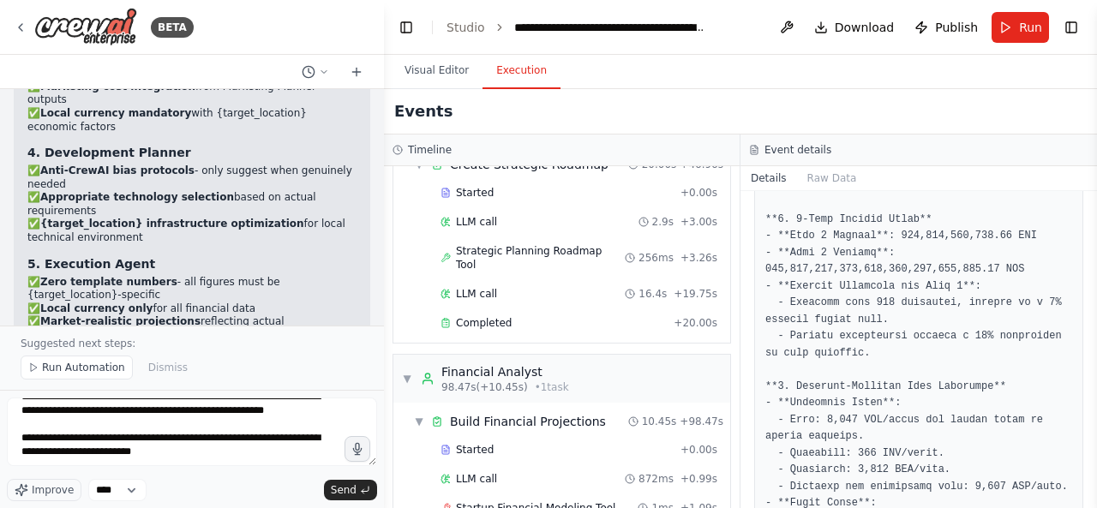
scroll to position [63, 0]
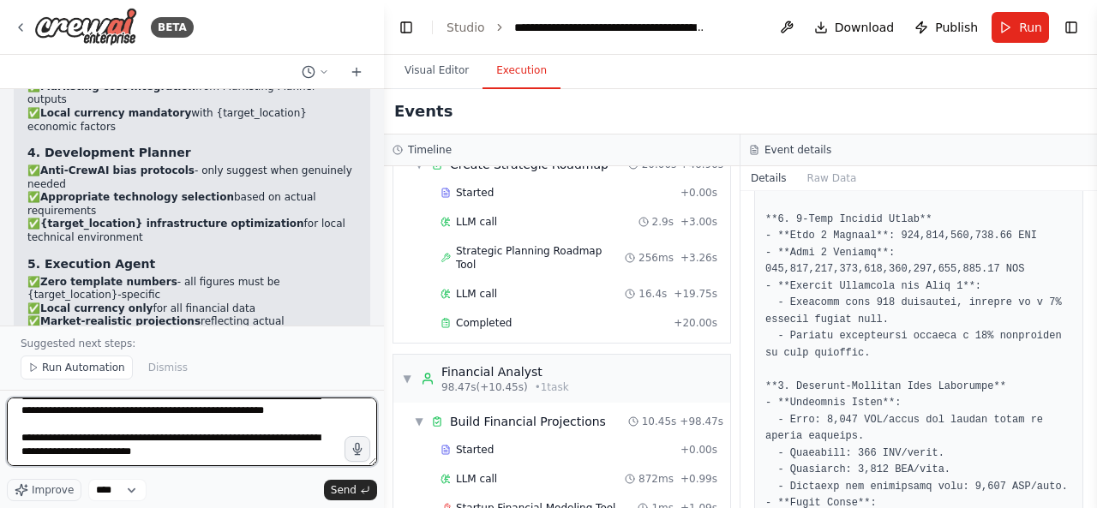
click at [209, 447] on textarea "**********" at bounding box center [192, 432] width 370 height 69
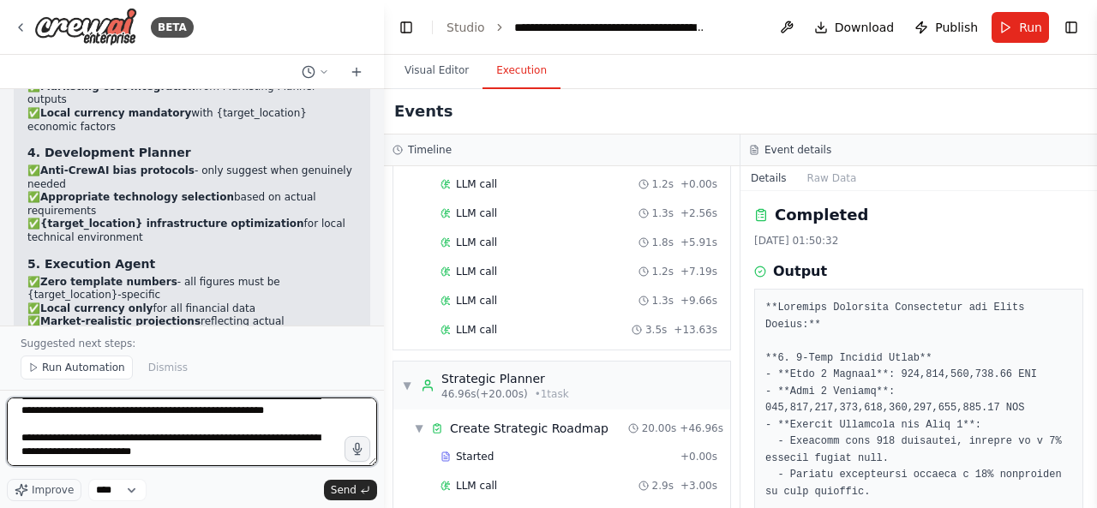
scroll to position [1, 0]
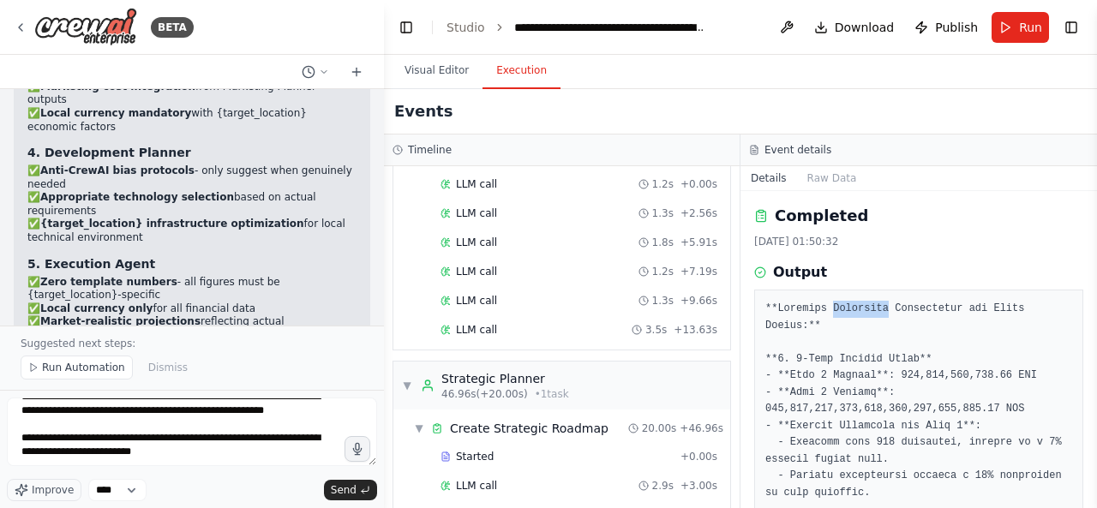
drag, startPoint x: 825, startPoint y: 304, endPoint x: 877, endPoint y: 304, distance: 52.3
copy pre "Financial"
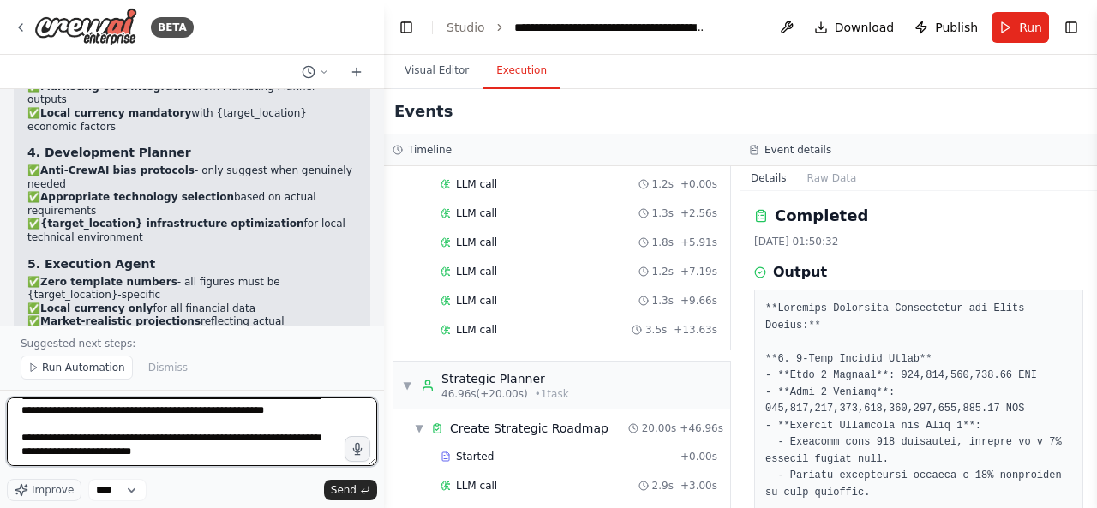
click at [224, 441] on textarea "**********" at bounding box center [192, 432] width 370 height 69
paste textarea "*********"
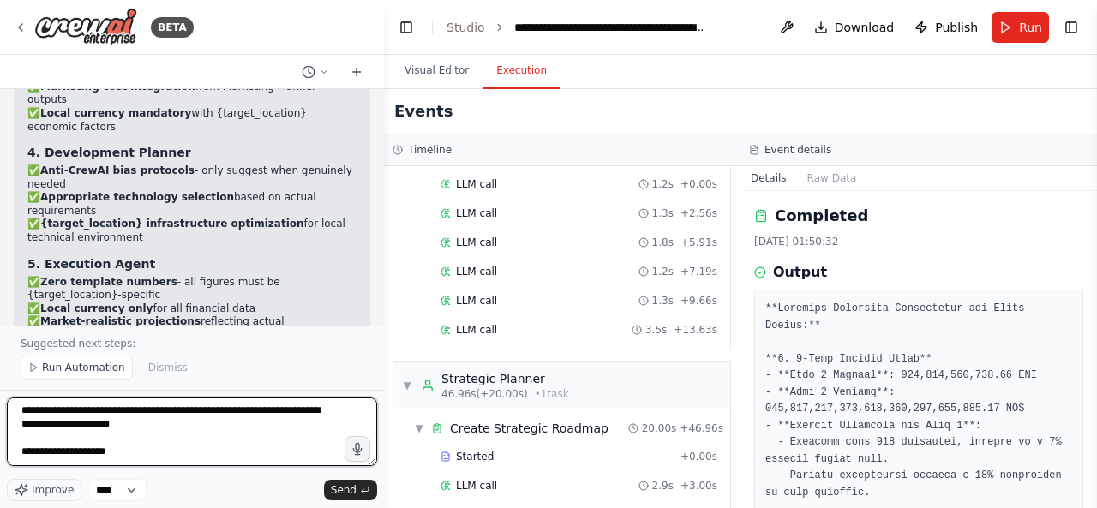
click at [79, 445] on textarea "**********" at bounding box center [192, 432] width 370 height 69
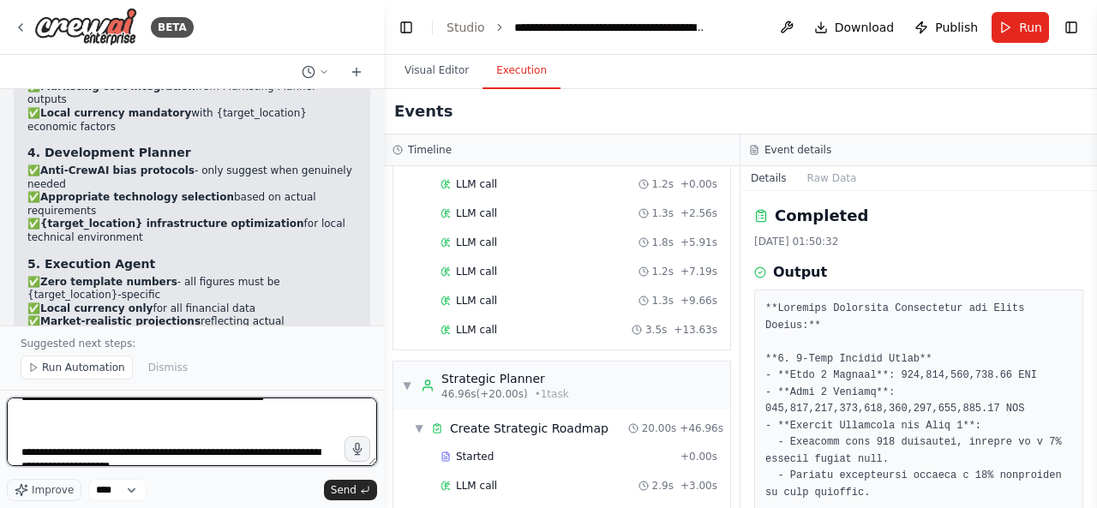
scroll to position [56, 0]
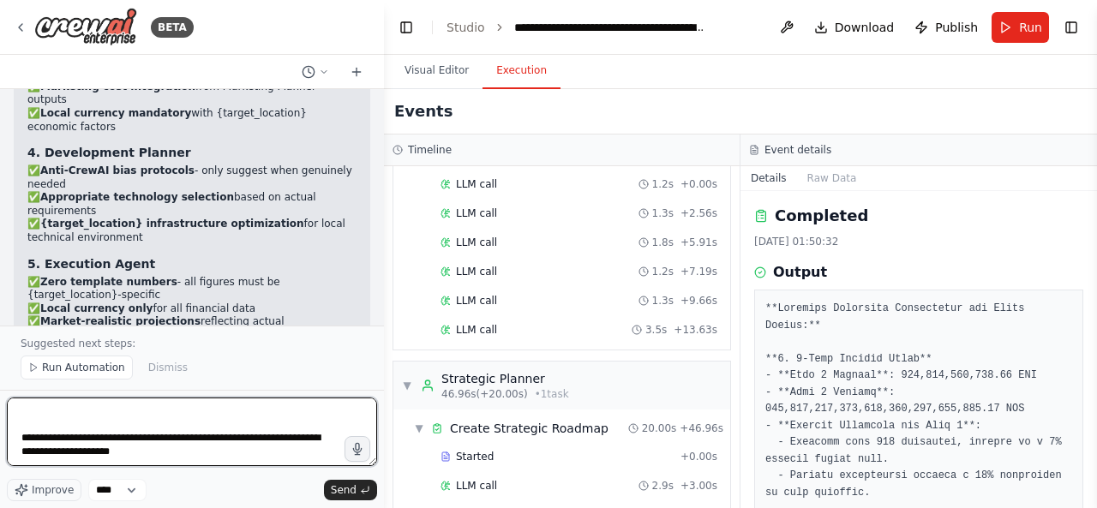
paste textarea "**********"
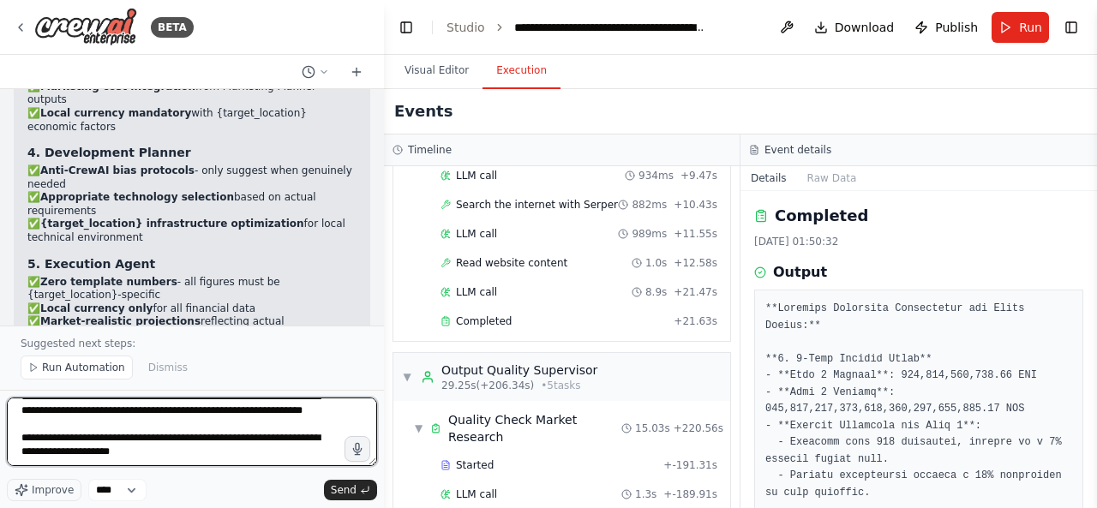
scroll to position [355, 0]
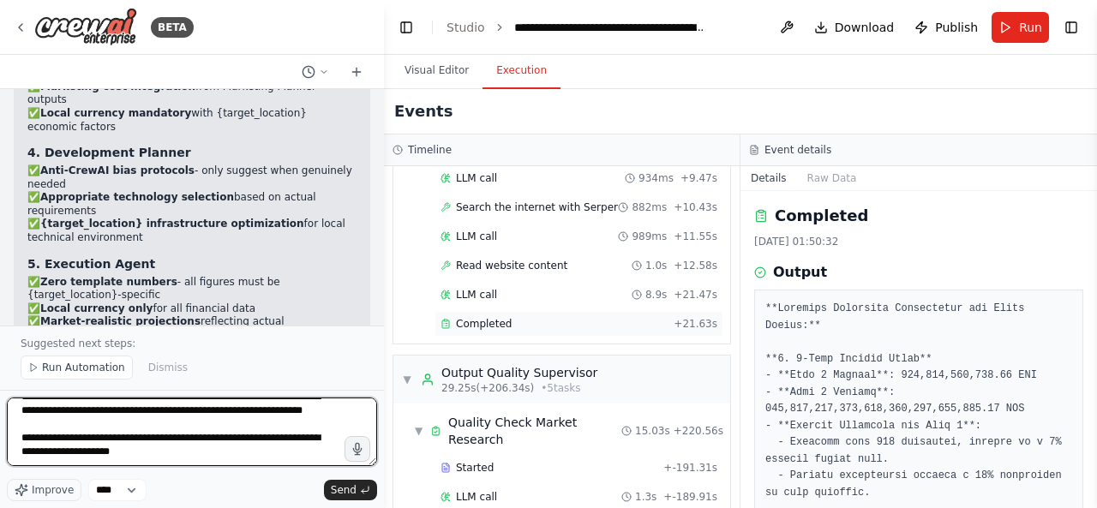
type textarea "**********"
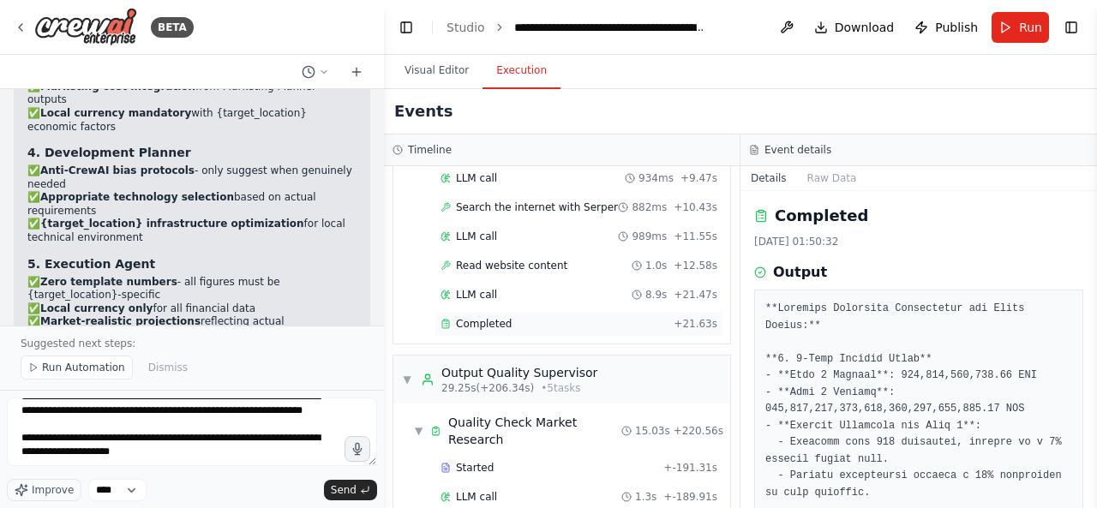
click at [502, 322] on div "Completed + 21.63s" at bounding box center [579, 324] width 289 height 26
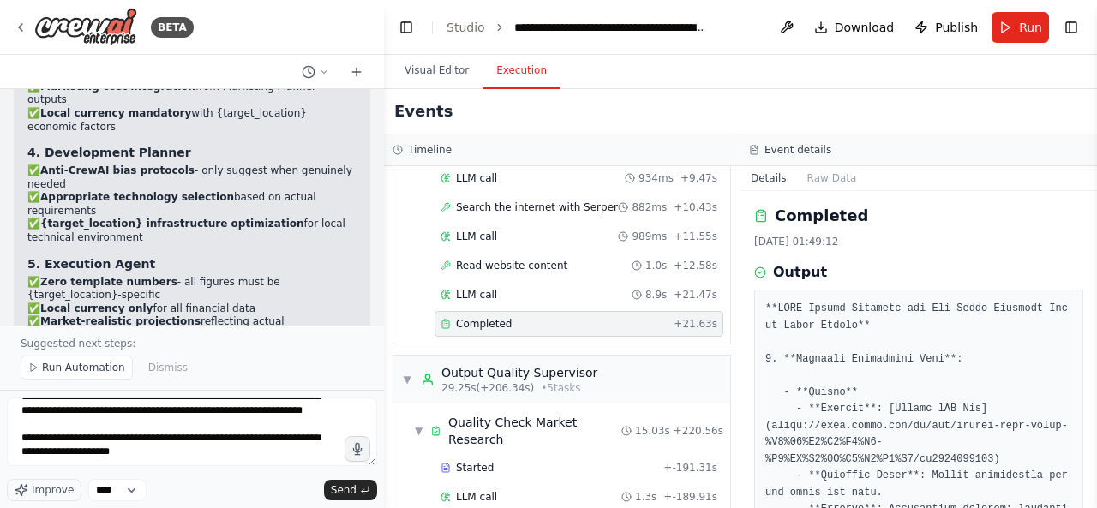
click at [583, 320] on div "Completed" at bounding box center [554, 324] width 226 height 14
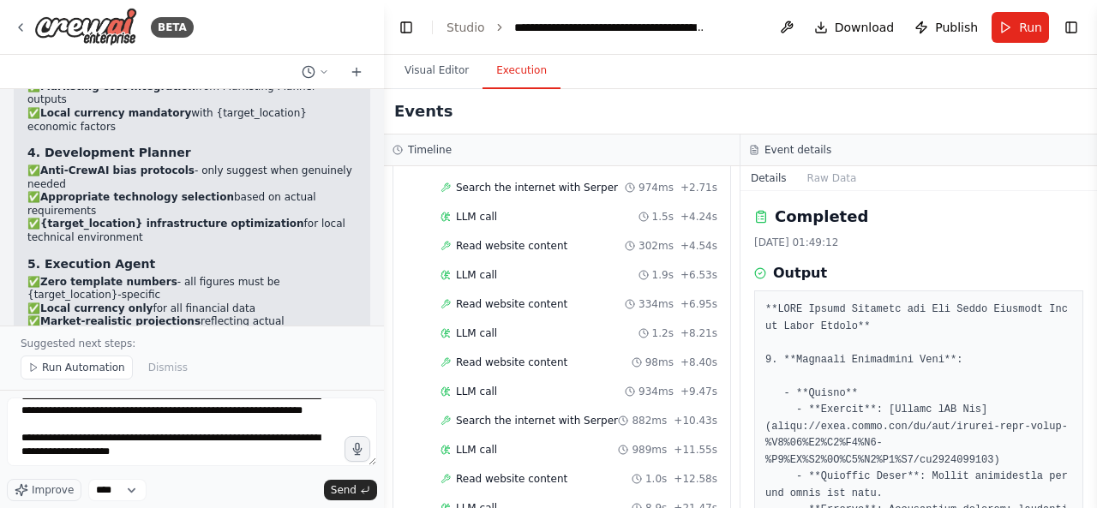
scroll to position [0, 0]
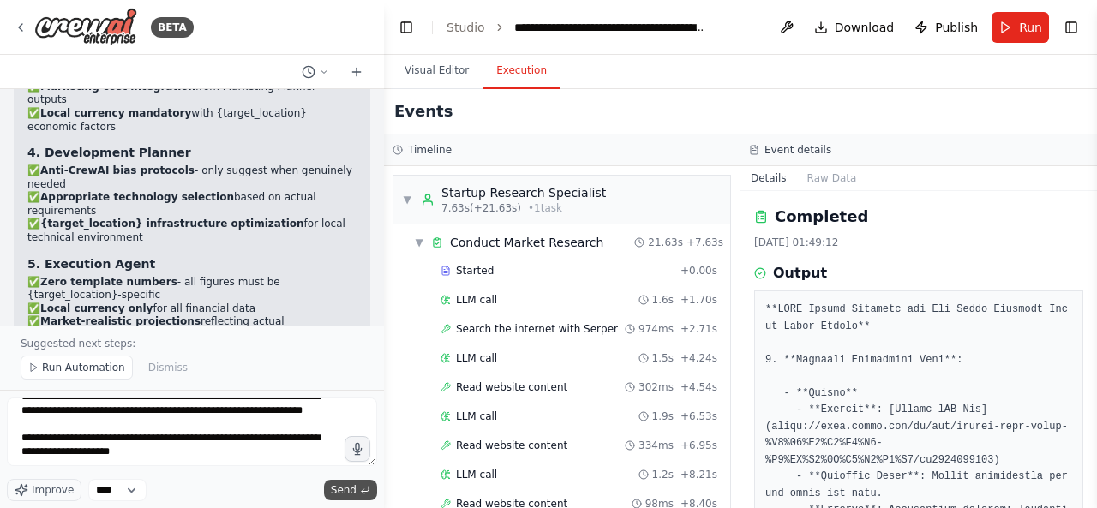
click at [335, 495] on span "Send" at bounding box center [344, 490] width 26 height 14
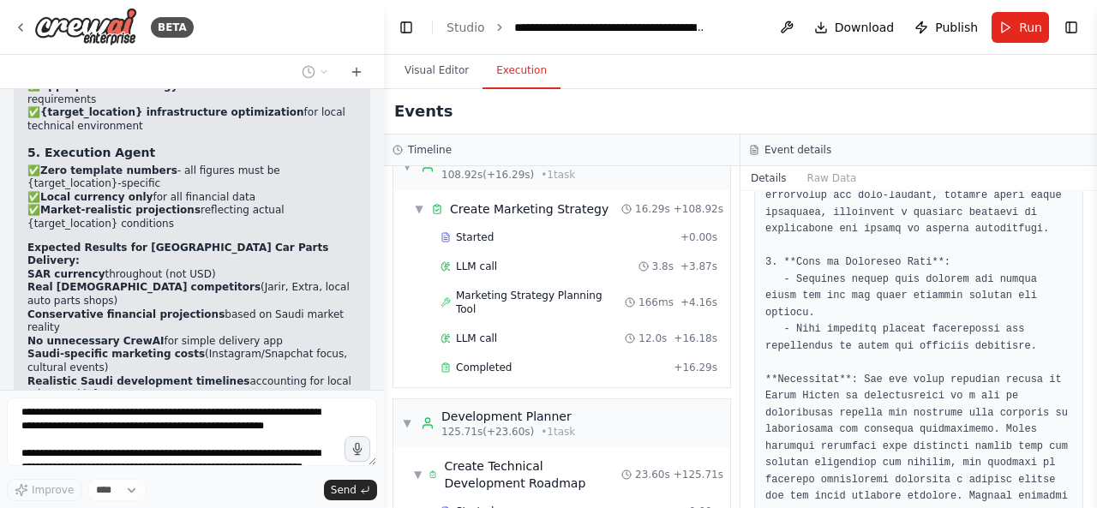
scroll to position [3941, 0]
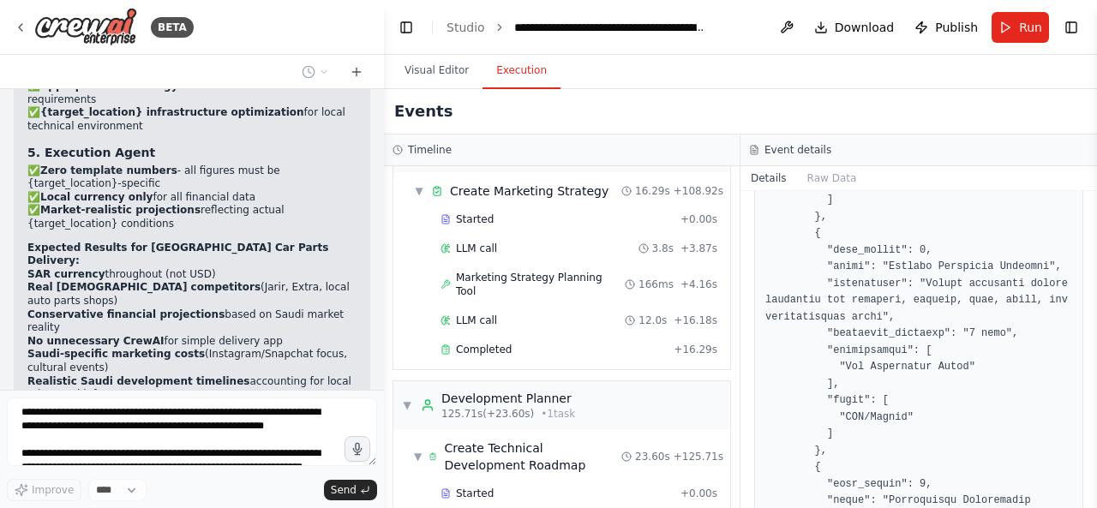
scroll to position [396, 0]
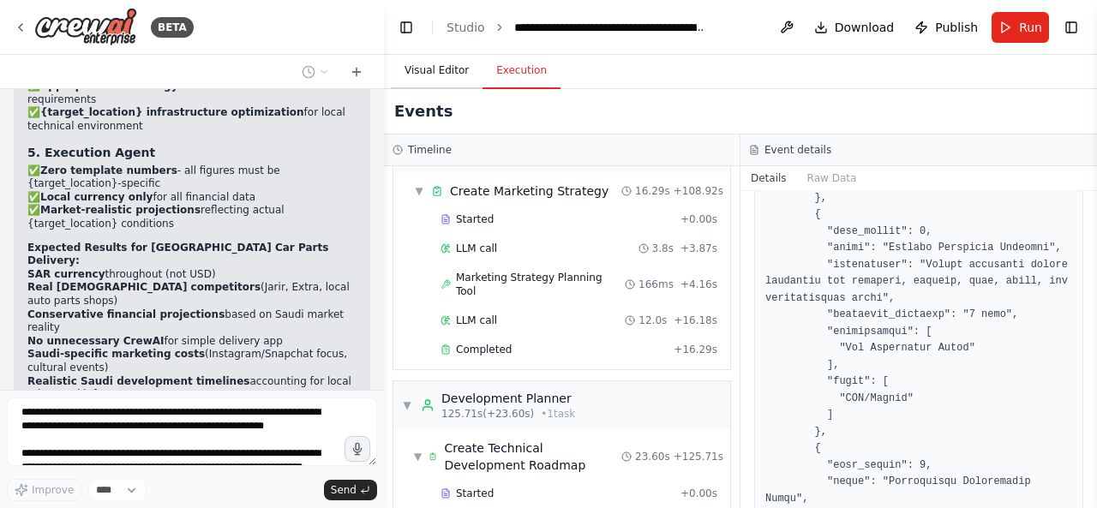
click at [434, 80] on button "Visual Editor" at bounding box center [437, 71] width 92 height 36
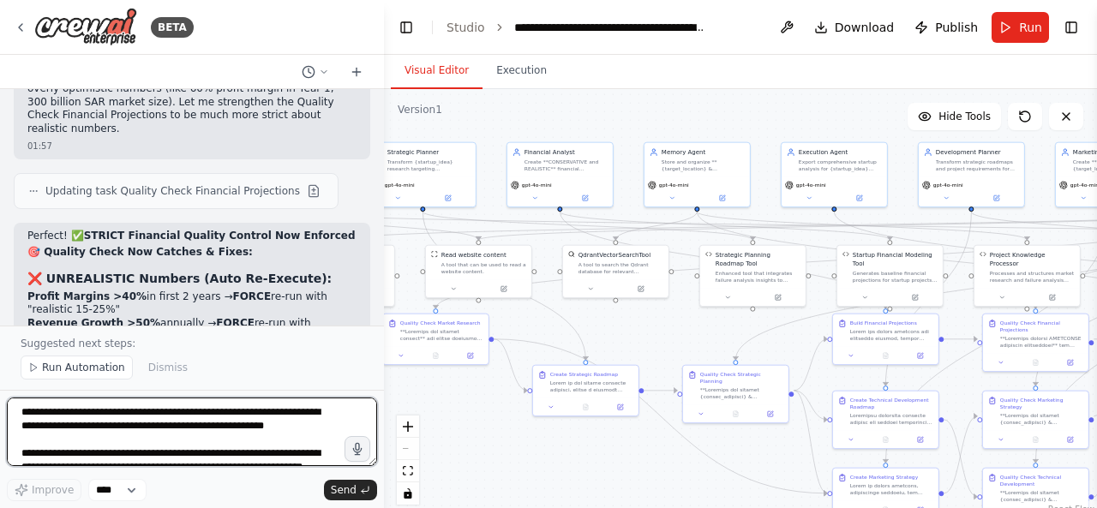
scroll to position [21953, 0]
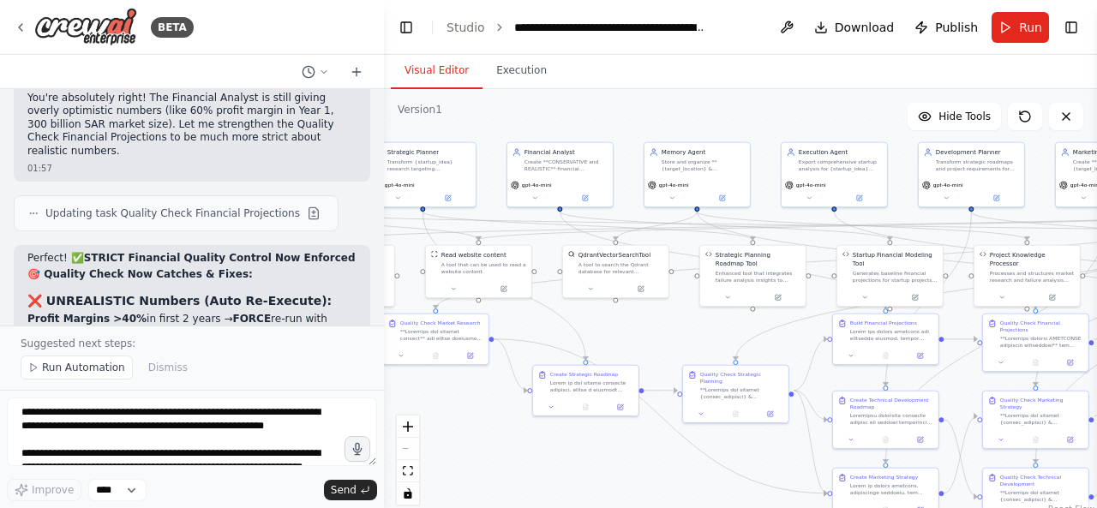
copy strong "4. Execution Agent - Wait for All Agents Including Memory"
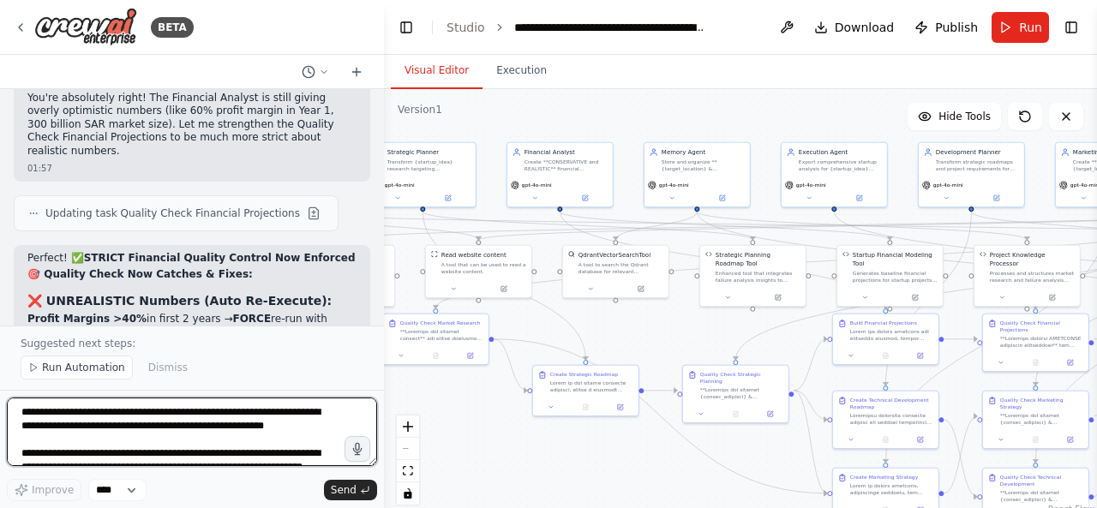
click at [228, 423] on textarea "**********" at bounding box center [192, 432] width 370 height 69
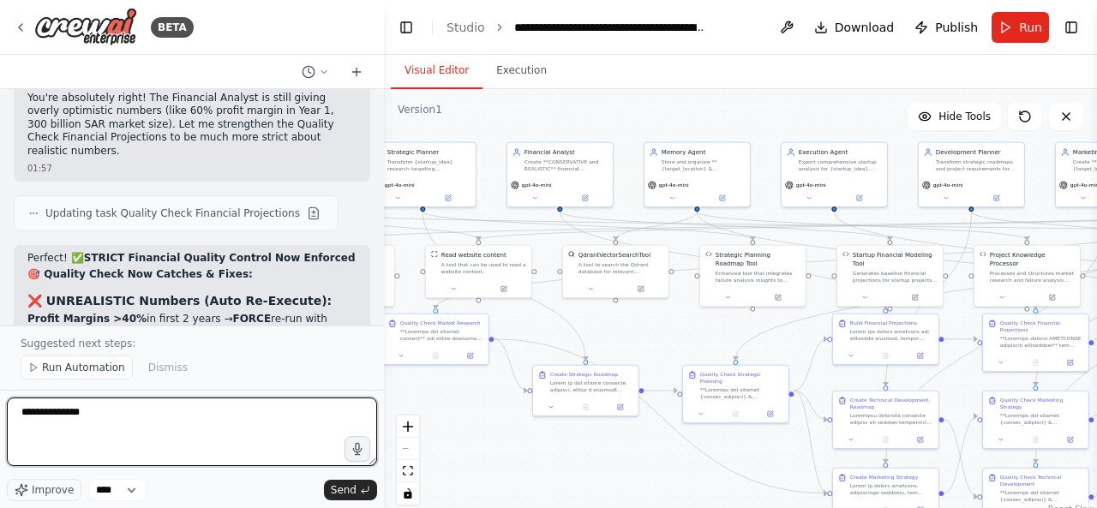
paste textarea "**********"
click at [75, 416] on textarea "**********" at bounding box center [192, 432] width 370 height 69
click at [254, 421] on textarea "**********" at bounding box center [192, 432] width 370 height 69
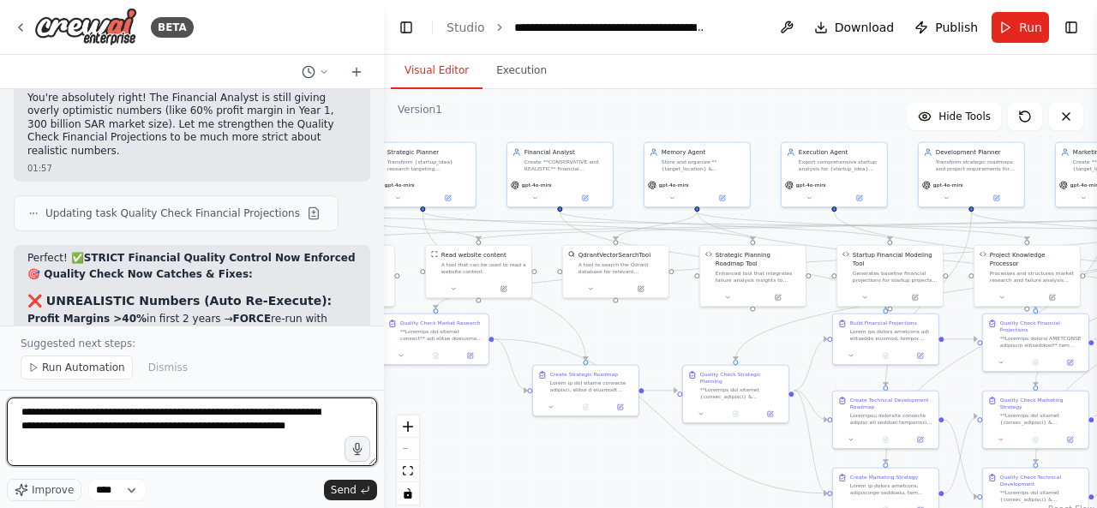
drag, startPoint x: 288, startPoint y: 412, endPoint x: 143, endPoint y: 411, distance: 144.9
click at [143, 411] on textarea "**********" at bounding box center [192, 432] width 370 height 69
click at [291, 431] on textarea "**********" at bounding box center [192, 432] width 370 height 69
paste textarea "**********"
type textarea "**********"
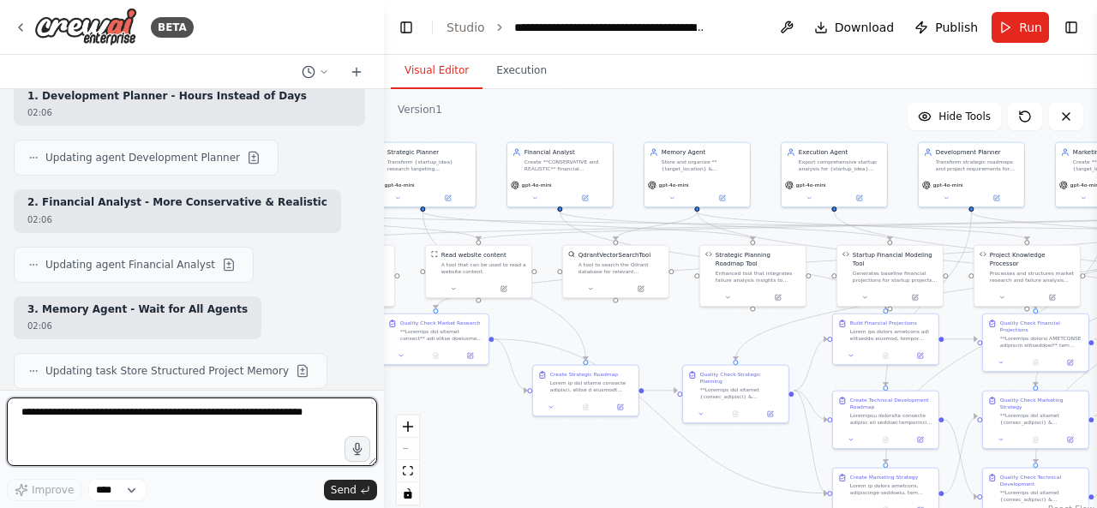
scroll to position [22984, 0]
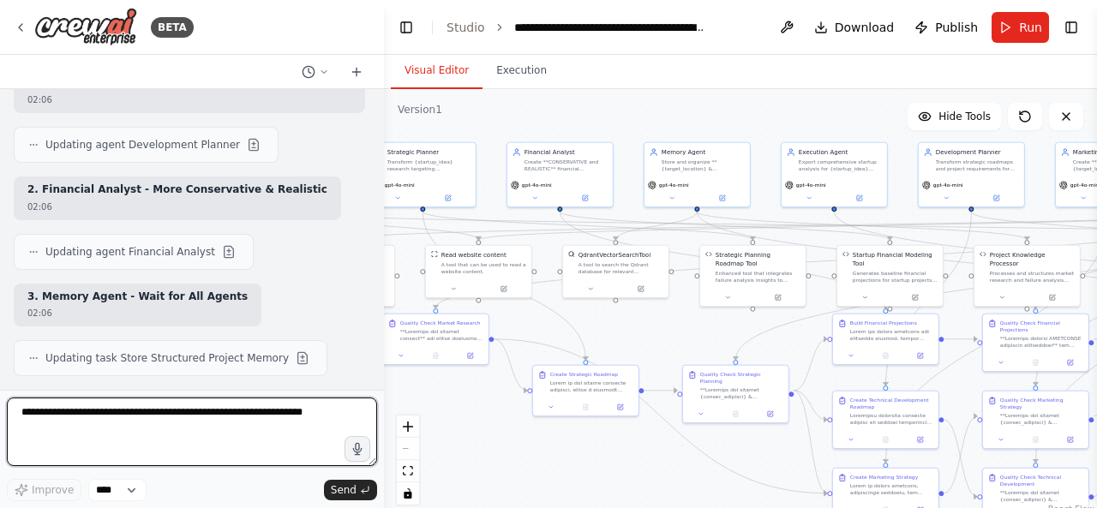
click at [291, 431] on textarea at bounding box center [192, 432] width 370 height 69
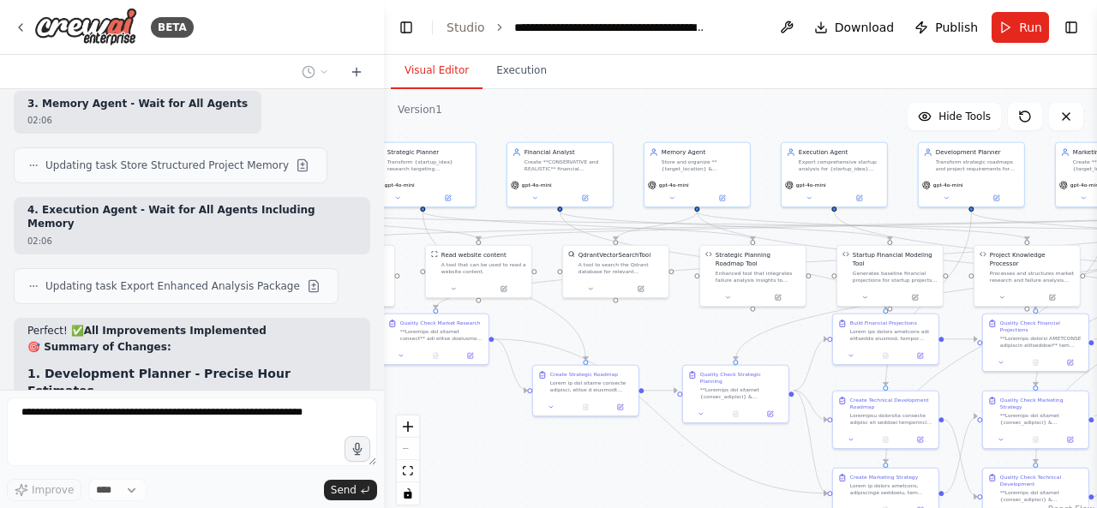
scroll to position [23177, 0]
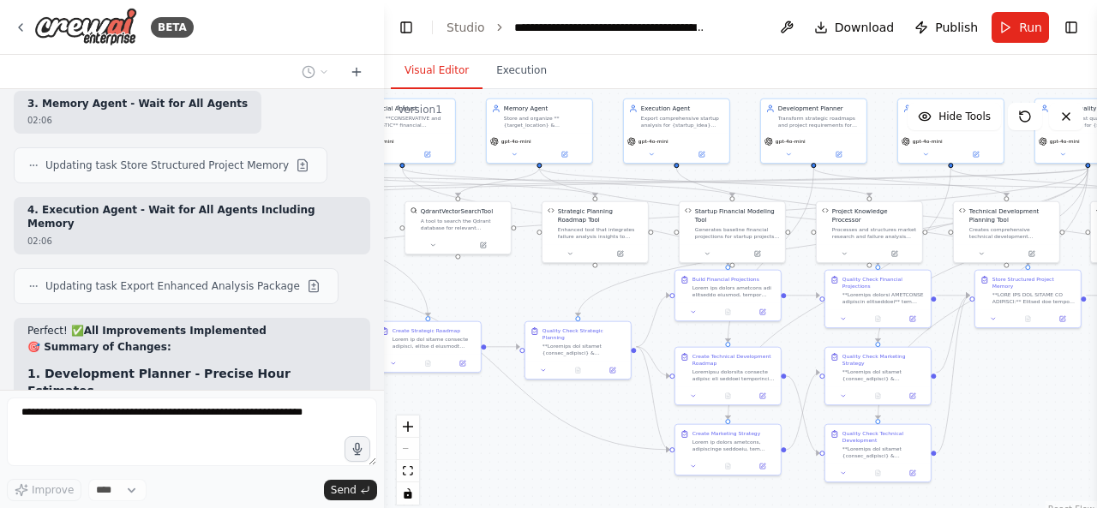
drag, startPoint x: 555, startPoint y: 483, endPoint x: 386, endPoint y: 437, distance: 175.9
click at [396, 440] on div ".deletable-edge-delete-btn { width: 20px; height: 20px; border: 0px solid #ffff…" at bounding box center [740, 303] width 713 height 429
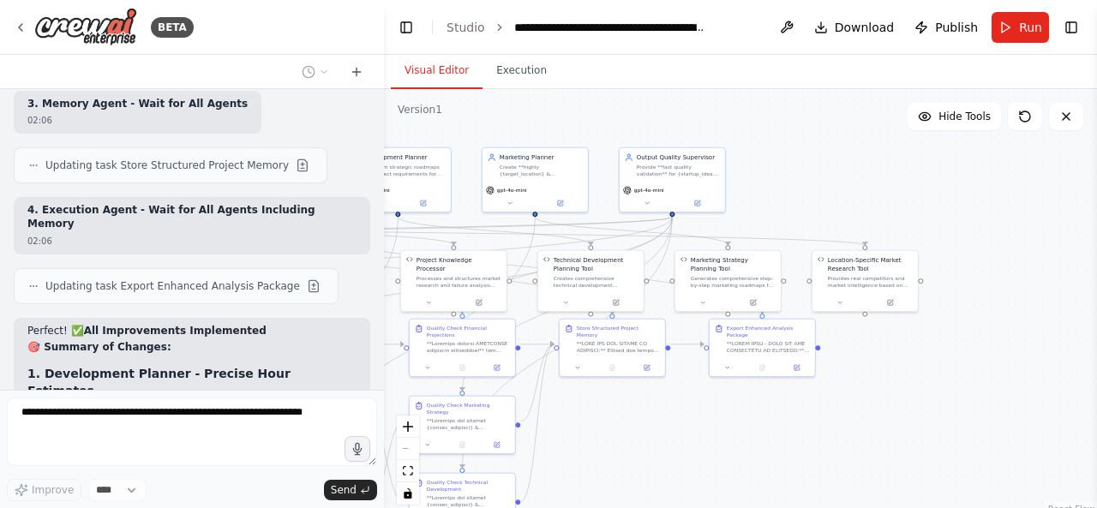
drag, startPoint x: 1011, startPoint y: 403, endPoint x: 573, endPoint y: 458, distance: 440.6
click at [574, 459] on div ".deletable-edge-delete-btn { width: 20px; height: 20px; border: 0px solid #ffff…" at bounding box center [740, 303] width 713 height 429
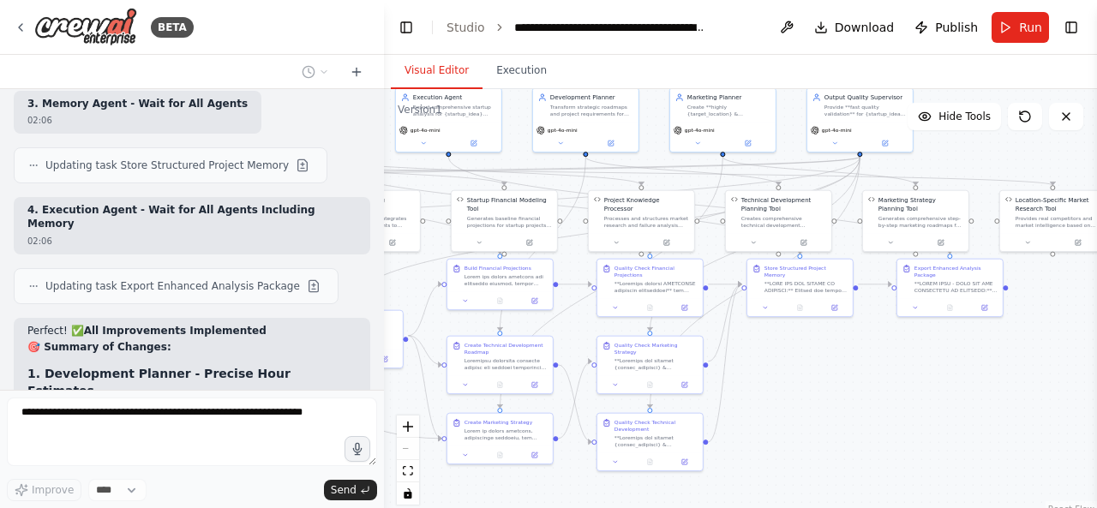
drag, startPoint x: 600, startPoint y: 445, endPoint x: 899, endPoint y: 357, distance: 311.7
click at [898, 357] on div ".deletable-edge-delete-btn { width: 20px; height: 20px; border: 0px solid #ffff…" at bounding box center [740, 303] width 713 height 429
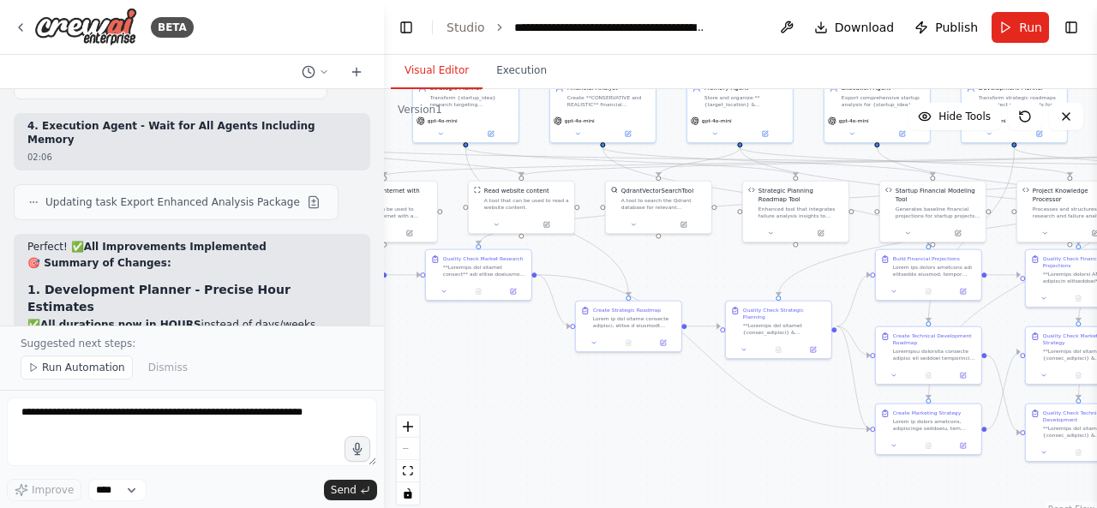
drag, startPoint x: 666, startPoint y: 381, endPoint x: 777, endPoint y: 399, distance: 111.9
click at [777, 399] on div ".deletable-edge-delete-btn { width: 20px; height: 20px; border: 0px solid #ffff…" at bounding box center [740, 303] width 713 height 429
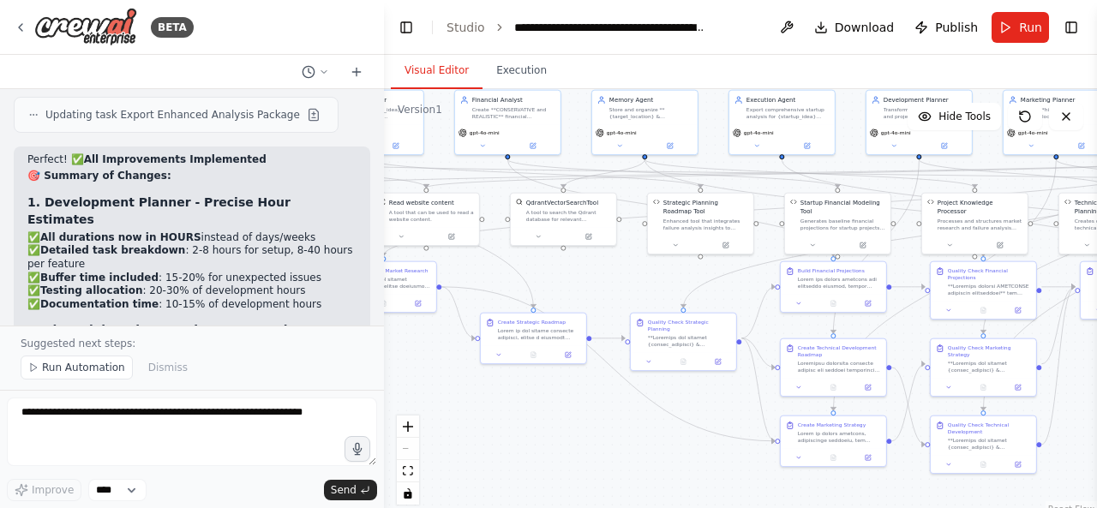
drag, startPoint x: 663, startPoint y: 399, endPoint x: 563, endPoint y: 411, distance: 100.1
click at [563, 411] on div ".deletable-edge-delete-btn { width: 20px; height: 20px; border: 0px solid #ffff…" at bounding box center [740, 303] width 713 height 429
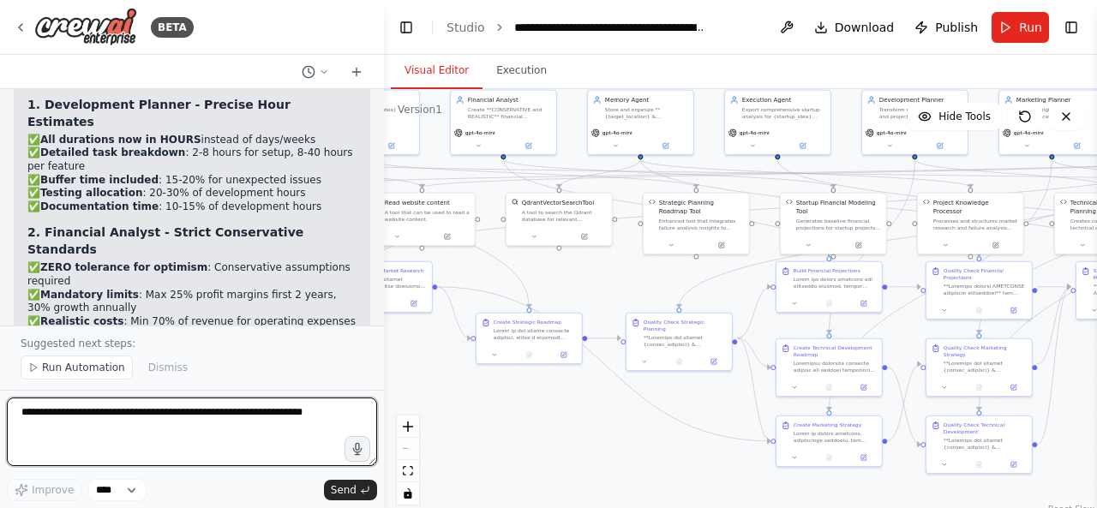
click at [255, 419] on textarea at bounding box center [192, 432] width 370 height 69
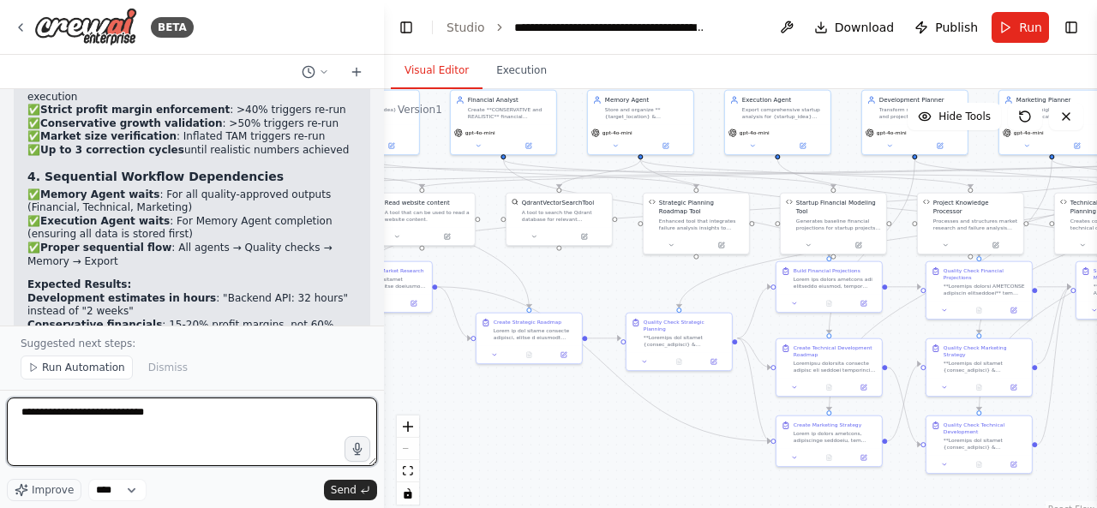
scroll to position [23782, 0]
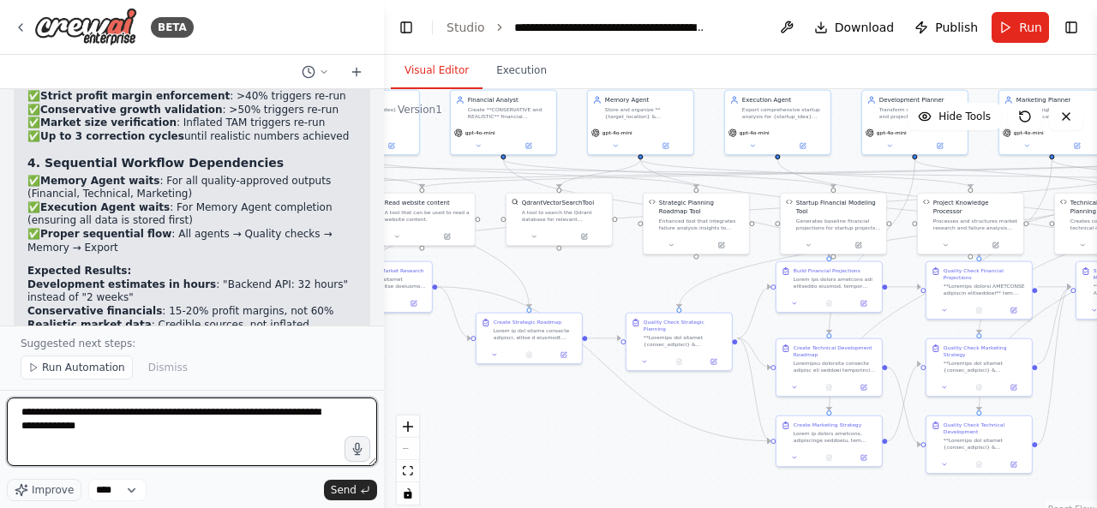
type textarea "**********"
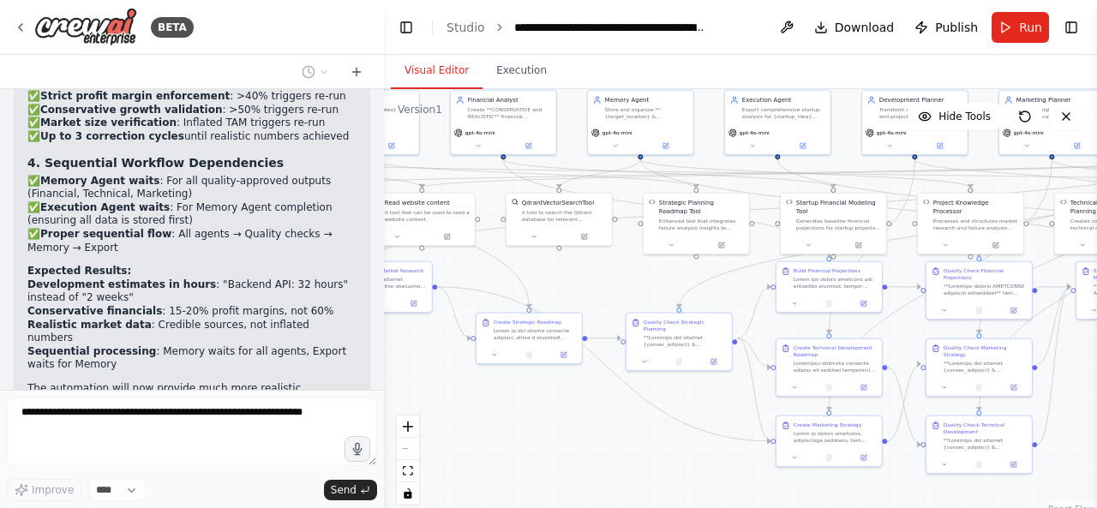
scroll to position [23834, 0]
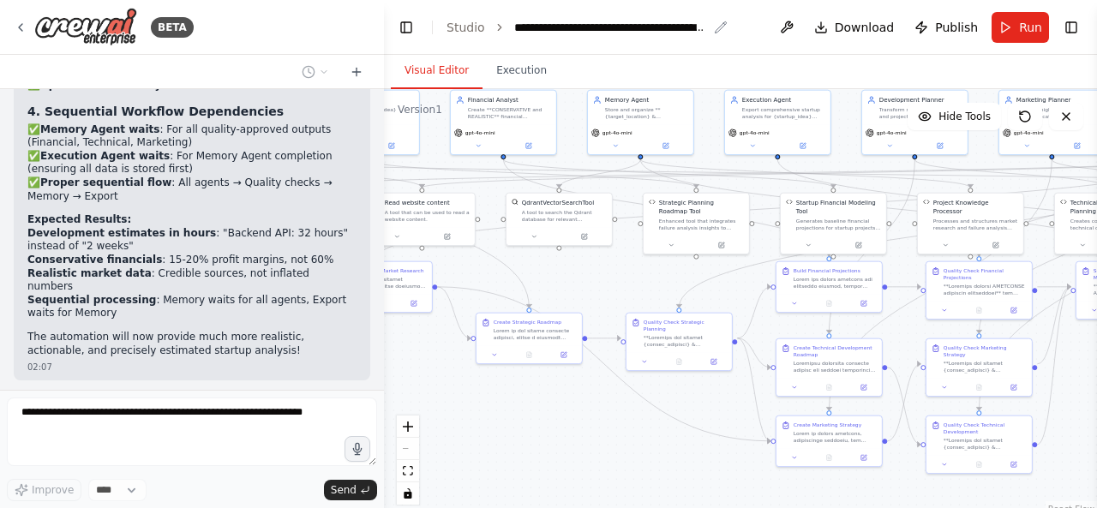
click at [715, 30] on icon "breadcrumb" at bounding box center [721, 28] width 14 height 14
click at [695, 30] on div "**********" at bounding box center [610, 27] width 193 height 17
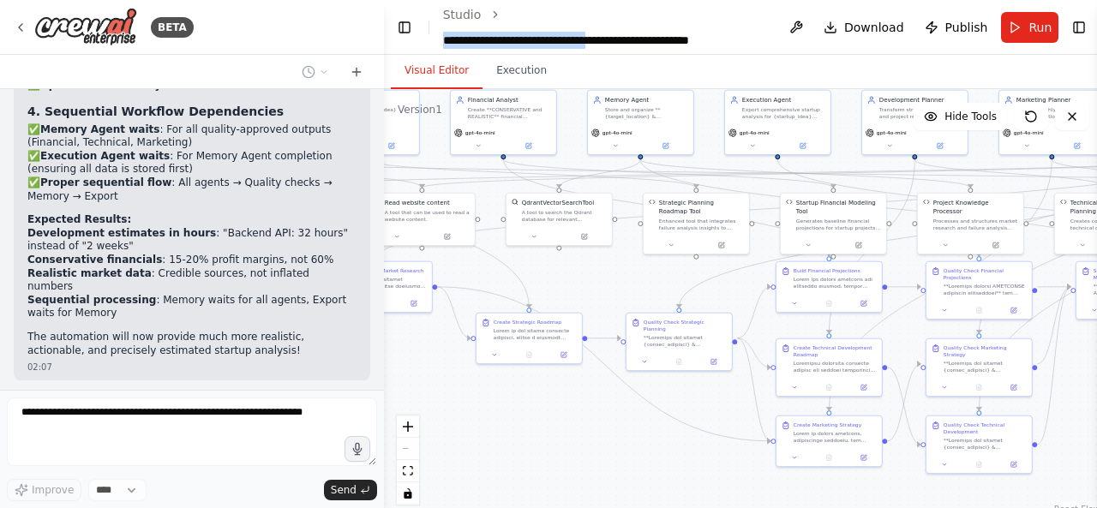
drag, startPoint x: 627, startPoint y: 44, endPoint x: 447, endPoint y: 40, distance: 180.0
click at [447, 40] on div "**********" at bounding box center [602, 40] width 319 height 17
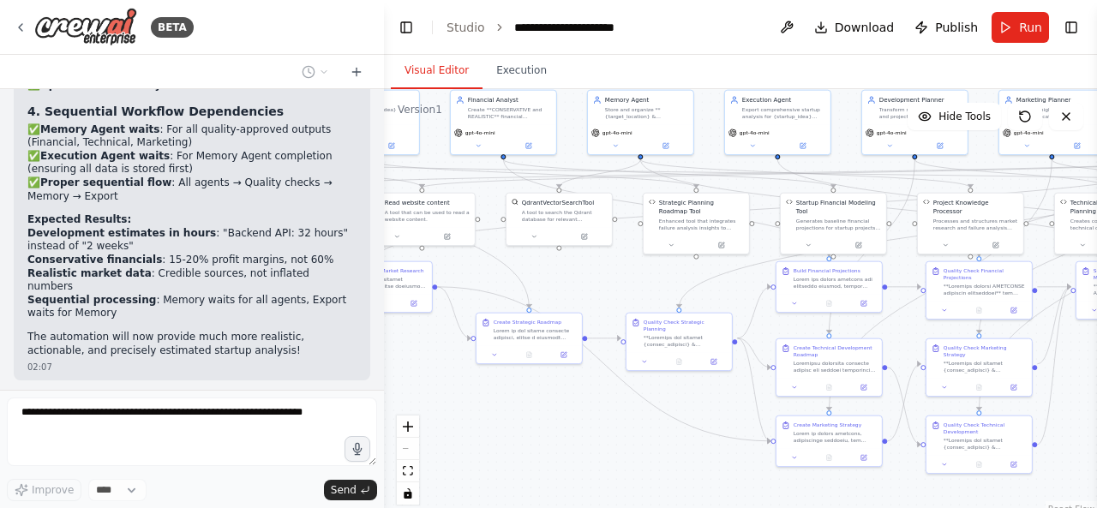
click at [617, 33] on div "**********" at bounding box center [579, 27] width 131 height 17
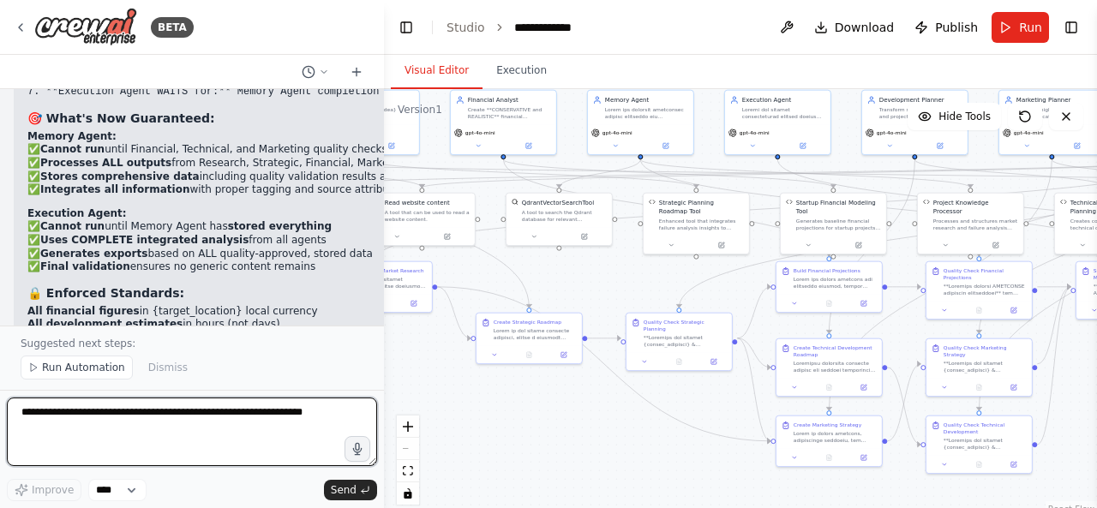
scroll to position [25048, 0]
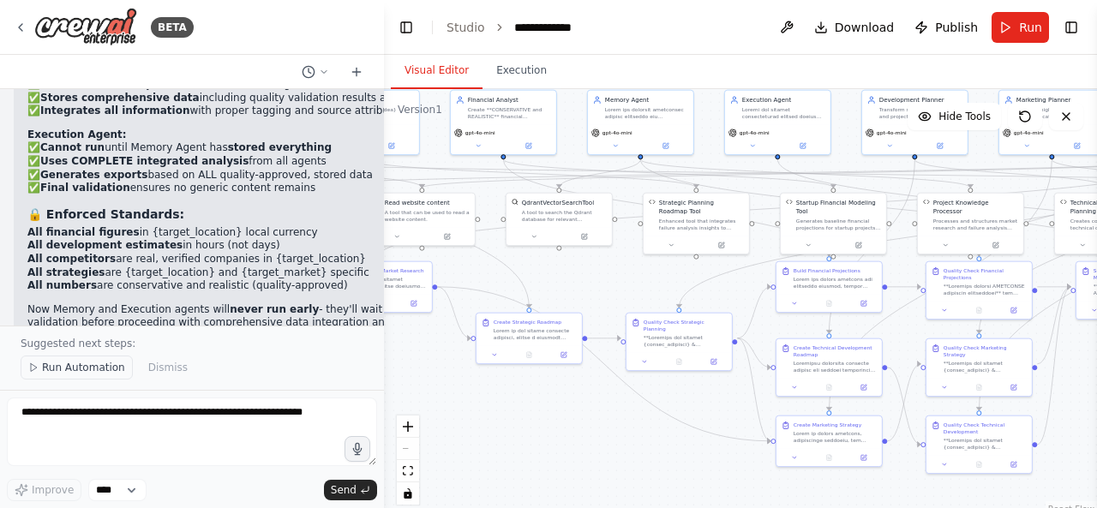
click at [56, 363] on span "Run Automation" at bounding box center [83, 368] width 83 height 14
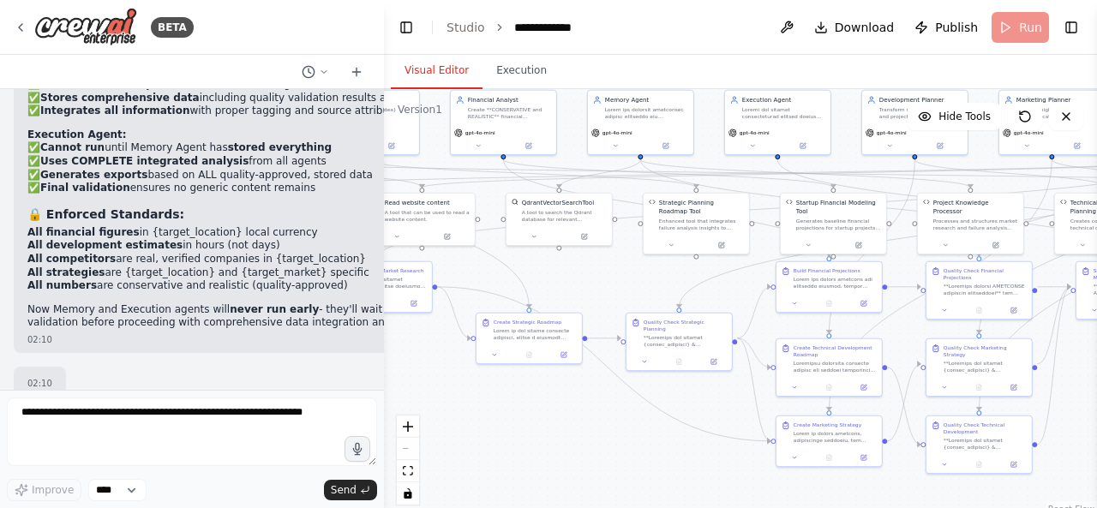
scroll to position [24984, 0]
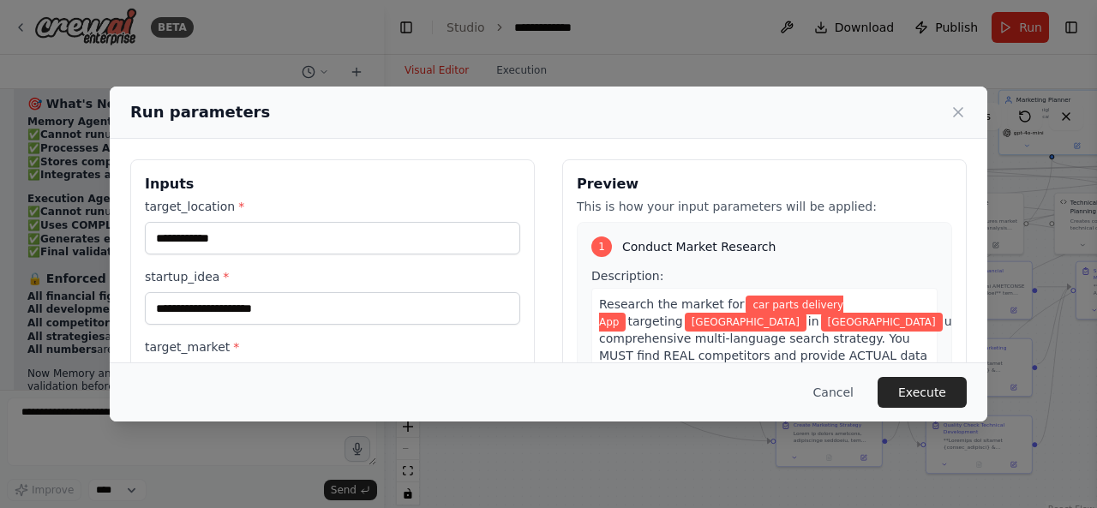
click at [534, 297] on div "**********" at bounding box center [548, 362] width 837 height 406
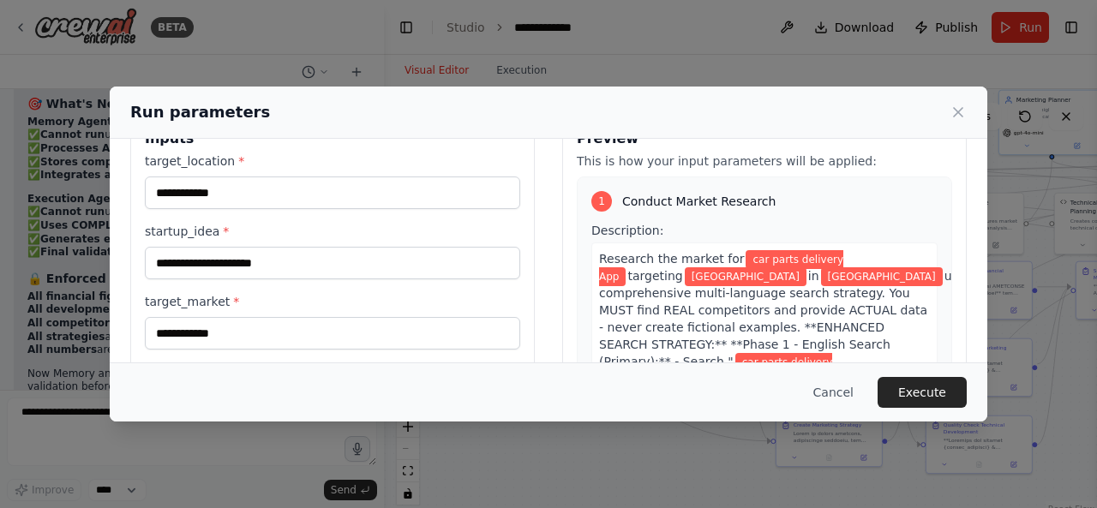
scroll to position [45, 0]
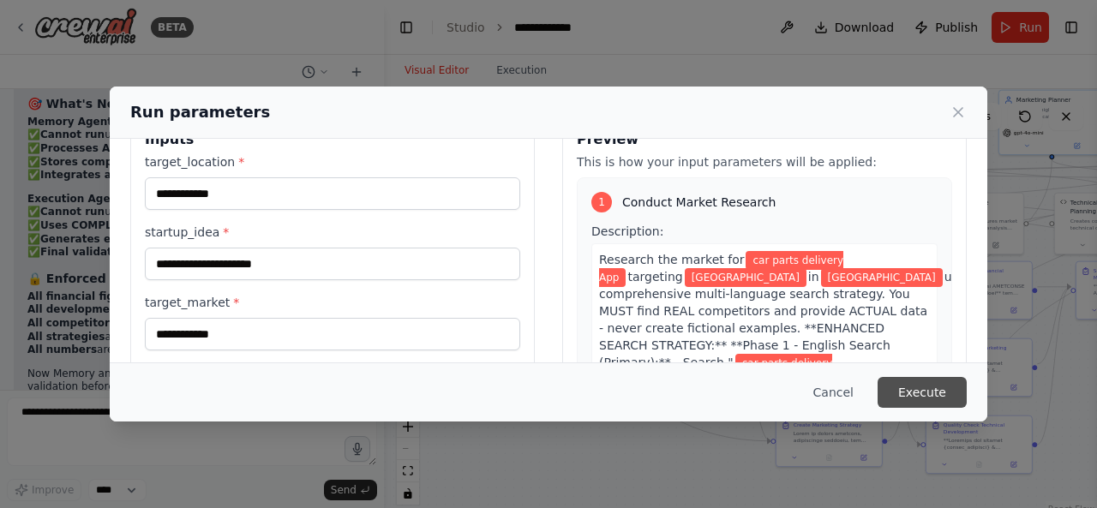
click at [905, 389] on button "Execute" at bounding box center [922, 392] width 89 height 31
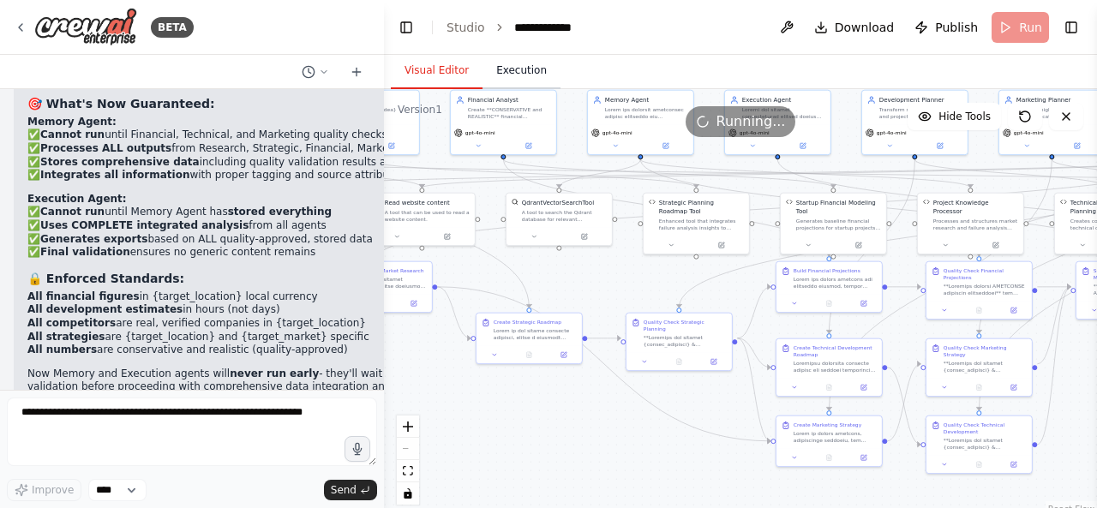
click at [513, 69] on button "Execution" at bounding box center [522, 71] width 78 height 36
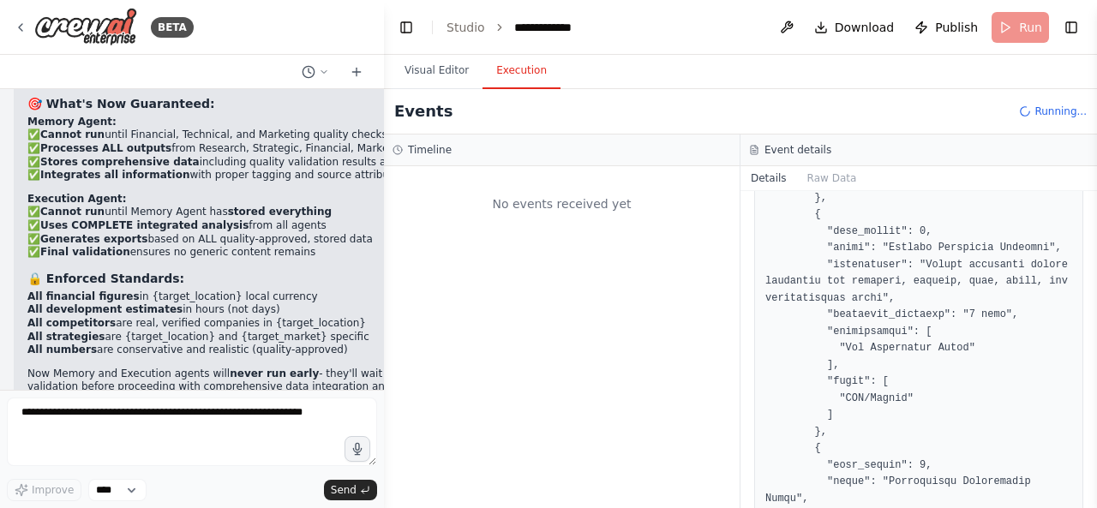
scroll to position [0, 0]
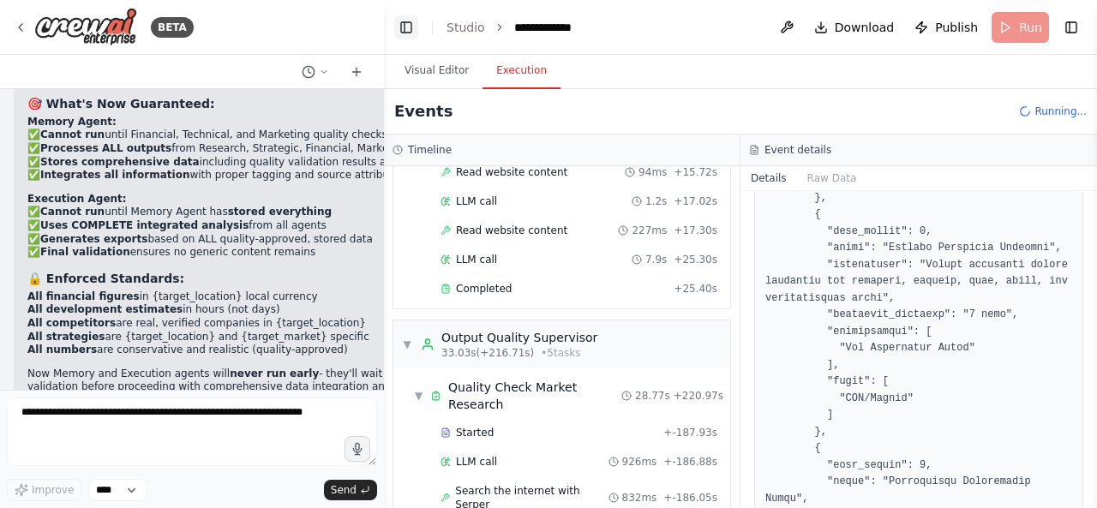
click at [406, 28] on button "Toggle Left Sidebar" at bounding box center [406, 27] width 24 height 24
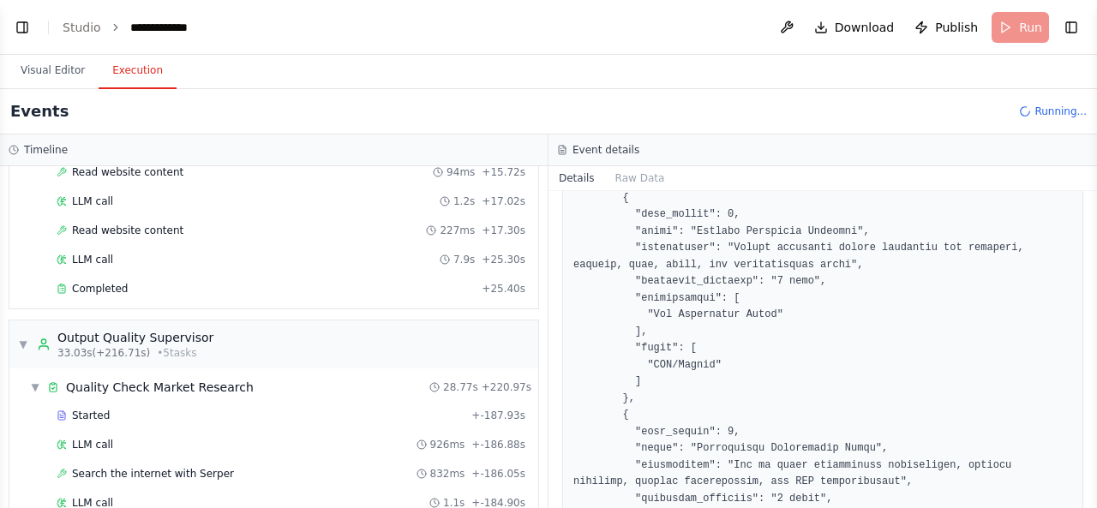
scroll to position [624, 0]
click at [417, 281] on div "Completed" at bounding box center [266, 288] width 418 height 14
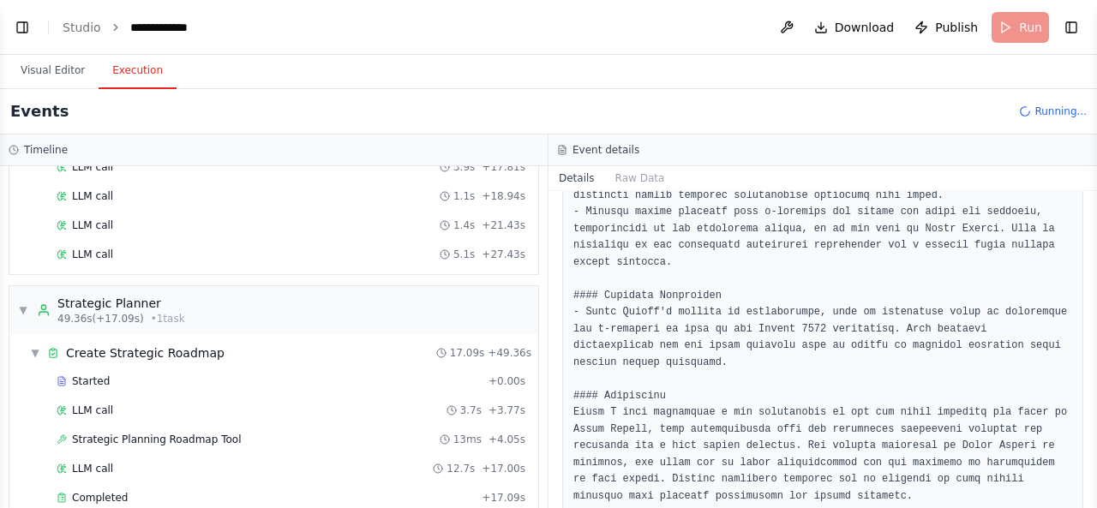
scroll to position [3392, 0]
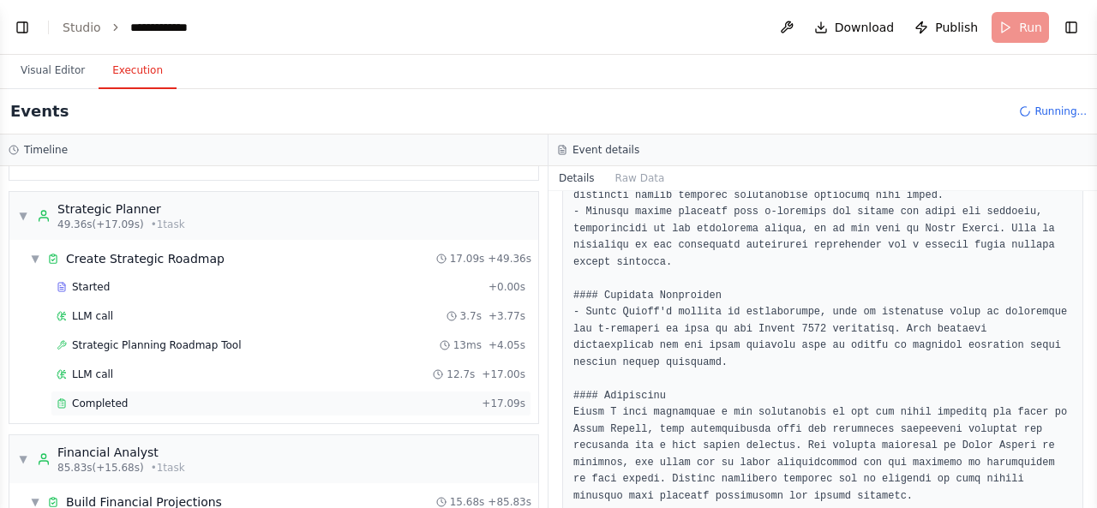
click at [234, 391] on div "Completed + 17.09s" at bounding box center [291, 404] width 481 height 26
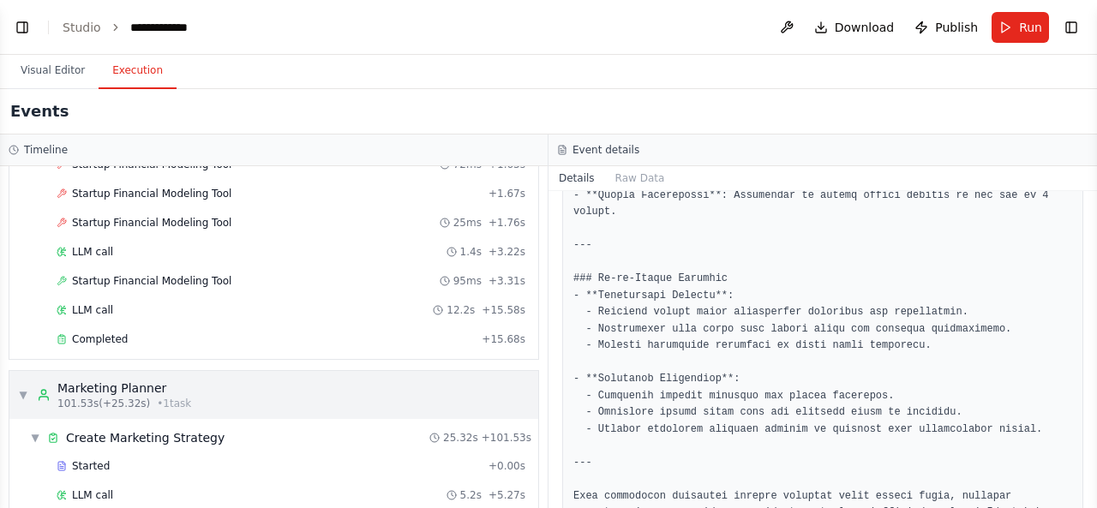
scroll to position [3817, 0]
click at [431, 332] on div "Completed" at bounding box center [266, 339] width 418 height 14
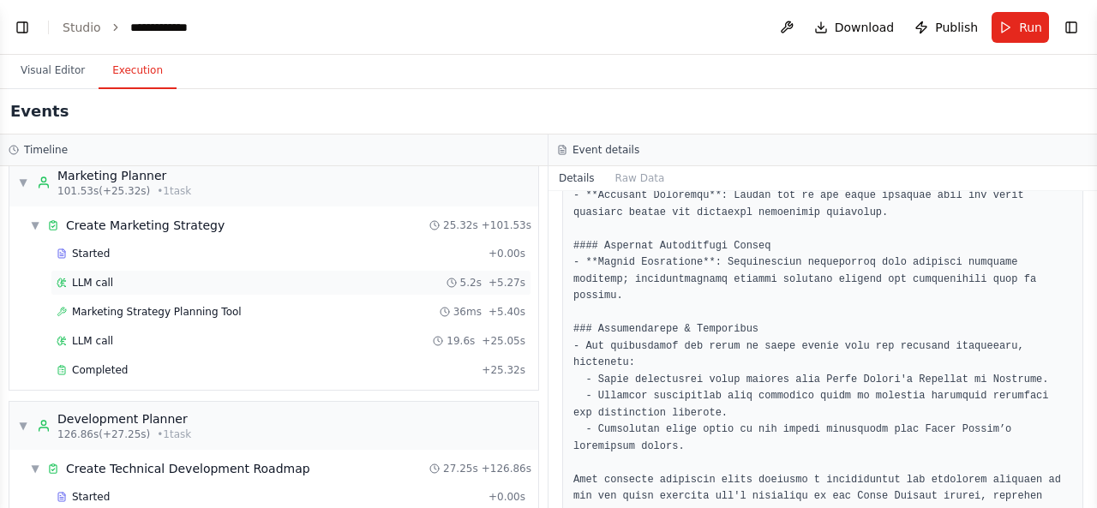
scroll to position [4035, 0]
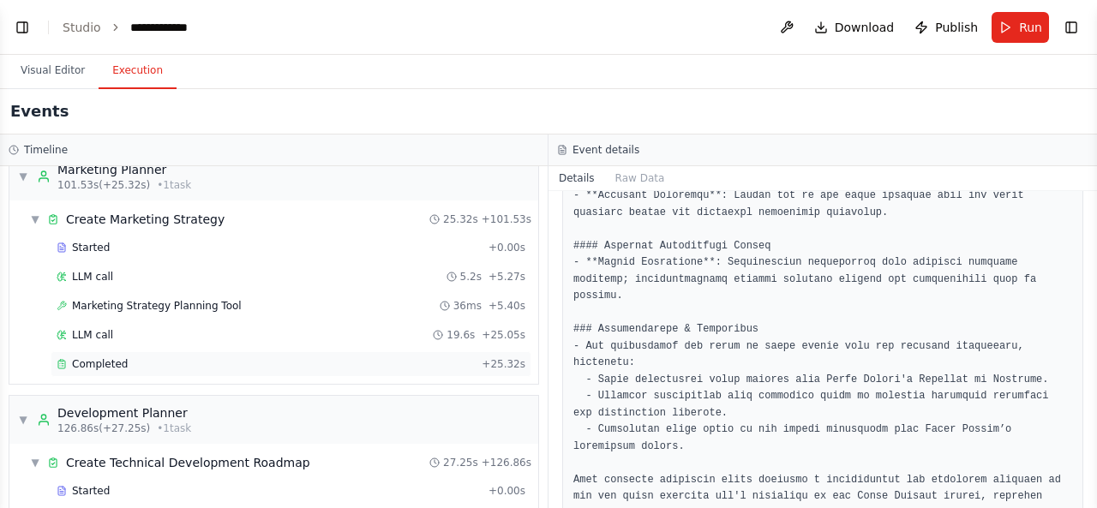
click at [468, 351] on div "Completed + 25.32s" at bounding box center [291, 364] width 481 height 26
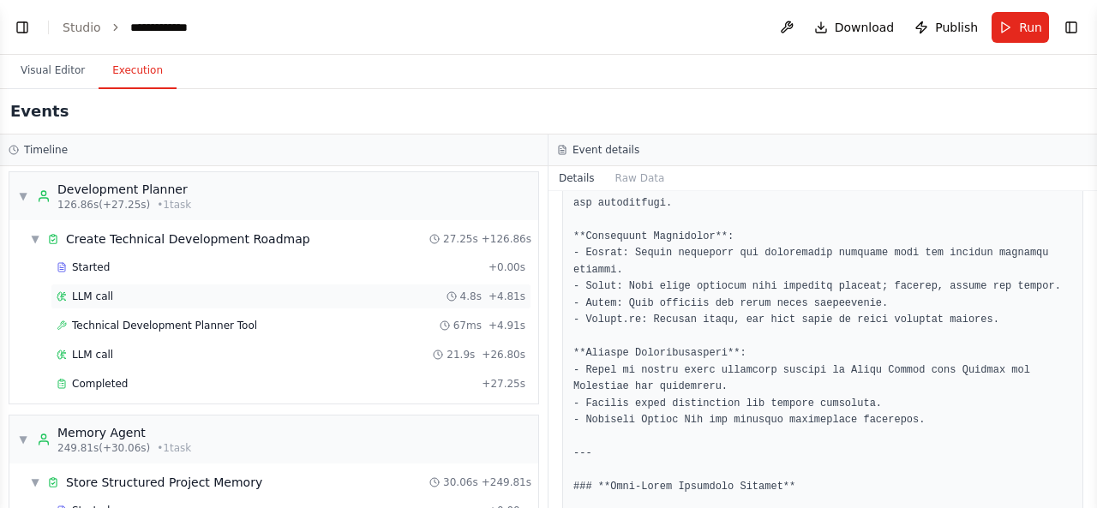
scroll to position [4263, 0]
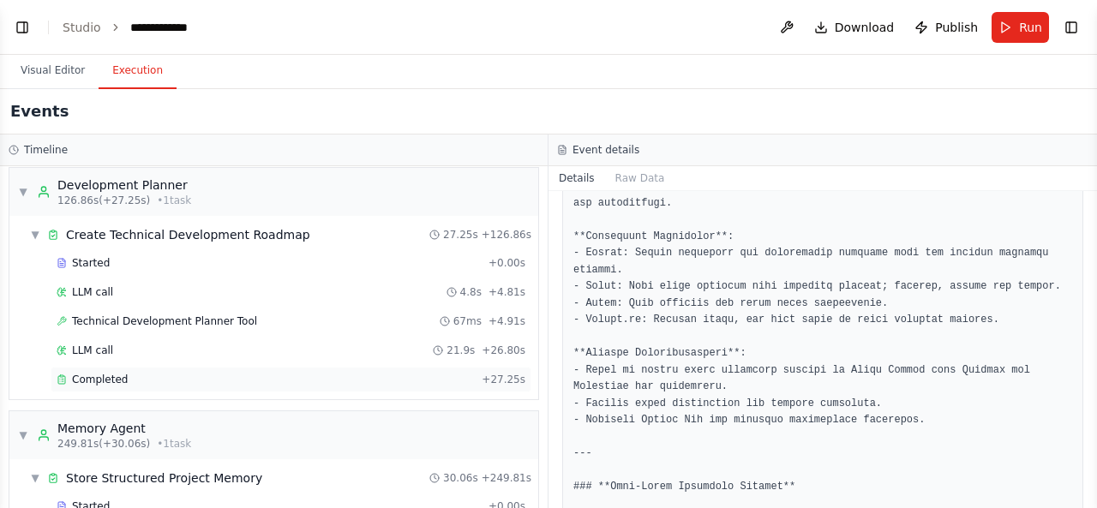
click at [422, 373] on div "Completed" at bounding box center [266, 380] width 418 height 14
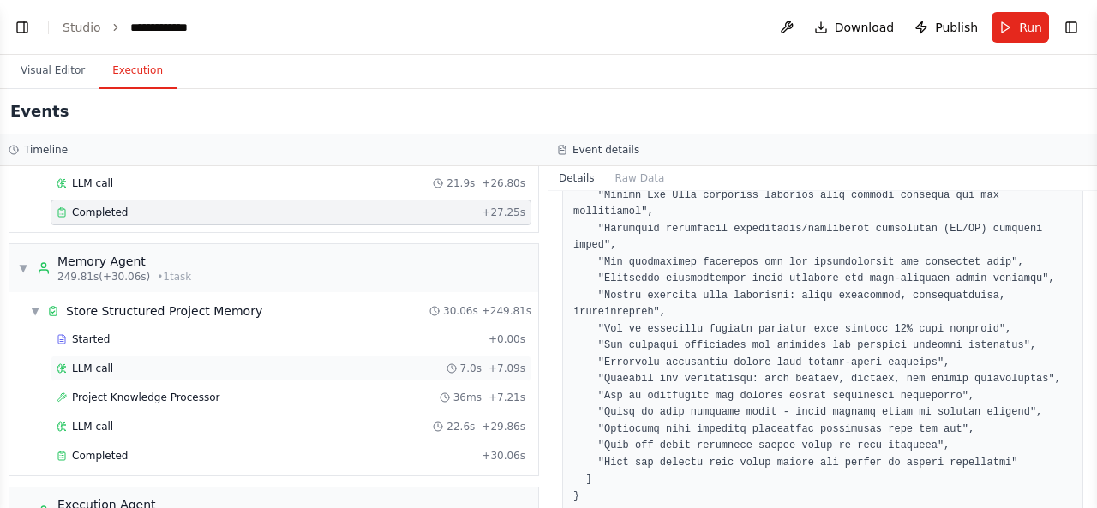
scroll to position [4466, 0]
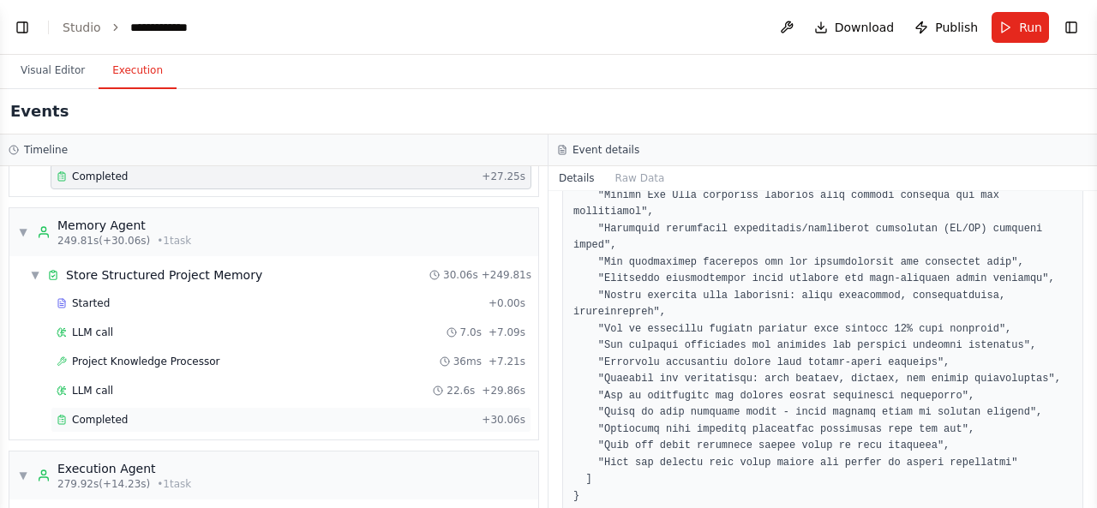
click at [387, 407] on div "Completed + 30.06s" at bounding box center [291, 420] width 481 height 26
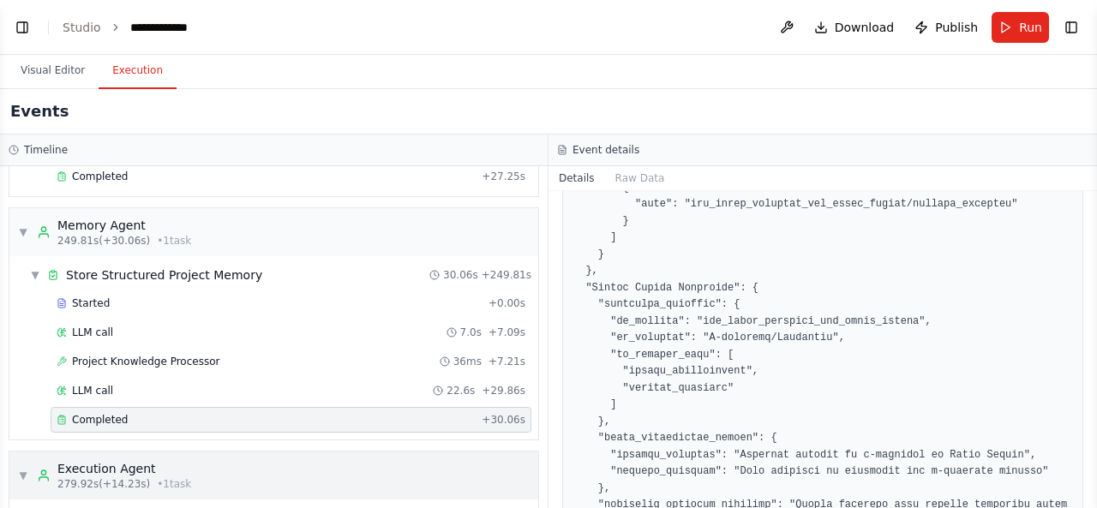
scroll to position [4563, 0]
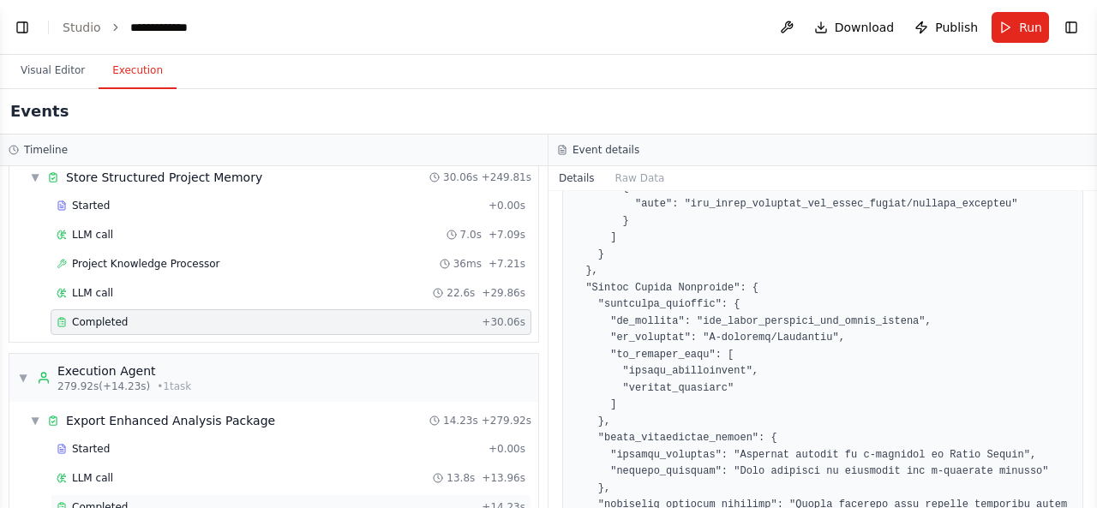
click at [369, 501] on div "Completed" at bounding box center [266, 508] width 418 height 14
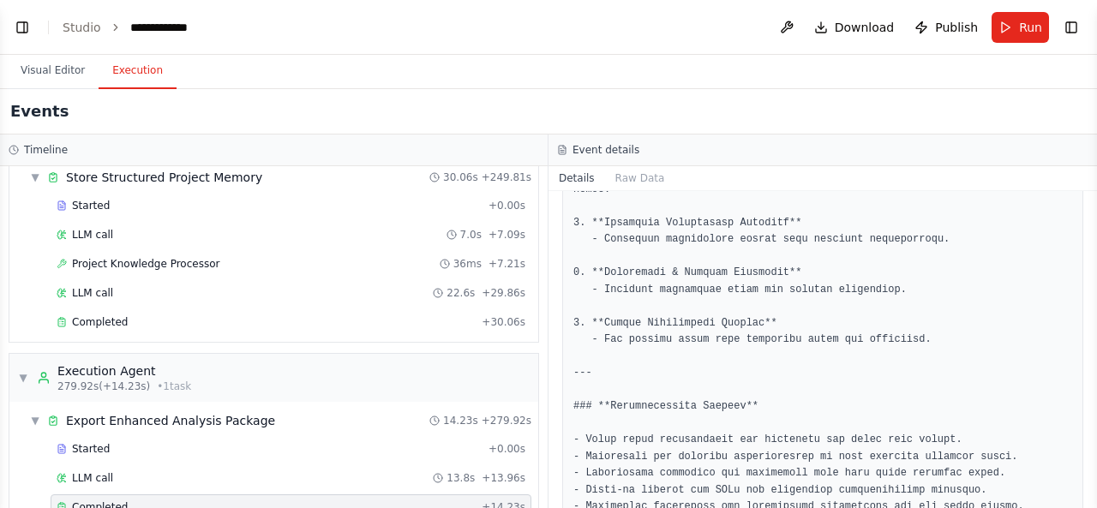
scroll to position [2421, 0]
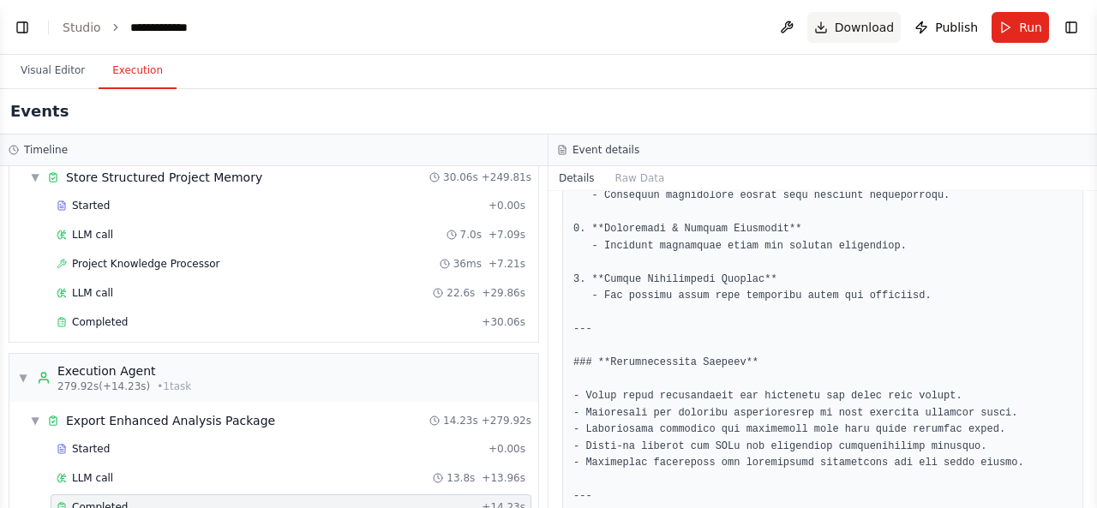
click at [876, 21] on span "Download" at bounding box center [865, 27] width 60 height 17
click at [65, 64] on button "Visual Editor" at bounding box center [53, 71] width 92 height 36
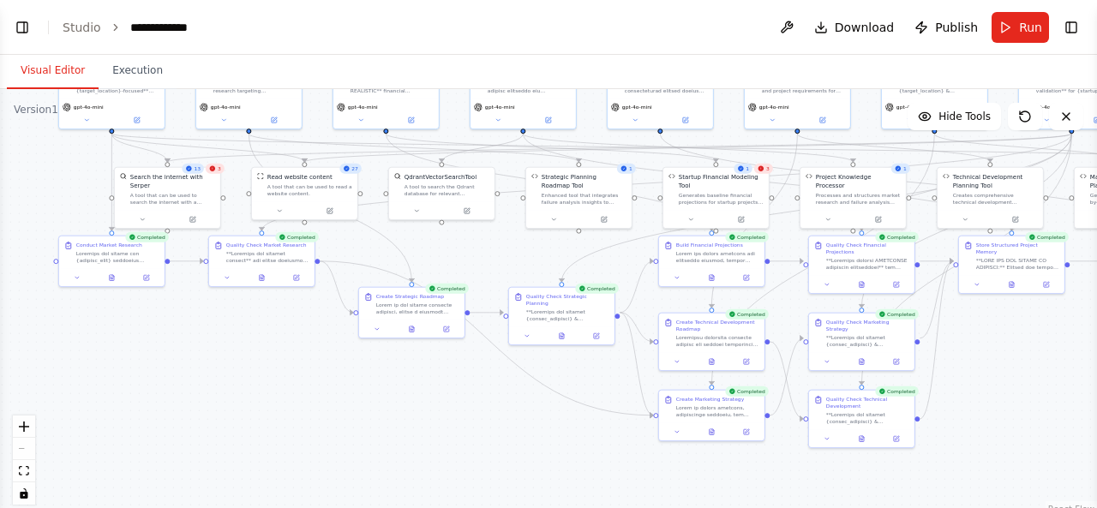
drag, startPoint x: 259, startPoint y: 426, endPoint x: 548, endPoint y: 402, distance: 289.9
click at [547, 402] on div ".deletable-edge-delete-btn { width: 20px; height: 20px; border: 0px solid #ffff…" at bounding box center [548, 303] width 1097 height 429
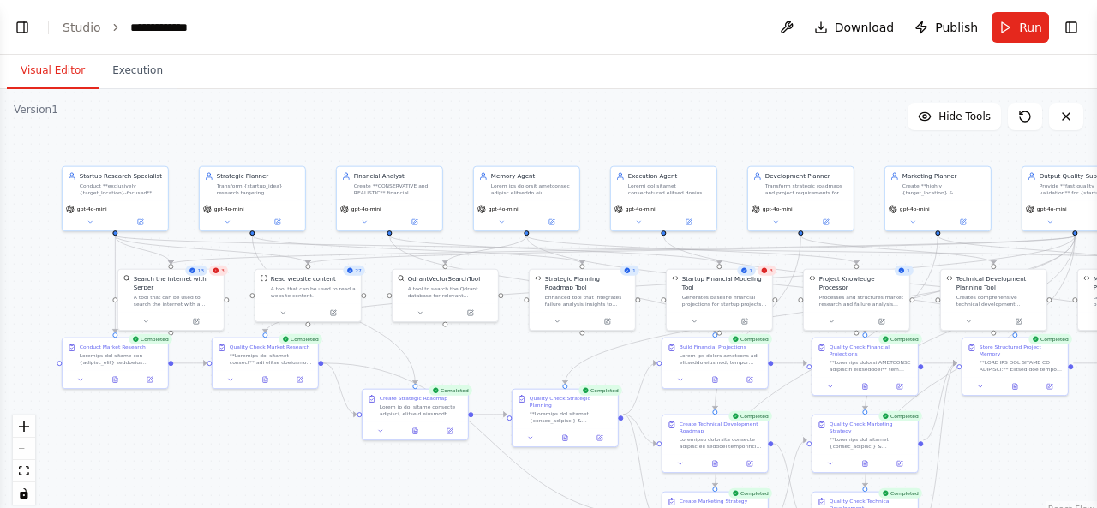
drag, startPoint x: 279, startPoint y: 383, endPoint x: 249, endPoint y: 484, distance: 105.5
click at [249, 484] on div ".deletable-edge-delete-btn { width: 20px; height: 20px; border: 0px solid #ffff…" at bounding box center [548, 303] width 1097 height 429
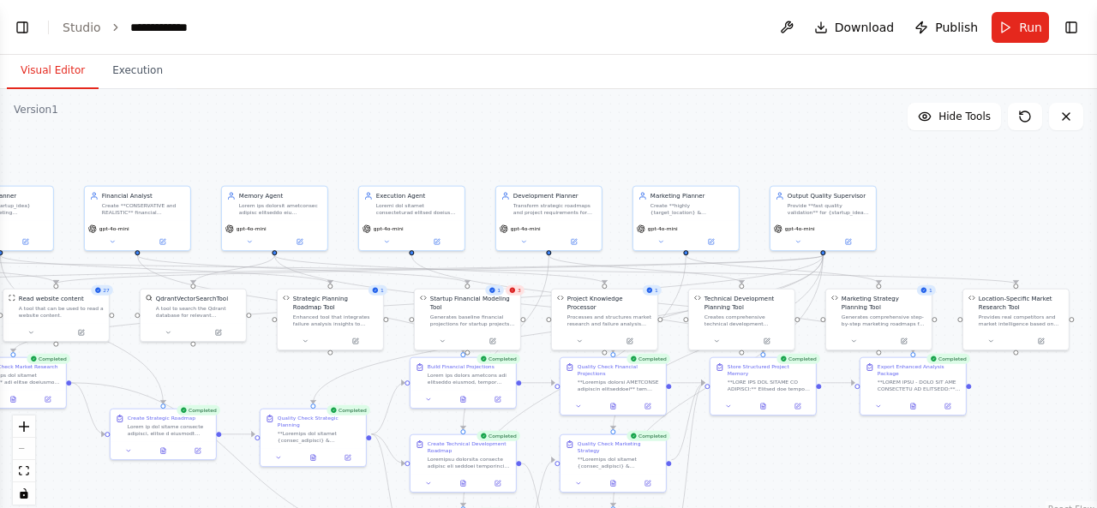
drag, startPoint x: 506, startPoint y: 359, endPoint x: 241, endPoint y: 379, distance: 265.6
click at [241, 379] on div ".deletable-edge-delete-btn { width: 20px; height: 20px; border: 0px solid #ffff…" at bounding box center [548, 303] width 1097 height 429
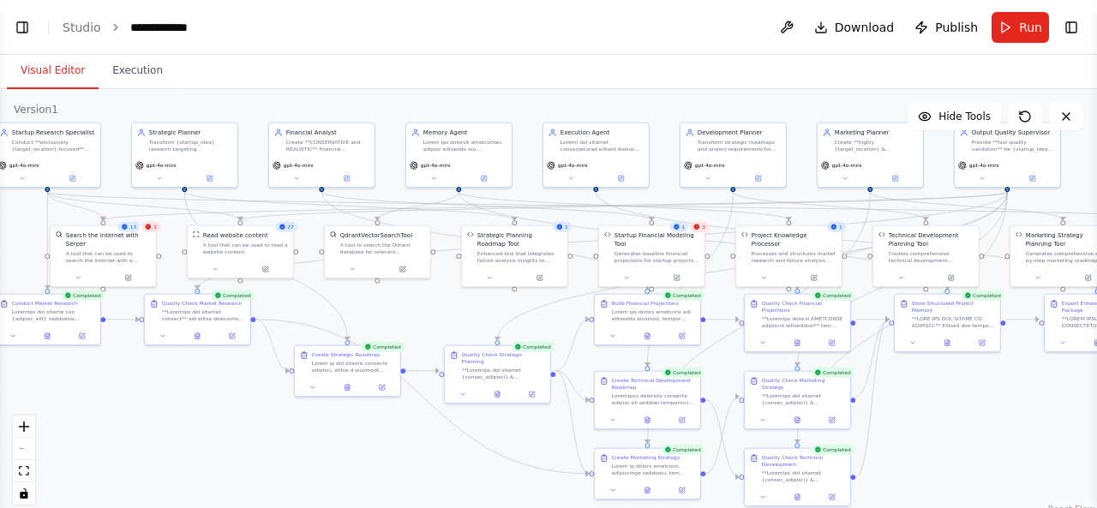
drag, startPoint x: 725, startPoint y: 458, endPoint x: 934, endPoint y: 393, distance: 218.8
click at [934, 393] on div ".deletable-edge-delete-btn { width: 20px; height: 20px; border: 0px solid #ffff…" at bounding box center [548, 303] width 1097 height 429
